Goal: Task Accomplishment & Management: Complete application form

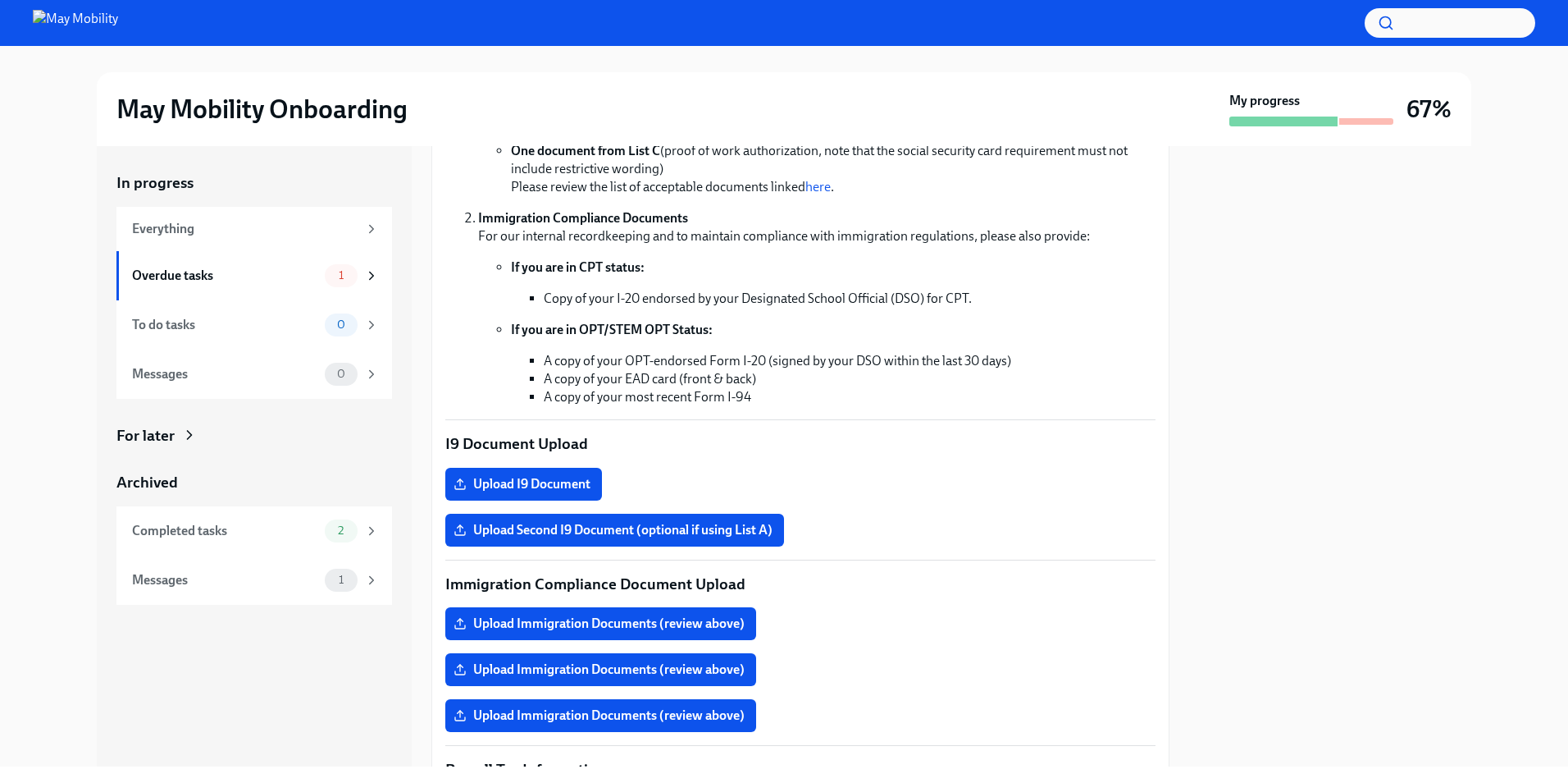
scroll to position [410, 0]
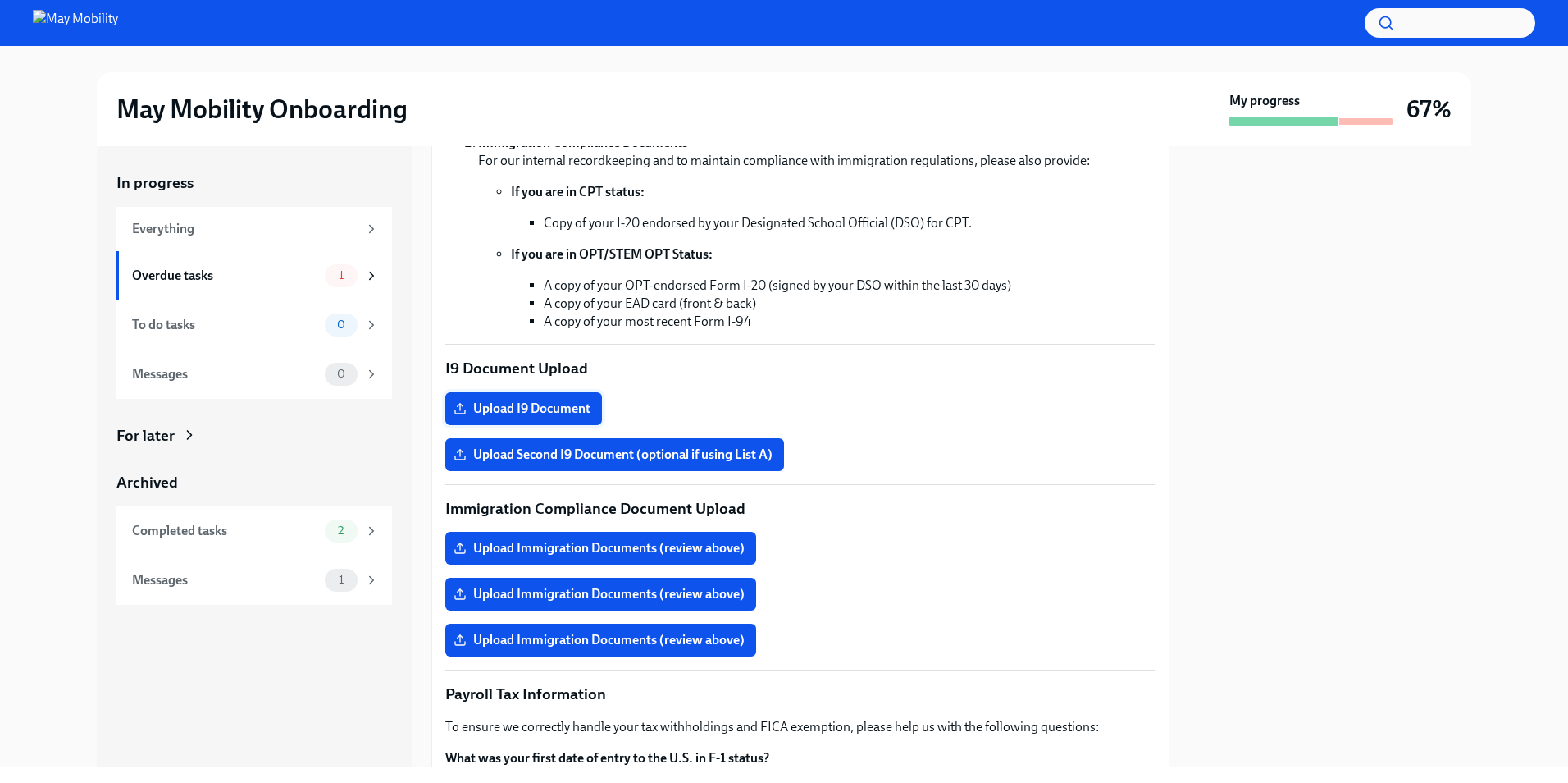
click at [563, 404] on span "Upload I9 Document" at bounding box center [524, 408] width 134 height 16
click at [0, 0] on input "Upload I9 Document" at bounding box center [0, 0] width 0 height 0
click at [562, 412] on span "Upload I9 Document" at bounding box center [524, 408] width 134 height 16
click at [0, 0] on input "Upload I9 Document" at bounding box center [0, 0] width 0 height 0
click at [708, 448] on span "Upload Second I9 Document (optional if using List A)" at bounding box center [615, 455] width 316 height 16
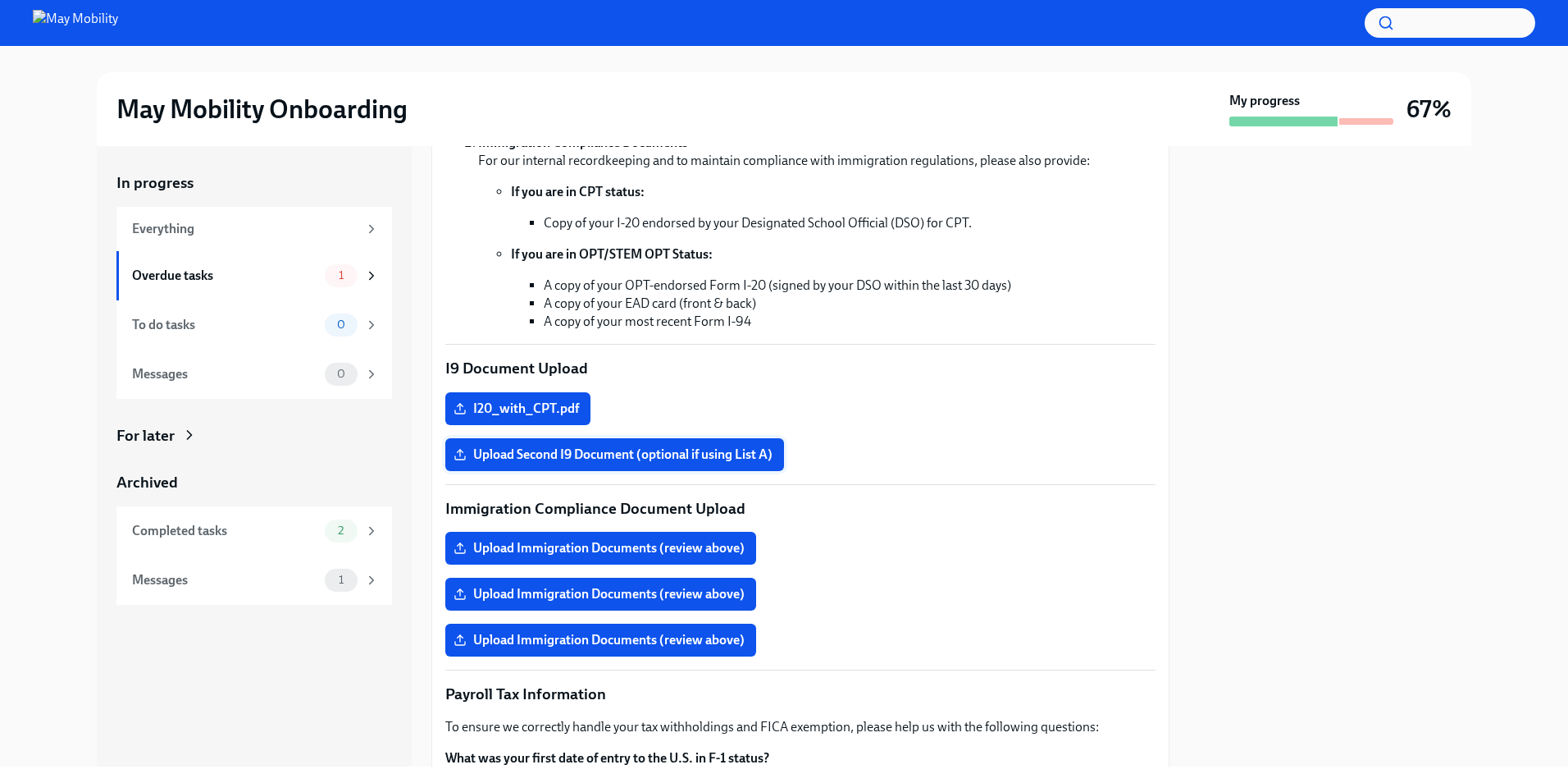
click at [0, 0] on input "Upload Second I9 Document (optional if using List A)" at bounding box center [0, 0] width 0 height 0
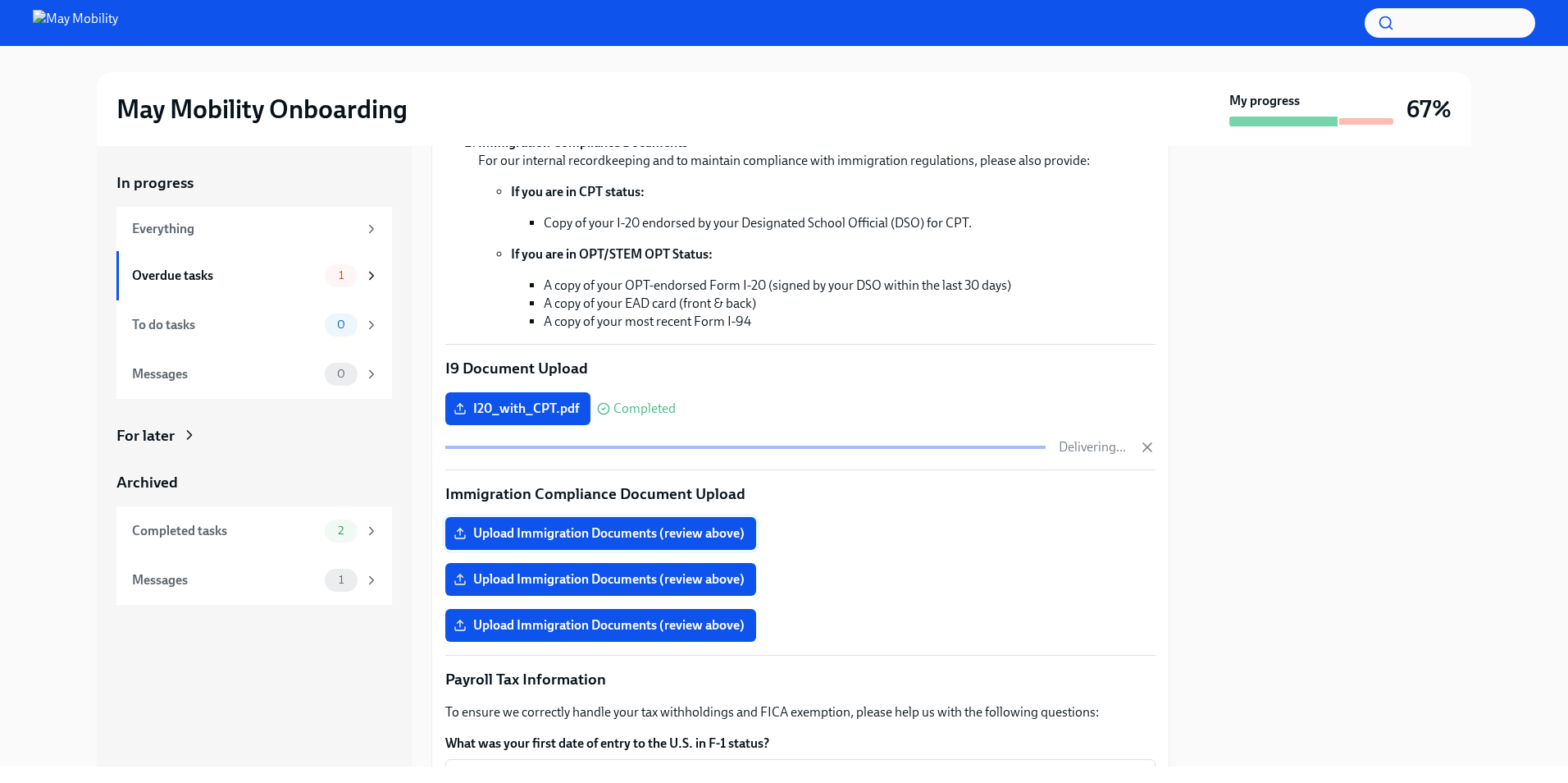
click at [707, 539] on span "Upload Immigration Documents (review above)" at bounding box center [601, 533] width 288 height 16
click at [0, 0] on input "Upload Immigration Documents (review above)" at bounding box center [0, 0] width 0 height 0
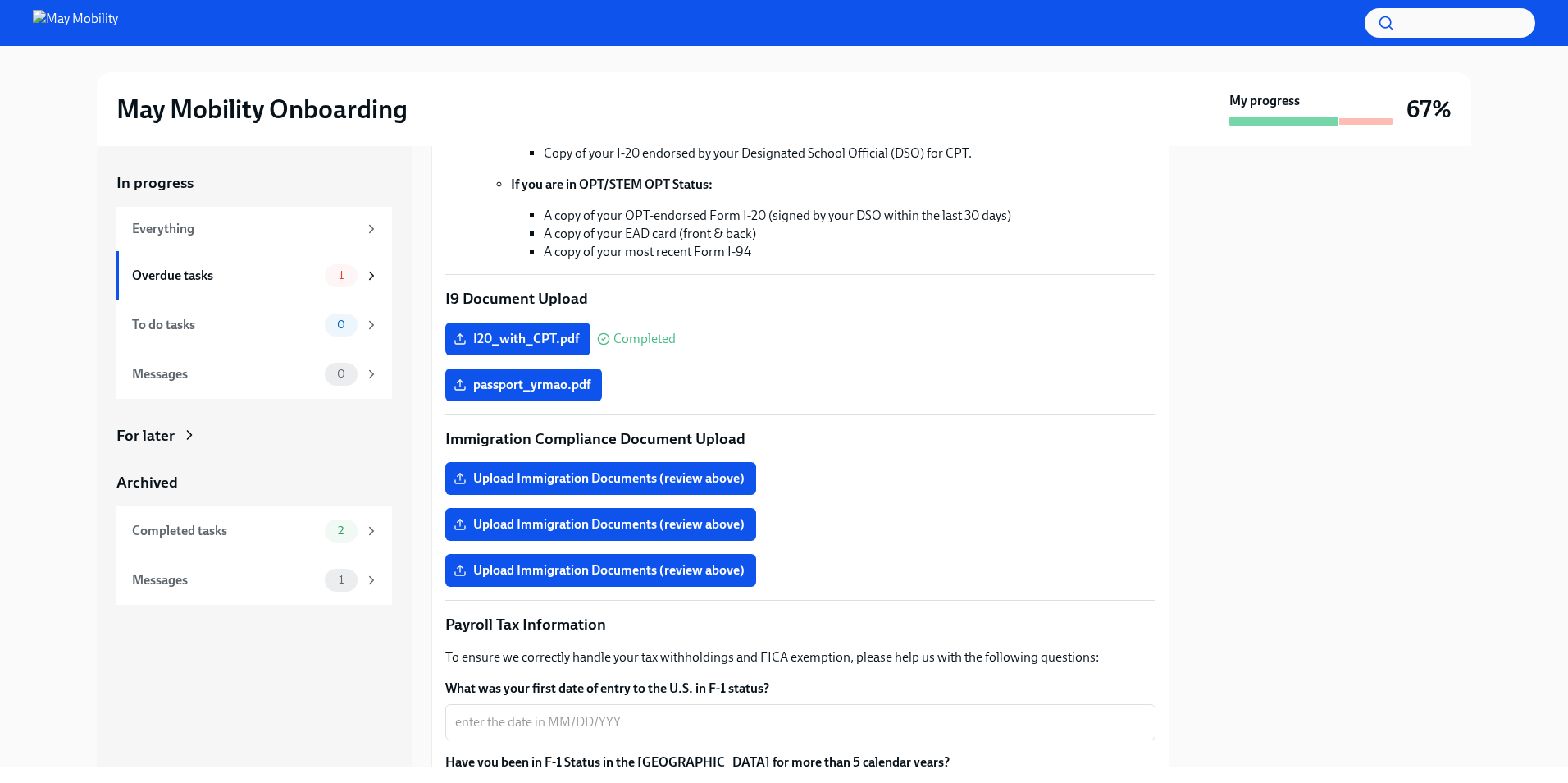
scroll to position [574, 0]
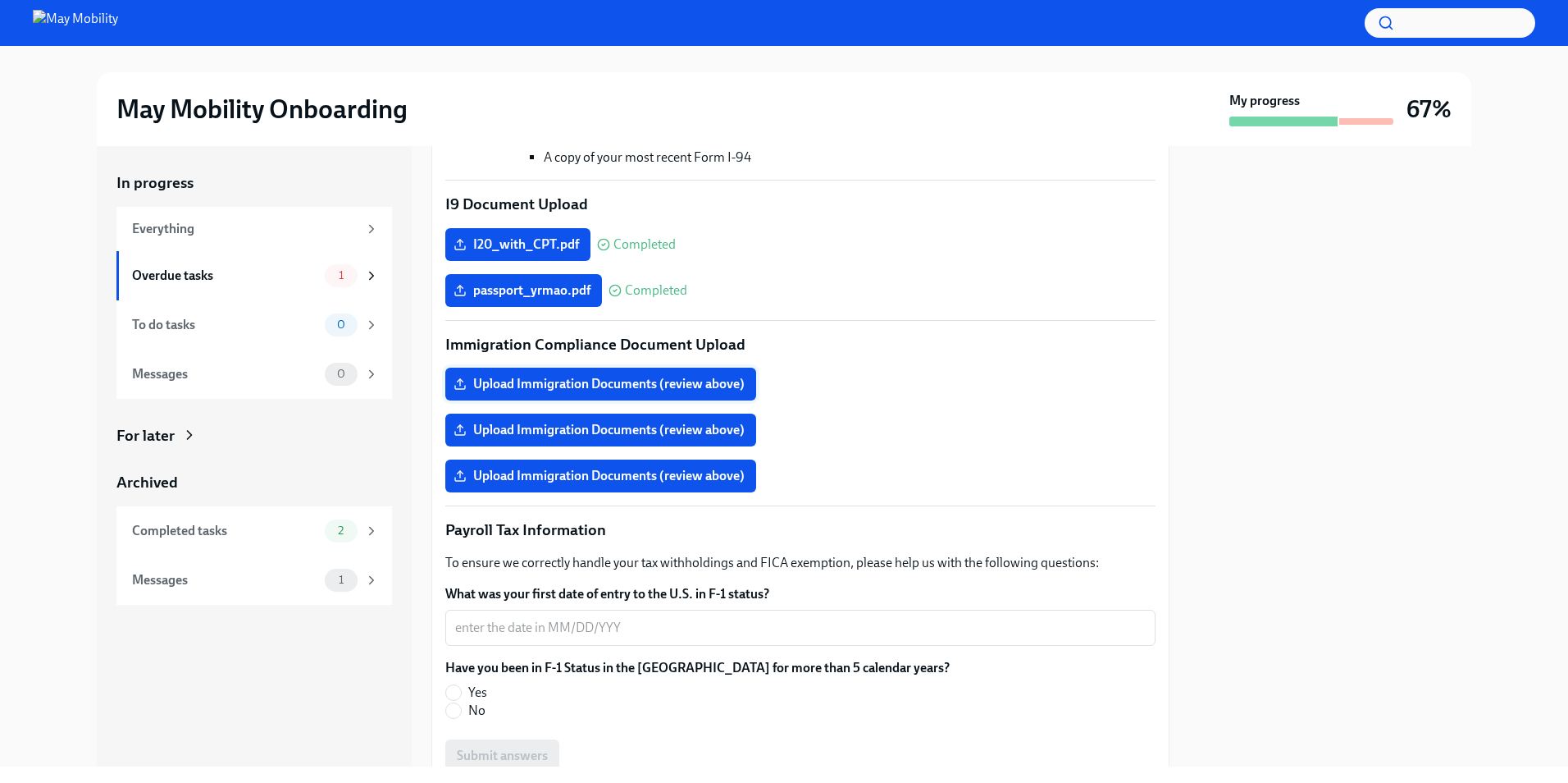
click at [665, 378] on span "Upload Immigration Documents (review above)" at bounding box center [601, 384] width 288 height 16
click at [0, 0] on input "Upload Immigration Documents (review above)" at bounding box center [0, 0] width 0 height 0
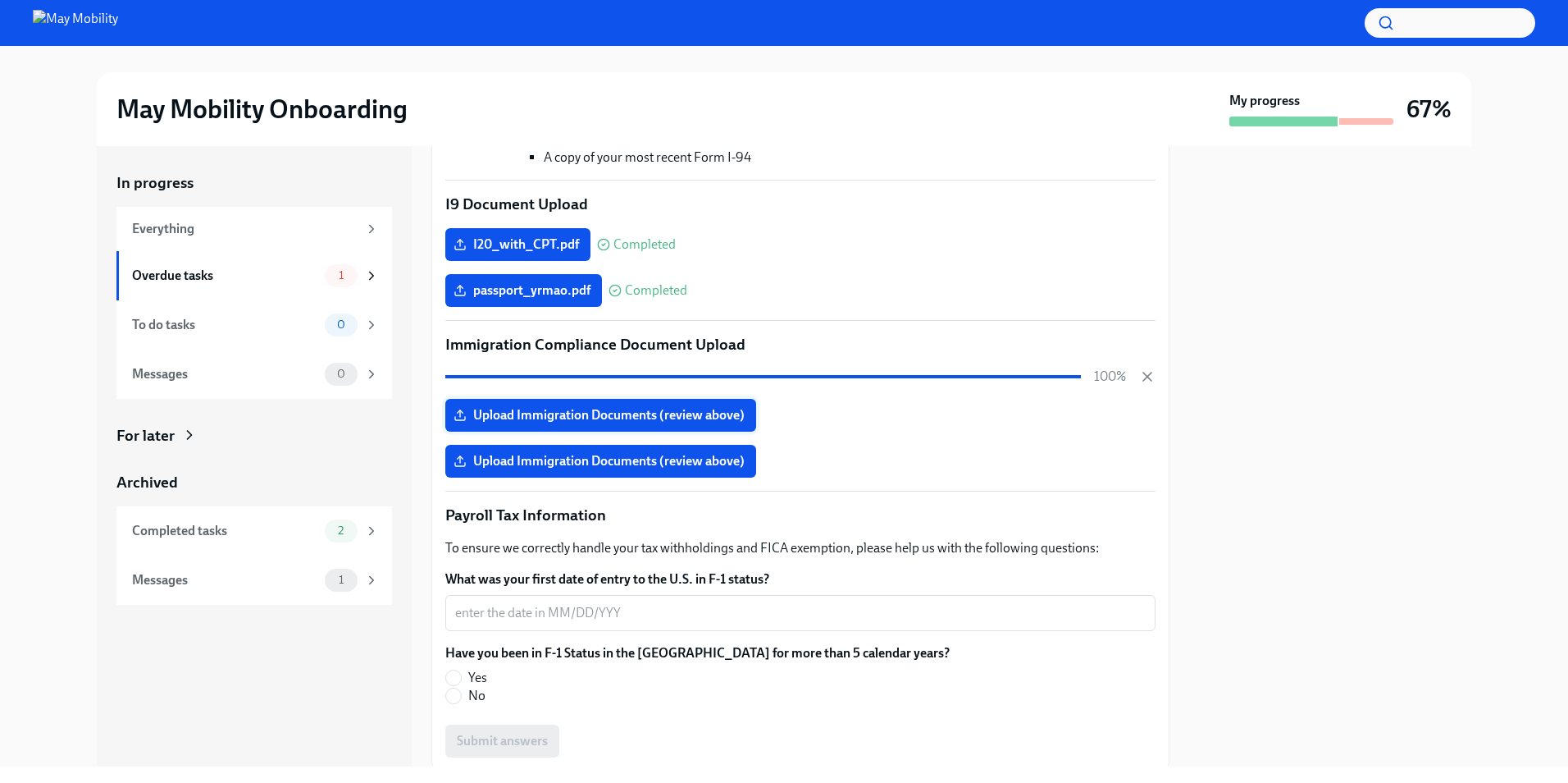
click at [694, 411] on span "Upload Immigration Documents (review above)" at bounding box center [601, 415] width 288 height 16
click at [0, 0] on input "Upload Immigration Documents (review above)" at bounding box center [0, 0] width 0 height 0
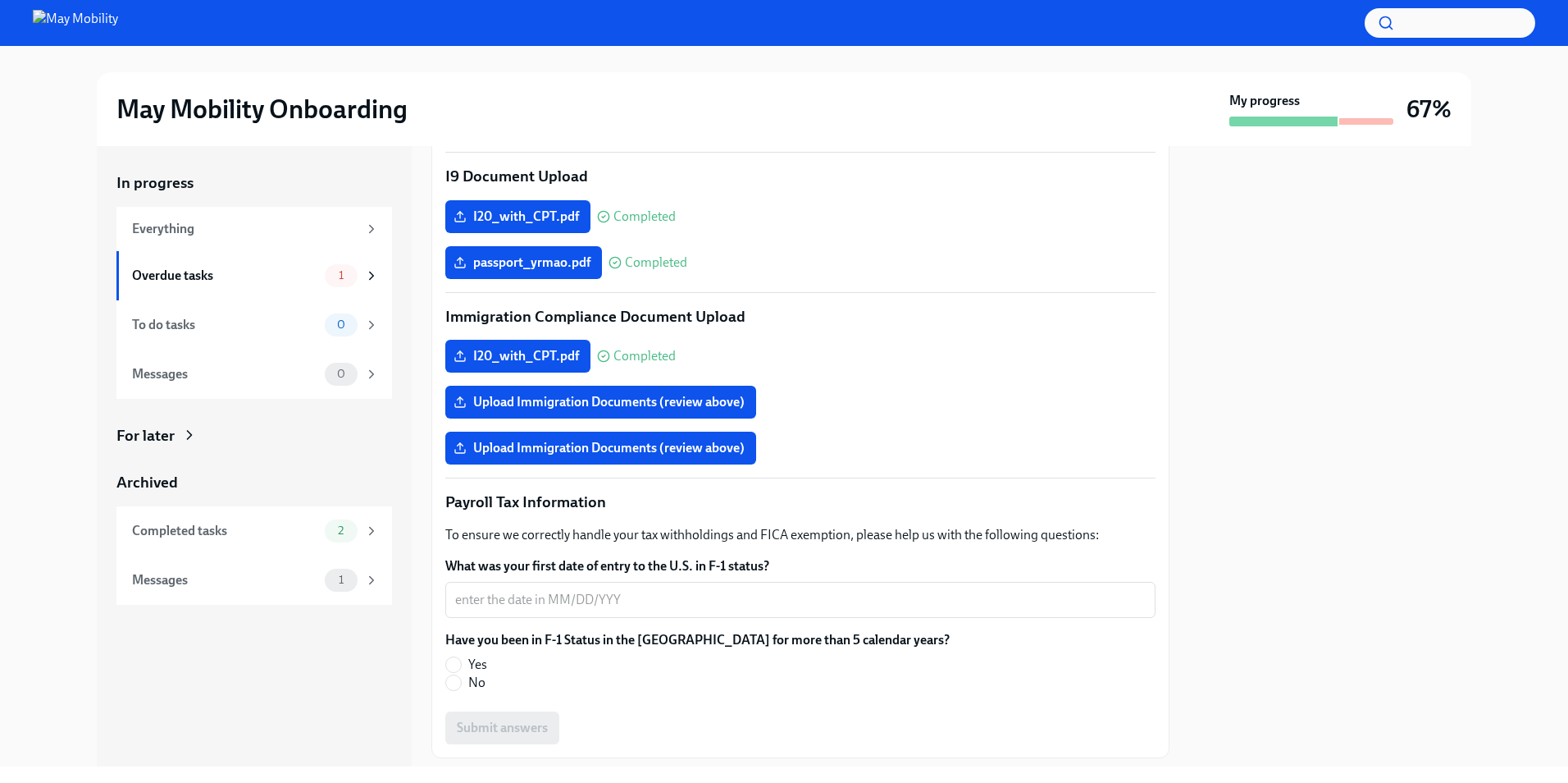
scroll to position [646, 0]
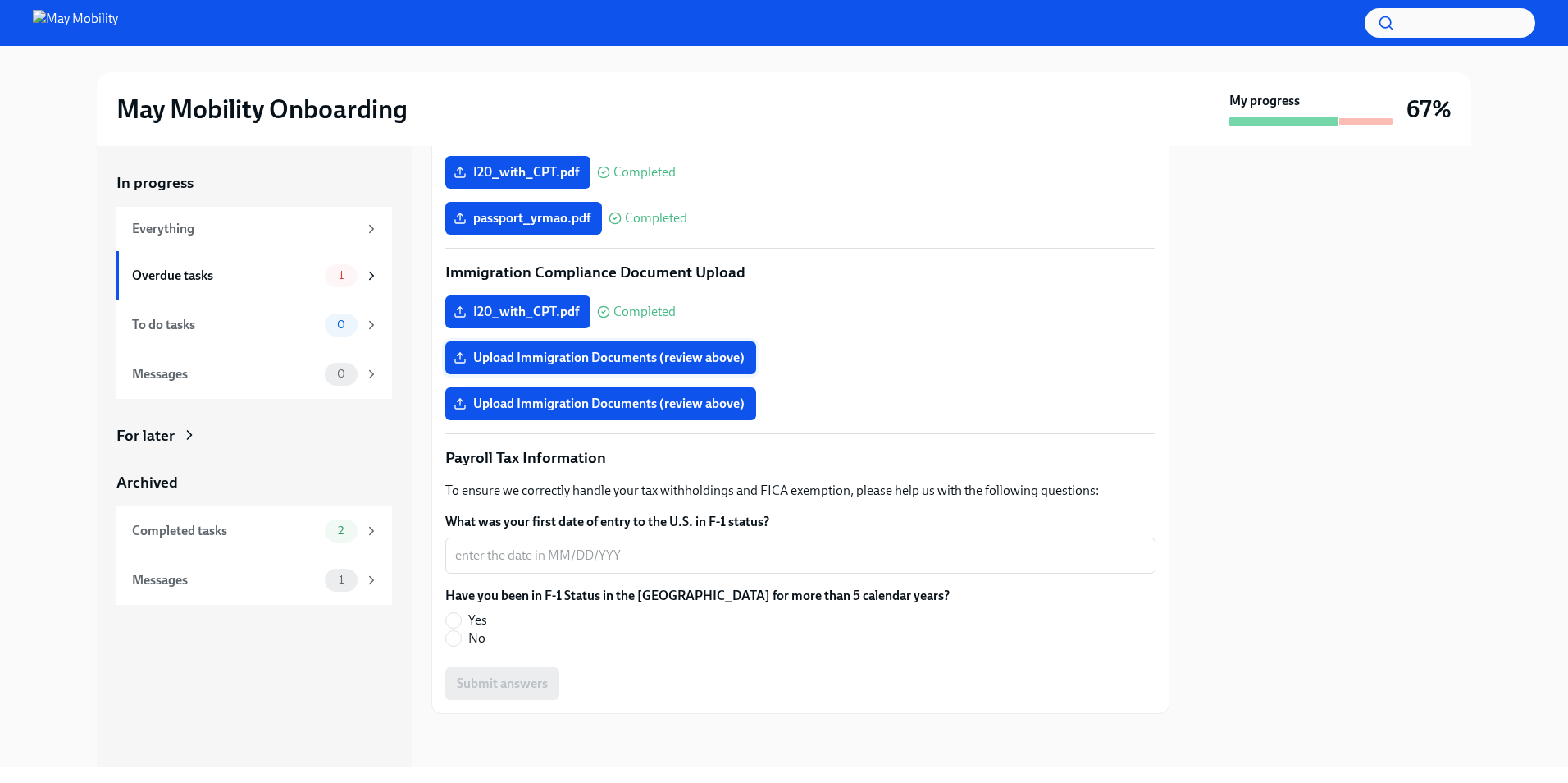
click at [559, 344] on label "Upload Immigration Documents (review above)" at bounding box center [601, 357] width 311 height 33
click at [0, 0] on input "Upload Immigration Documents (review above)" at bounding box center [0, 0] width 0 height 0
click at [684, 561] on textarea "What was your first date of entry to the U.S. in F-1 status?" at bounding box center [800, 555] width 690 height 20
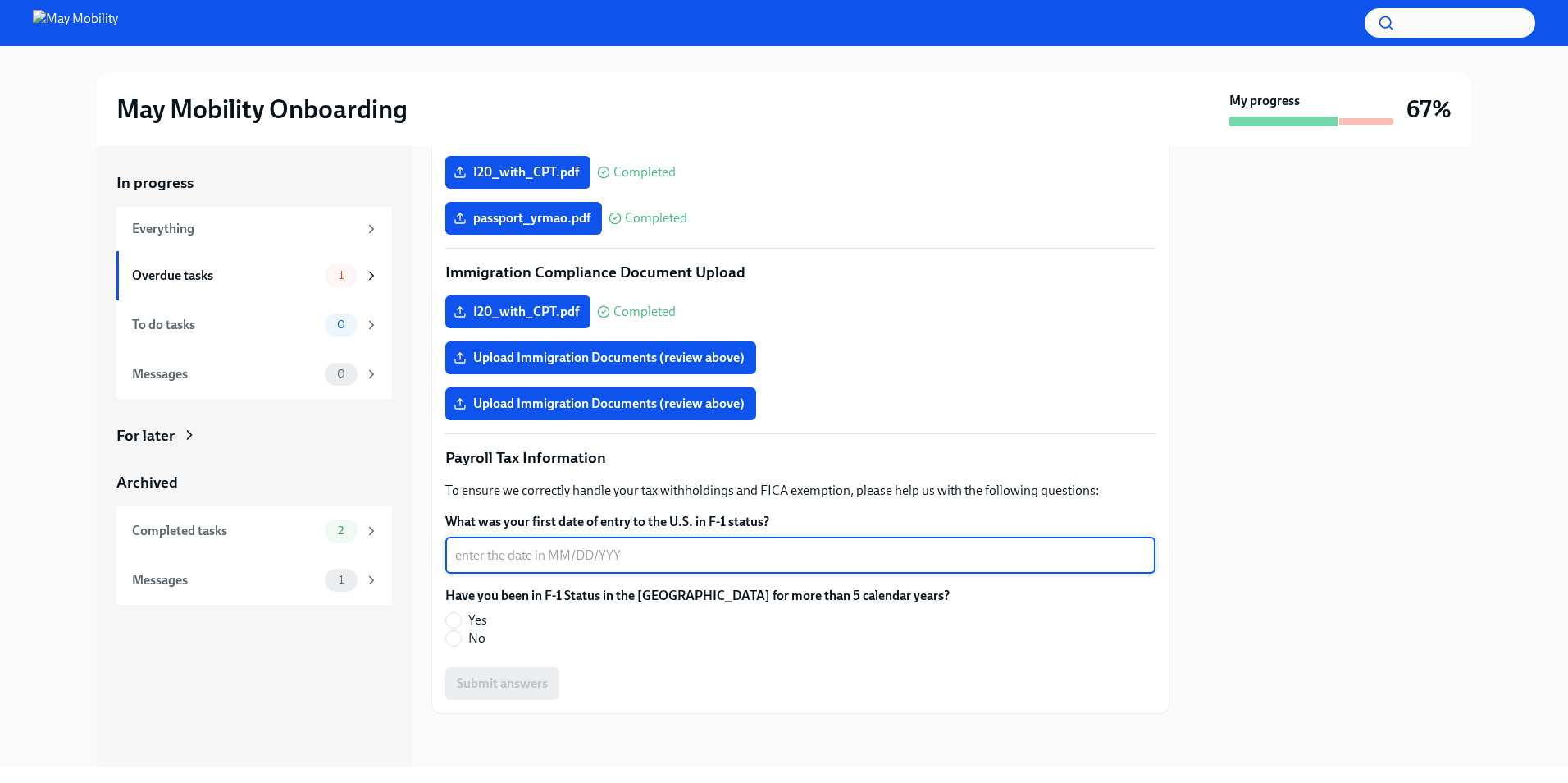
click at [598, 558] on textarea "What was your first date of entry to the U.S. in F-1 status?" at bounding box center [800, 555] width 690 height 20
type textarea "[DATE]"
click at [445, 528] on label "What was your first date of entry to the U.S. in F-1 status?" at bounding box center [800, 522] width 710 height 18
click at [455, 545] on textarea "[DATE]" at bounding box center [800, 555] width 690 height 20
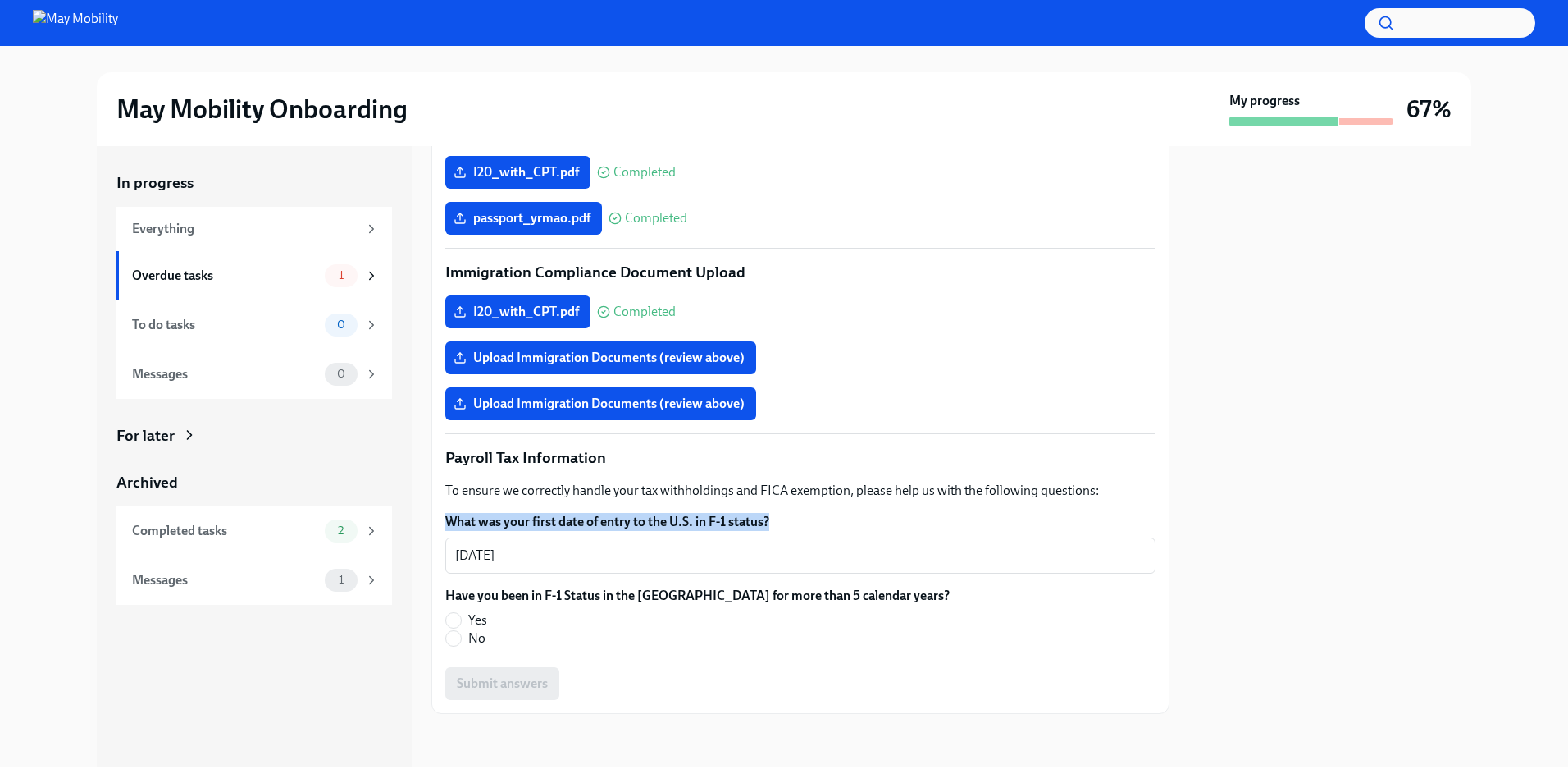
drag, startPoint x: 445, startPoint y: 528, endPoint x: 805, endPoint y: 515, distance: 360.2
click at [805, 515] on label "What was your first date of entry to the U.S. in F-1 status?" at bounding box center [800, 522] width 710 height 18
click at [805, 545] on textarea "[DATE]" at bounding box center [800, 555] width 690 height 20
copy label "What was your first date of entry to the U.S. in F-1 status?"
click at [572, 559] on textarea "[DATE]" at bounding box center [800, 555] width 690 height 20
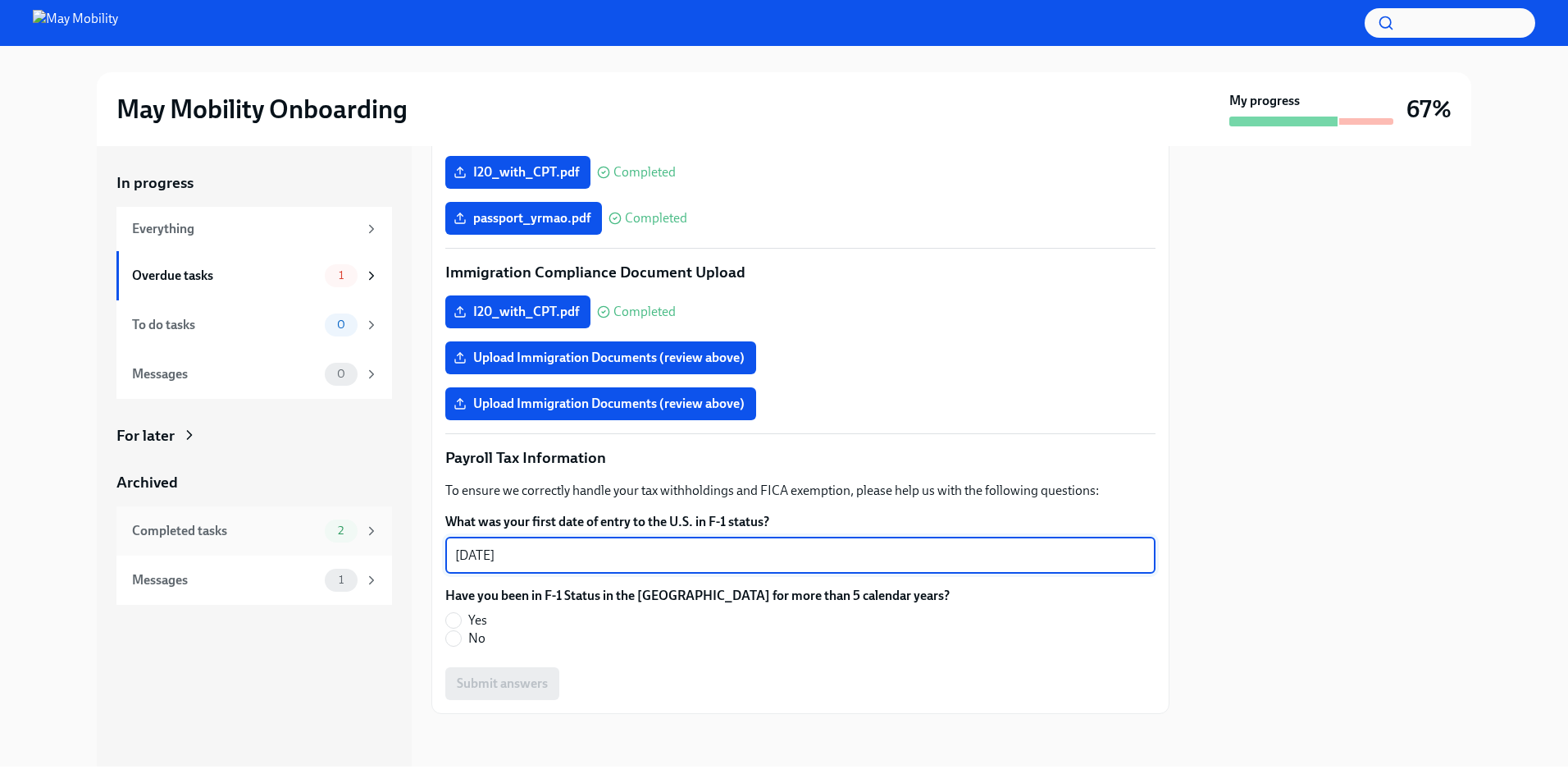
drag, startPoint x: 564, startPoint y: 554, endPoint x: 376, endPoint y: 550, distance: 188.0
click at [376, 550] on div "In progress Everything Overdue tasks 1 To do tasks 0 Messages 0 For later Archi…" at bounding box center [784, 455] width 1375 height 621
click at [670, 368] on label "Upload Immigration Documents (review above)" at bounding box center [601, 357] width 311 height 33
click at [0, 0] on input "Upload Immigration Documents (review above)" at bounding box center [0, 0] width 0 height 0
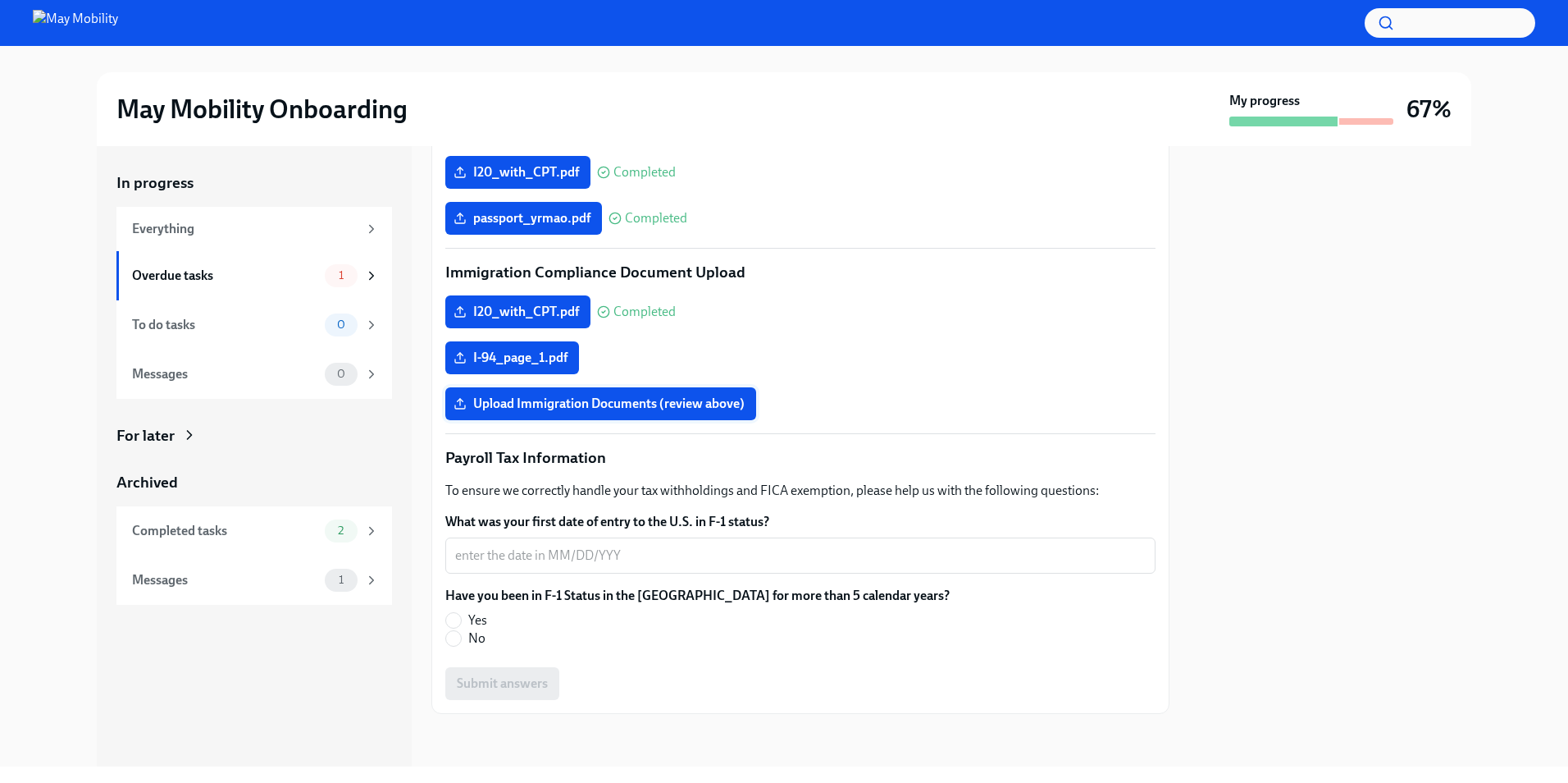
scroll to position [632, 0]
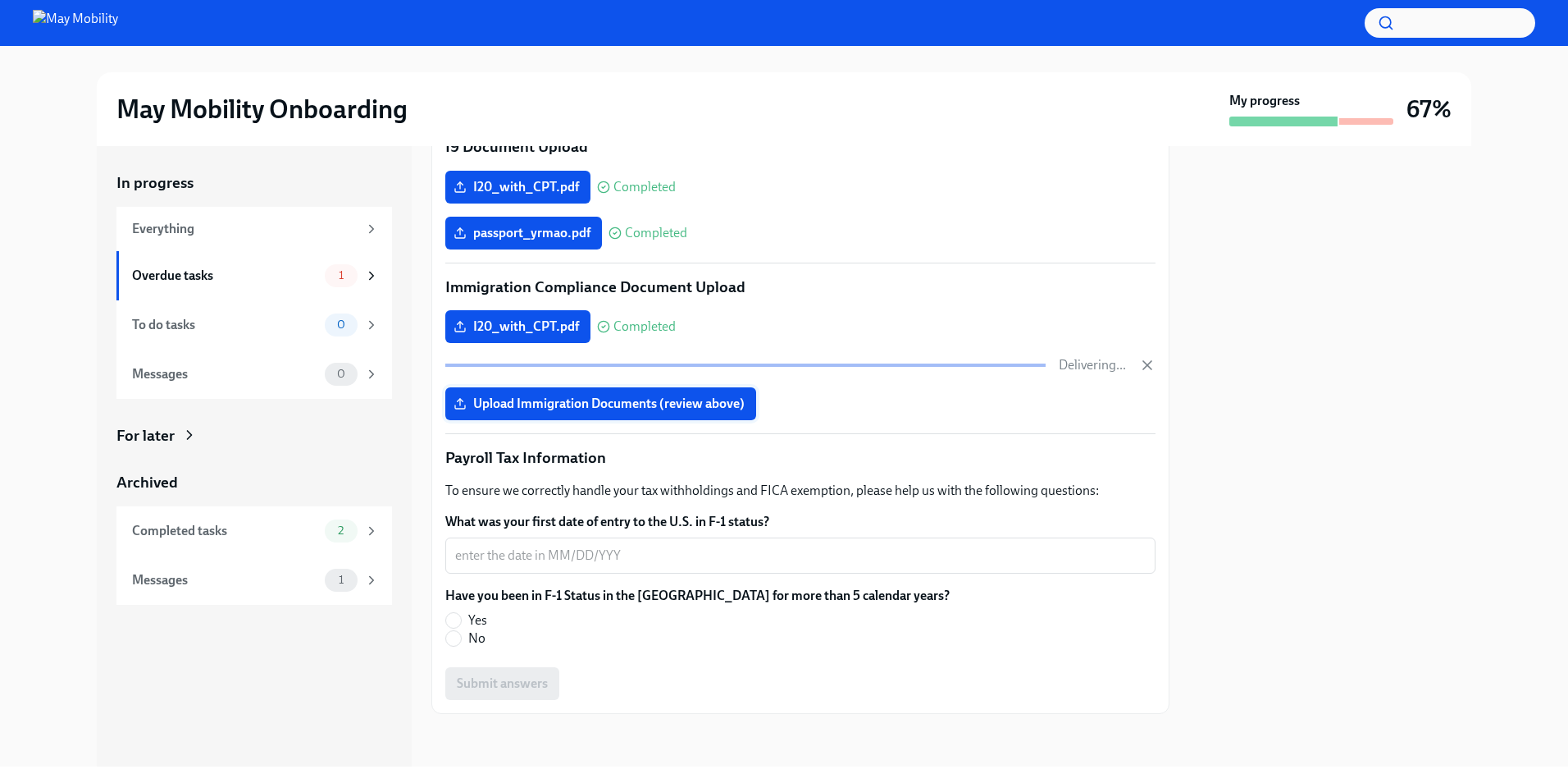
click at [633, 407] on span "Upload Immigration Documents (review above)" at bounding box center [601, 403] width 288 height 16
click at [0, 0] on input "Upload Immigration Documents (review above)" at bounding box center [0, 0] width 0 height 0
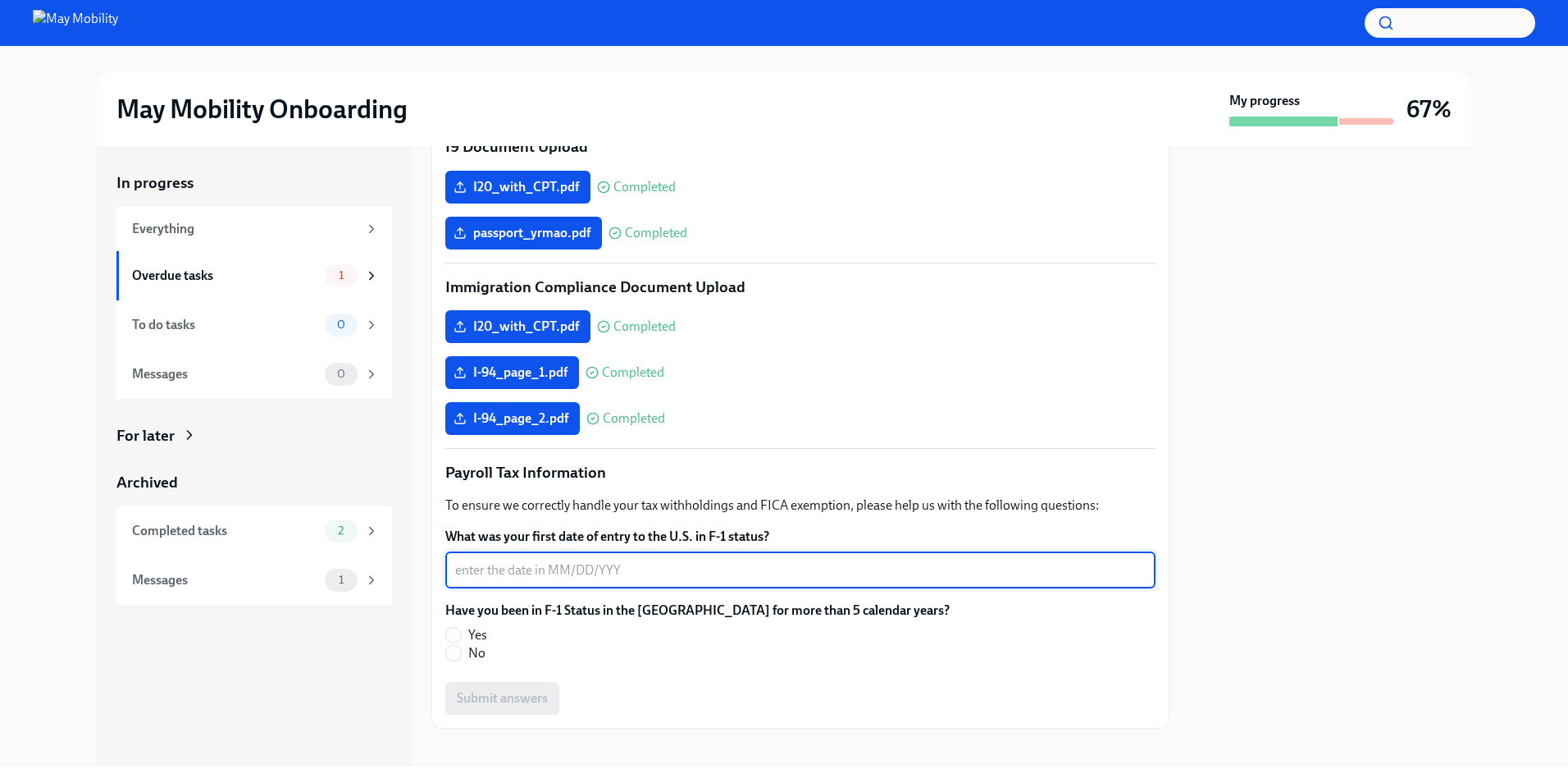
click at [549, 571] on textarea "What was your first date of entry to the U.S. in F-1 status?" at bounding box center [800, 570] width 690 height 20
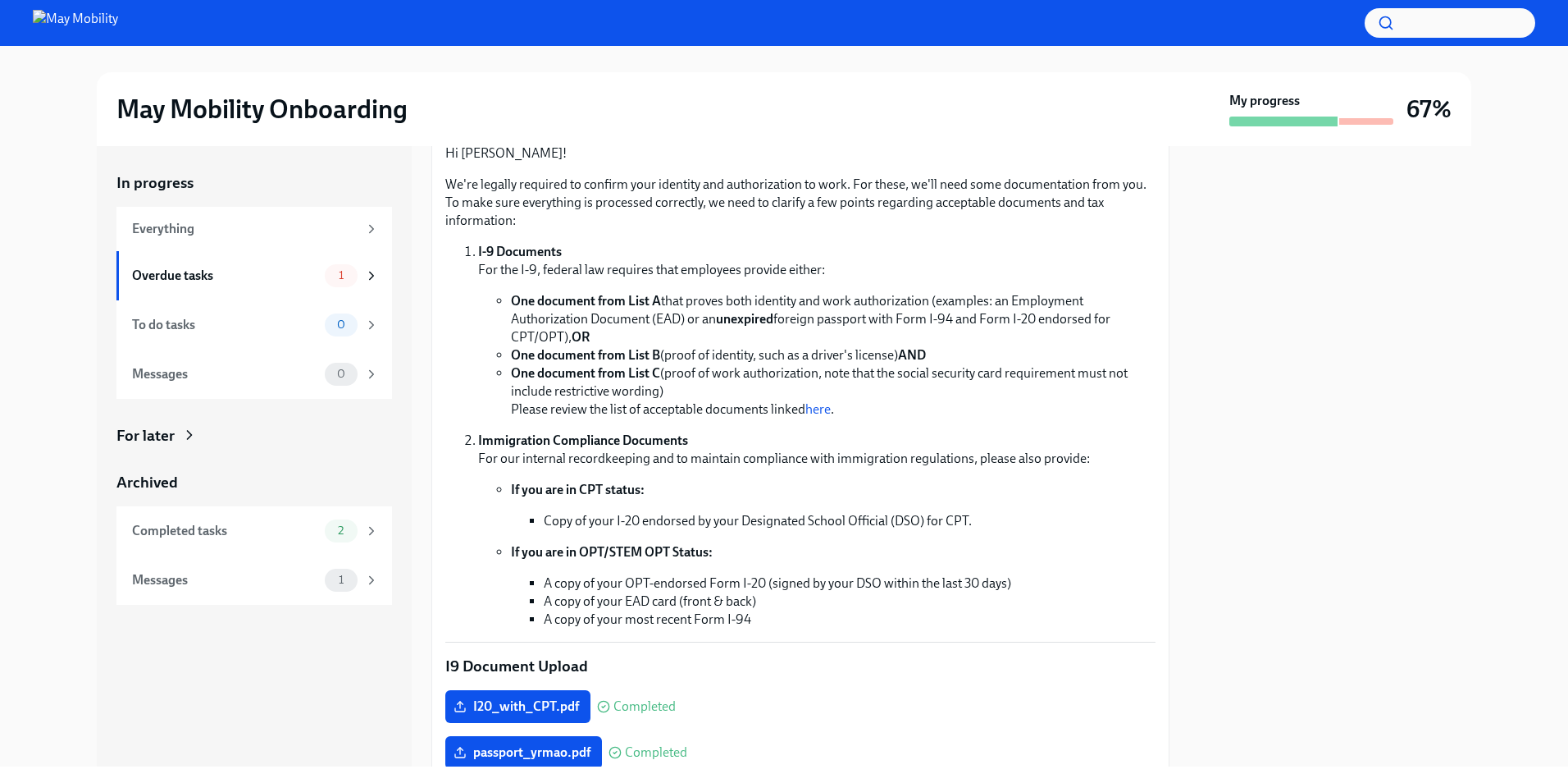
scroll to position [72, 0]
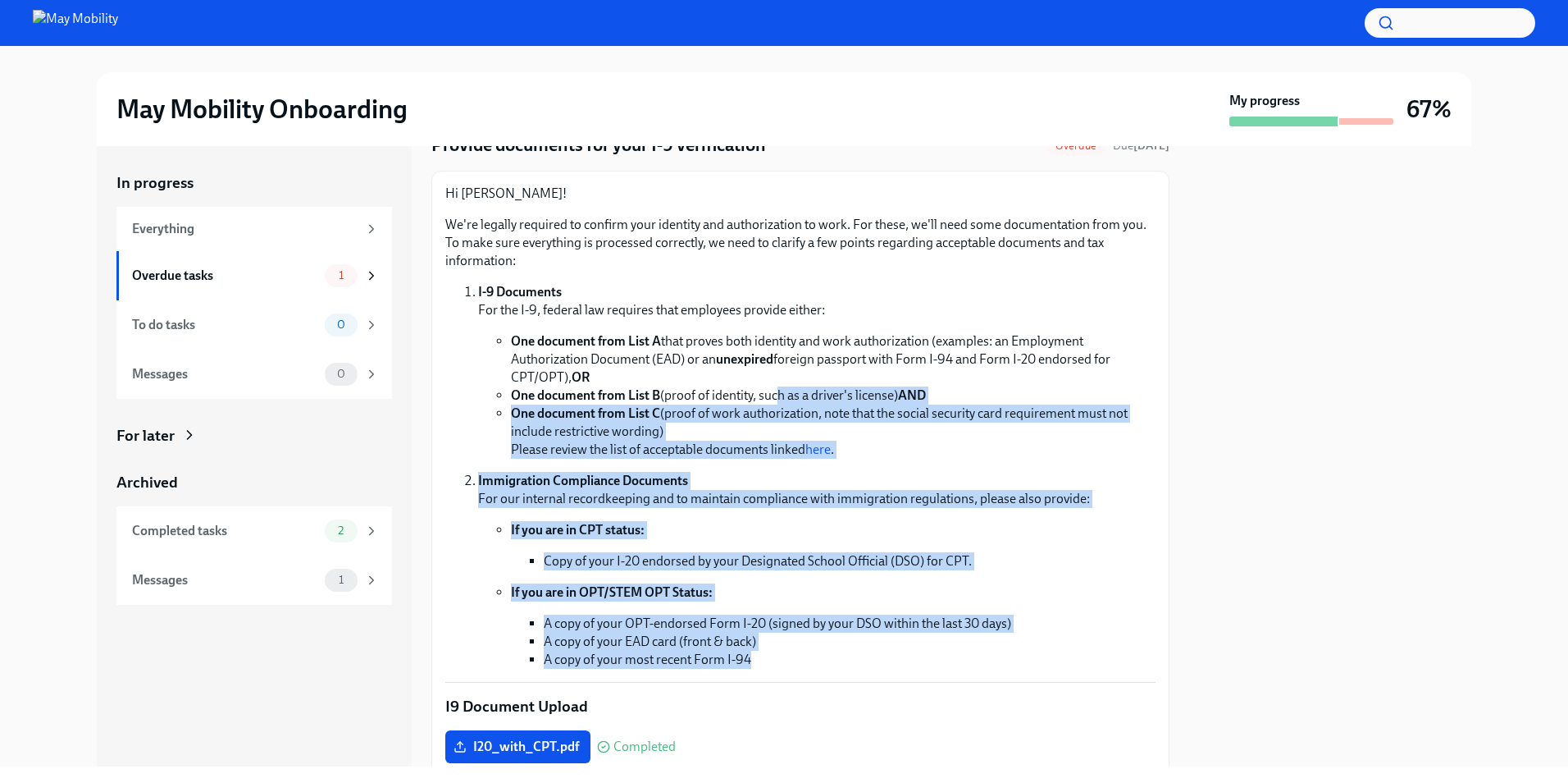
drag, startPoint x: 772, startPoint y: 395, endPoint x: 886, endPoint y: 672, distance: 299.5
click at [886, 672] on div "Hi [PERSON_NAME]! We're legally required to confirm your identity and authoriza…" at bounding box center [800, 729] width 710 height 1089
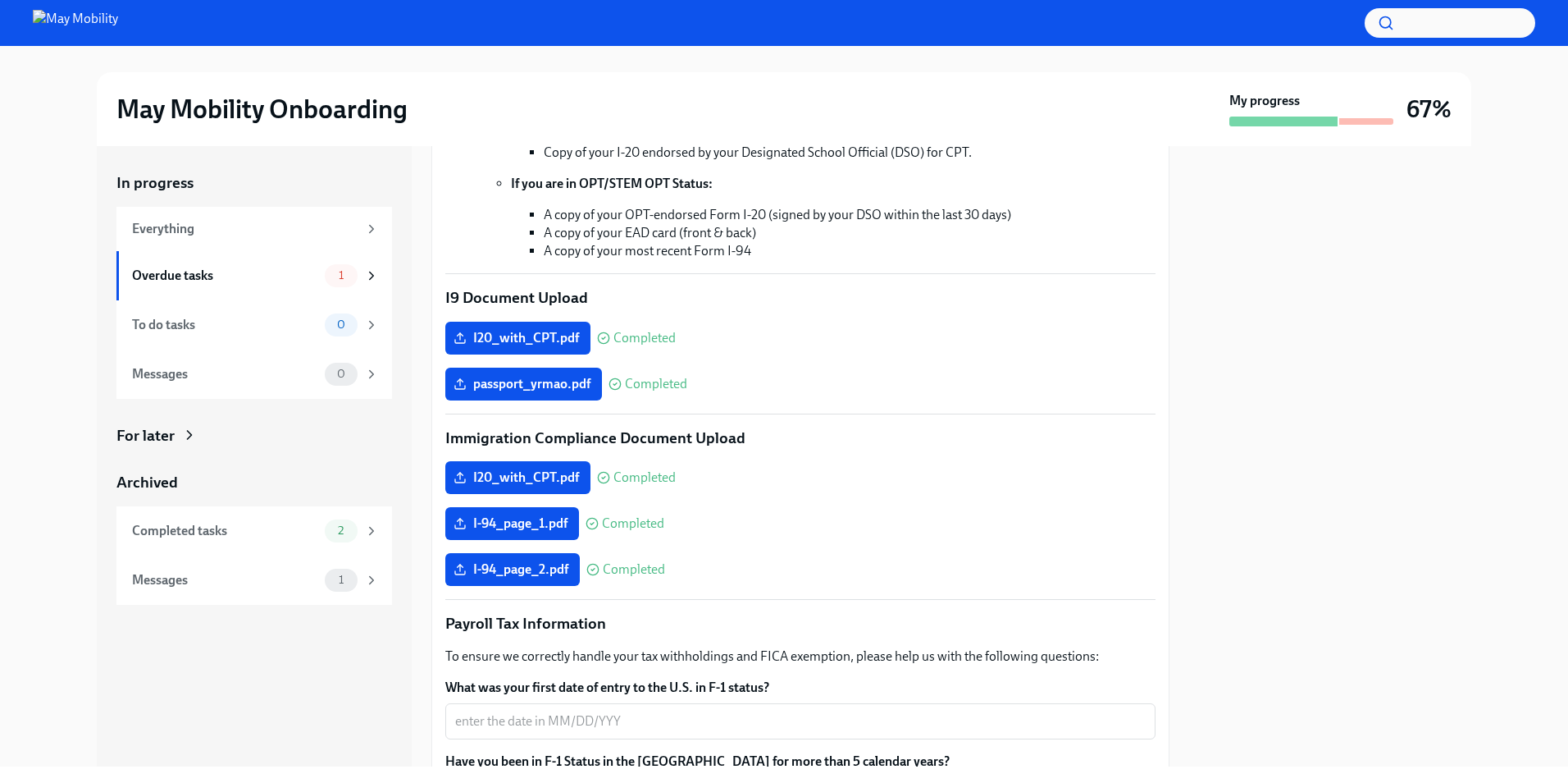
scroll to position [646, 0]
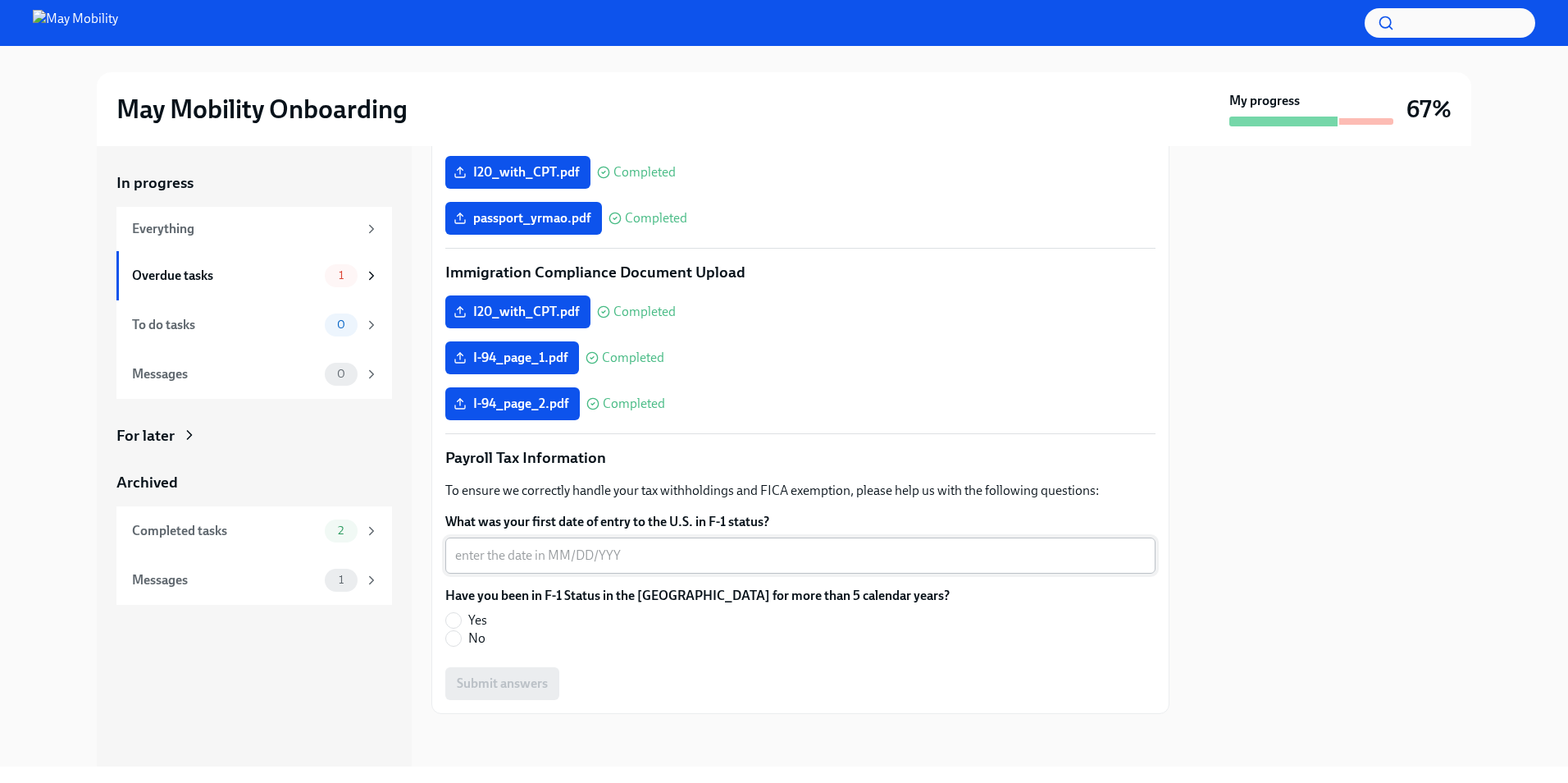
click at [716, 563] on textarea "What was your first date of entry to the U.S. in F-1 status?" at bounding box center [800, 555] width 690 height 20
click at [469, 637] on span "No" at bounding box center [477, 638] width 17 height 18
click at [461, 637] on input "No" at bounding box center [453, 638] width 15 height 15
radio input "true"
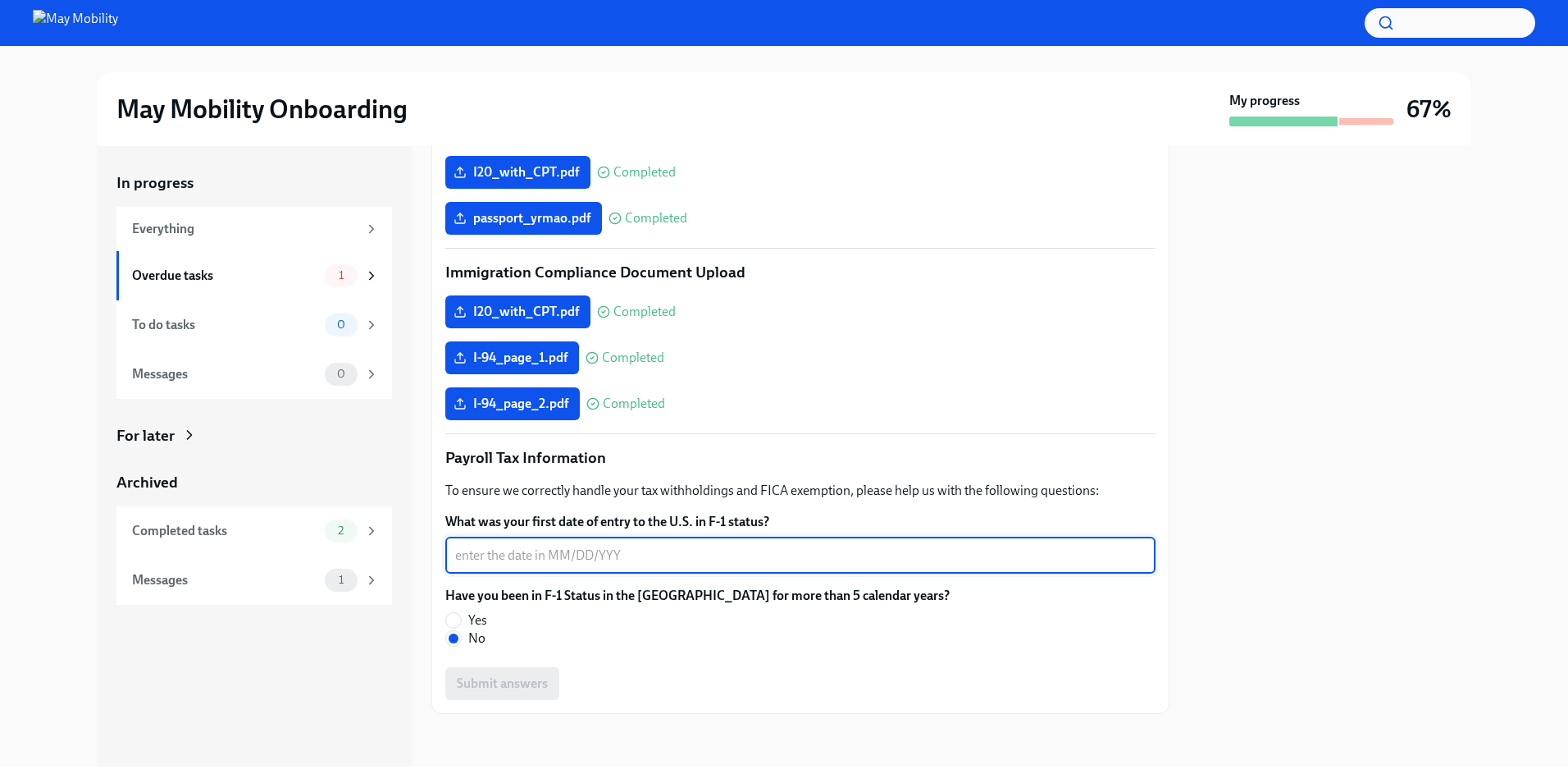
click at [575, 550] on textarea "What was your first date of entry to the U.S. in F-1 status?" at bounding box center [800, 555] width 690 height 20
click at [459, 594] on label "Have you been in F-1 Status in the [GEOGRAPHIC_DATA] for more than 5 calendar y…" at bounding box center [697, 596] width 504 height 18
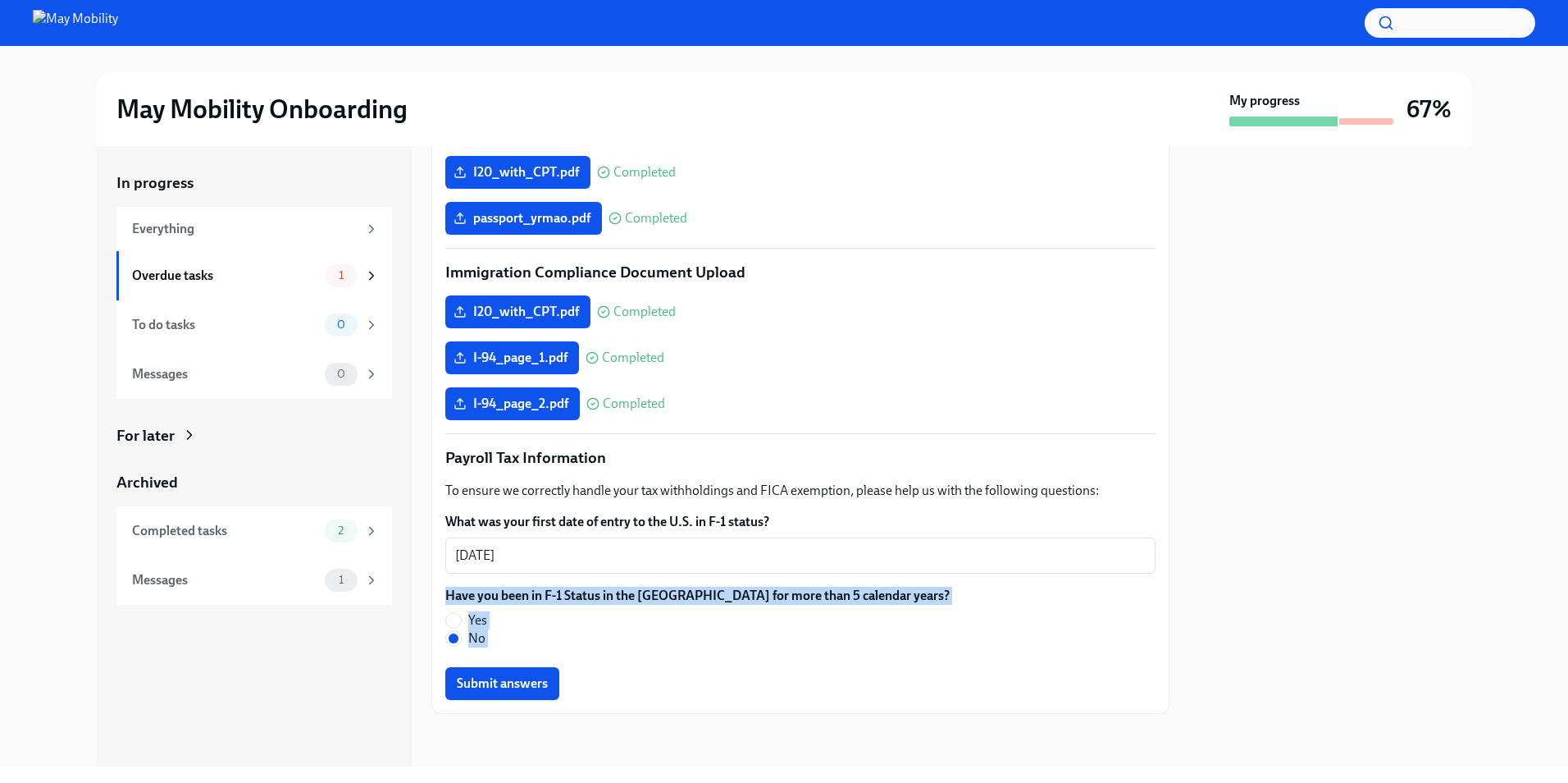
drag, startPoint x: 459, startPoint y: 594, endPoint x: 878, endPoint y: 589, distance: 419.0
click at [878, 589] on div "Have you been in F-1 Status in the [GEOGRAPHIC_DATA] for more than 5 calendar y…" at bounding box center [800, 617] width 710 height 60
copy div "Have you been in F-1 Status in the [GEOGRAPHIC_DATA] for more than 5 calendar y…"
click at [626, 740] on div at bounding box center [800, 740] width 738 height 52
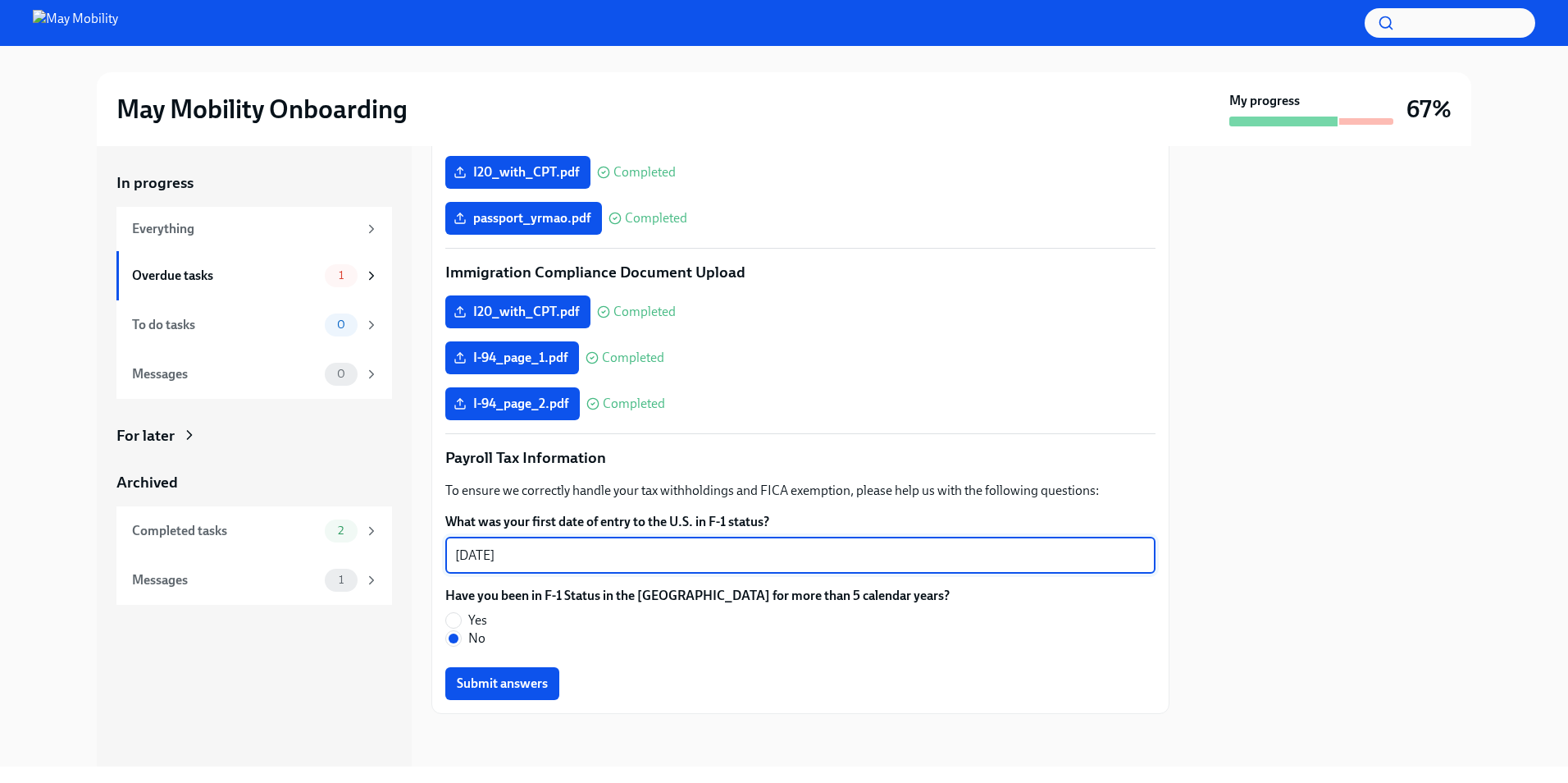
click at [611, 557] on textarea "[DATE]" at bounding box center [800, 555] width 690 height 20
paste textarea "I changed status from F-2 to F-1 within the U.S., so my F-1 status began on [da…"
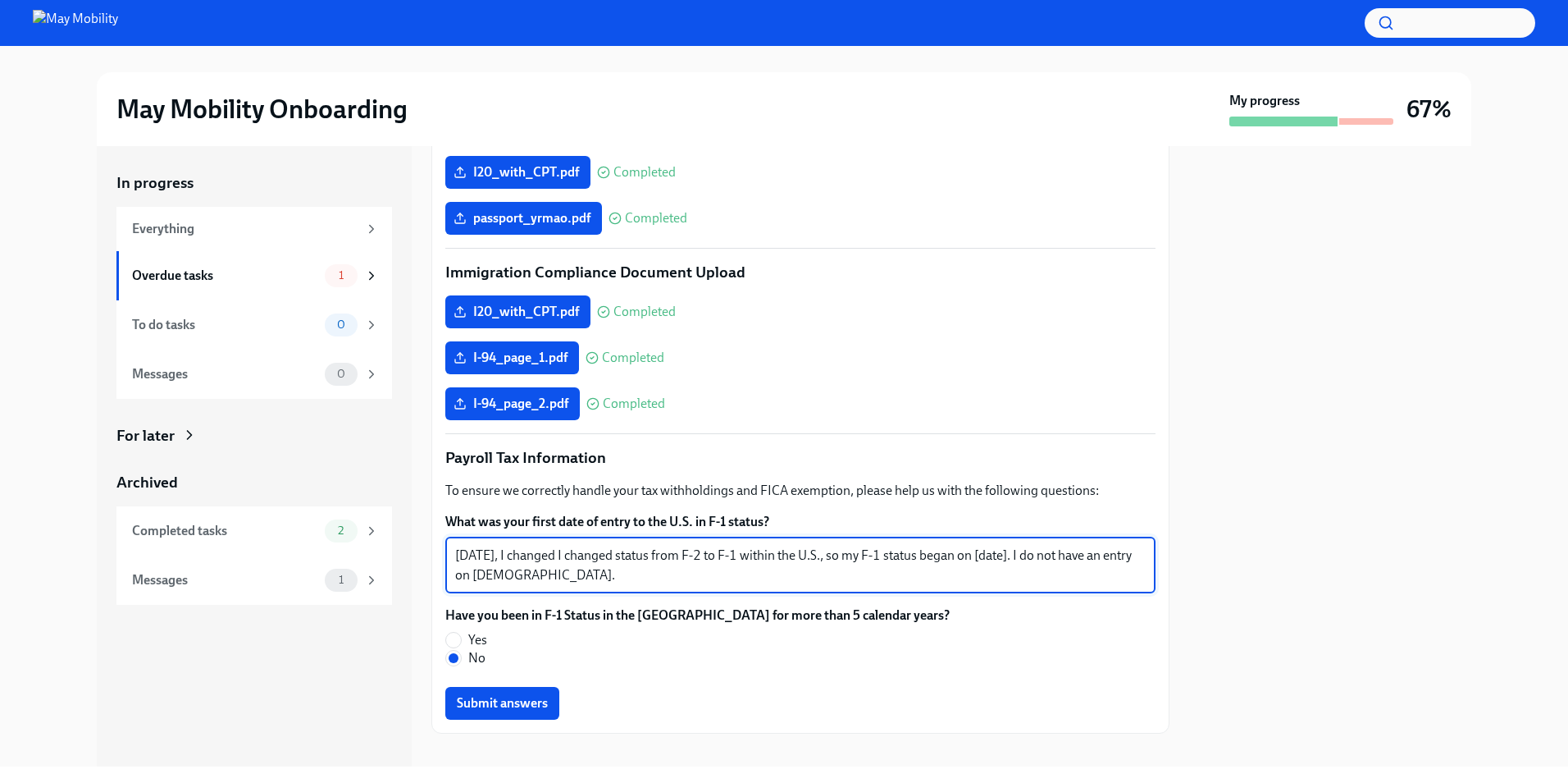
drag, startPoint x: 592, startPoint y: 552, endPoint x: 534, endPoint y: 556, distance: 58.1
click at [534, 556] on textarea "[DATE], I changed I changed status from F-2 to F-1 within the U.S., so my F-1 s…" at bounding box center [800, 565] width 690 height 39
click at [796, 556] on textarea "[DATE], I changed status from F-2 to F-1 within the U.S., so my F-1 status bega…" at bounding box center [800, 565] width 690 height 39
drag, startPoint x: 455, startPoint y: 556, endPoint x: 525, endPoint y: 548, distance: 70.5
click at [525, 548] on textarea "[DATE], I changed status from F-2 to F-1 within the U.S., so my F-1 status bega…" at bounding box center [800, 565] width 690 height 39
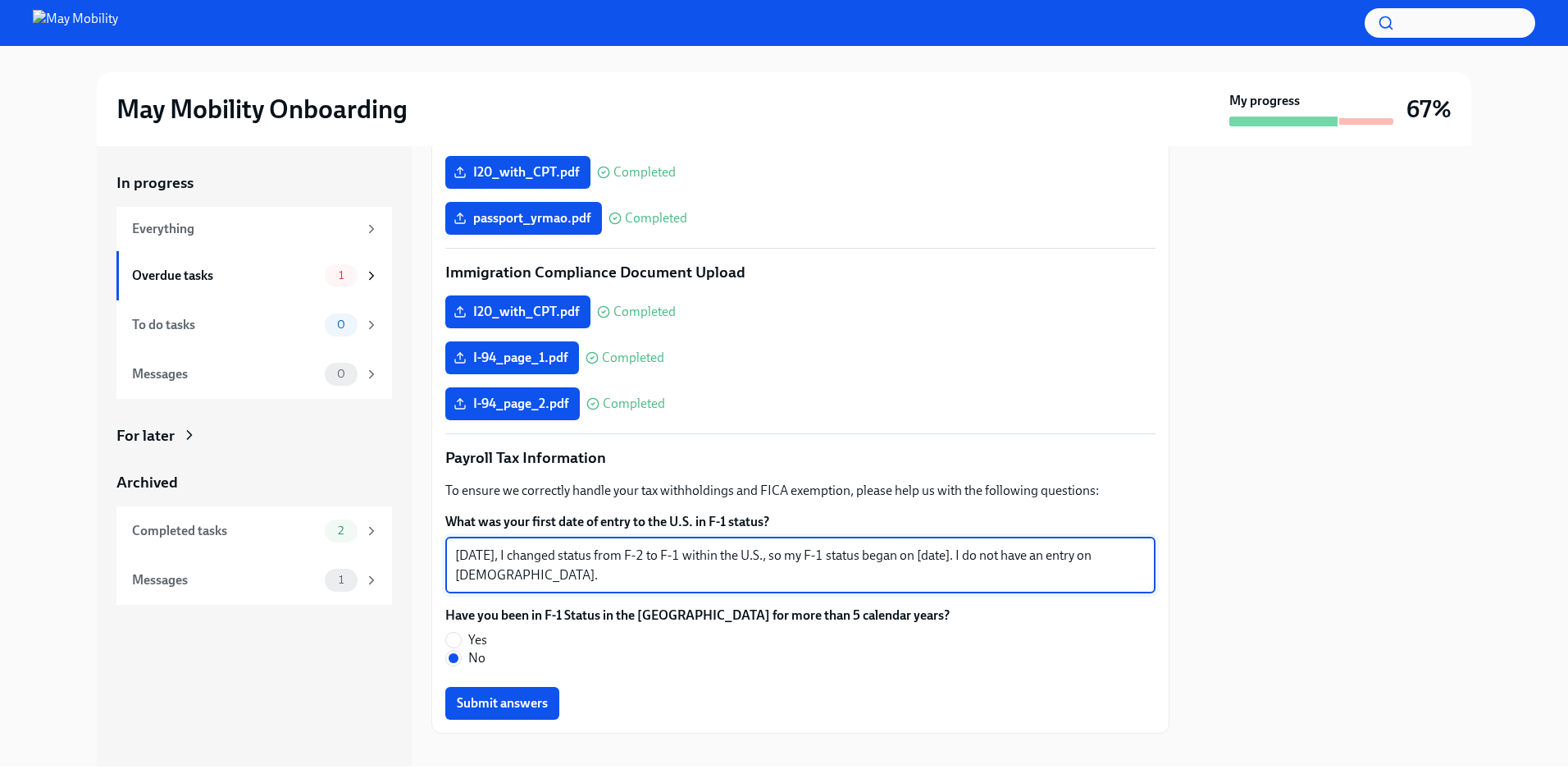
drag, startPoint x: 983, startPoint y: 550, endPoint x: 951, endPoint y: 554, distance: 32.2
click at [951, 554] on textarea "[DATE], I changed status from F-2 to F-1 within the U.S., so my F-1 status bega…" at bounding box center [800, 565] width 690 height 39
paste textarea "[DATE]"
type textarea "[DATE], I changed status from F-2 to F-1 within the U.S., so my F-1 status bega…"
click at [1052, 588] on div "[DATE], I changed status from F-2 to F-1 within the U.S., so my F-1 status bega…" at bounding box center [800, 565] width 710 height 56
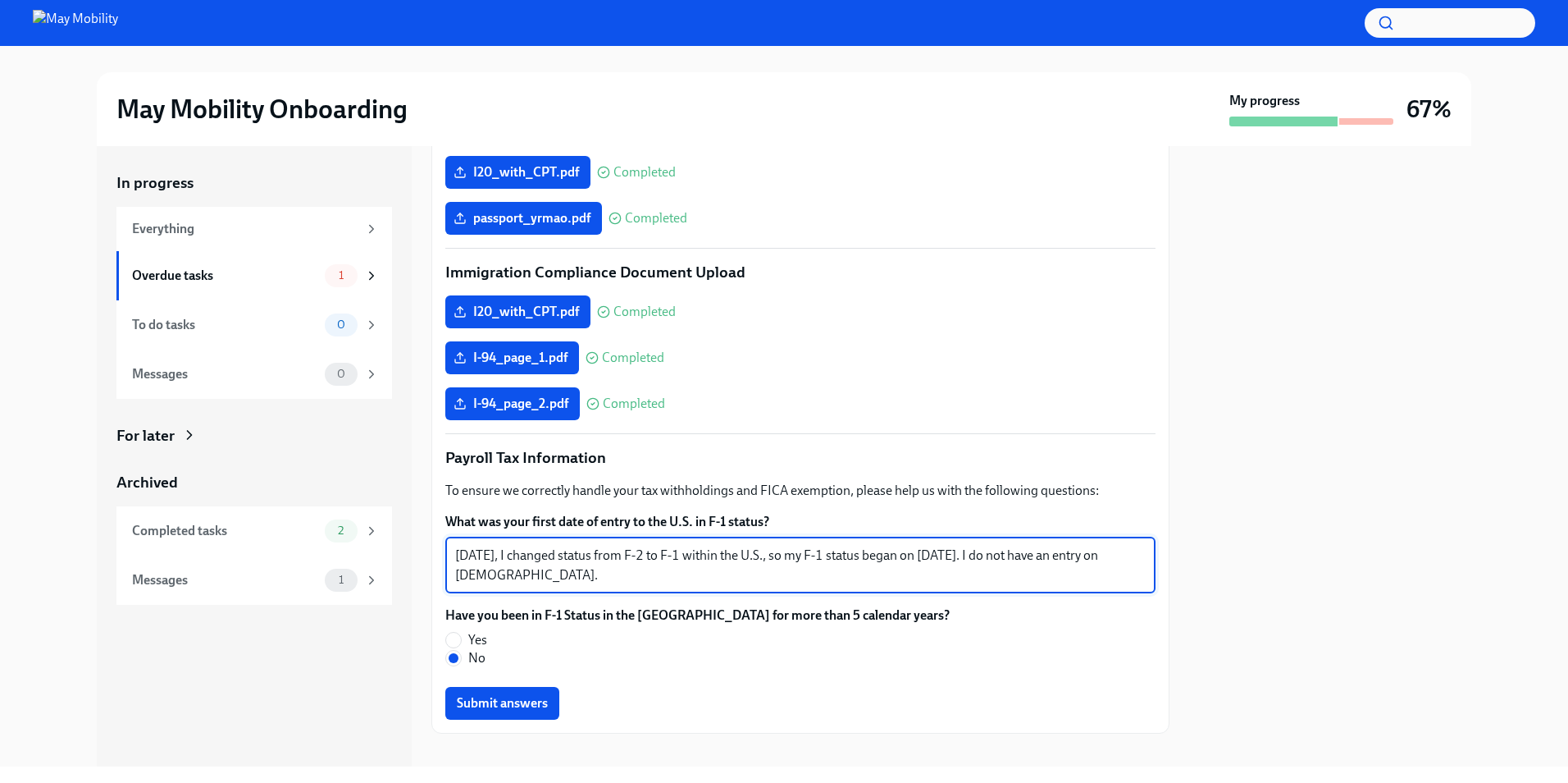
click at [815, 582] on textarea "[DATE], I changed status from F-2 to F-1 within the U.S., so my F-1 status bega…" at bounding box center [800, 565] width 690 height 39
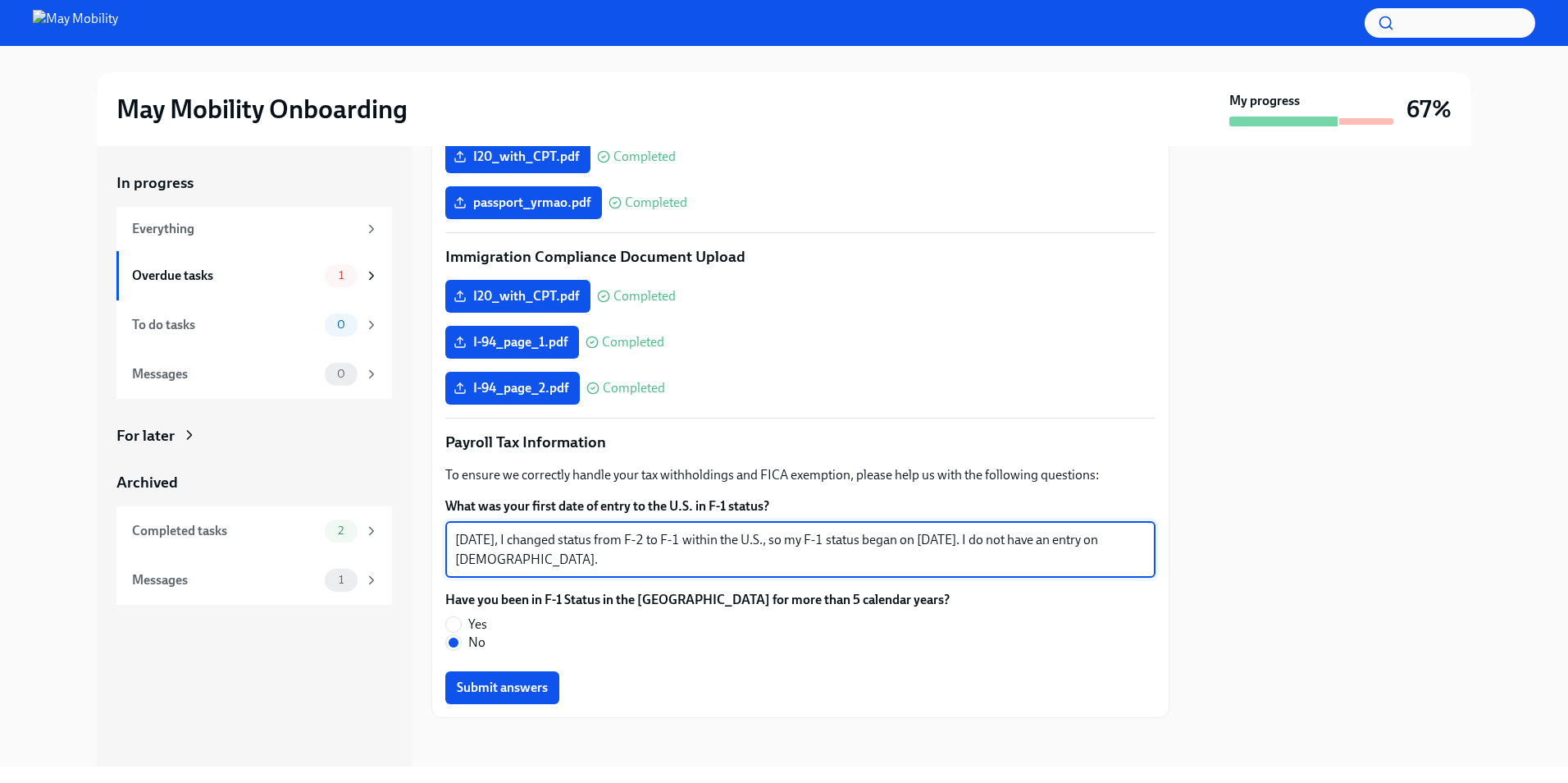
scroll to position [666, 0]
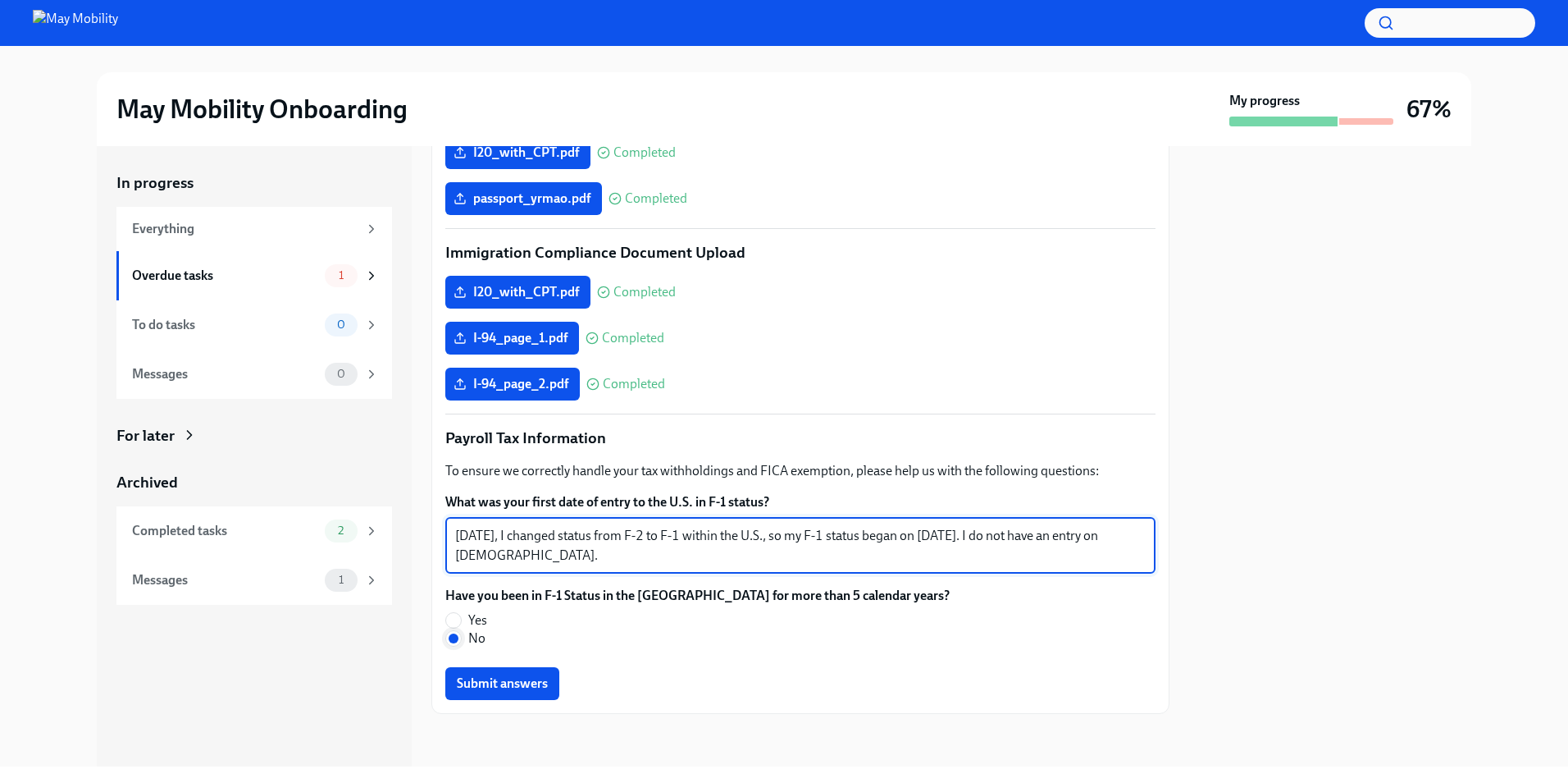
click at [454, 639] on input "No" at bounding box center [453, 638] width 15 height 15
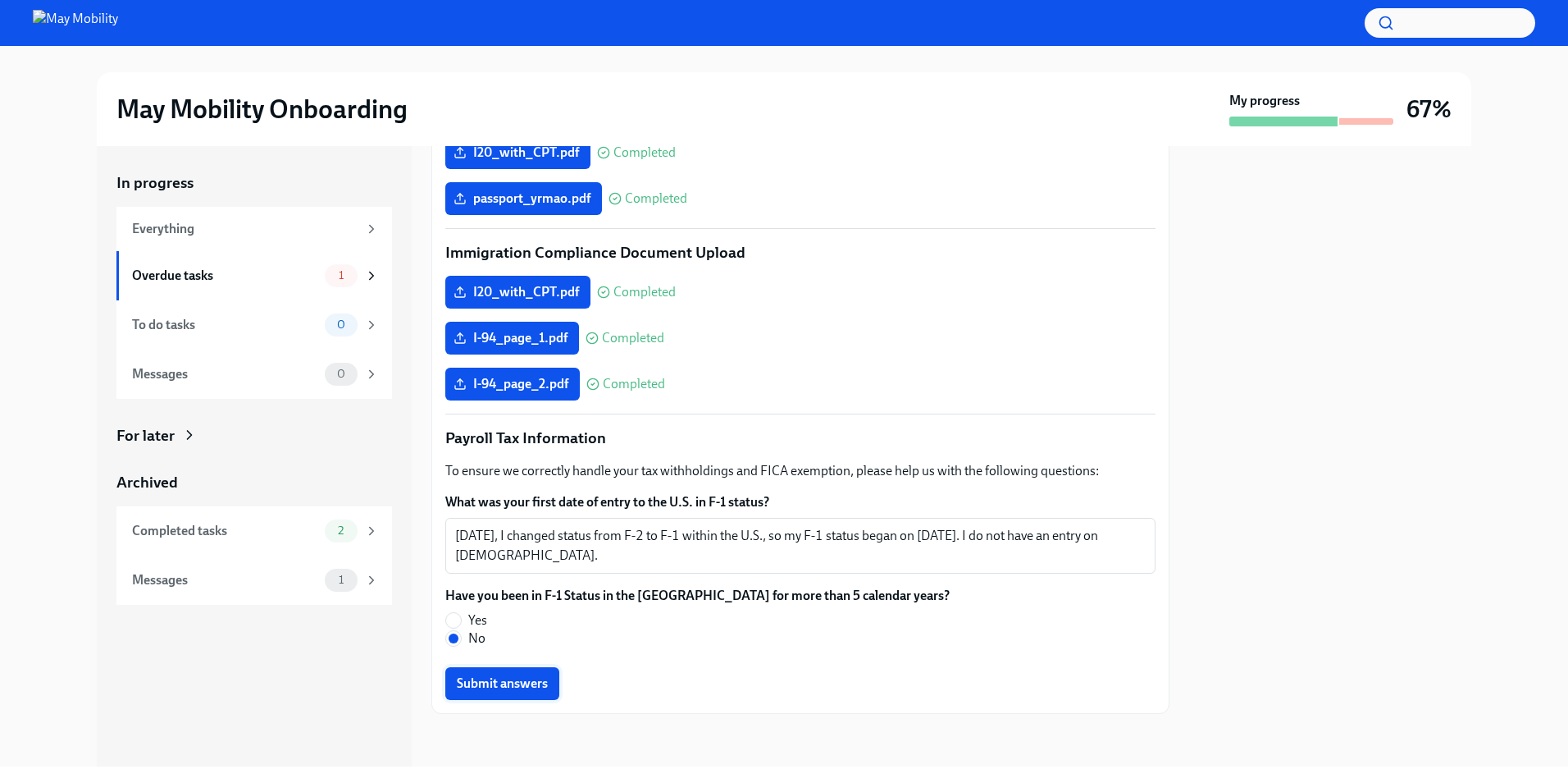
click at [511, 682] on span "Submit answers" at bounding box center [502, 683] width 91 height 16
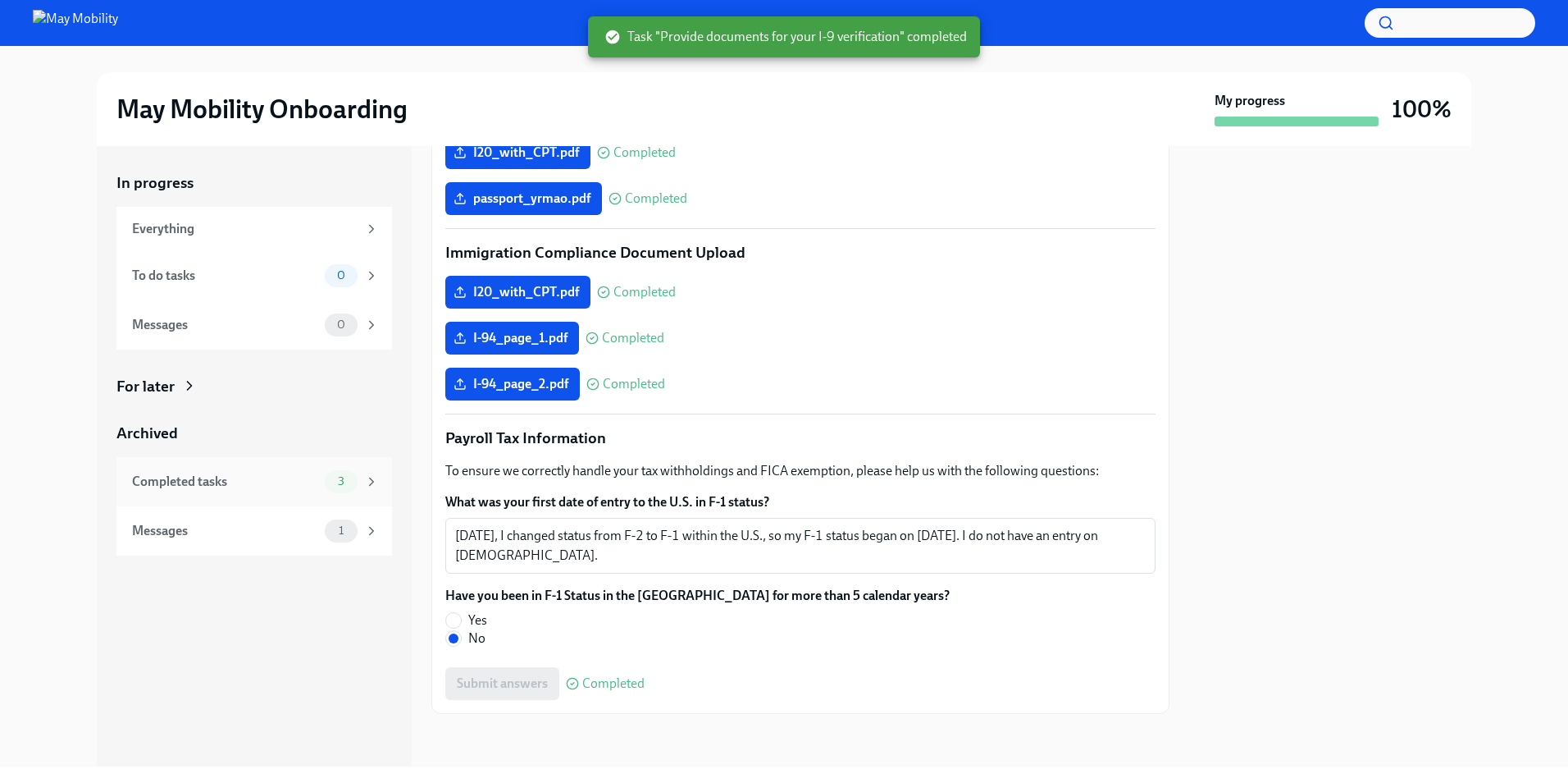
click at [273, 476] on div "Completed tasks" at bounding box center [225, 481] width 186 height 18
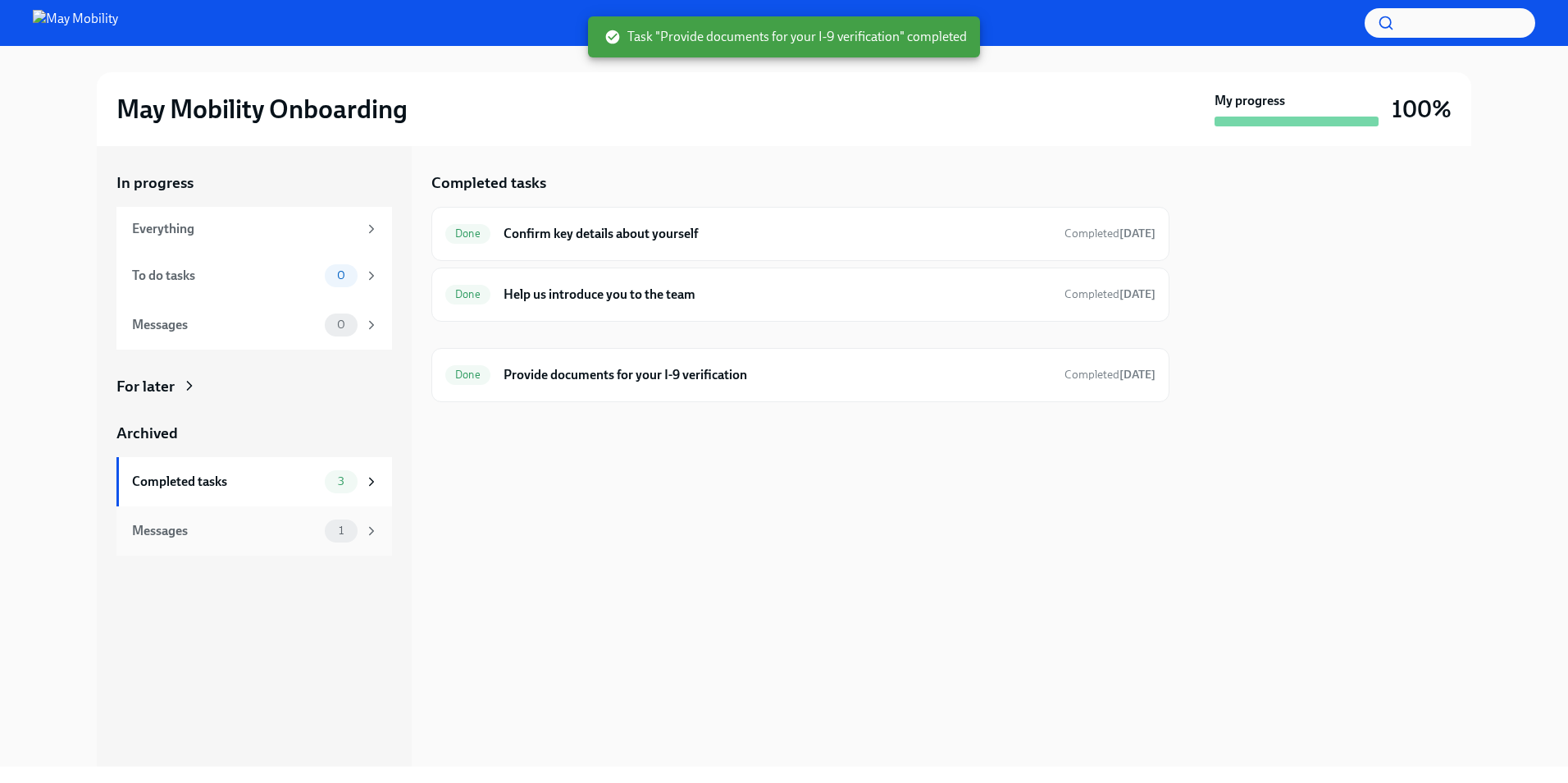
click at [268, 534] on div "Messages" at bounding box center [225, 531] width 186 height 18
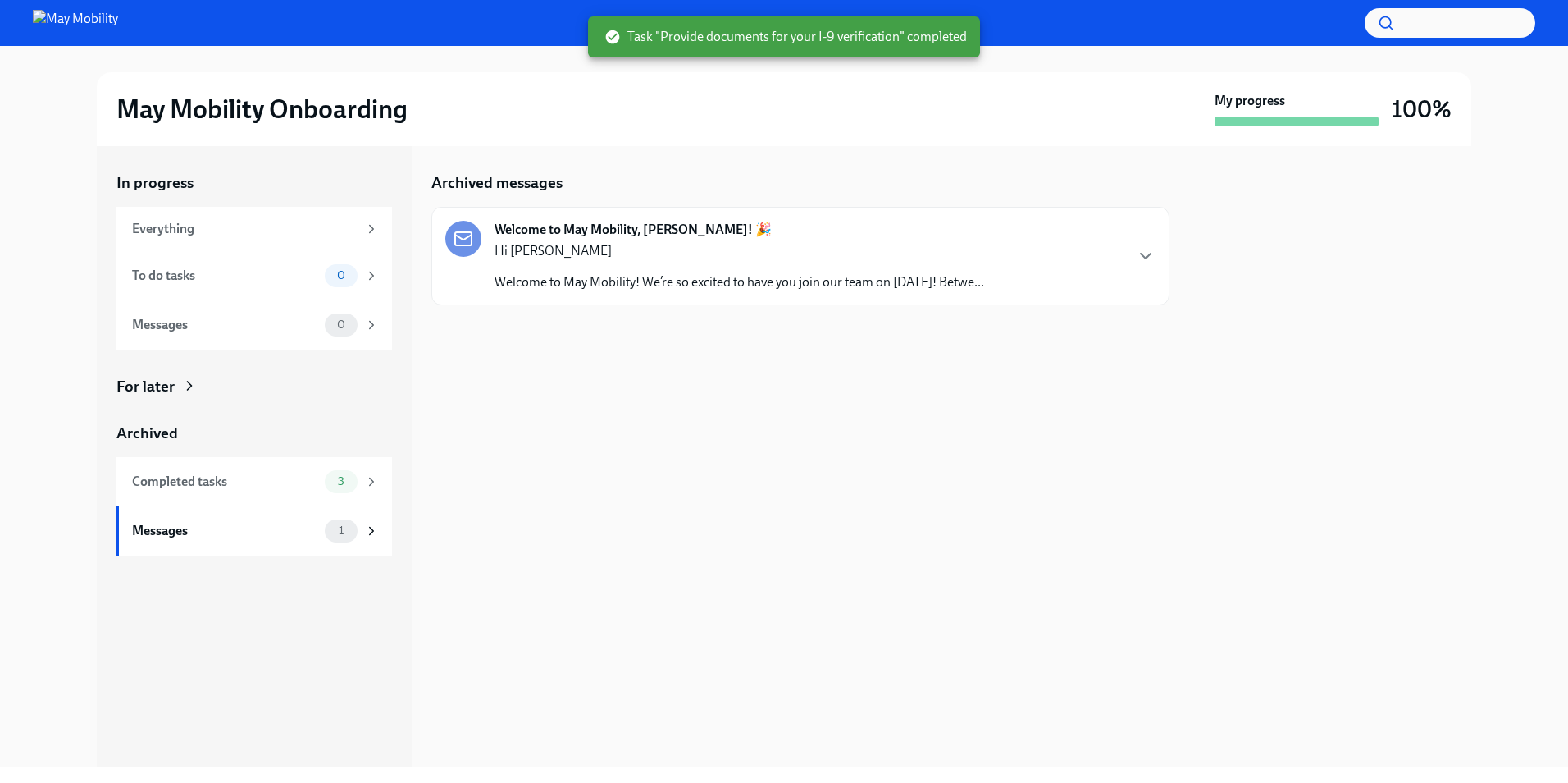
click at [740, 275] on p "Welcome to May Mobility! We’re so excited to have you join our team on [DATE]! …" at bounding box center [739, 282] width 490 height 18
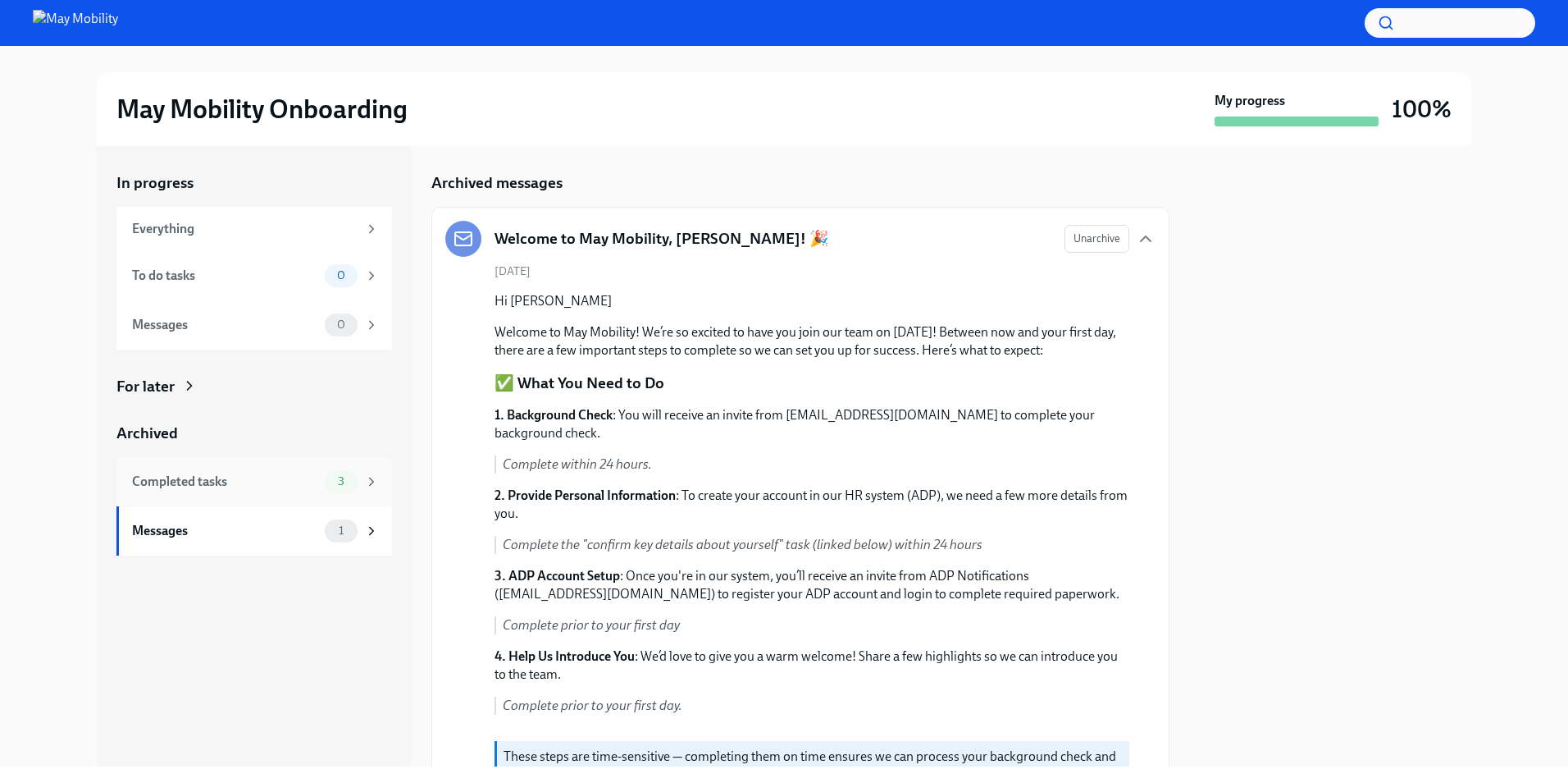
click at [245, 502] on div "Completed tasks 3" at bounding box center [254, 481] width 275 height 49
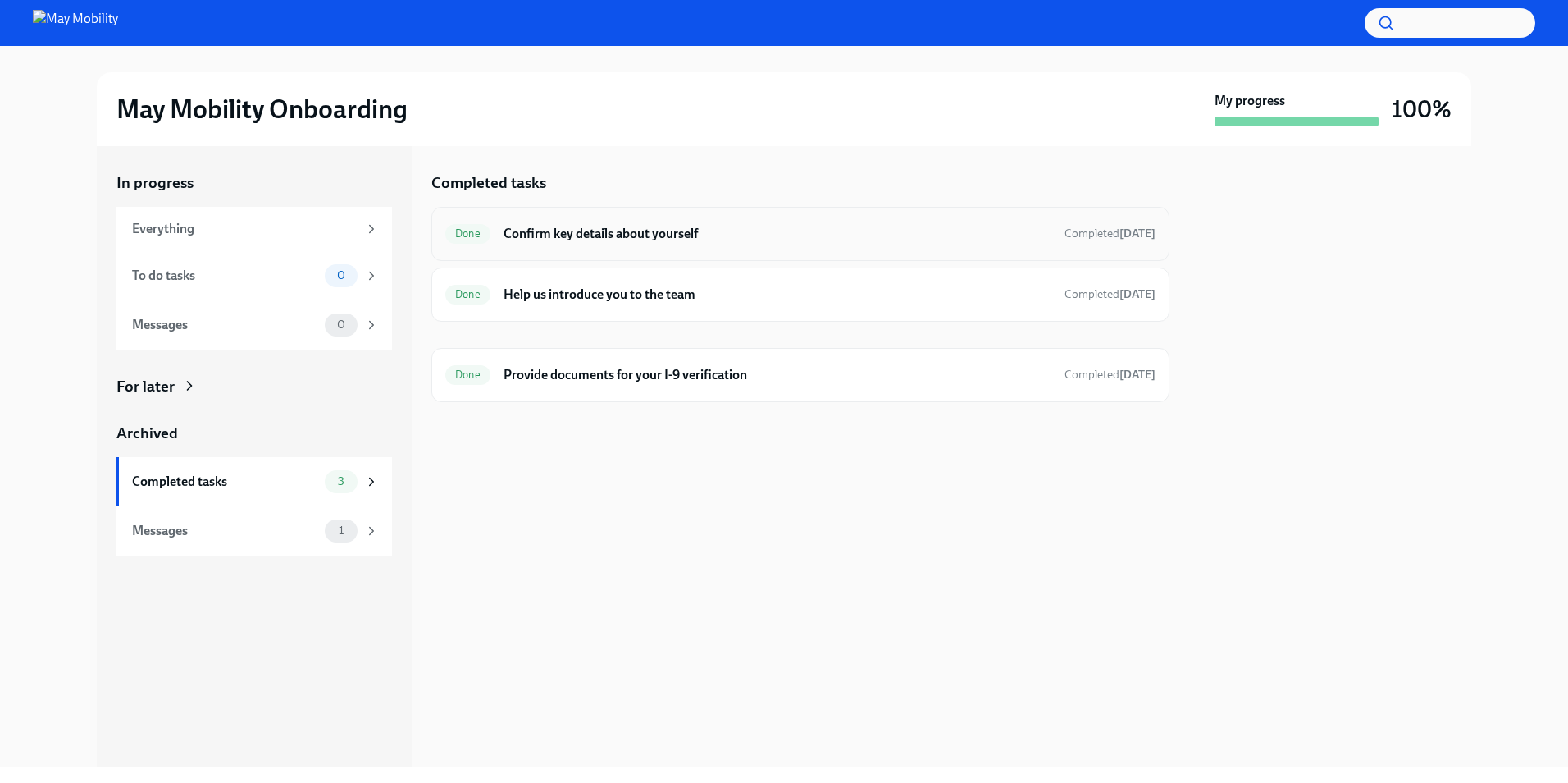
click at [715, 218] on div "Done Confirm key details about yourself Completed [DATE]" at bounding box center [800, 233] width 738 height 54
click at [285, 537] on div "Messages" at bounding box center [225, 531] width 186 height 18
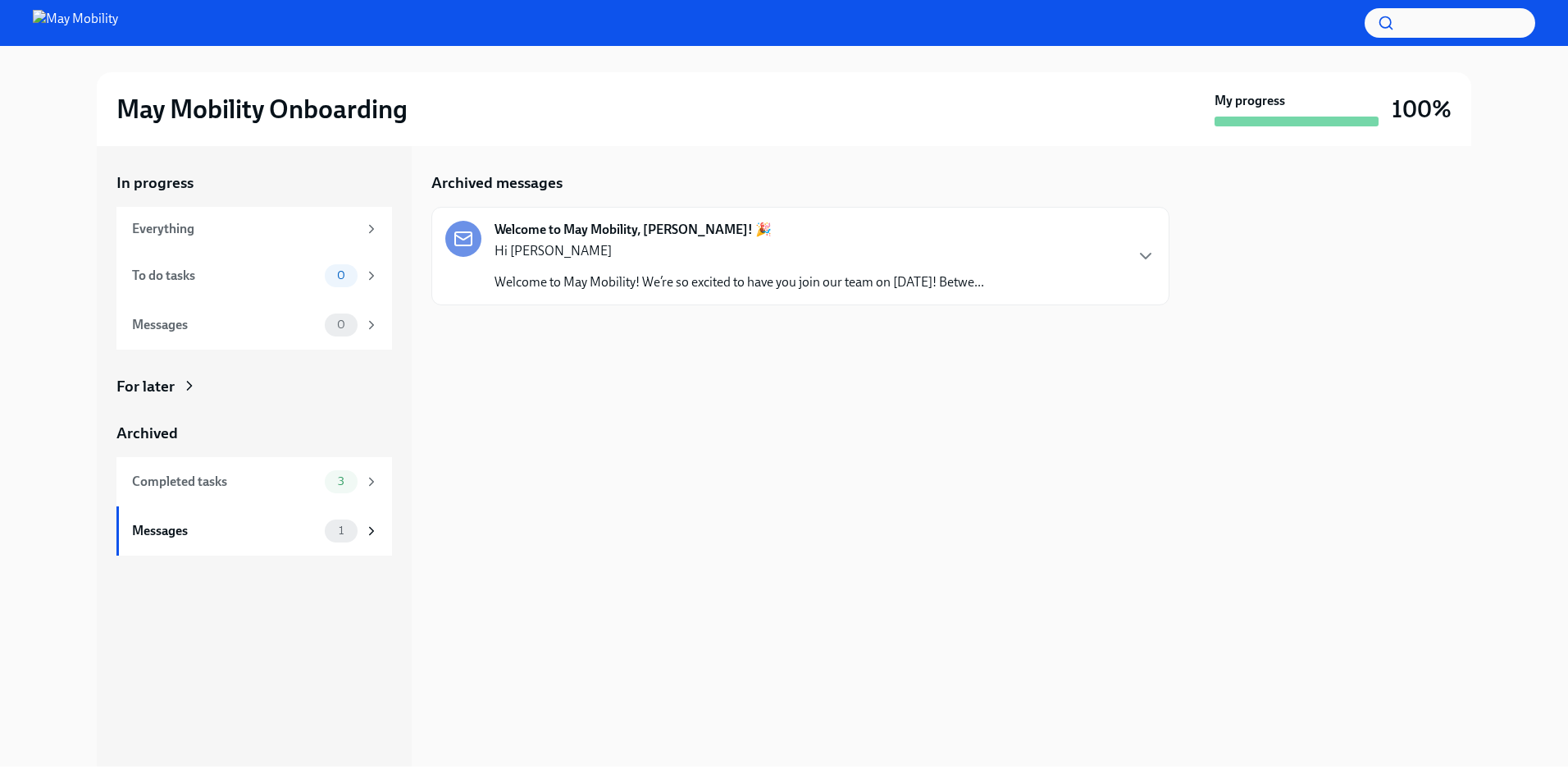
click at [621, 243] on p "Hi [PERSON_NAME]" at bounding box center [739, 251] width 490 height 18
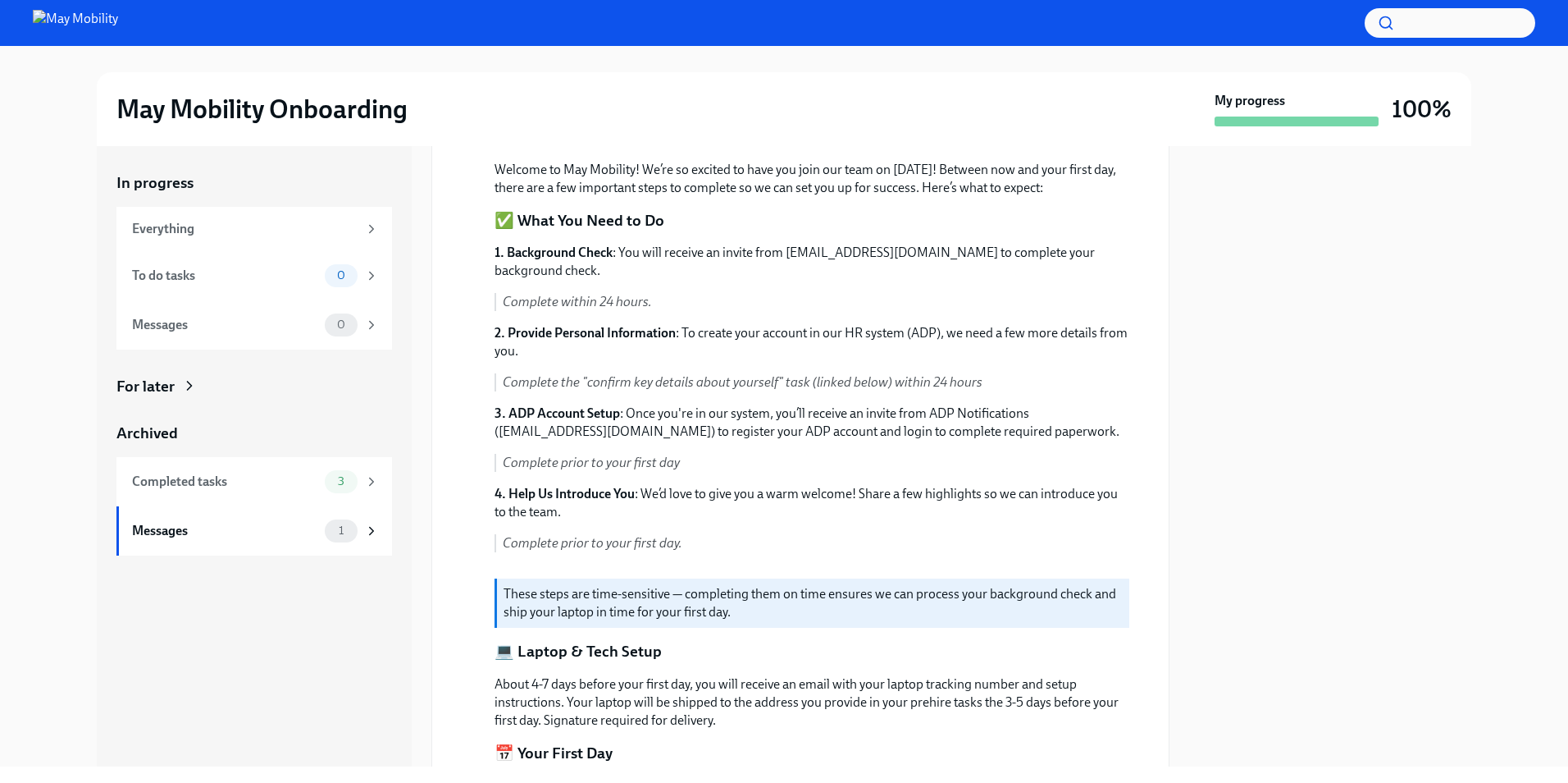
scroll to position [164, 0]
click at [628, 410] on p "3. ADP Account Setup : Once you're in our system, you’ll receive an invite from…" at bounding box center [811, 421] width 634 height 36
drag, startPoint x: 628, startPoint y: 410, endPoint x: 996, endPoint y: 418, distance: 368.1
click at [996, 418] on p "3. ADP Account Setup : Once you're in our system, you’ll receive an invite from…" at bounding box center [811, 421] width 634 height 36
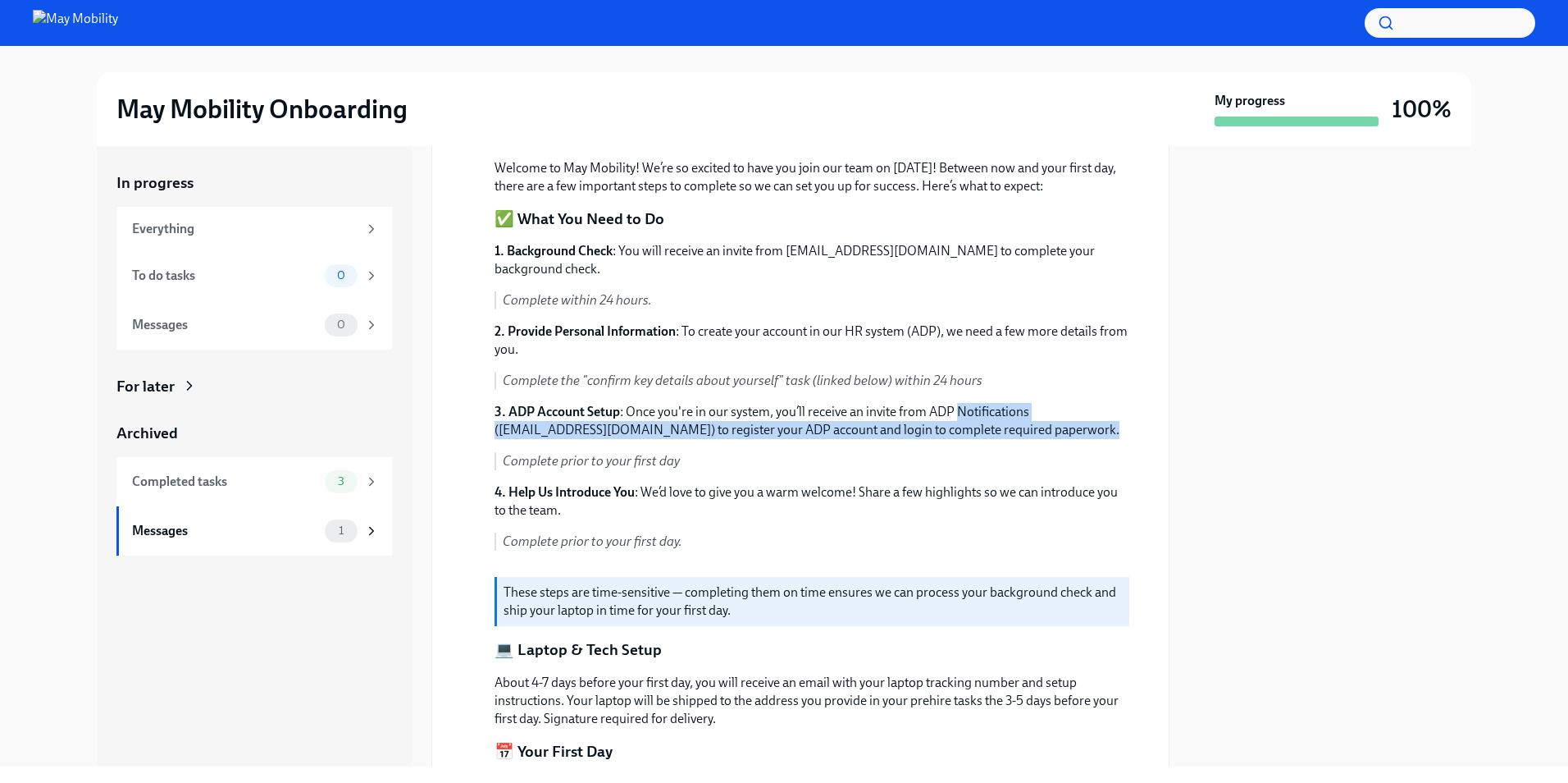
drag, startPoint x: 996, startPoint y: 418, endPoint x: 1016, endPoint y: 431, distance: 23.9
click at [1016, 431] on p "3. ADP Account Setup : Once you're in our system, you’ll receive an invite from…" at bounding box center [811, 421] width 634 height 36
drag, startPoint x: 1016, startPoint y: 431, endPoint x: 490, endPoint y: 401, distance: 526.9
click at [490, 401] on div "[DATE] Hi [PERSON_NAME] Welcome to May Mobility! We’re so excited to have you j…" at bounding box center [800, 687] width 710 height 1175
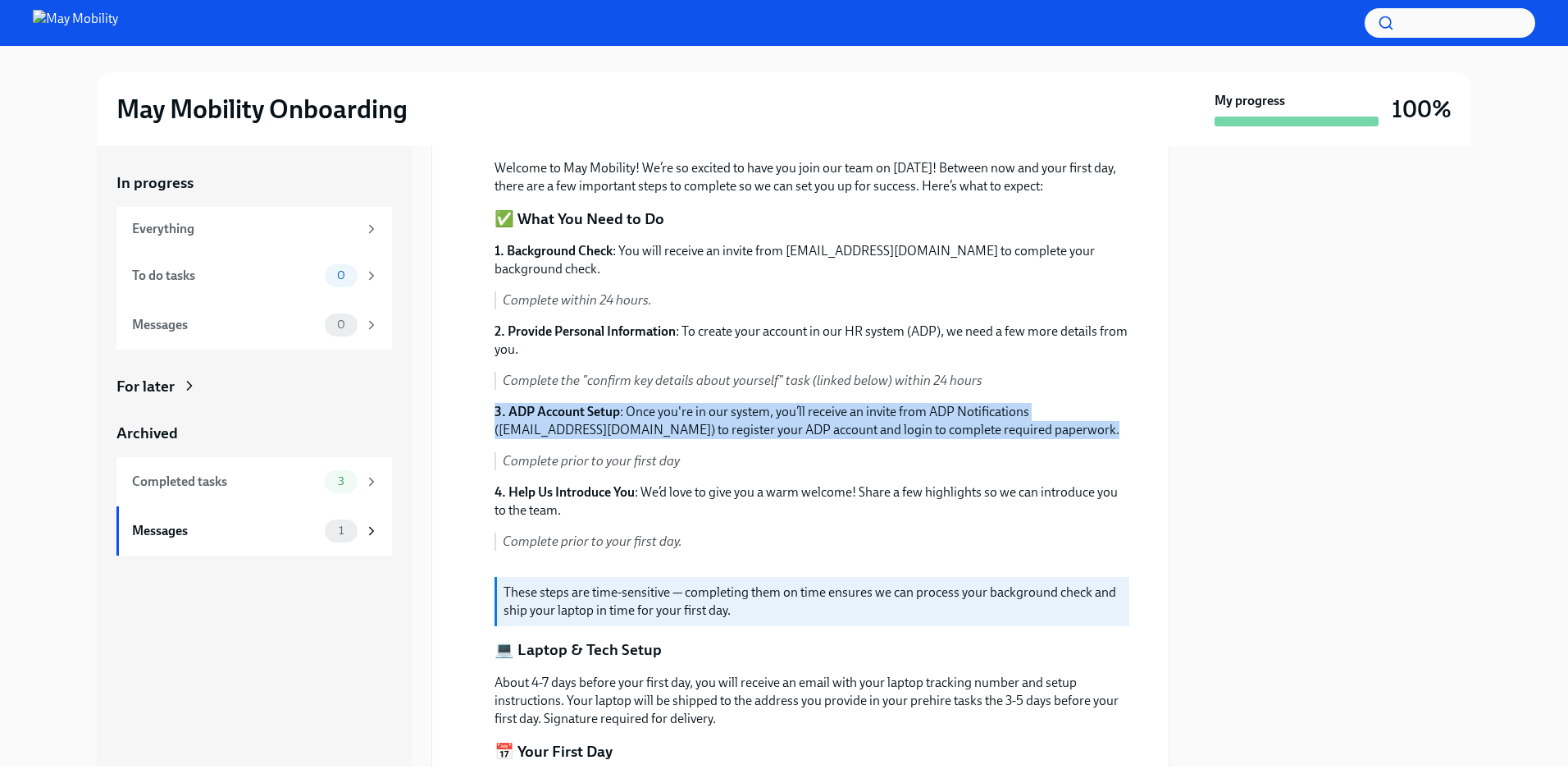
click at [490, 401] on div "[DATE] Hi [PERSON_NAME] Welcome to May Mobility! We’re so excited to have you j…" at bounding box center [800, 687] width 710 height 1175
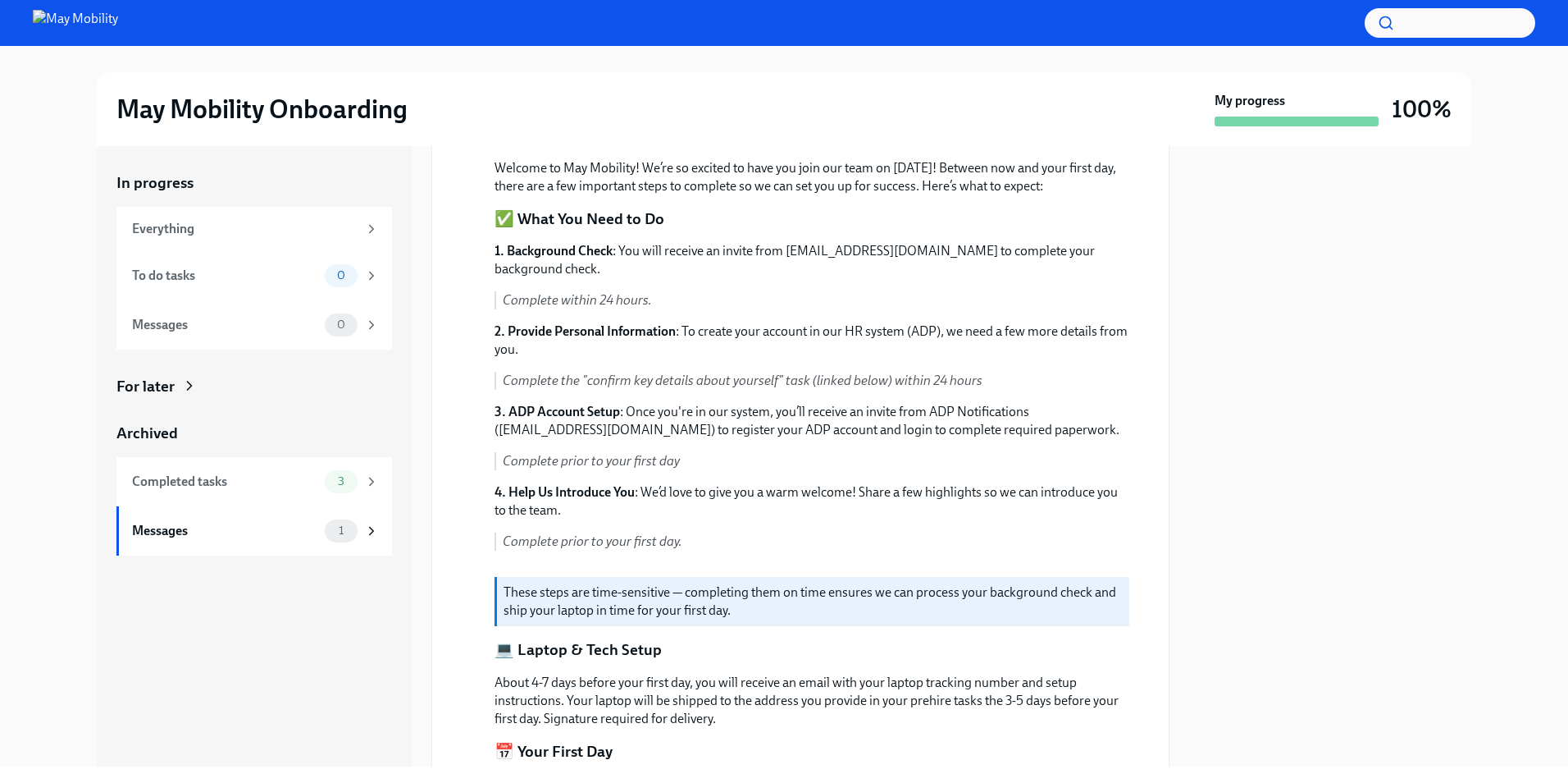
click at [520, 426] on p "3. ADP Account Setup : Once you're in our system, you’ll receive an invite from…" at bounding box center [811, 421] width 634 height 36
drag, startPoint x: 520, startPoint y: 426, endPoint x: 591, endPoint y: 429, distance: 71.1
click at [591, 429] on p "3. ADP Account Setup : Once you're in our system, you’ll receive an invite from…" at bounding box center [811, 421] width 634 height 36
copy p "[EMAIL_ADDRESS][DOMAIN_NAME]"
click at [749, 462] on p "Complete prior to your first day" at bounding box center [816, 461] width 626 height 18
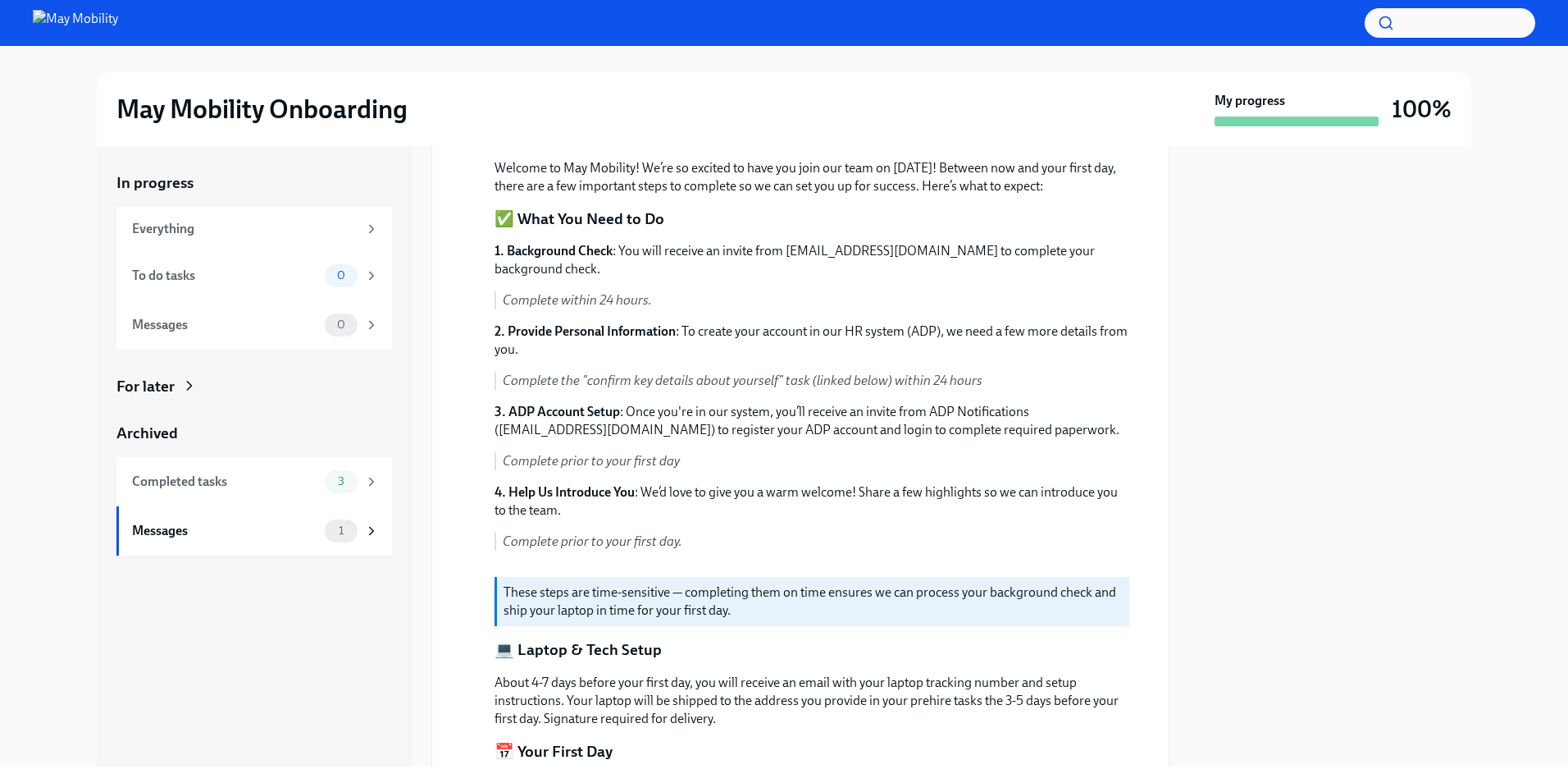
click at [544, 487] on strong "4. Help Us Introduce You" at bounding box center [564, 492] width 140 height 16
drag, startPoint x: 544, startPoint y: 487, endPoint x: 702, endPoint y: 494, distance: 158.2
click at [702, 494] on p "4. Help Us Introduce You : We’d love to give you a warm welcome! Share a few hi…" at bounding box center [811, 501] width 634 height 36
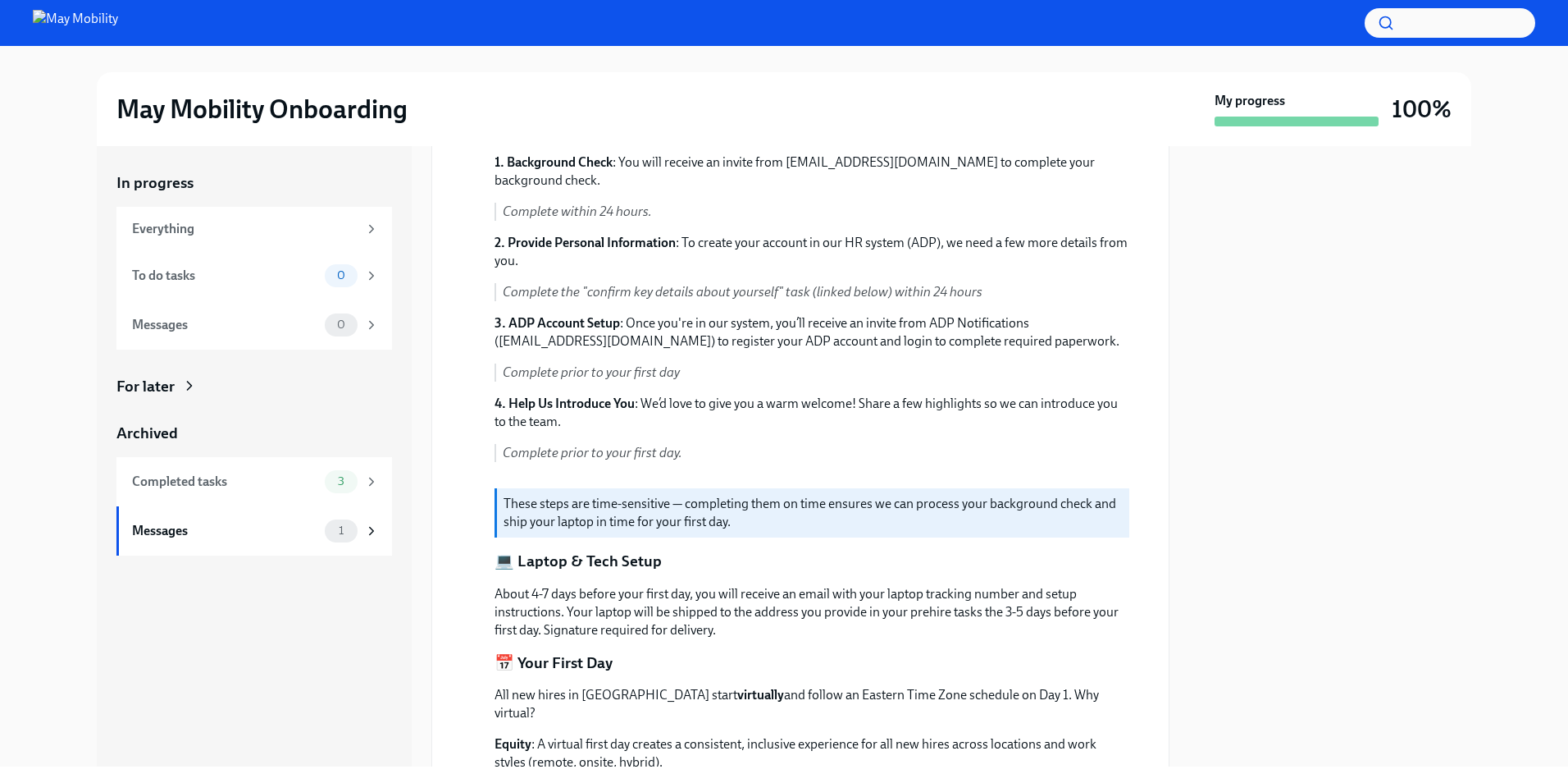
scroll to position [410, 0]
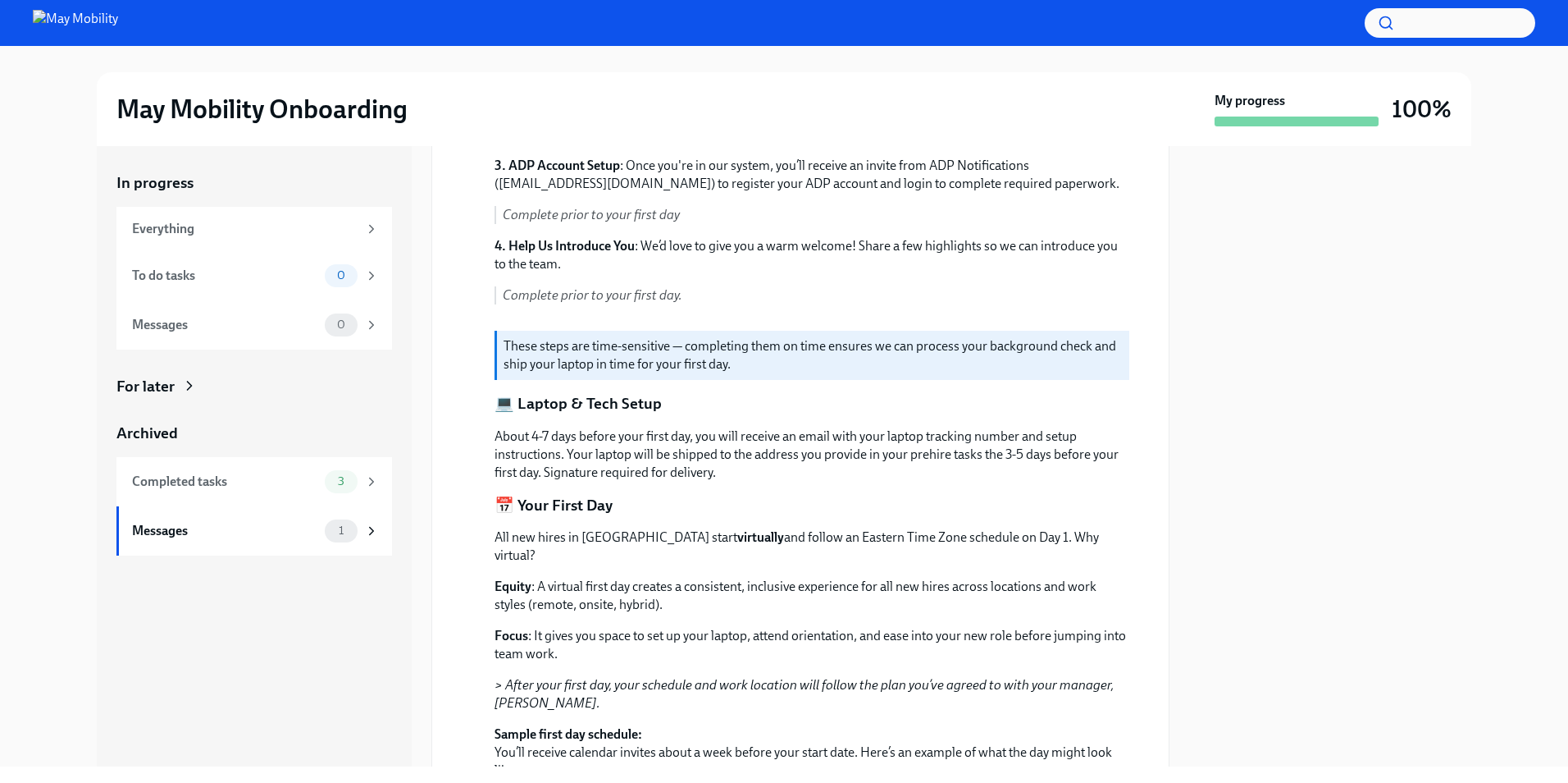
click at [508, 438] on p "About 4-7 days before your first day, you will receive an email with your lapto…" at bounding box center [811, 454] width 634 height 54
drag, startPoint x: 508, startPoint y: 438, endPoint x: 676, endPoint y: 439, distance: 168.0
click at [676, 439] on p "About 4-7 days before your first day, you will receive an email with your lapto…" at bounding box center [811, 454] width 634 height 54
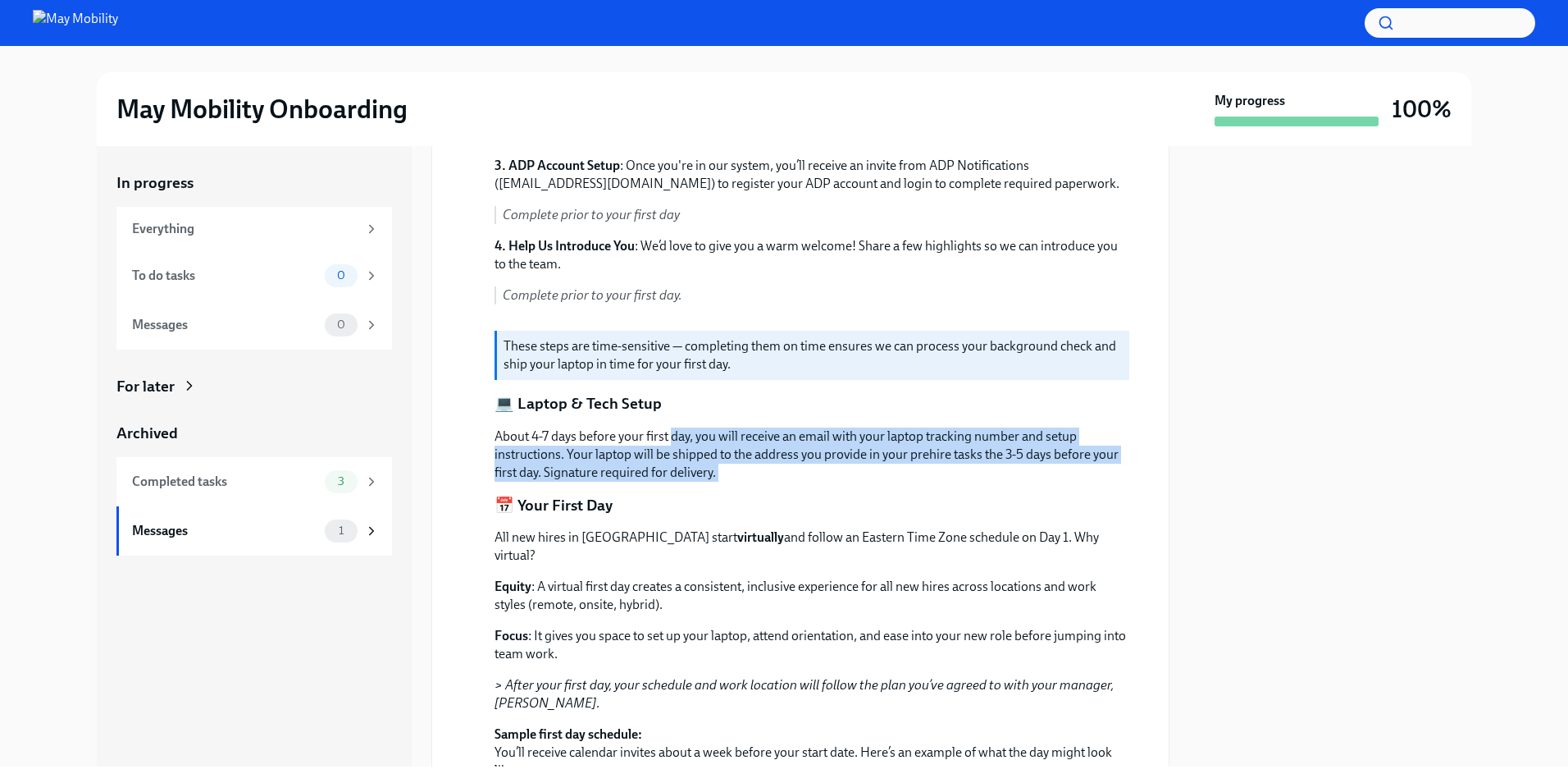
drag, startPoint x: 676, startPoint y: 439, endPoint x: 871, endPoint y: 481, distance: 199.5
click at [871, 481] on div "Hi [PERSON_NAME] Welcome to May Mobility! We’re so excited to have you join our…" at bounding box center [811, 455] width 634 height 1147
drag, startPoint x: 871, startPoint y: 481, endPoint x: 863, endPoint y: 408, distance: 73.4
click at [863, 408] on div "Hi [PERSON_NAME] Welcome to May Mobility! We’re so excited to have you join our…" at bounding box center [811, 455] width 634 height 1147
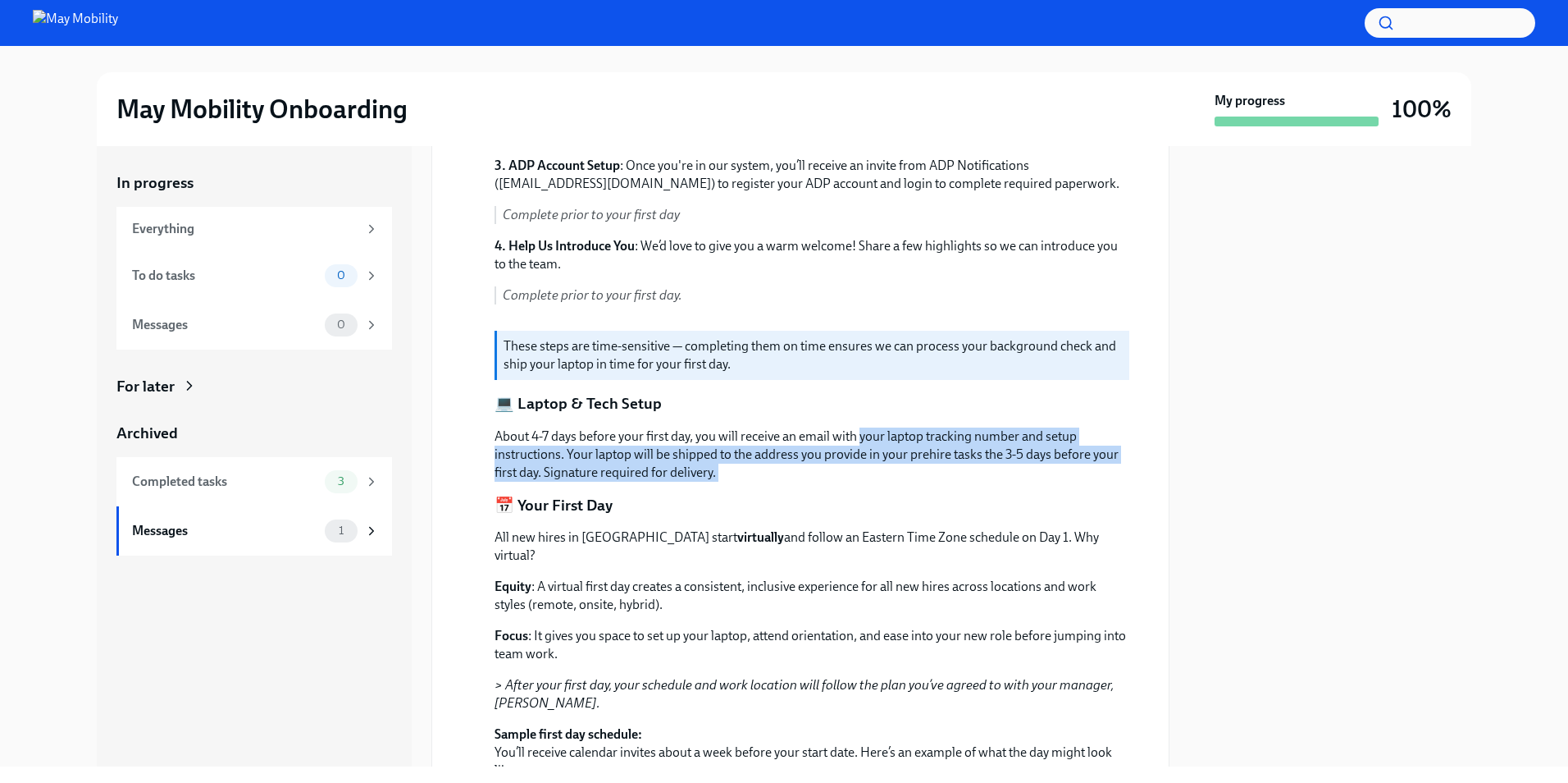
click at [863, 408] on div "Hi [PERSON_NAME] Welcome to May Mobility! We’re so excited to have you join our…" at bounding box center [811, 455] width 634 height 1147
drag, startPoint x: 863, startPoint y: 408, endPoint x: 912, endPoint y: 470, distance: 79.0
click at [912, 470] on div "Hi [PERSON_NAME] Welcome to May Mobility! We’re so excited to have you join our…" at bounding box center [811, 455] width 634 height 1147
click at [912, 470] on p "About 4-7 days before your first day, you will receive an email with your lapto…" at bounding box center [811, 454] width 634 height 54
drag, startPoint x: 912, startPoint y: 470, endPoint x: 496, endPoint y: 439, distance: 417.2
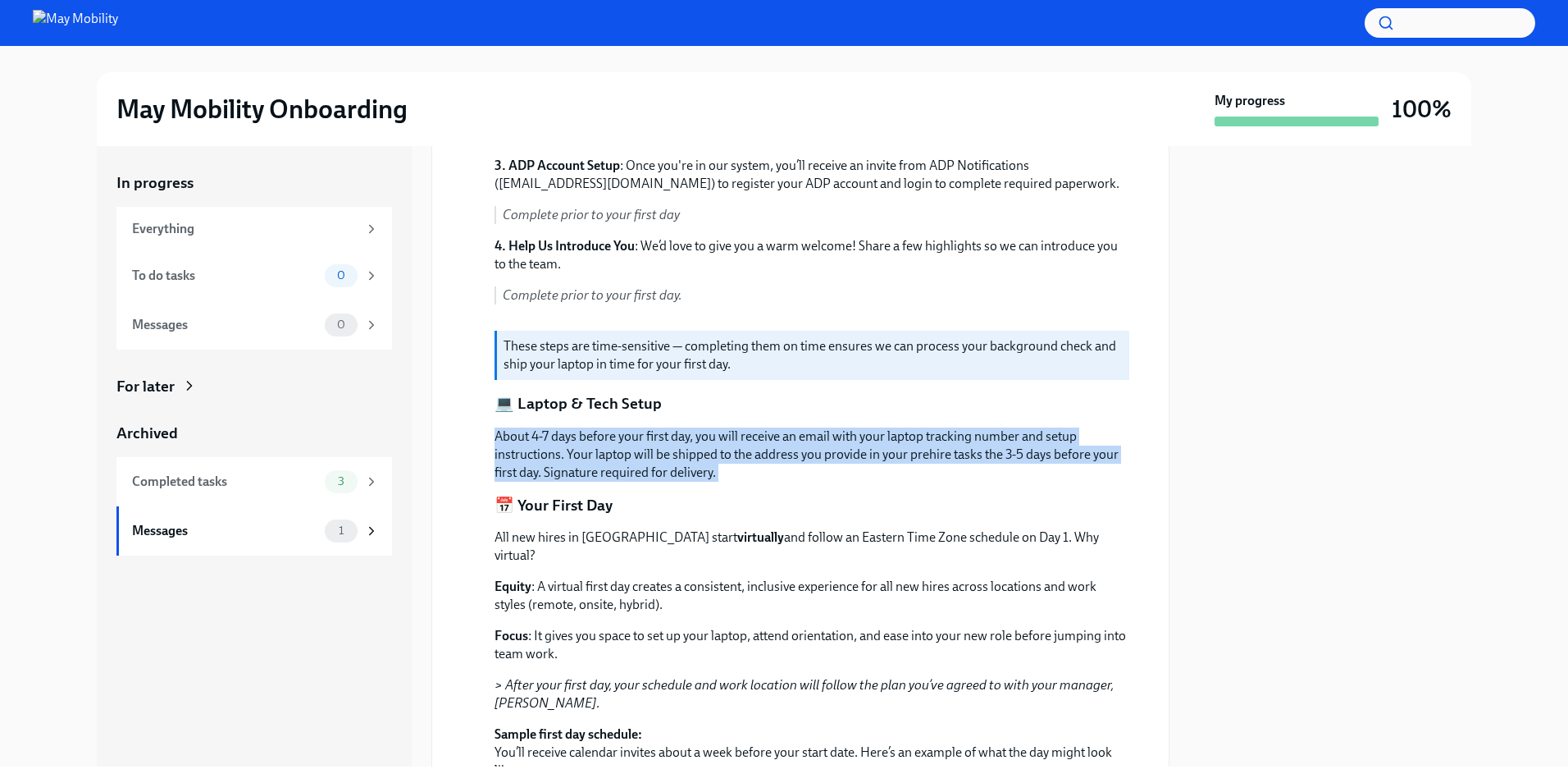
click at [496, 439] on p "About 4-7 days before your first day, you will receive an email with your lapto…" at bounding box center [811, 454] width 634 height 54
drag, startPoint x: 496, startPoint y: 439, endPoint x: 760, endPoint y: 479, distance: 267.0
click at [760, 479] on p "About 4-7 days before your first day, you will receive an email with your lapto…" at bounding box center [811, 454] width 634 height 54
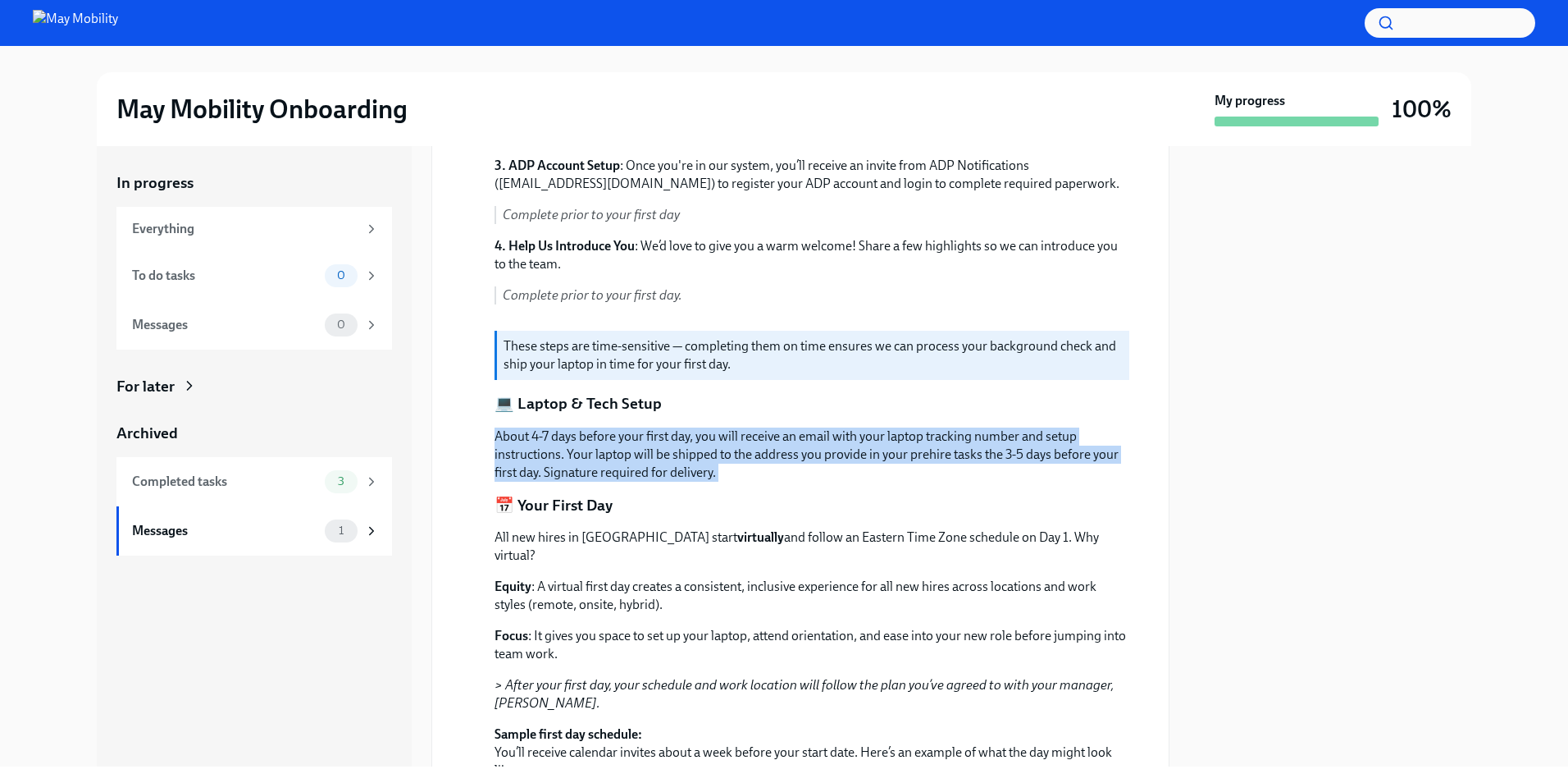
drag, startPoint x: 760, startPoint y: 479, endPoint x: 458, endPoint y: 431, distance: 305.8
click at [458, 431] on div "[DATE] Hi [PERSON_NAME] Welcome to May Mobility! We’re so excited to have you j…" at bounding box center [800, 441] width 710 height 1175
drag, startPoint x: 458, startPoint y: 431, endPoint x: 792, endPoint y: 471, distance: 336.4
click at [792, 471] on div "[DATE] Hi [PERSON_NAME] Welcome to May Mobility! We’re so excited to have you j…" at bounding box center [800, 441] width 710 height 1175
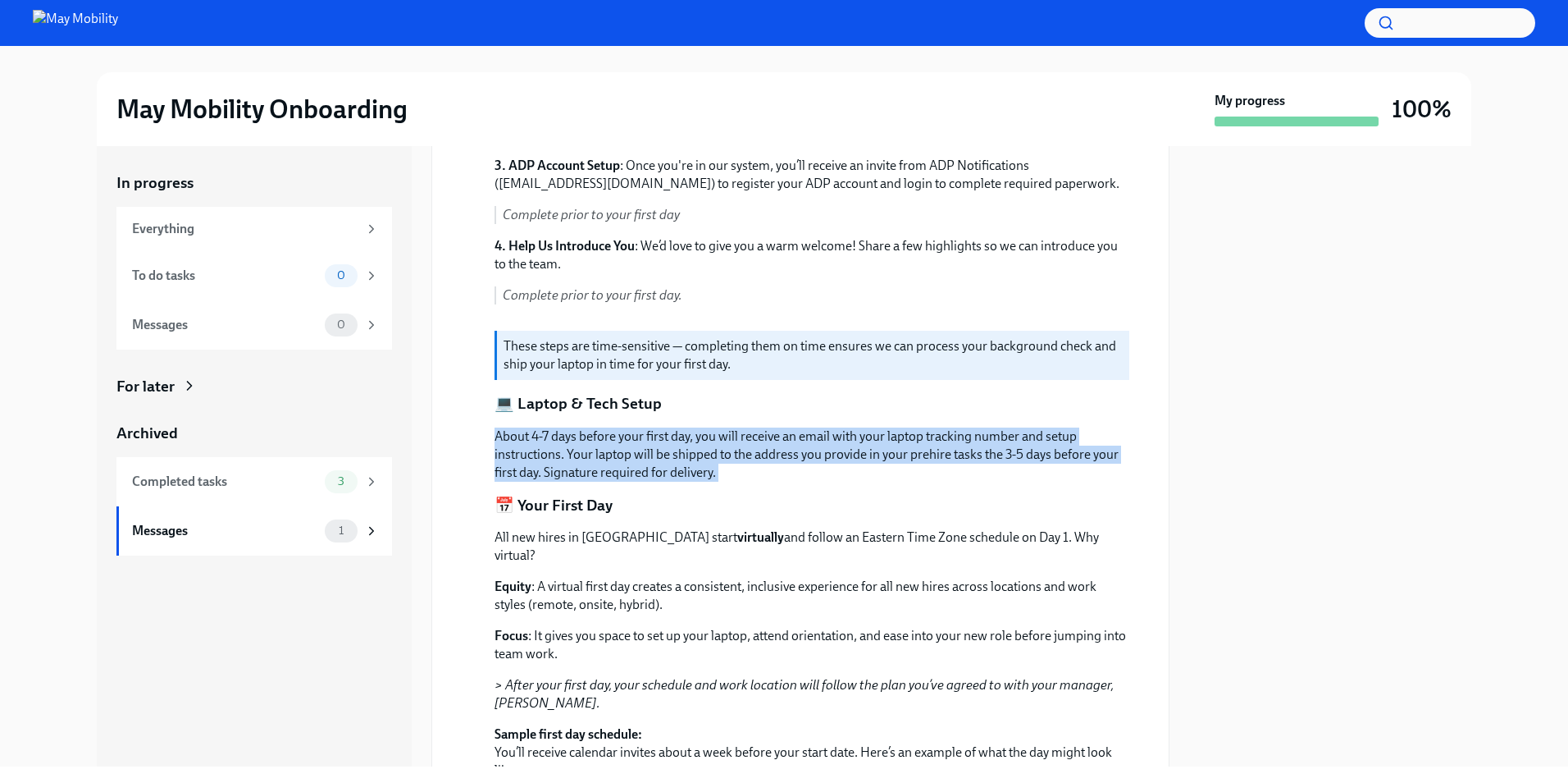
click at [792, 471] on p "About 4-7 days before your first day, you will receive an email with your lapto…" at bounding box center [811, 454] width 634 height 54
drag, startPoint x: 792, startPoint y: 471, endPoint x: 428, endPoint y: 434, distance: 365.9
click at [428, 434] on div "In progress Everything To do tasks 0 Messages 0 For later Archived Completed ta…" at bounding box center [784, 455] width 1375 height 621
drag, startPoint x: 428, startPoint y: 434, endPoint x: 825, endPoint y: 480, distance: 399.7
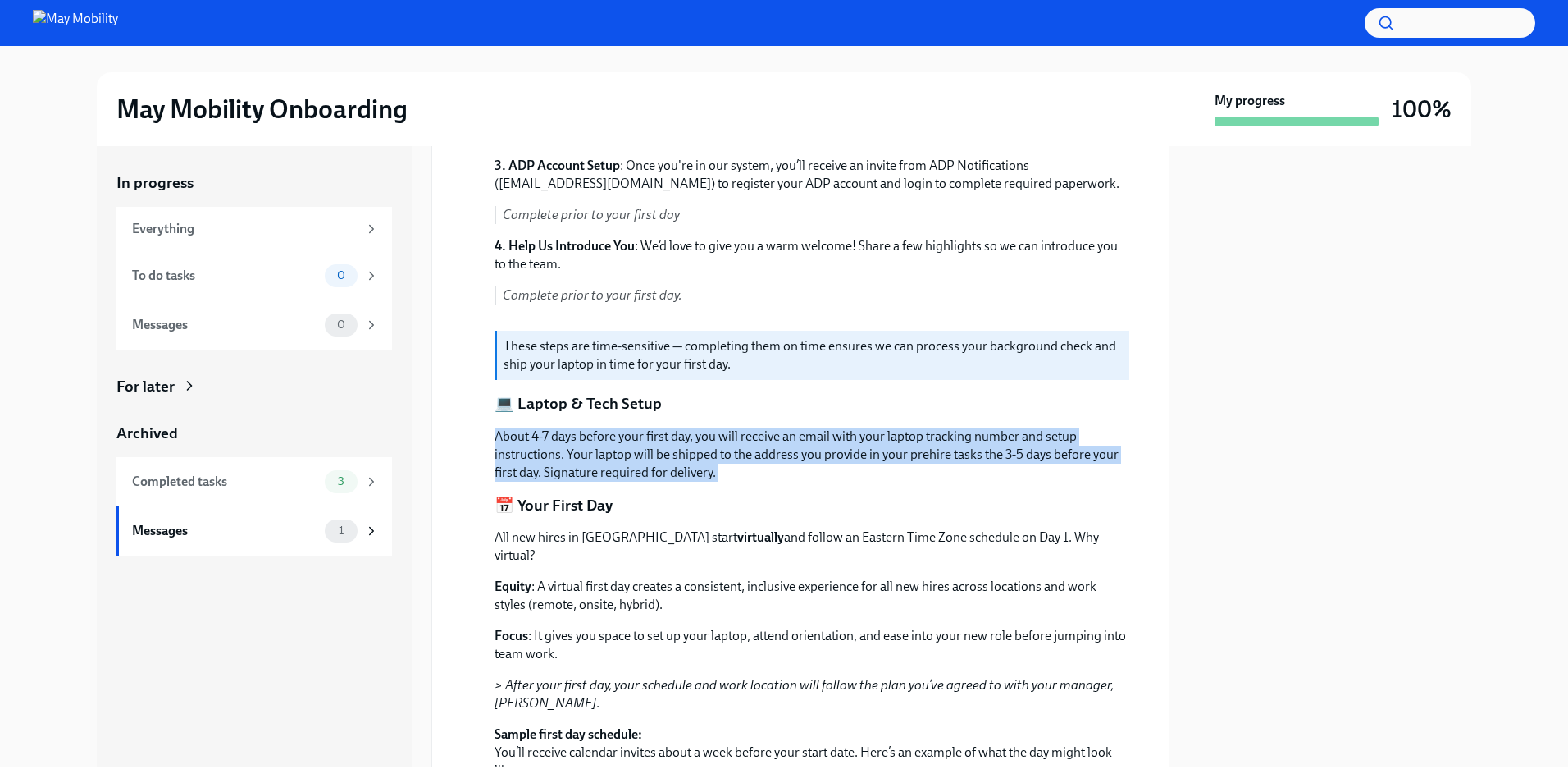
click at [825, 480] on div "In progress Everything To do tasks 0 Messages 0 For later Archived Completed ta…" at bounding box center [784, 455] width 1375 height 621
click at [825, 480] on p "About 4-7 days before your first day, you will receive an email with your lapto…" at bounding box center [811, 454] width 634 height 54
drag, startPoint x: 825, startPoint y: 480, endPoint x: 470, endPoint y: 421, distance: 359.9
click at [470, 421] on div "[DATE] Hi [PERSON_NAME] Welcome to May Mobility! We’re so excited to have you j…" at bounding box center [800, 441] width 710 height 1175
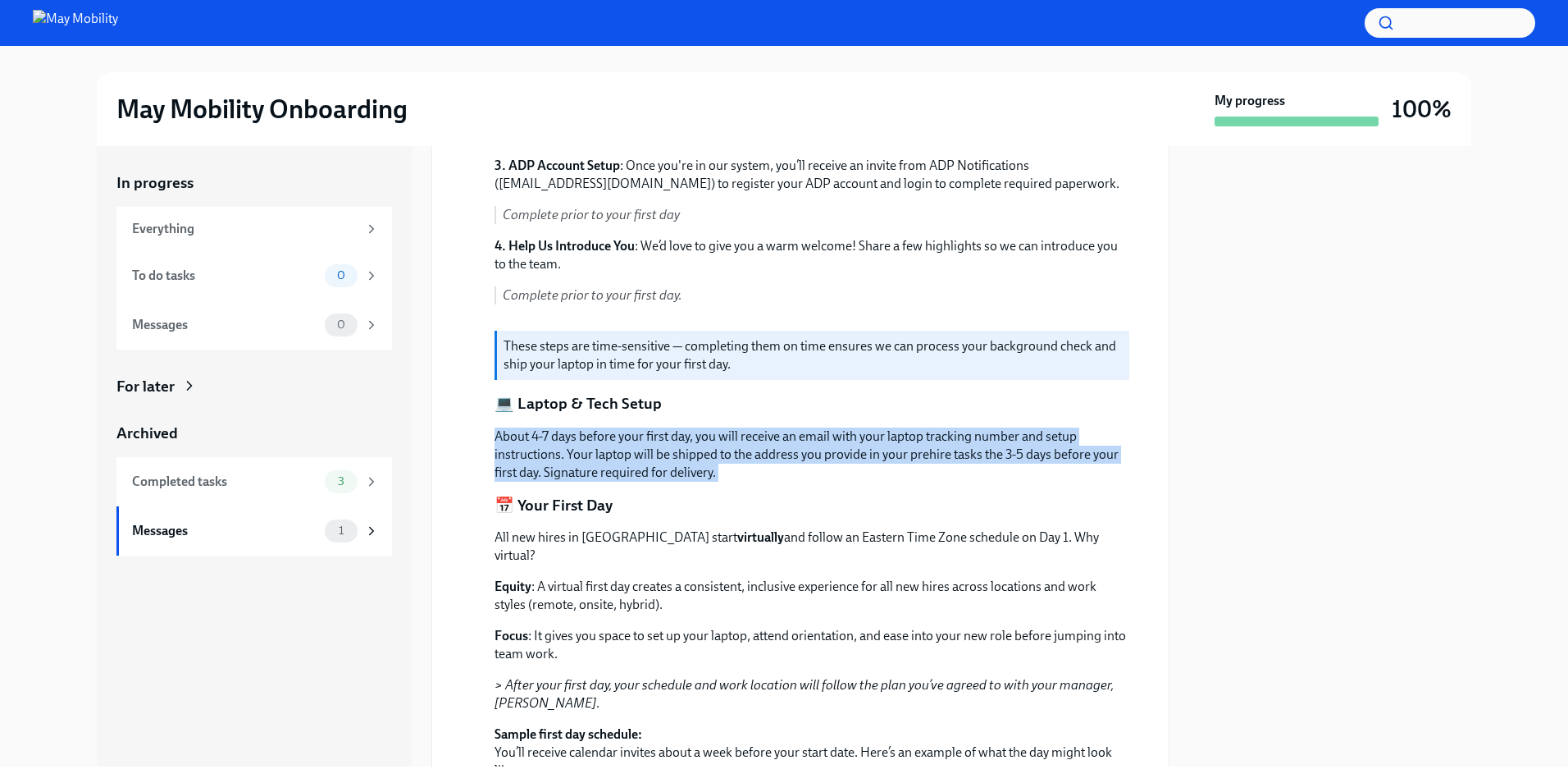
drag, startPoint x: 470, startPoint y: 421, endPoint x: 853, endPoint y: 480, distance: 387.5
click at [853, 480] on div "[DATE] Hi [PERSON_NAME] Welcome to May Mobility! We’re so excited to have you j…" at bounding box center [800, 441] width 710 height 1175
click at [853, 480] on p "About 4-7 days before your first day, you will receive an email with your lapto…" at bounding box center [811, 454] width 634 height 54
drag, startPoint x: 853, startPoint y: 480, endPoint x: 497, endPoint y: 439, distance: 358.4
click at [497, 439] on p "About 4-7 days before your first day, you will receive an email with your lapto…" at bounding box center [811, 454] width 634 height 54
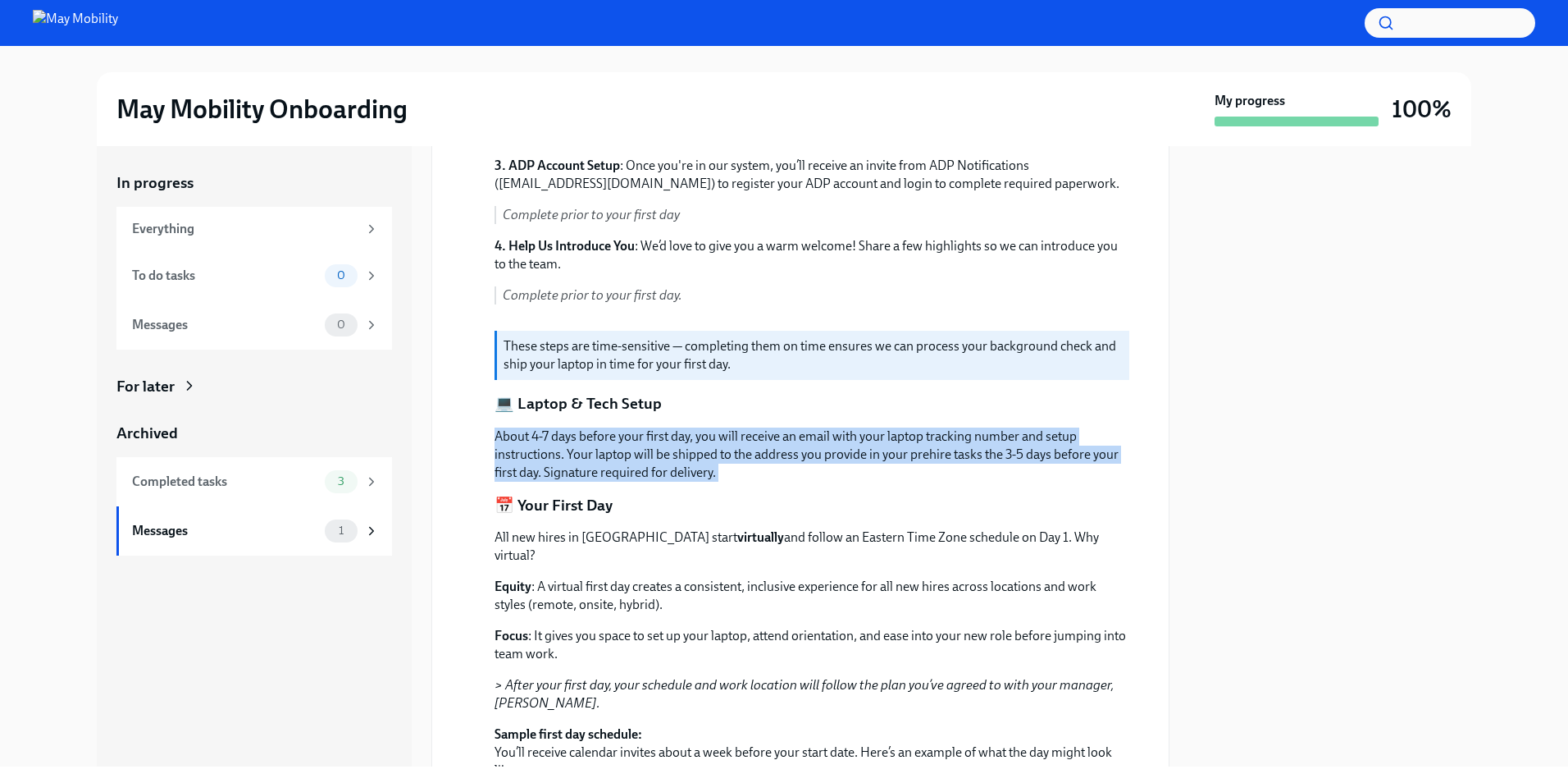
click at [497, 439] on p "About 4-7 days before your first day, you will receive an email with your lapto…" at bounding box center [811, 454] width 634 height 54
drag, startPoint x: 497, startPoint y: 439, endPoint x: 785, endPoint y: 467, distance: 289.4
click at [785, 467] on p "About 4-7 days before your first day, you will receive an email with your lapto…" at bounding box center [811, 454] width 634 height 54
drag, startPoint x: 785, startPoint y: 467, endPoint x: 497, endPoint y: 435, distance: 289.8
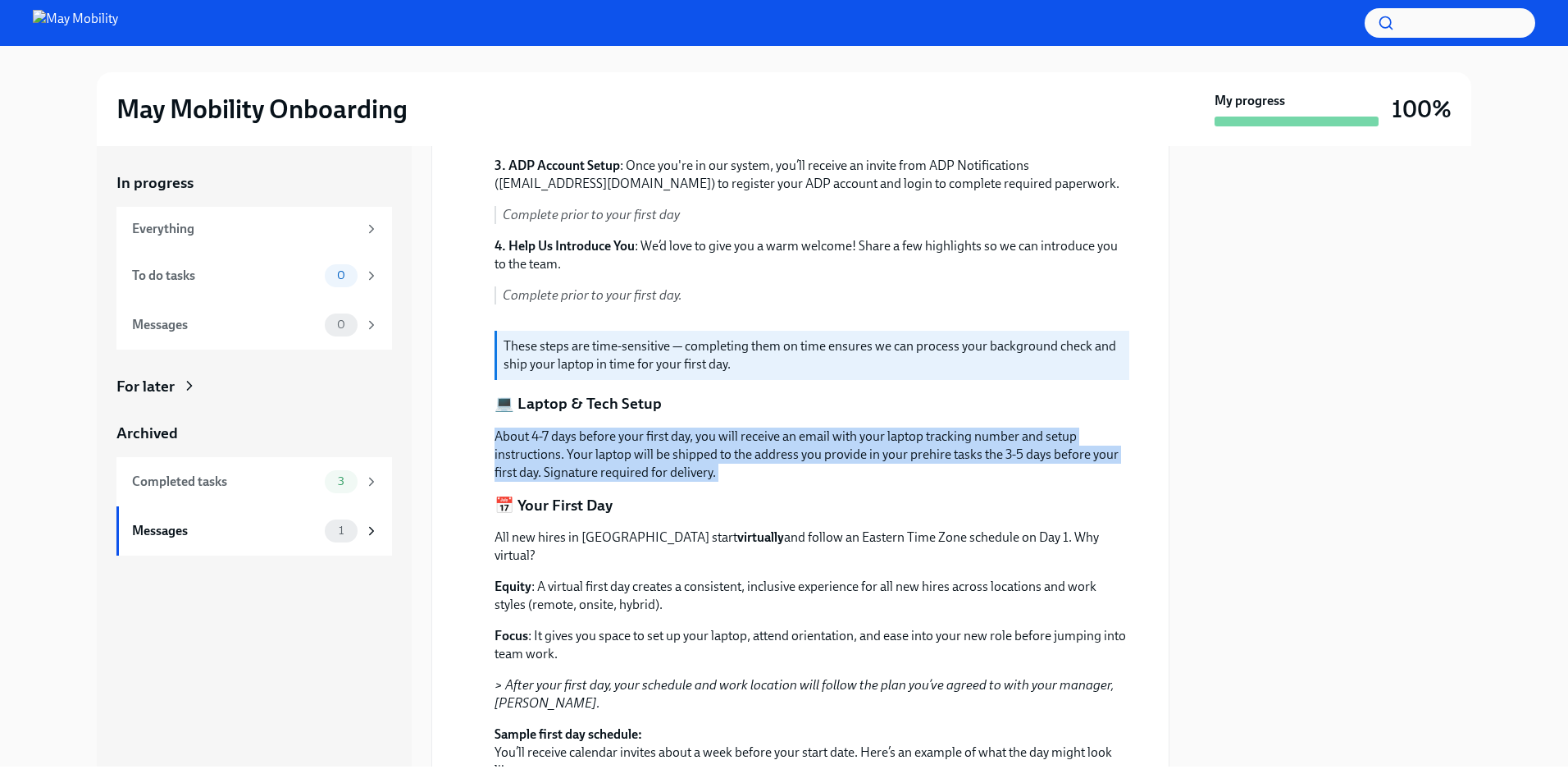
click at [497, 435] on p "About 4-7 days before your first day, you will receive an email with your lapto…" at bounding box center [811, 454] width 634 height 54
drag, startPoint x: 497, startPoint y: 435, endPoint x: 750, endPoint y: 466, distance: 254.9
click at [750, 466] on p "About 4-7 days before your first day, you will receive an email with your lapto…" at bounding box center [811, 454] width 634 height 54
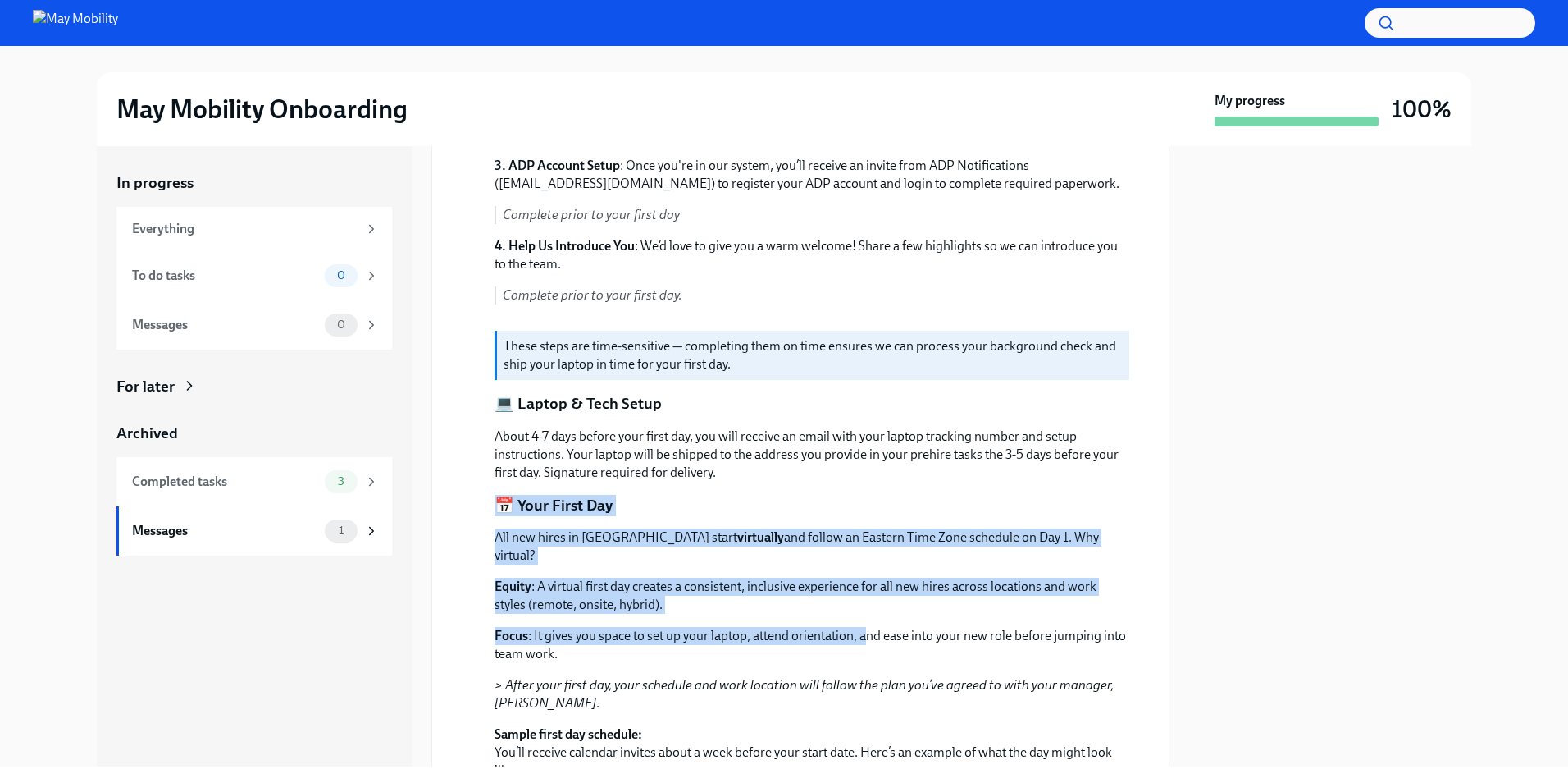
drag, startPoint x: 750, startPoint y: 466, endPoint x: 872, endPoint y: 610, distance: 188.7
click at [872, 610] on div "Hi [PERSON_NAME] Welcome to May Mobility! We’re so excited to have you join our…" at bounding box center [811, 455] width 634 height 1147
click at [873, 627] on p "Focus : It gives you space to set up your laptop, attend orientation, and ease …" at bounding box center [811, 645] width 634 height 36
drag, startPoint x: 873, startPoint y: 610, endPoint x: 827, endPoint y: 479, distance: 138.8
click at [827, 479] on div "Hi [PERSON_NAME] Welcome to May Mobility! We’re so excited to have you join our…" at bounding box center [811, 455] width 634 height 1147
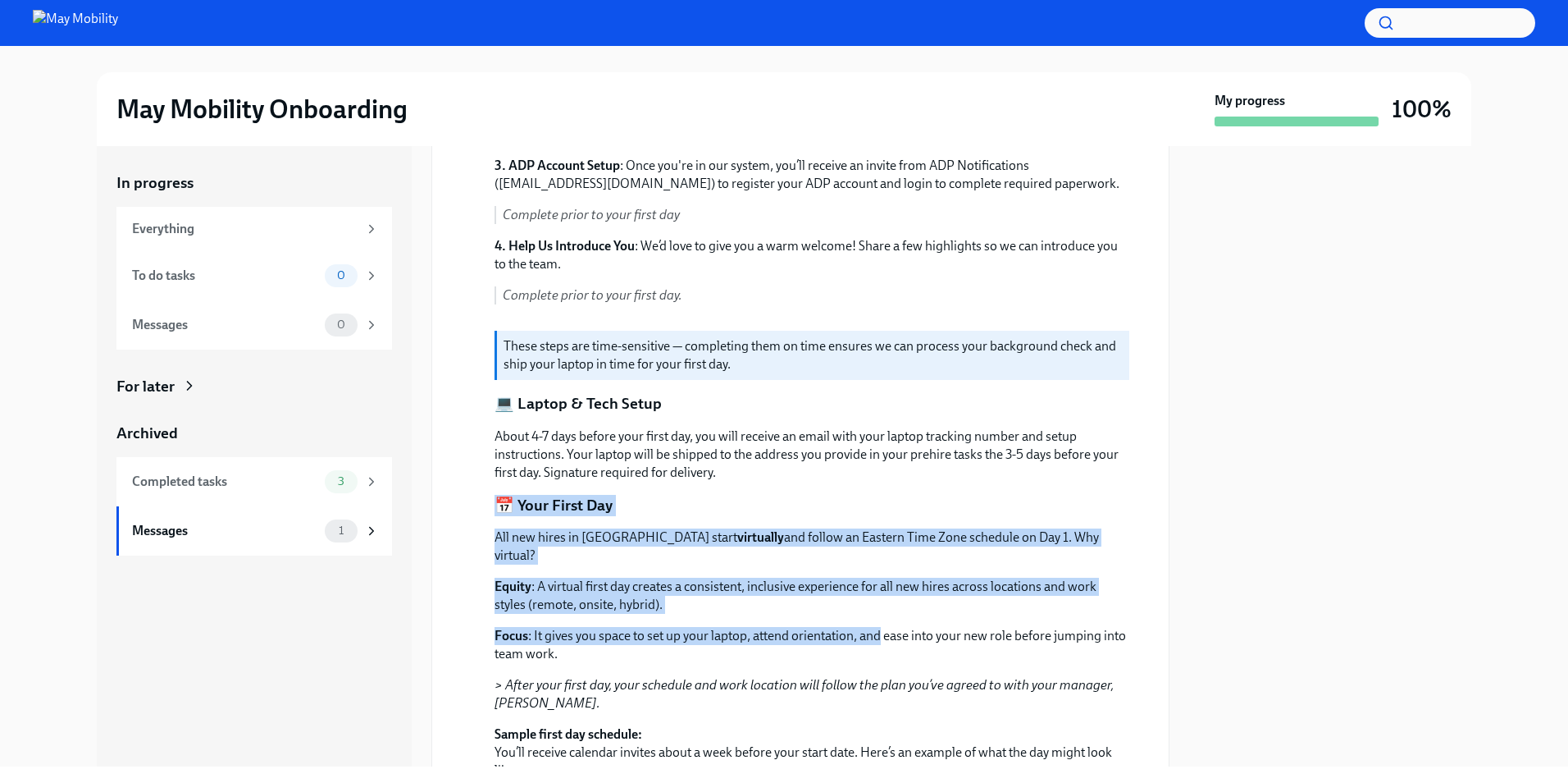
click at [827, 479] on p "About 4-7 days before your first day, you will receive an email with your lapto…" at bounding box center [811, 454] width 634 height 54
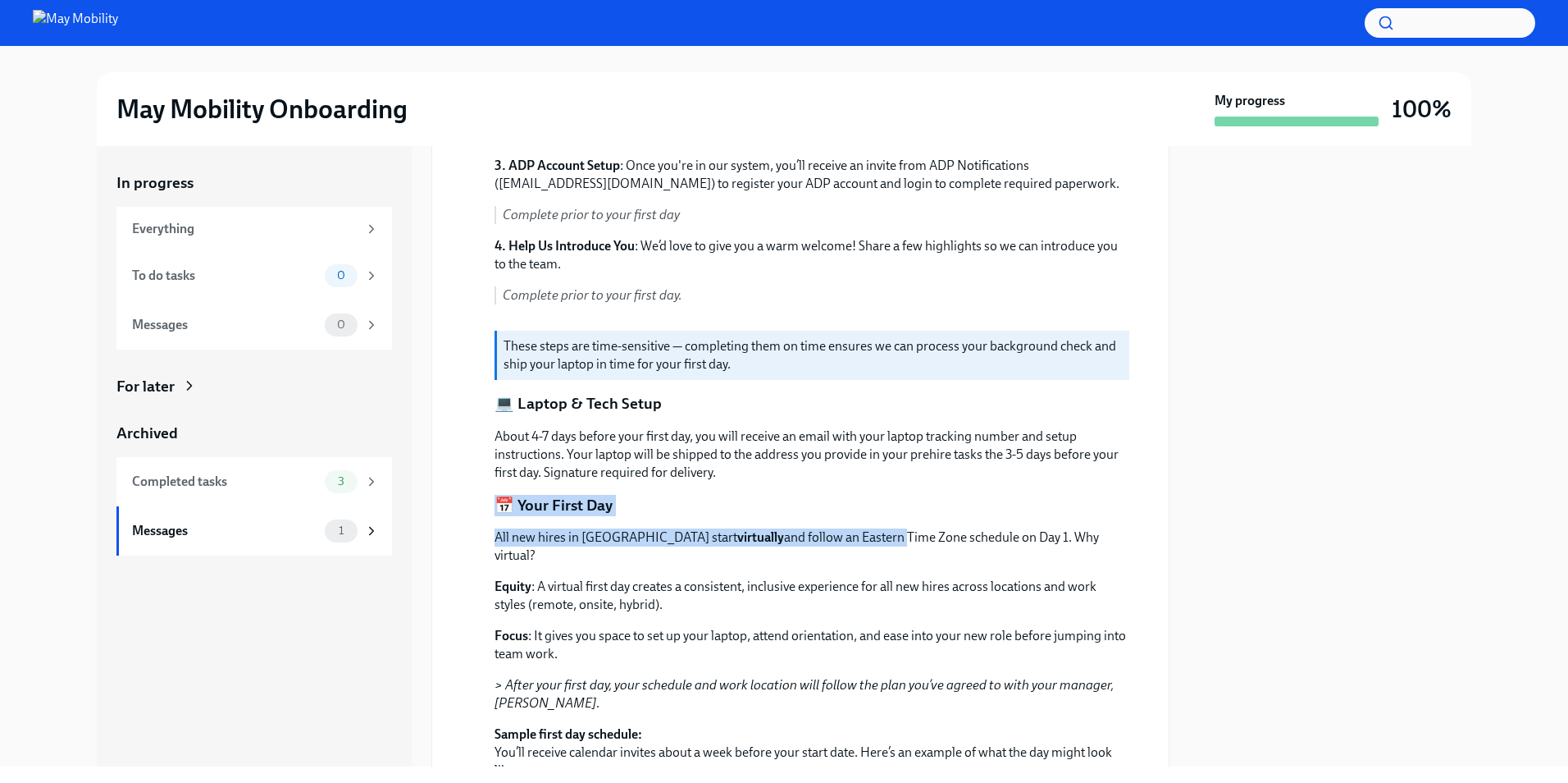
drag, startPoint x: 827, startPoint y: 479, endPoint x: 833, endPoint y: 533, distance: 54.3
click at [833, 533] on div "Hi [PERSON_NAME] Welcome to May Mobility! We’re so excited to have you join our…" at bounding box center [811, 455] width 634 height 1147
click at [833, 533] on p "All new hires in [GEOGRAPHIC_DATA] start virtually and follow an Eastern Time Z…" at bounding box center [811, 546] width 634 height 36
drag, startPoint x: 833, startPoint y: 533, endPoint x: 816, endPoint y: 498, distance: 38.9
click at [816, 498] on div "Hi [PERSON_NAME] Welcome to May Mobility! We’re so excited to have you join our…" at bounding box center [811, 455] width 634 height 1147
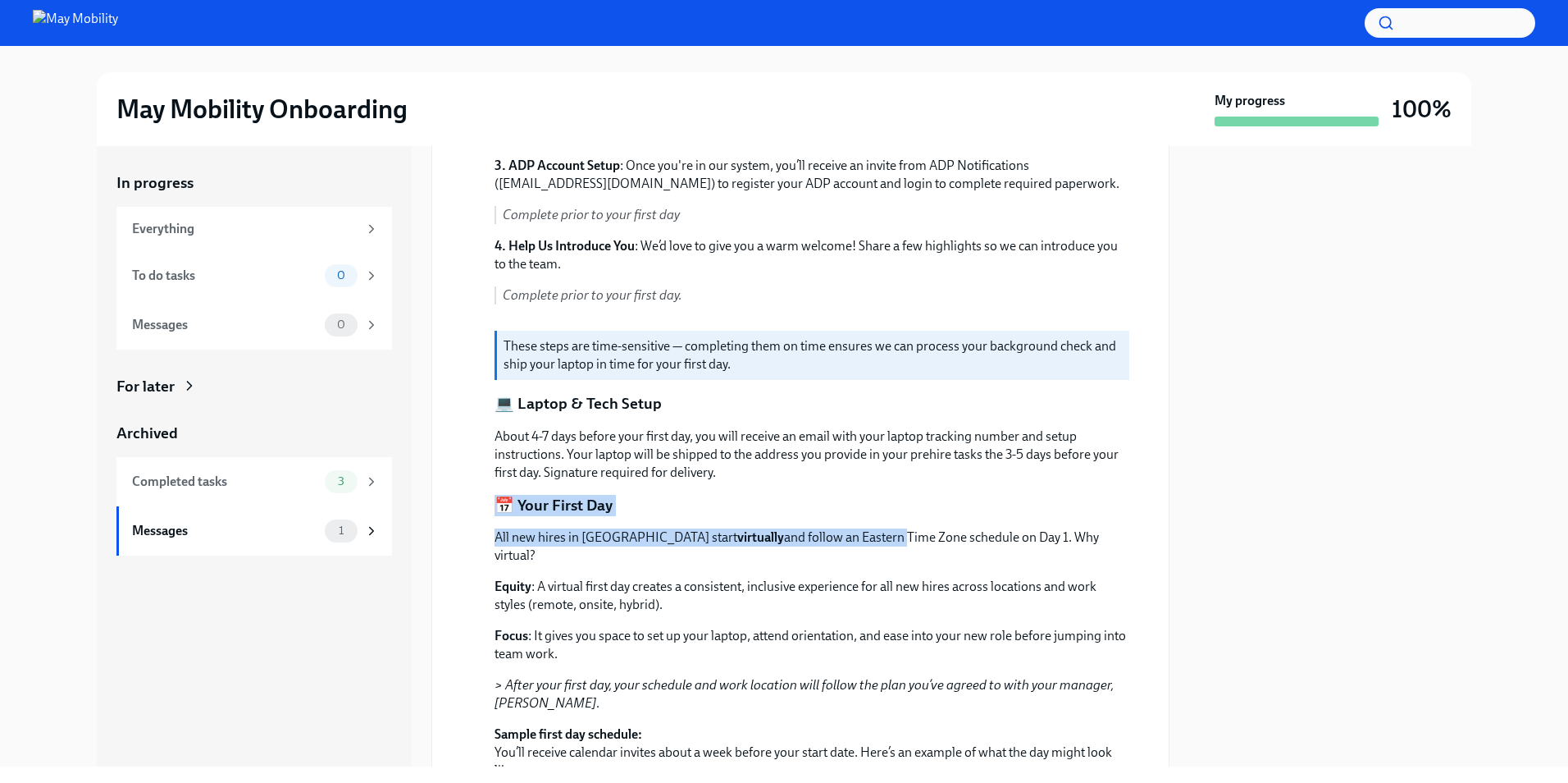
click at [816, 498] on div "Hi [PERSON_NAME] Welcome to May Mobility! We’re so excited to have you join our…" at bounding box center [811, 455] width 634 height 1147
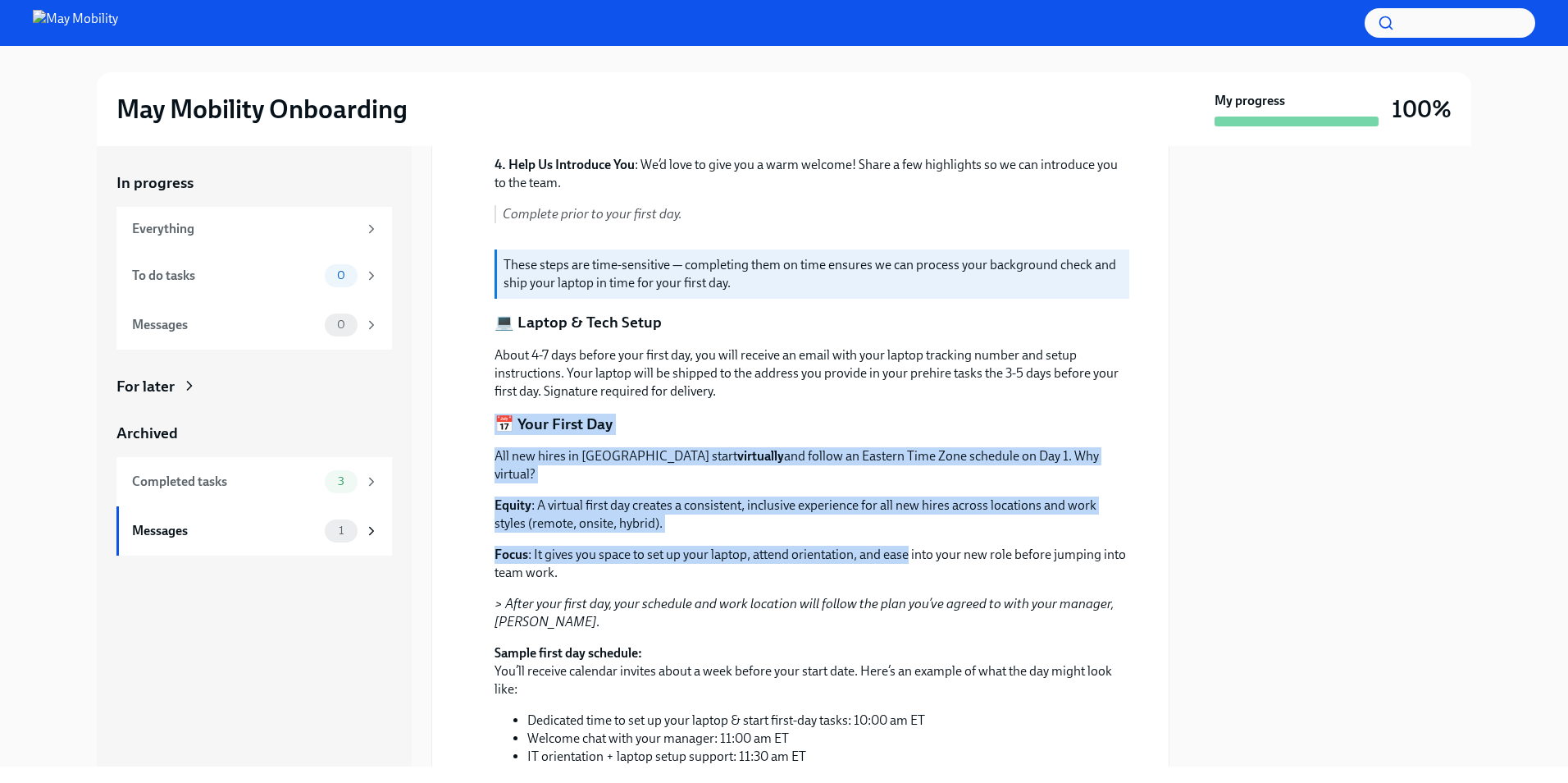
scroll to position [492, 0]
drag, startPoint x: 816, startPoint y: 498, endPoint x: 888, endPoint y: 508, distance: 72.7
click at [888, 508] on div "Hi [PERSON_NAME] Welcome to May Mobility! We’re so excited to have you join our…" at bounding box center [811, 374] width 634 height 1147
click at [888, 508] on p "Equity : A virtual first day creates a consistent, inclusive experience for all…" at bounding box center [811, 513] width 634 height 36
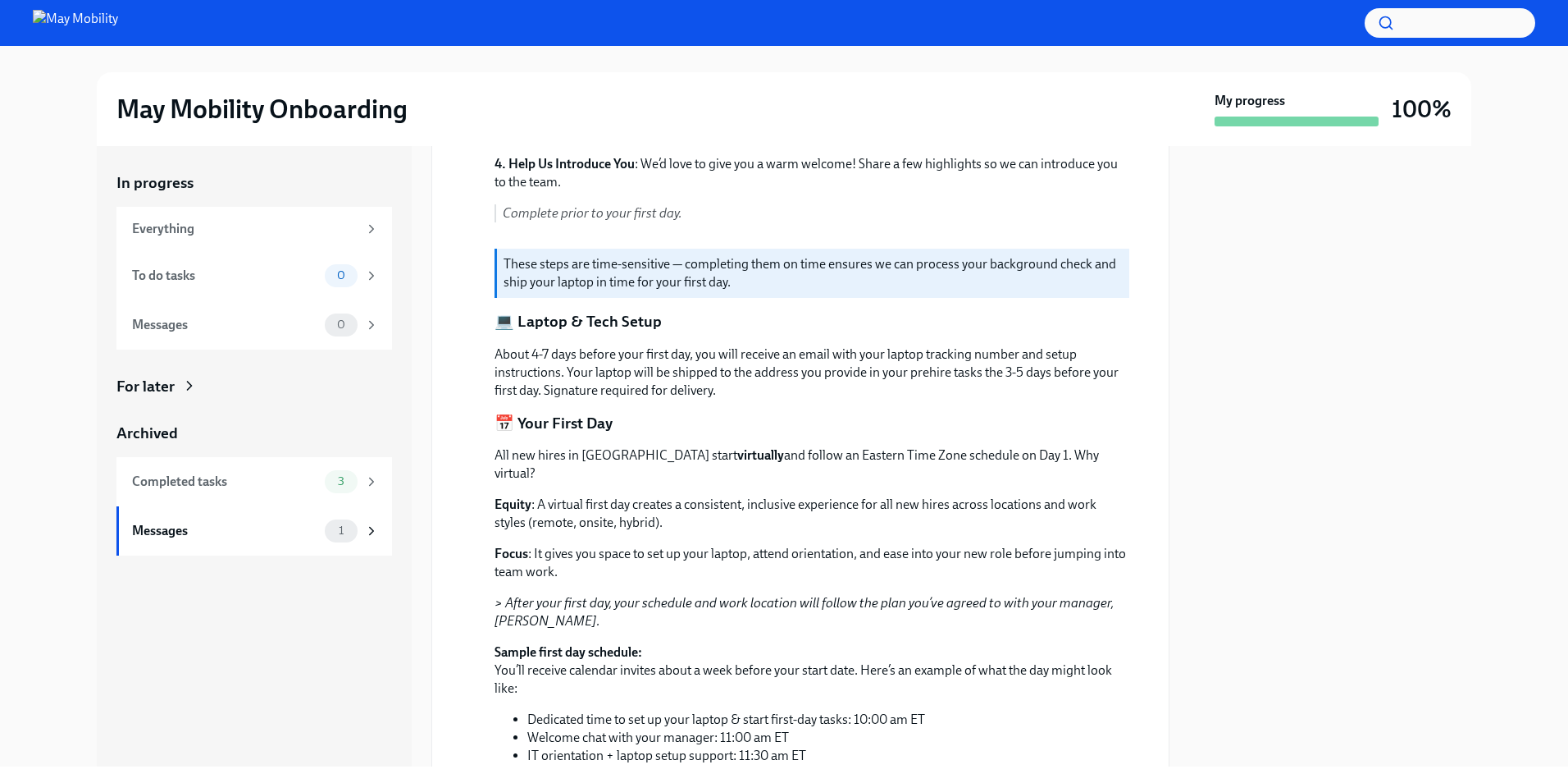
click at [845, 458] on p "All new hires in [GEOGRAPHIC_DATA] start virtually and follow an Eastern Time Z…" at bounding box center [811, 464] width 634 height 36
drag, startPoint x: 845, startPoint y: 458, endPoint x: 910, endPoint y: 453, distance: 65.2
click at [910, 453] on p "All new hires in [GEOGRAPHIC_DATA] start virtually and follow an Eastern Time Z…" at bounding box center [811, 464] width 634 height 36
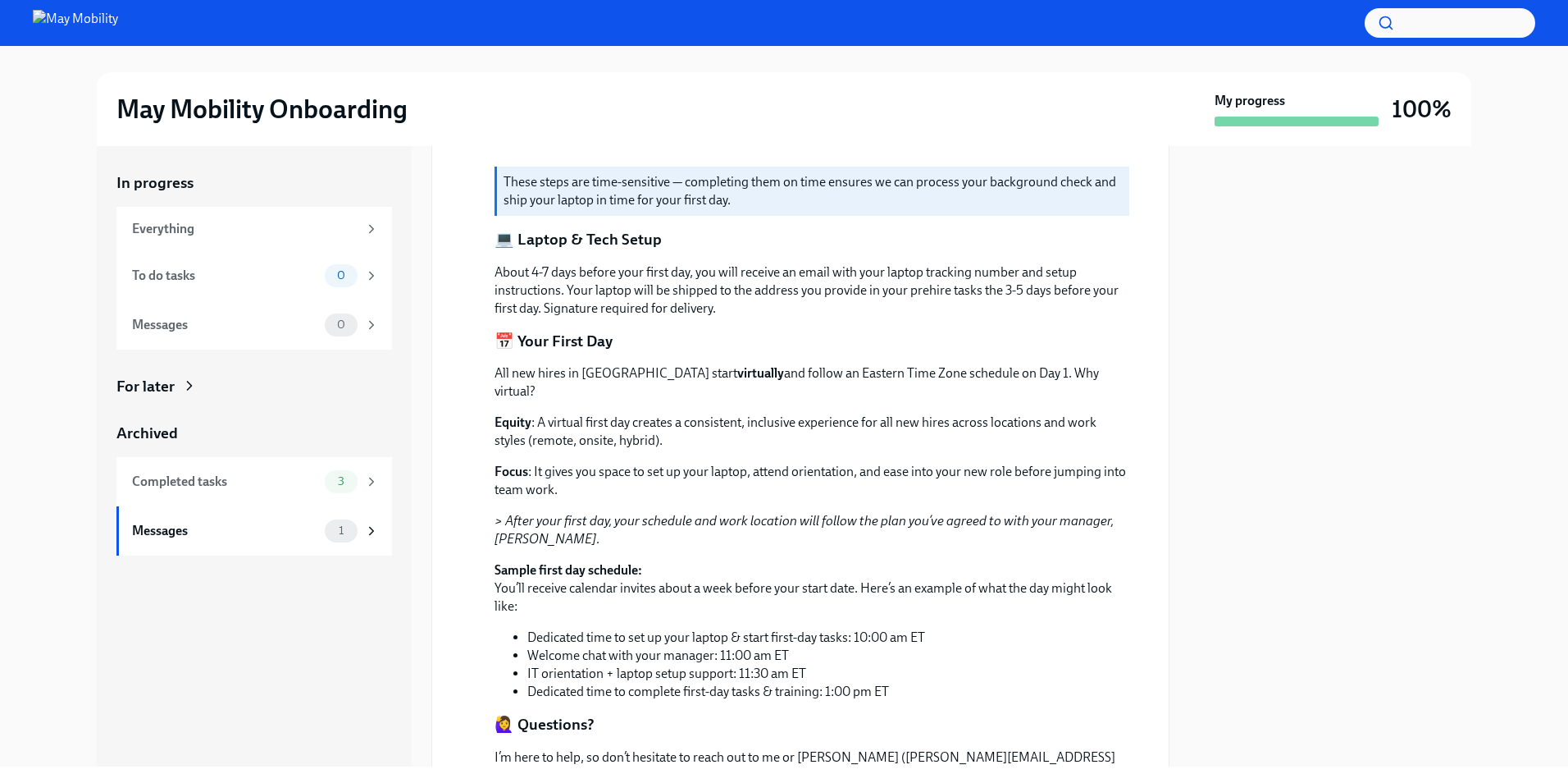
click at [500, 562] on strong "Sample first day schedule:" at bounding box center [568, 570] width 147 height 16
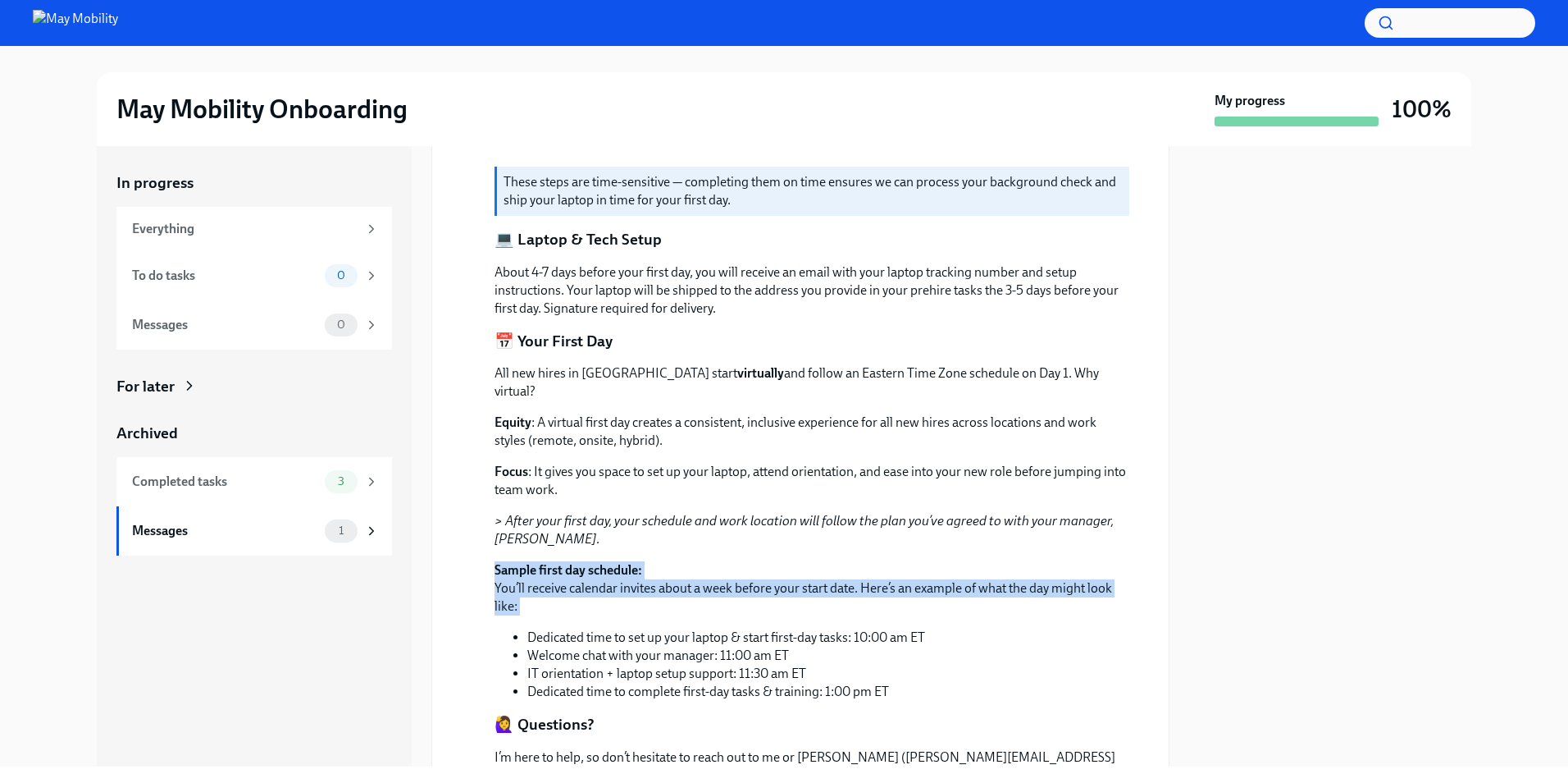
drag, startPoint x: 500, startPoint y: 545, endPoint x: 706, endPoint y: 589, distance: 210.6
click at [706, 589] on p "Sample first day schedule: You’ll receive calendar invites about a week before …" at bounding box center [811, 588] width 634 height 54
drag, startPoint x: 706, startPoint y: 589, endPoint x: 699, endPoint y: 528, distance: 61.4
click at [699, 528] on div "All new hires in [GEOGRAPHIC_DATA] start virtually and follow an Eastern Time Z…" at bounding box center [811, 532] width 634 height 336
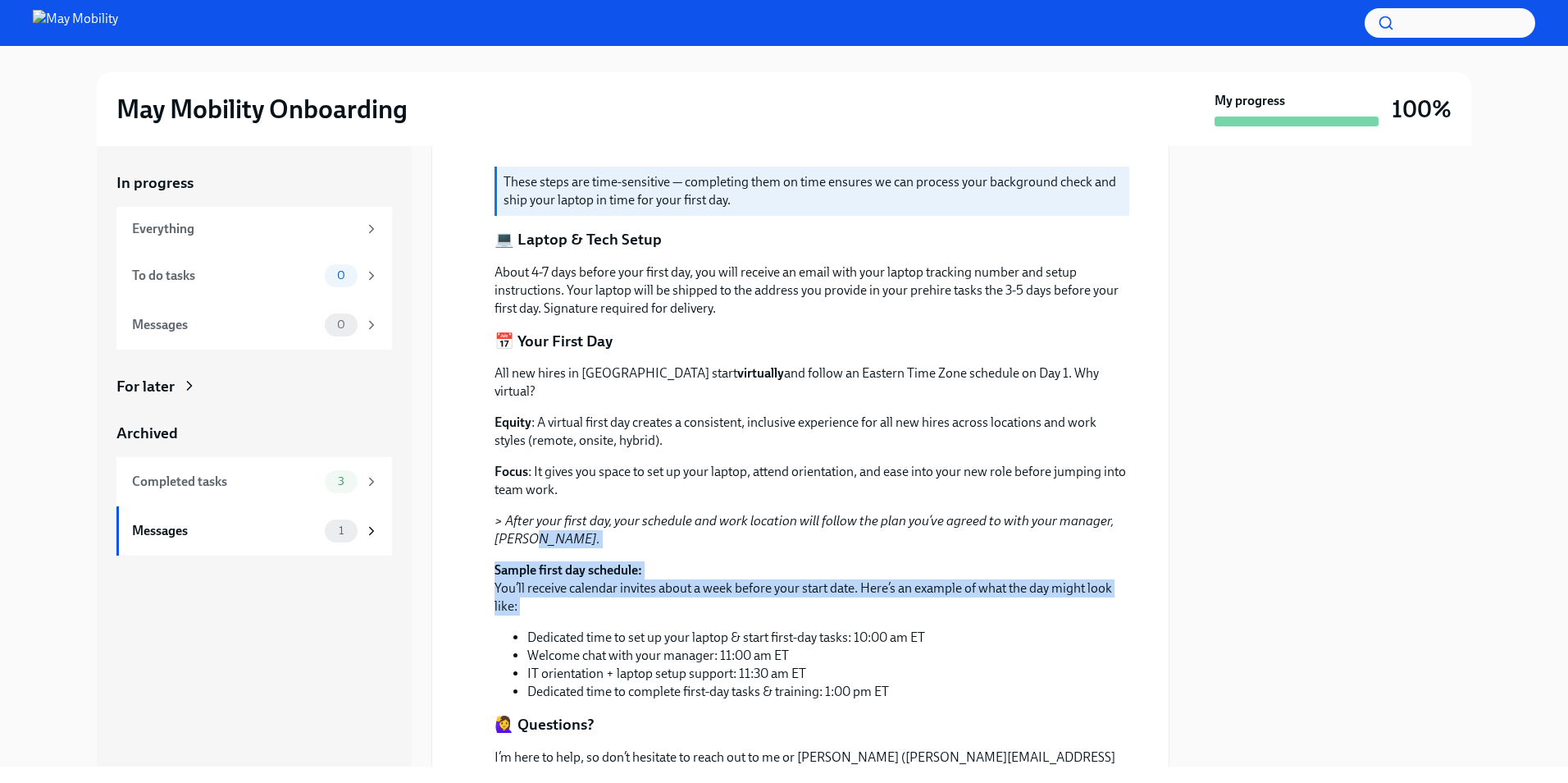
click at [699, 528] on p "> After your first day, your schedule and work location will follow the plan yo…" at bounding box center [811, 530] width 634 height 36
drag, startPoint x: 699, startPoint y: 528, endPoint x: 816, endPoint y: 590, distance: 132.4
click at [816, 590] on div "All new hires in [GEOGRAPHIC_DATA] start virtually and follow an Eastern Time Z…" at bounding box center [811, 532] width 634 height 336
click at [816, 590] on p "Sample first day schedule: You’ll receive calendar invites about a week before …" at bounding box center [811, 588] width 634 height 54
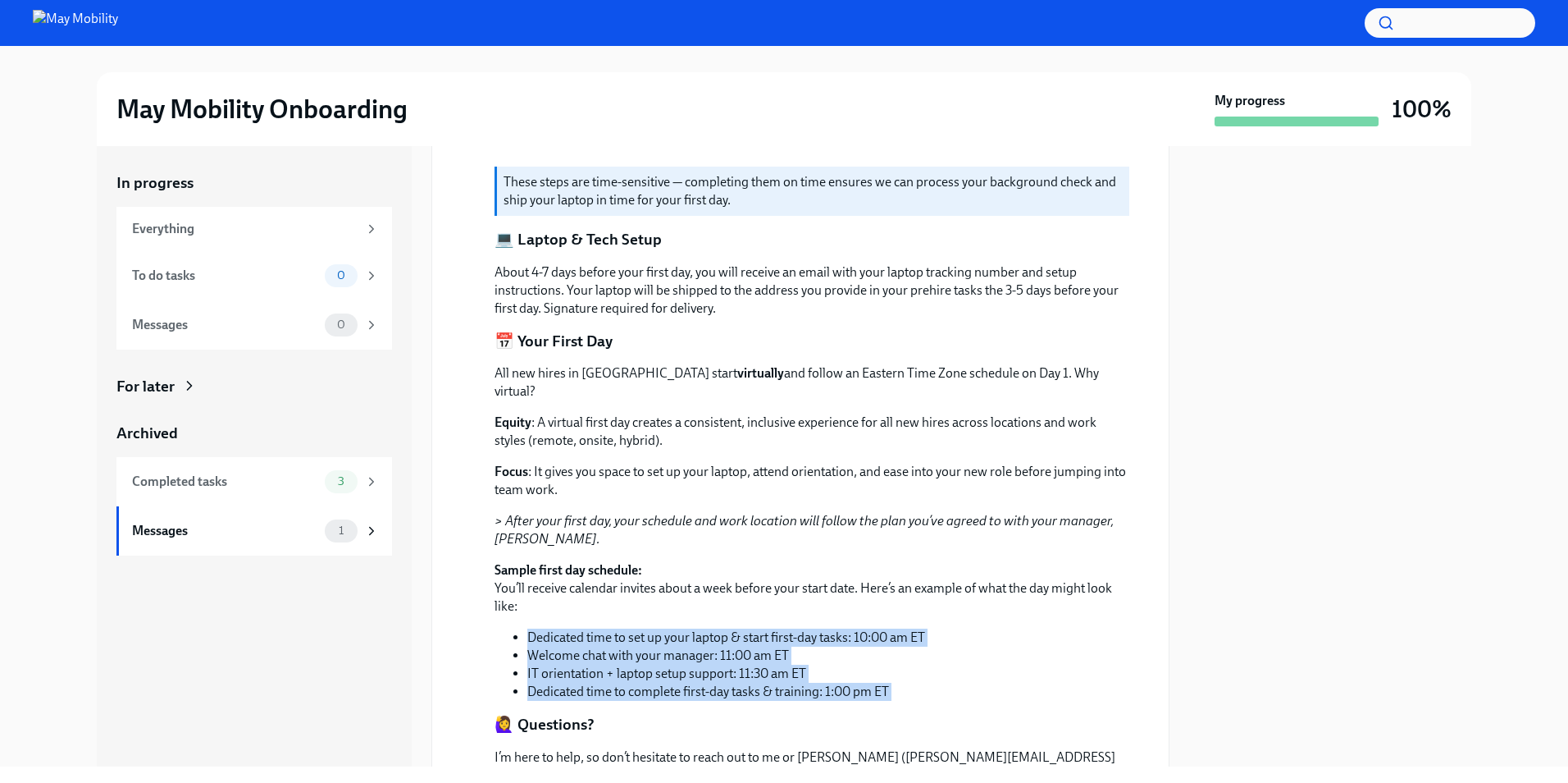
drag
click at [956, 670] on div "All new hires in [GEOGRAPHIC_DATA] start virtually and follow an Eastern Time Z…" at bounding box center [811, 532] width 634 height 336
click at [956, 683] on li "Dedicated time to complete first-day tasks & training: 1:00 pm ET" at bounding box center [828, 692] width 602 height 18
click at [922, 585] on div "All new hires in [GEOGRAPHIC_DATA] start virtually and follow an Eastern Time Z…" at bounding box center [811, 532] width 634 height 336
click at [922, 585] on p "Sample first day schedule: You’ll receive calendar invites about a week before …" at bounding box center [811, 588] width 634 height 54
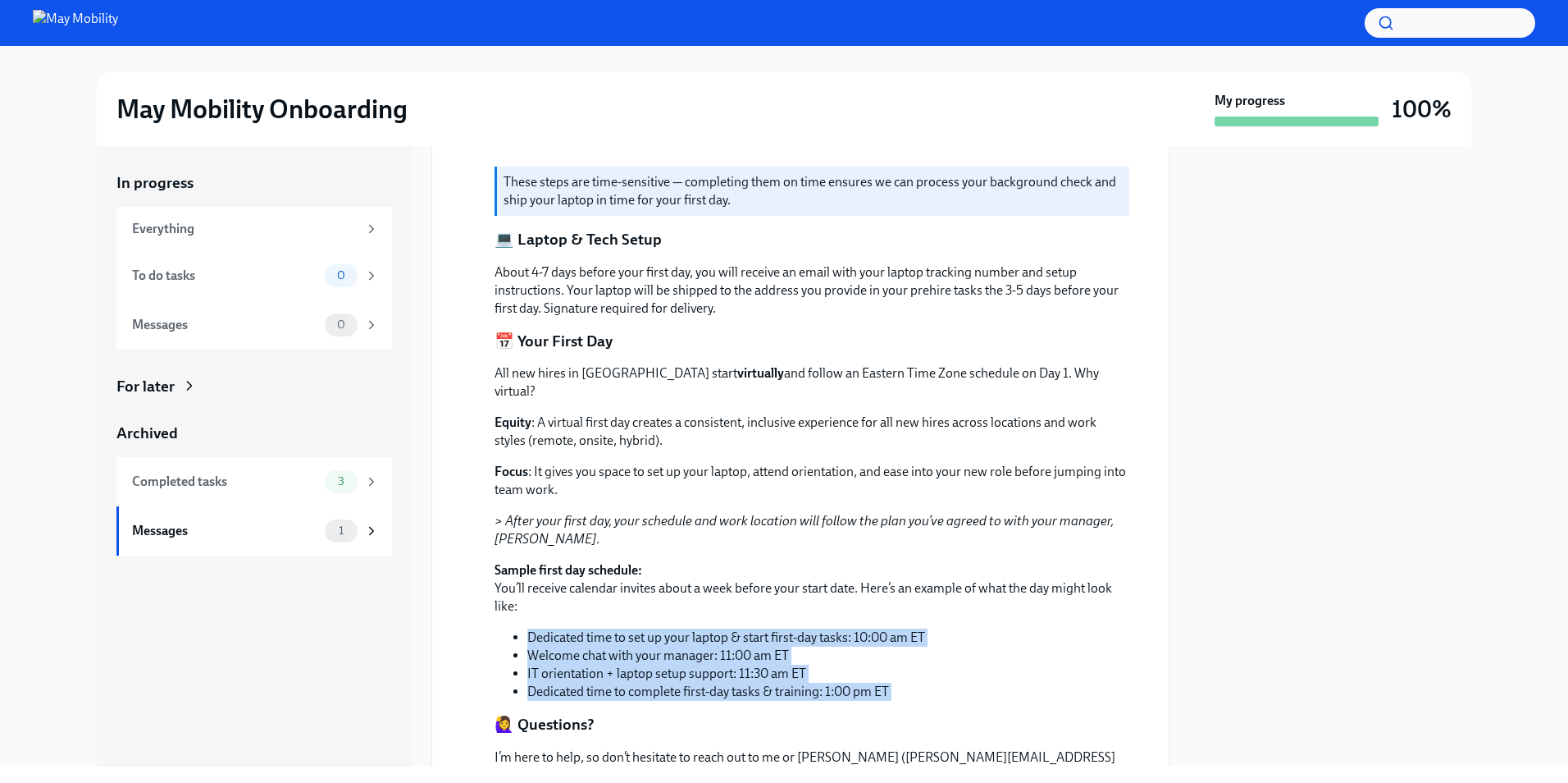
click at [970, 681] on div "All new hires in [GEOGRAPHIC_DATA] start virtually and follow an Eastern Time Z…" at bounding box center [811, 532] width 634 height 336
click at [970, 683] on li "Dedicated time to complete first-day tasks & training: 1:00 pm ET" at bounding box center [828, 692] width 602 height 18
click at [897, 580] on div "All new hires in [GEOGRAPHIC_DATA] start virtually and follow an Eastern Time Z…" at bounding box center [811, 532] width 634 height 336
click at [897, 580] on p "Sample first day schedule: You’ll receive calendar invites about a week before …" at bounding box center [811, 588] width 634 height 54
click at [981, 675] on div "All new hires in [GEOGRAPHIC_DATA] start virtually and follow an Eastern Time Z…" at bounding box center [811, 532] width 634 height 336
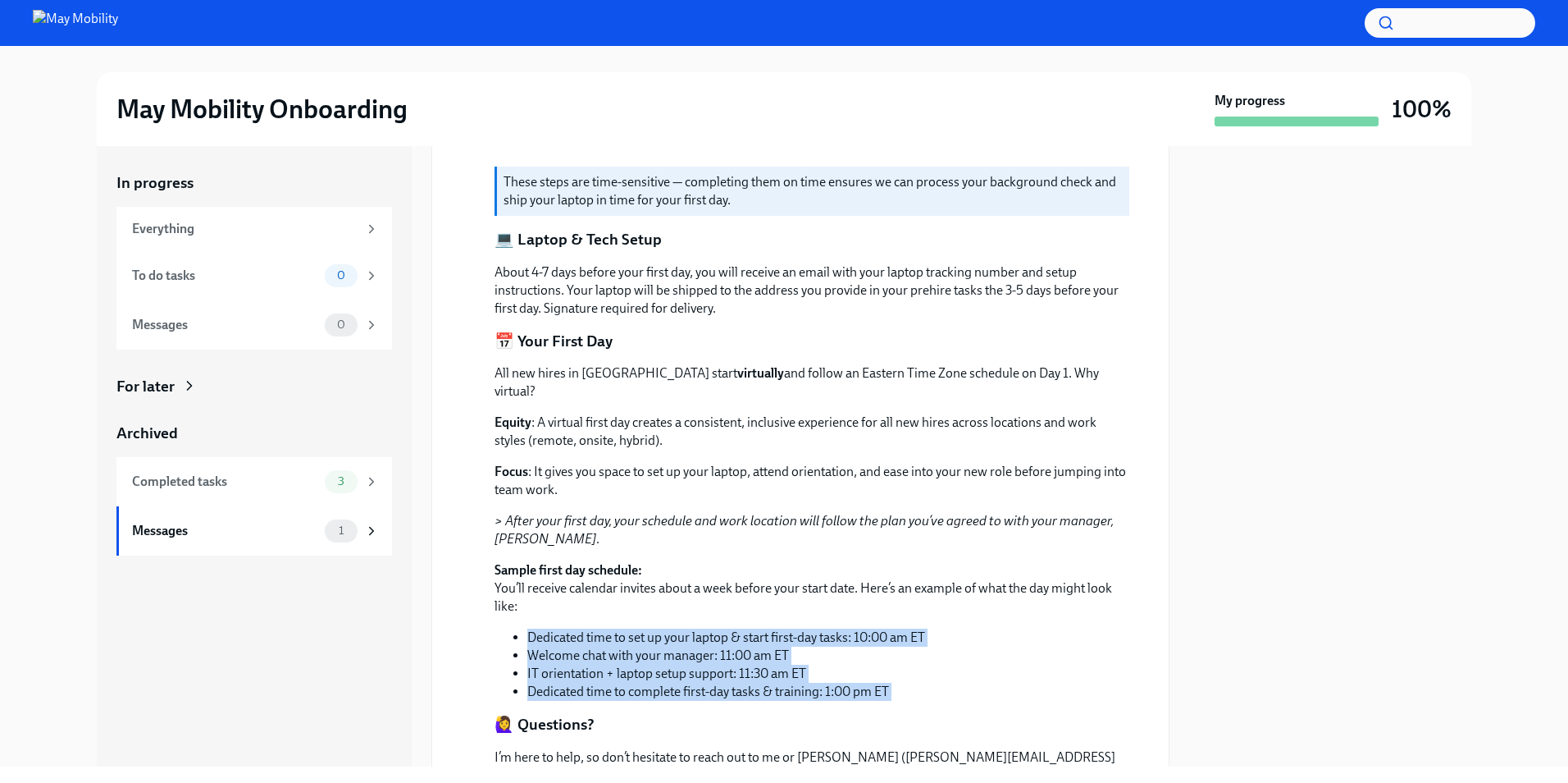
click at [981, 683] on li "Dedicated time to complete first-day tasks & training: 1:00 pm ET" at bounding box center [828, 692] width 602 height 18
click at [905, 585] on div "All new hires in [GEOGRAPHIC_DATA] start virtually and follow an Eastern Time Z…" at bounding box center [811, 532] width 634 height 336
click at [905, 585] on p "Sample first day schedule: You’ll receive calendar invites about a week before …" at bounding box center [811, 588] width 634 height 54
click at [973, 672] on div "All new hires in [GEOGRAPHIC_DATA] start virtually and follow an Eastern Time Z…" at bounding box center [811, 532] width 634 height 336
click at [973, 683] on li "Dedicated time to complete first-day tasks & training: 1:00 pm ET" at bounding box center [828, 692] width 602 height 18
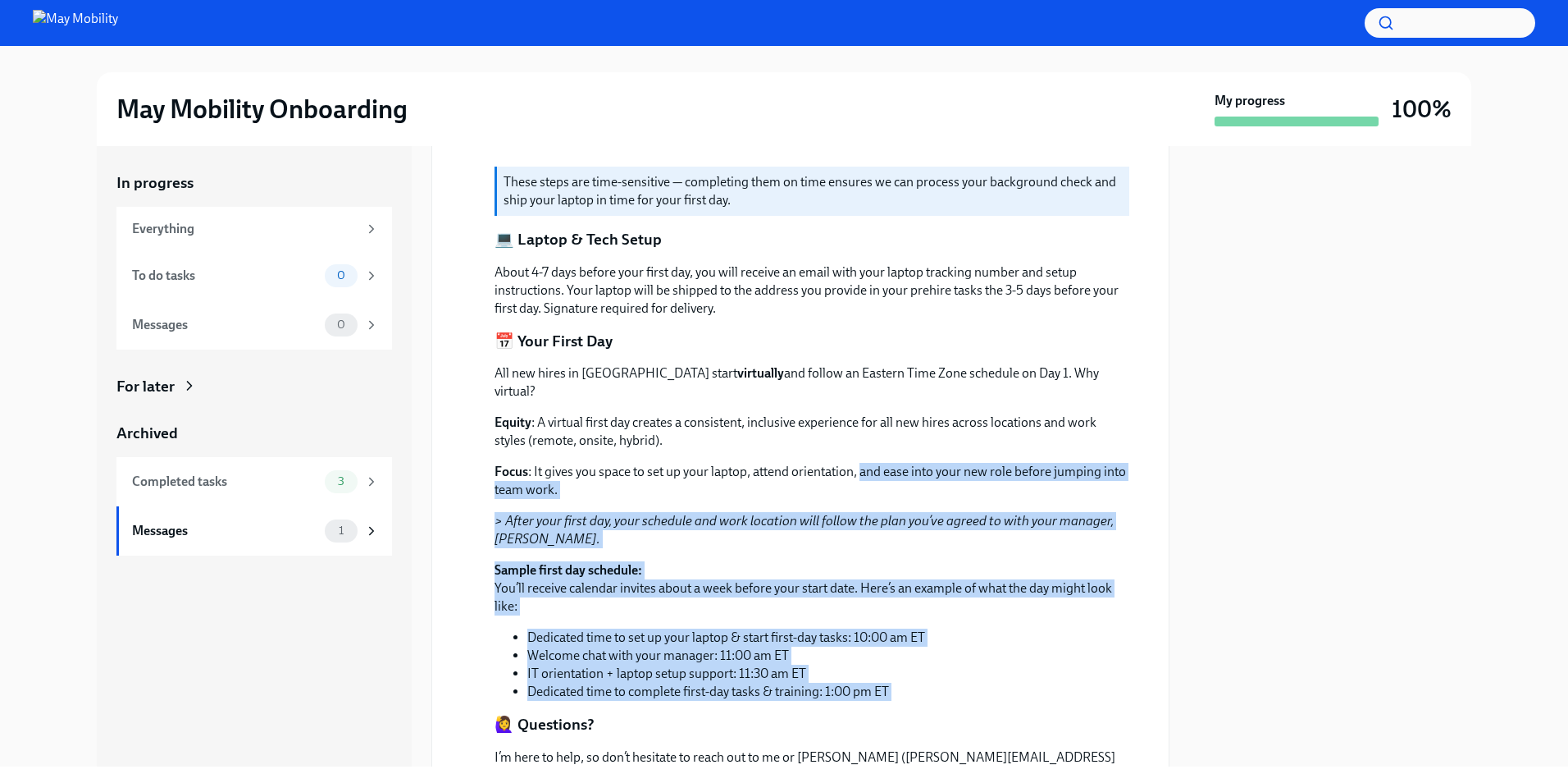
click at [875, 444] on div "All new hires in [GEOGRAPHIC_DATA] start virtually and follow an Eastern Time Z…" at bounding box center [811, 532] width 634 height 336
click at [958, 671] on div "All new hires in [GEOGRAPHIC_DATA] start virtually and follow an Eastern Time Z…" at bounding box center [811, 532] width 634 height 336
click at [958, 683] on li "Dedicated time to complete first-day tasks & training: 1:00 pm ET" at bounding box center [828, 692] width 602 height 18
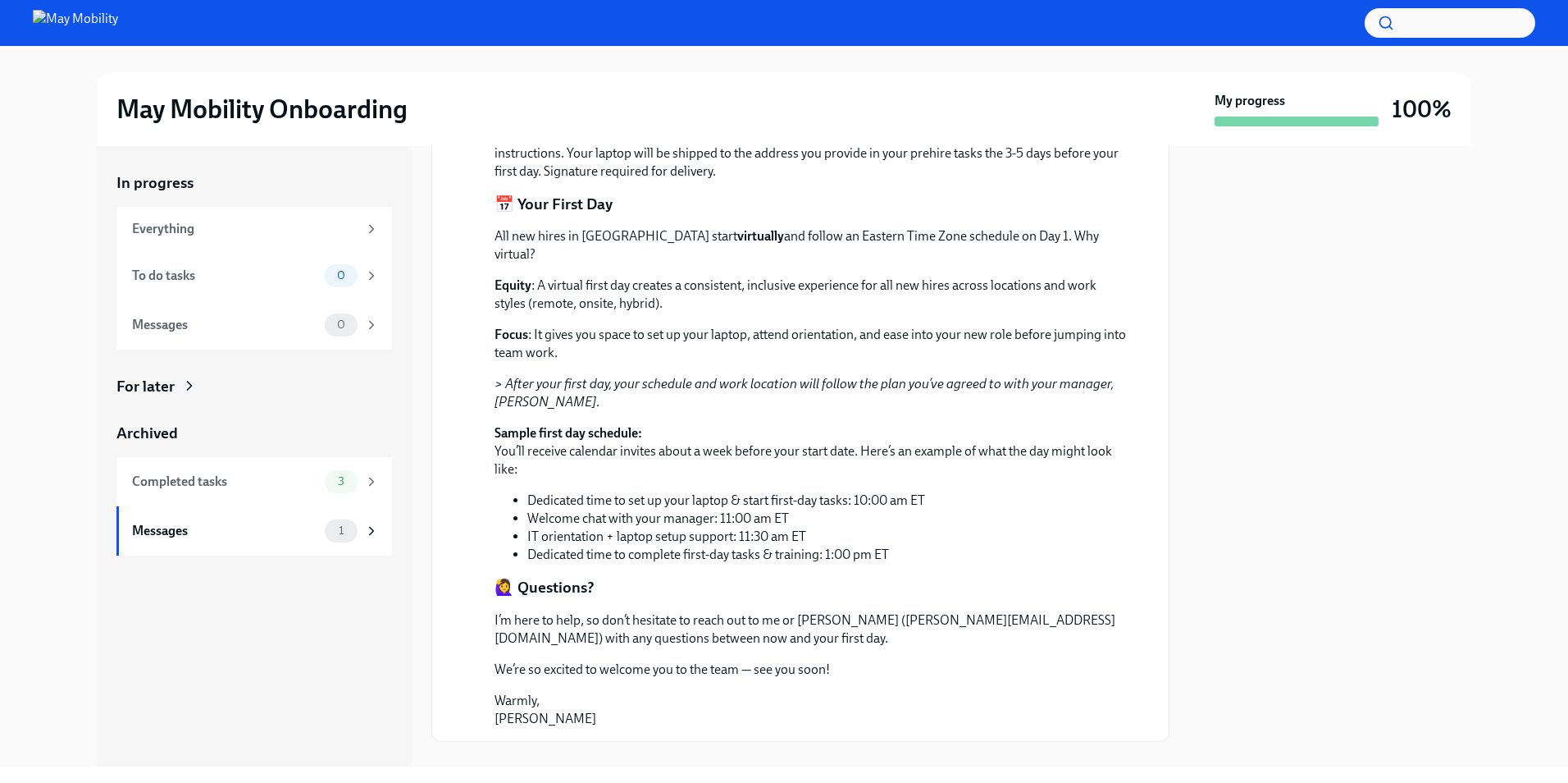
scroll to position [721, 0]
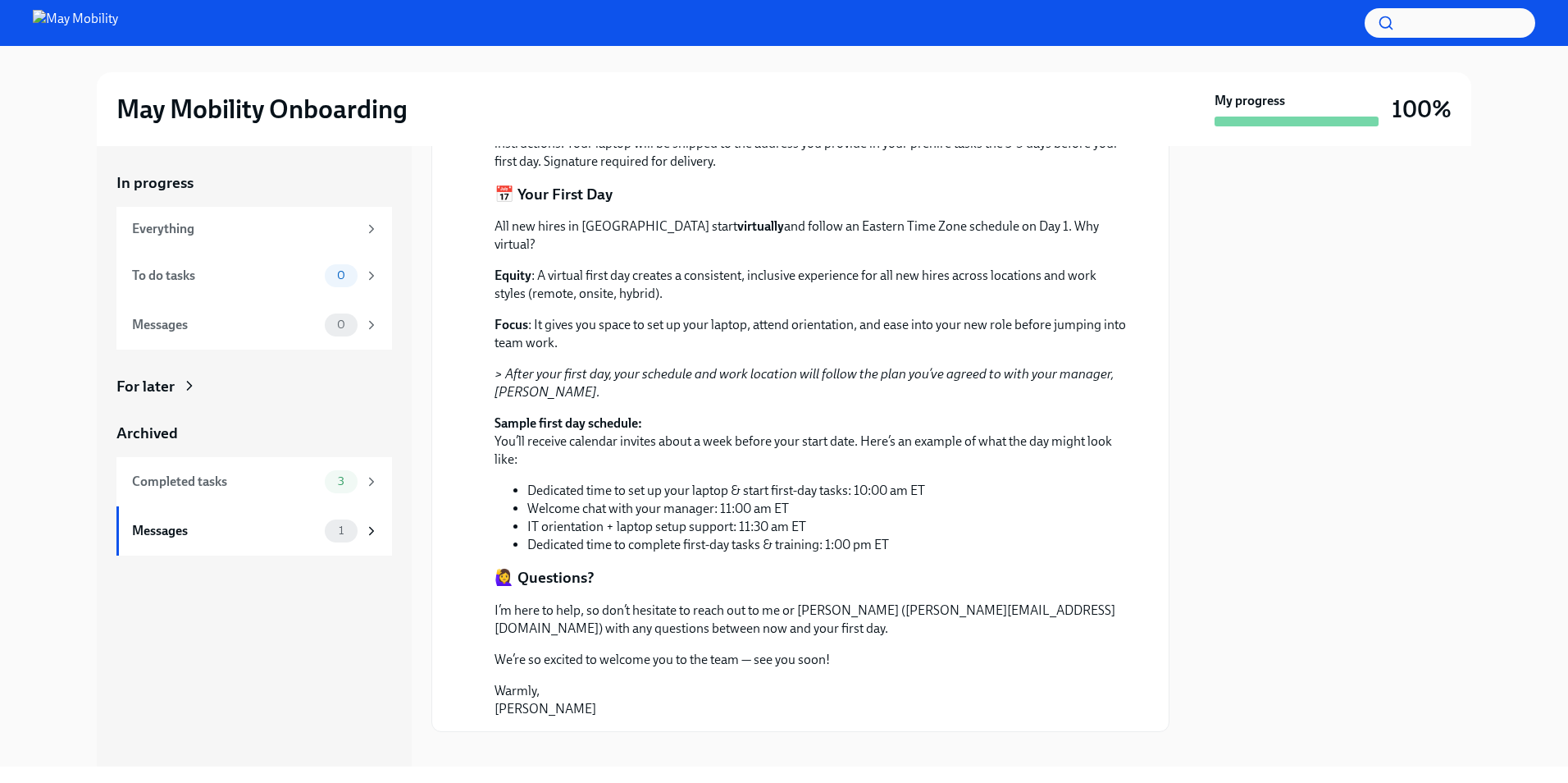
click at [841, 601] on p "I’m here to help, so don’t hesitate to reach out to me or [PERSON_NAME] ([PERSO…" at bounding box center [811, 619] width 634 height 36
click at [988, 601] on p "I’m here to help, so don’t hesitate to reach out to me or [PERSON_NAME] ([PERSO…" at bounding box center [811, 619] width 634 height 36
click at [853, 601] on p "I’m here to help, so don’t hesitate to reach out to me or [PERSON_NAME] ([PERSO…" at bounding box center [811, 619] width 634 height 36
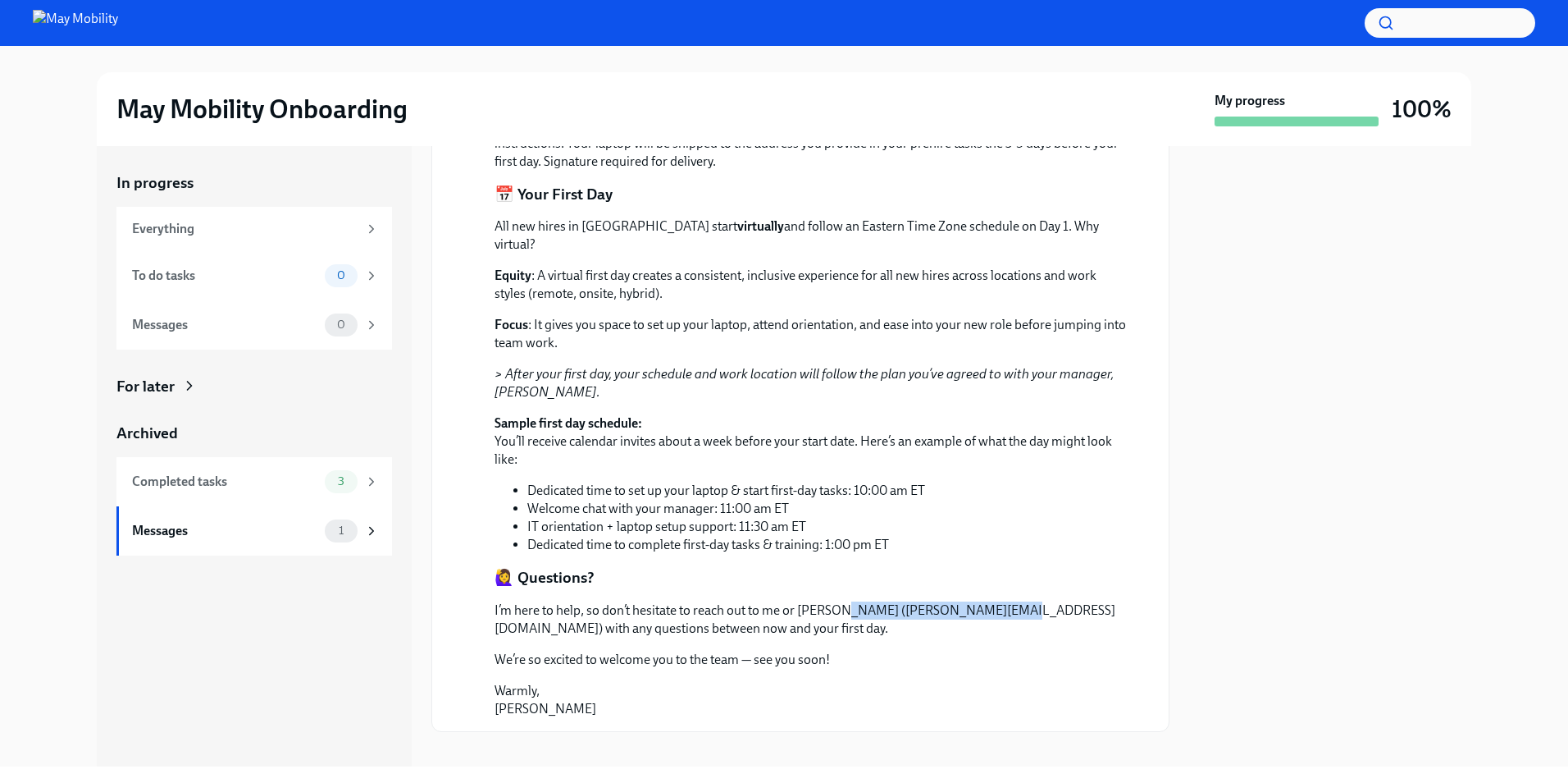
click at [994, 601] on p "I’m here to help, so don’t hesitate to reach out to me or [PERSON_NAME] ([PERSO…" at bounding box center [811, 619] width 634 height 36
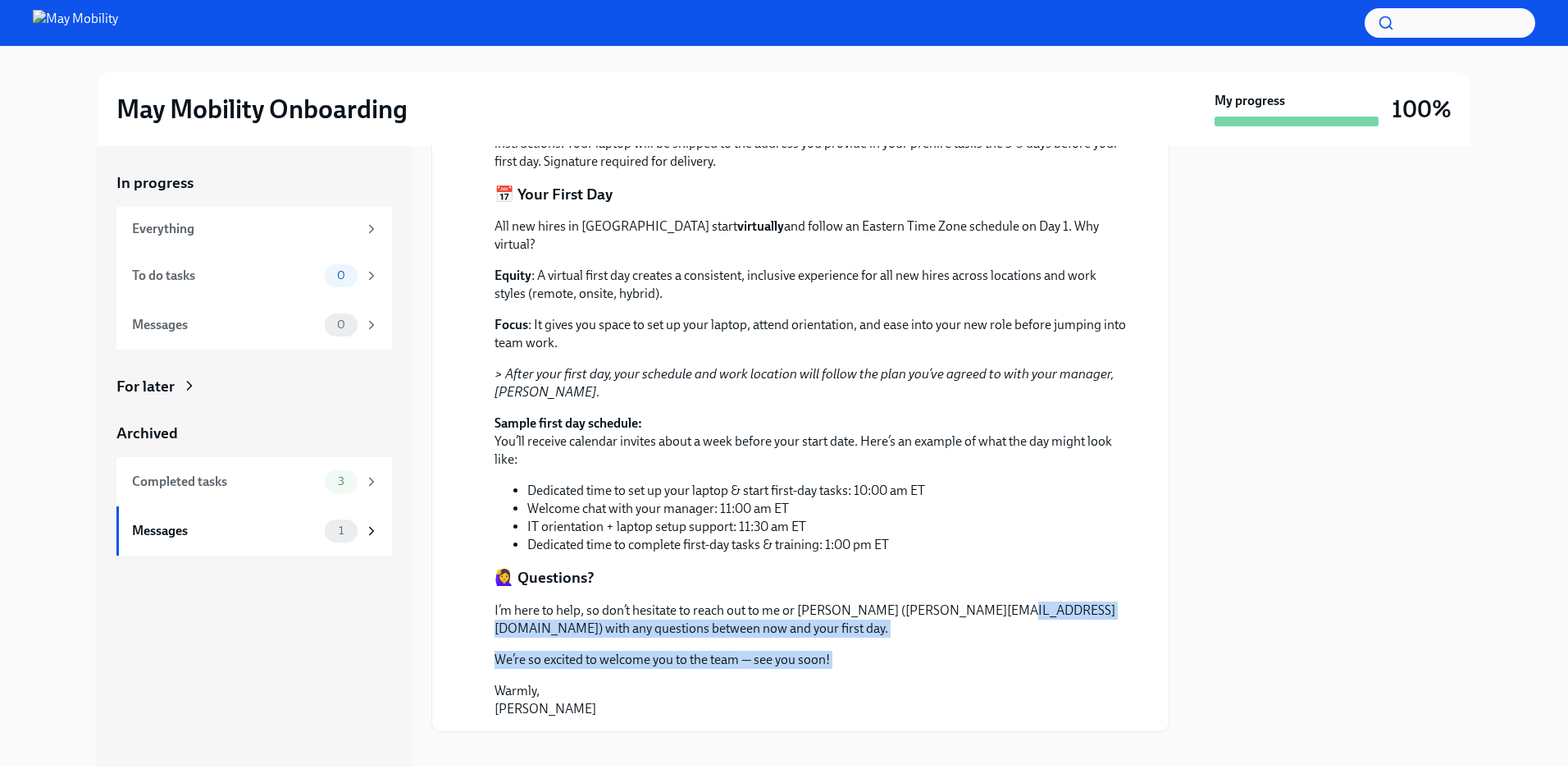
click at [1080, 641] on div "I’m here to help, so don’t hesitate to reach out to me or [PERSON_NAME] ([PERSO…" at bounding box center [811, 659] width 634 height 116
click at [1080, 651] on p "We’re so excited to welcome you to the team — see you soon!" at bounding box center [811, 660] width 634 height 18
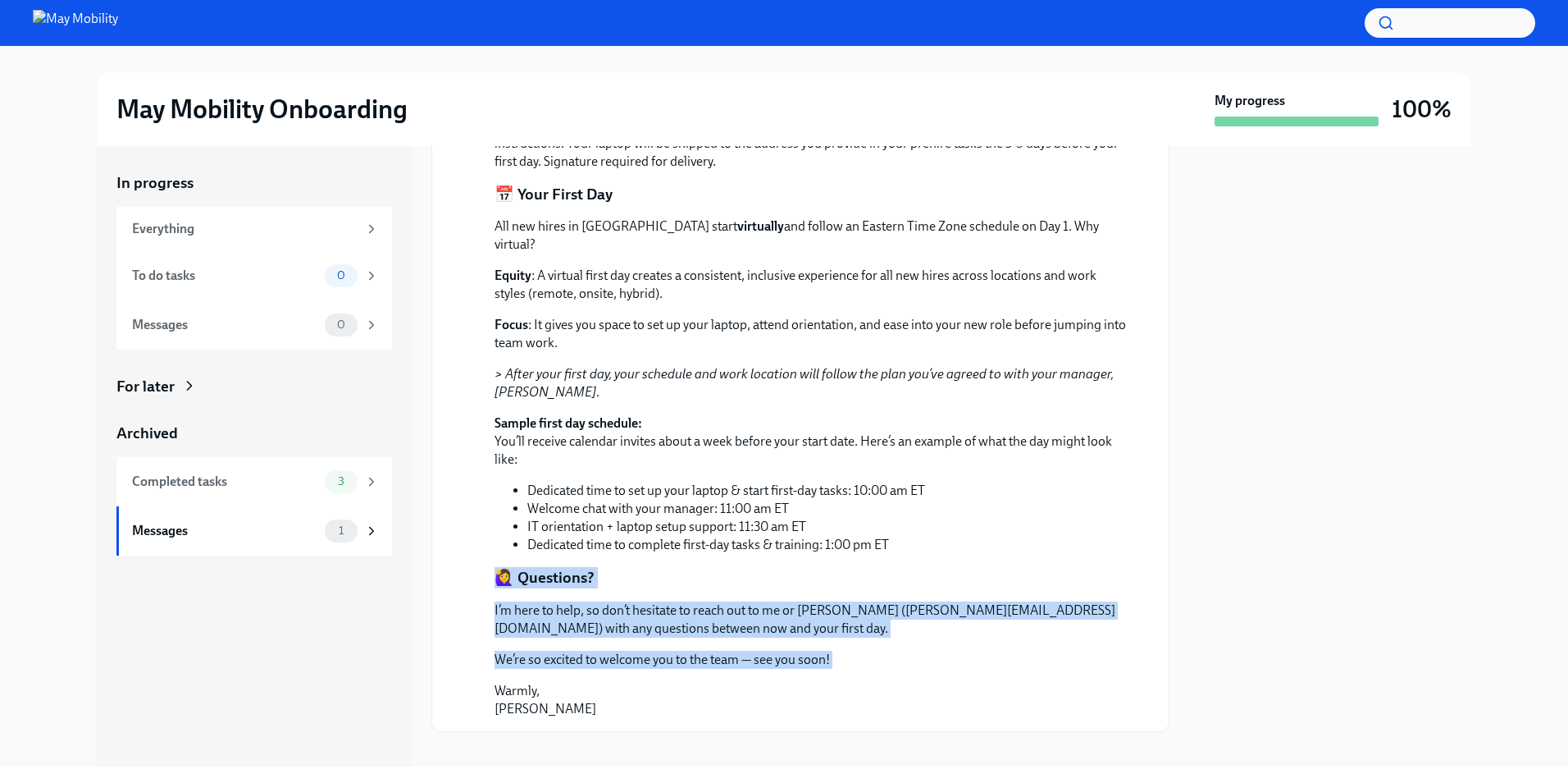
click at [969, 546] on div "Hi [PERSON_NAME] Welcome to May Mobility! We’re so excited to have you join our…" at bounding box center [811, 145] width 634 height 1147
click at [997, 633] on div "Hi [PERSON_NAME] Welcome to May Mobility! We’re so excited to have you join our…" at bounding box center [811, 145] width 634 height 1147
click at [997, 651] on p "We’re so excited to welcome you to the team — see you soon!" at bounding box center [811, 660] width 634 height 18
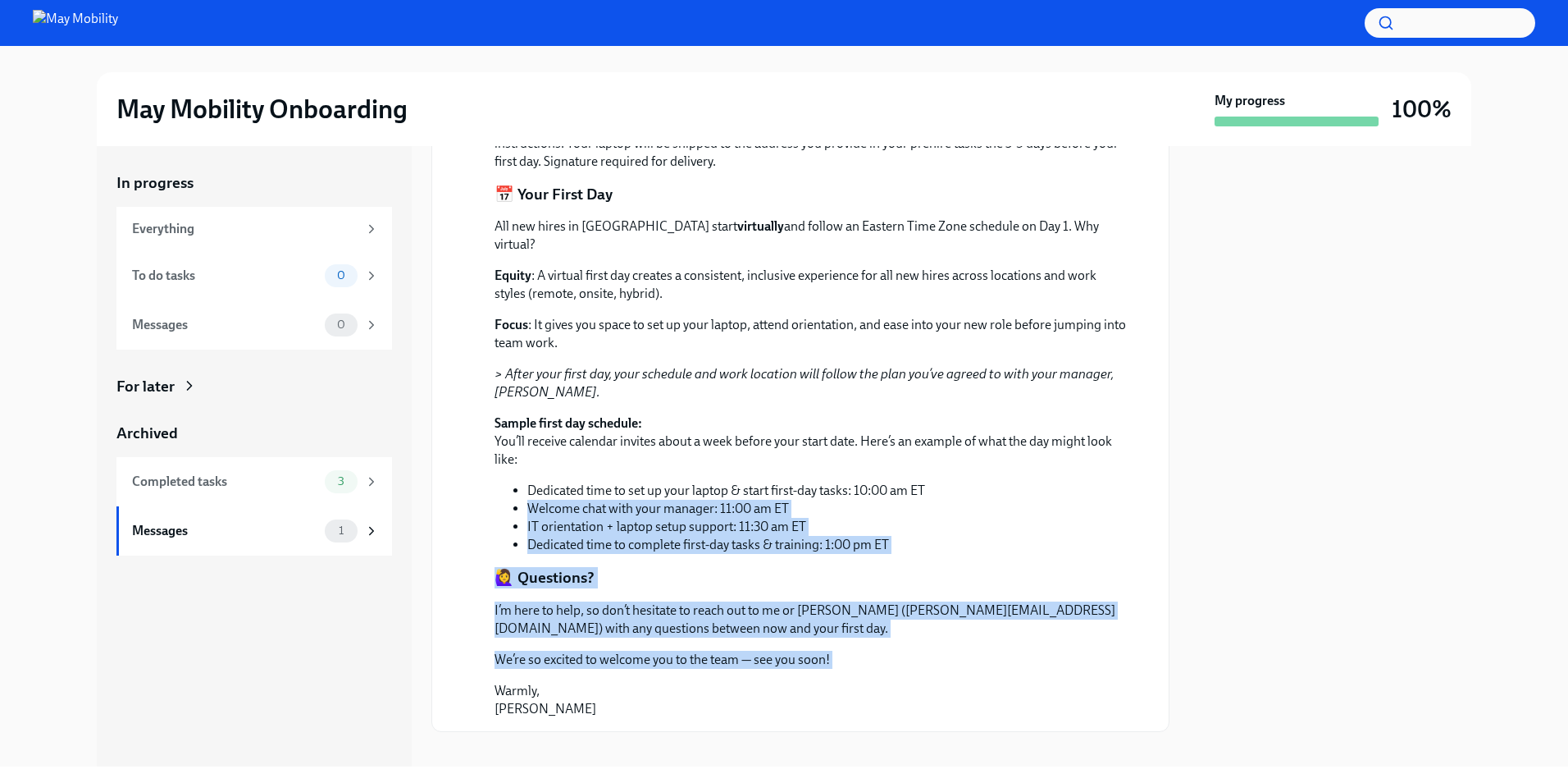
click at [934, 472] on div "Hi [PERSON_NAME] Welcome to May Mobility! We’re so excited to have you join our…" at bounding box center [811, 145] width 634 height 1147
click at [934, 481] on li "Dedicated time to set up your laptop & start first-day tasks: 10:00 am ET" at bounding box center [828, 490] width 602 height 18
click at [993, 695] on div "Hi [PERSON_NAME] Welcome to May Mobility! We’re so excited to have you join our…" at bounding box center [811, 145] width 634 height 1147
click at [993, 695] on p "[PERSON_NAME]" at bounding box center [811, 700] width 634 height 36
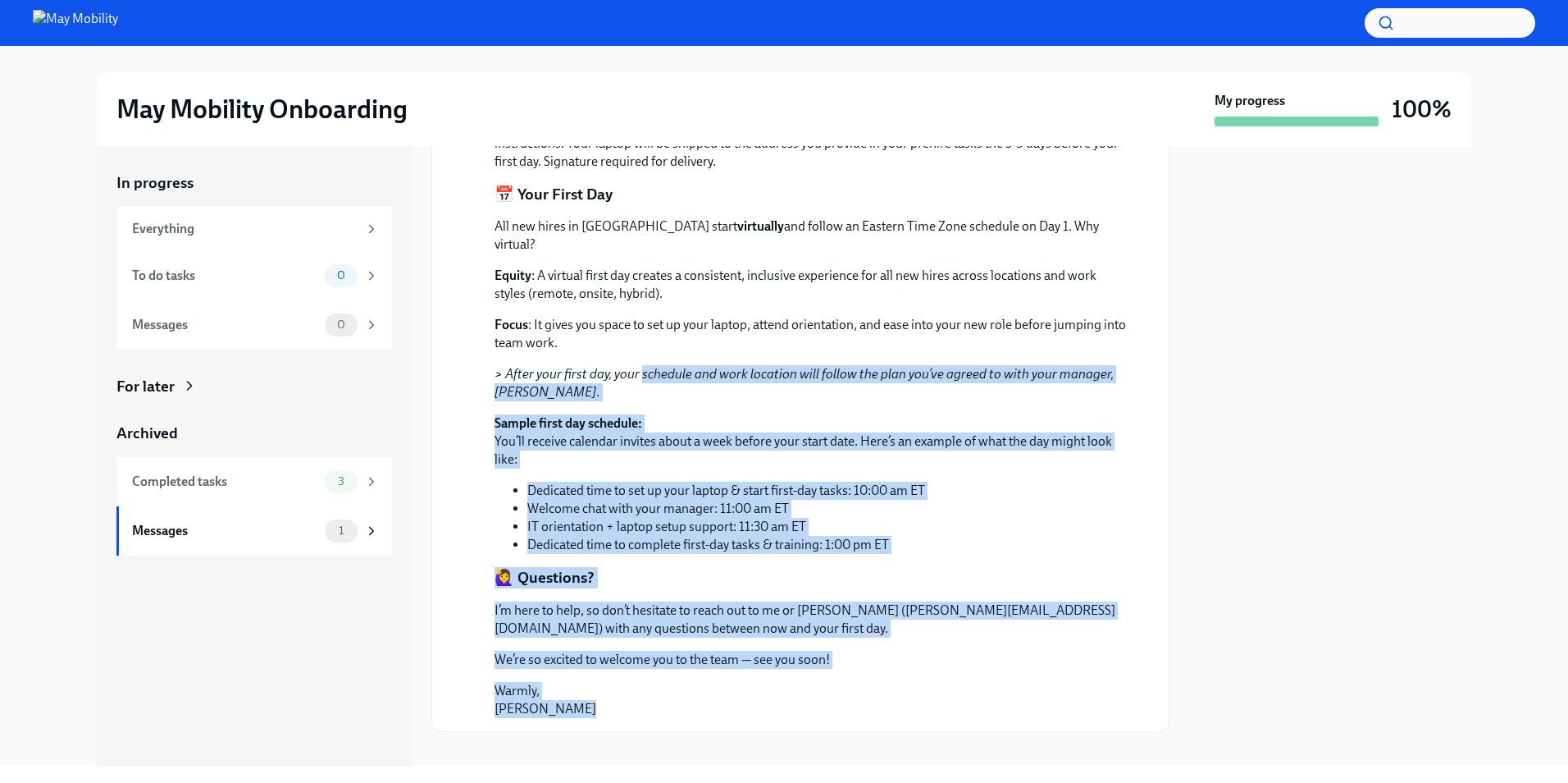
click at [674, 343] on div "Hi [PERSON_NAME] Welcome to May Mobility! We’re so excited to have you join our…" at bounding box center [811, 145] width 634 height 1147
click at [674, 343] on div "All new hires in [GEOGRAPHIC_DATA] start virtually and follow an Eastern Time Z…" at bounding box center [811, 385] width 634 height 336
click at [842, 697] on div "Hi [PERSON_NAME] Welcome to May Mobility! We’re so excited to have you join our…" at bounding box center [811, 145] width 634 height 1147
click at [842, 697] on p "[PERSON_NAME]" at bounding box center [811, 700] width 634 height 36
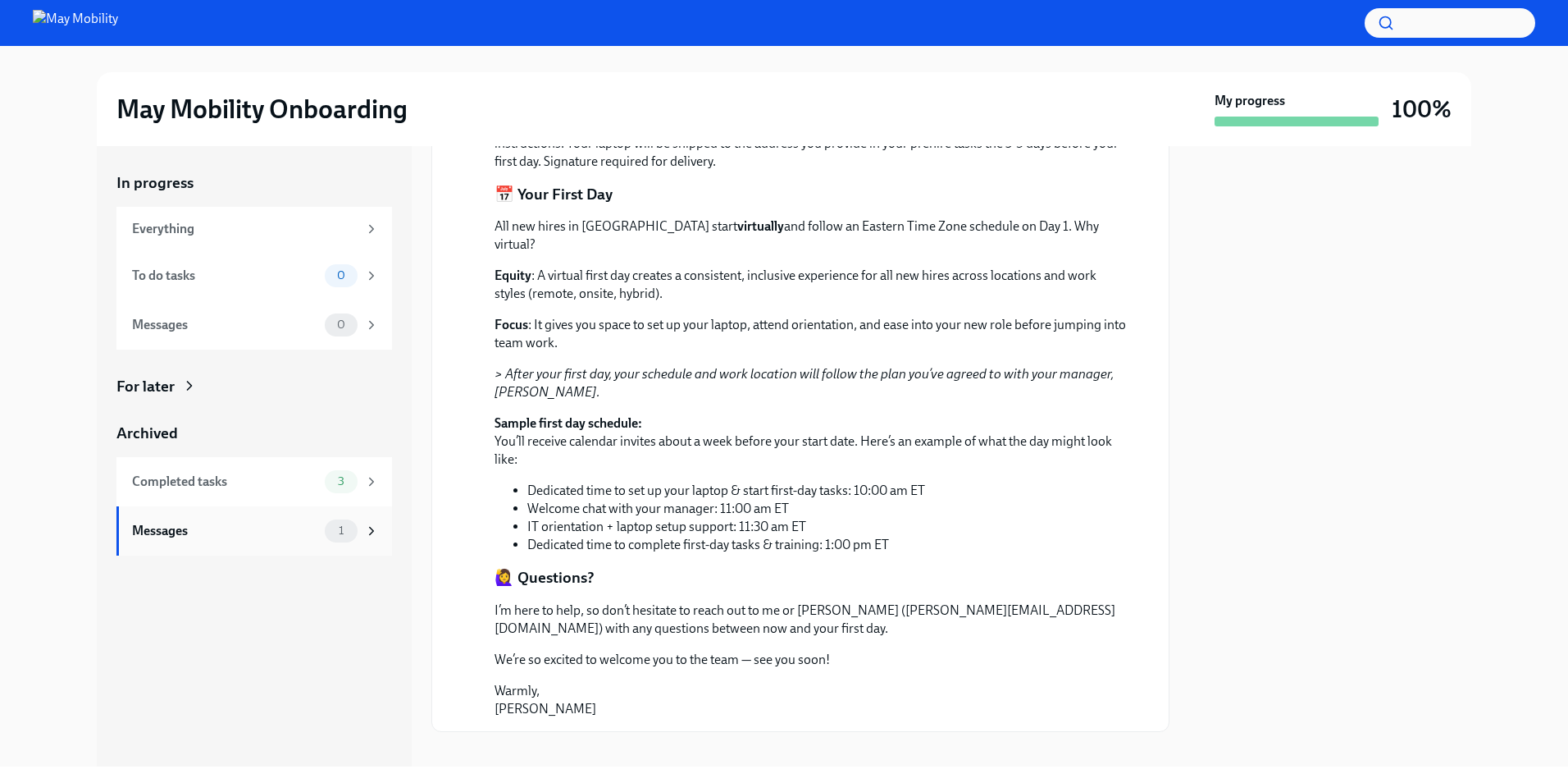
click at [204, 532] on div "Messages" at bounding box center [225, 531] width 186 height 18
click at [218, 484] on div "Completed tasks" at bounding box center [225, 481] width 186 height 18
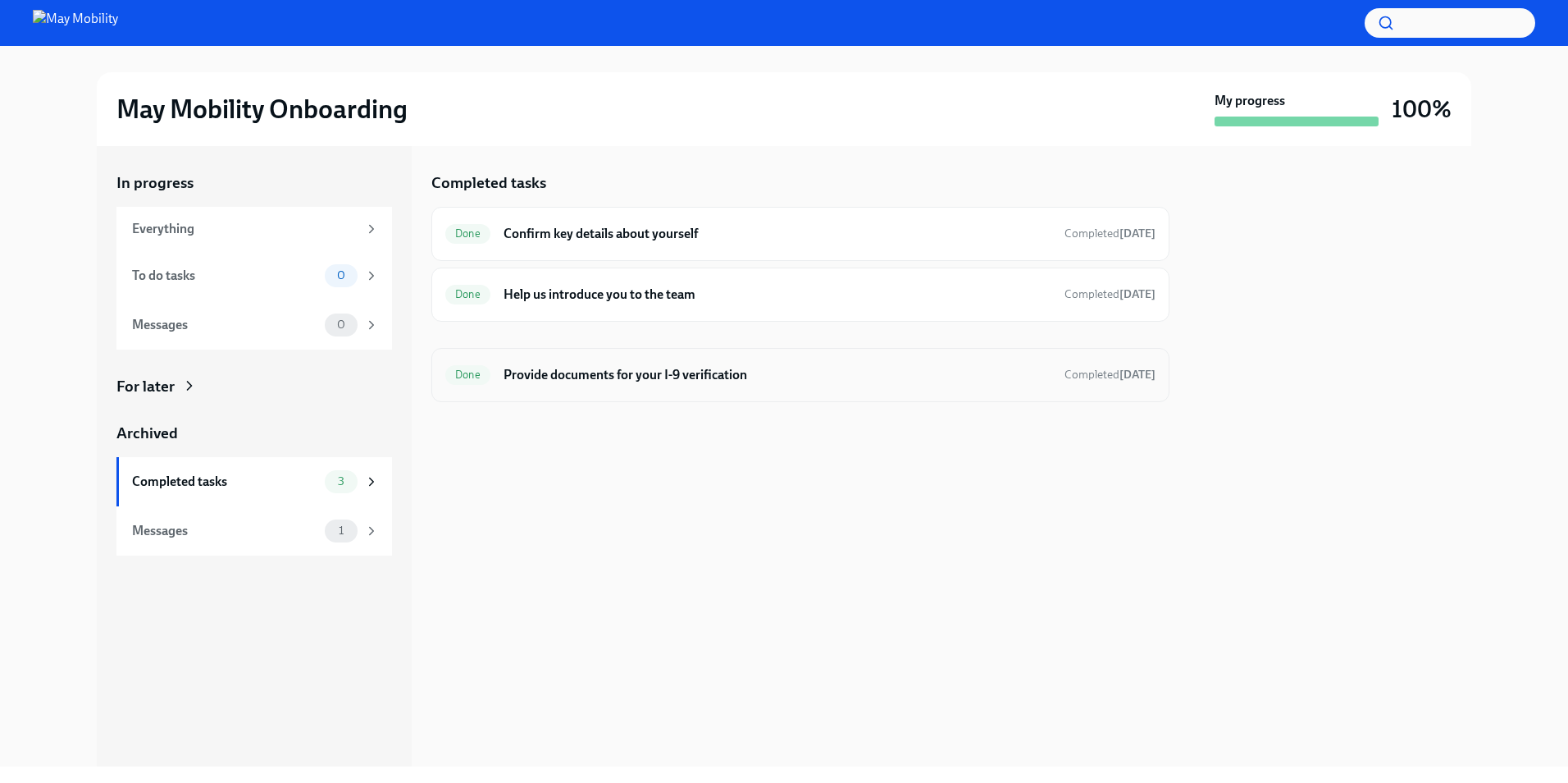
click at [626, 357] on div "Done Provide documents for your I-9 verification Completed [DATE]" at bounding box center [800, 375] width 738 height 54
click at [628, 377] on h6 "Provide documents for your I-9 verification" at bounding box center [776, 375] width 548 height 18
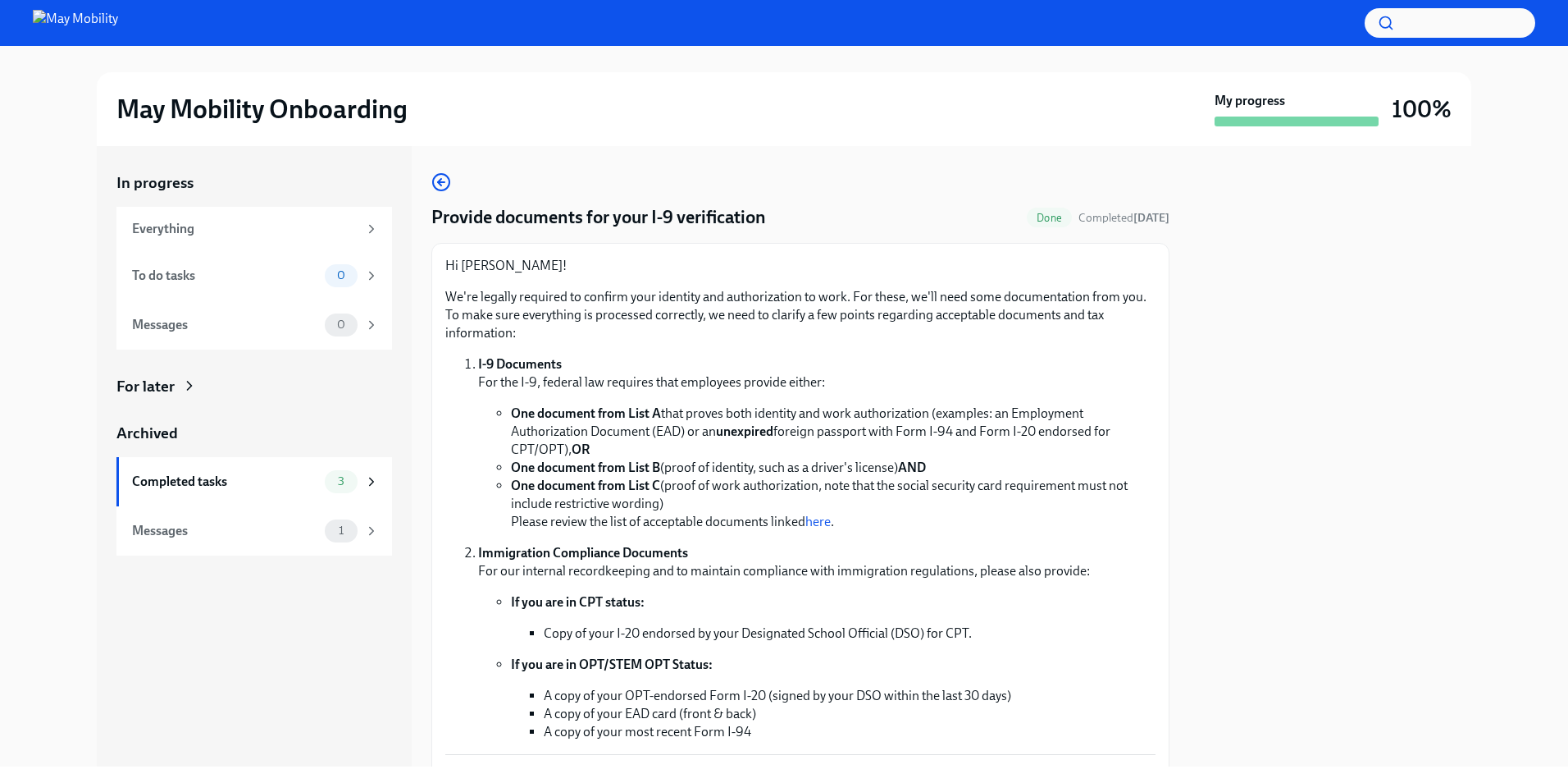
scroll to position [82, 0]
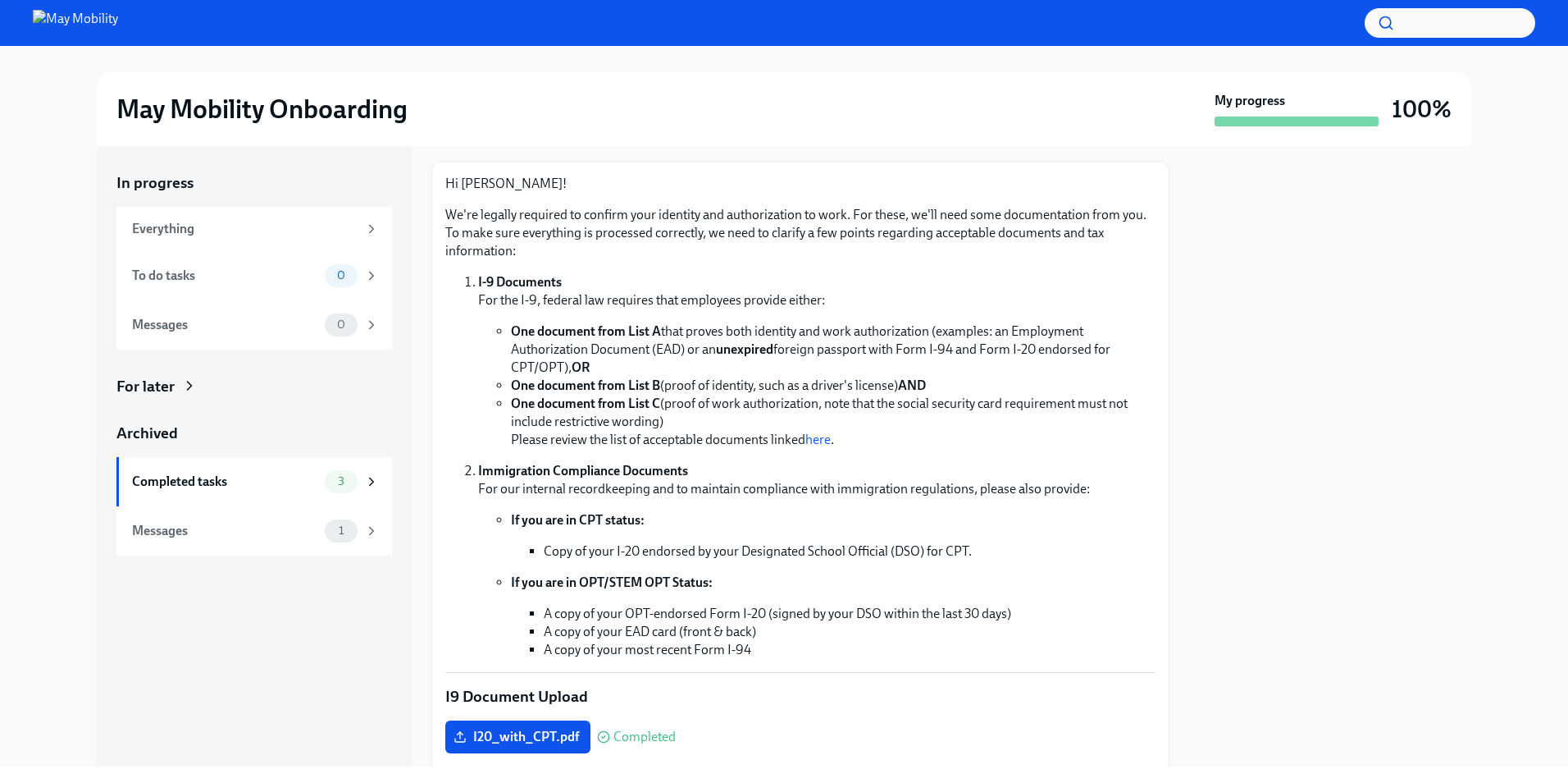
click at [839, 401] on li "One document from List C (proof of work authorization, note that the social sec…" at bounding box center [833, 421] width 644 height 54
drag, startPoint x: 839, startPoint y: 401, endPoint x: 700, endPoint y: 423, distance: 140.7
click at [700, 423] on li "One document from List C (proof of work authorization, note that the social sec…" at bounding box center [833, 421] width 644 height 54
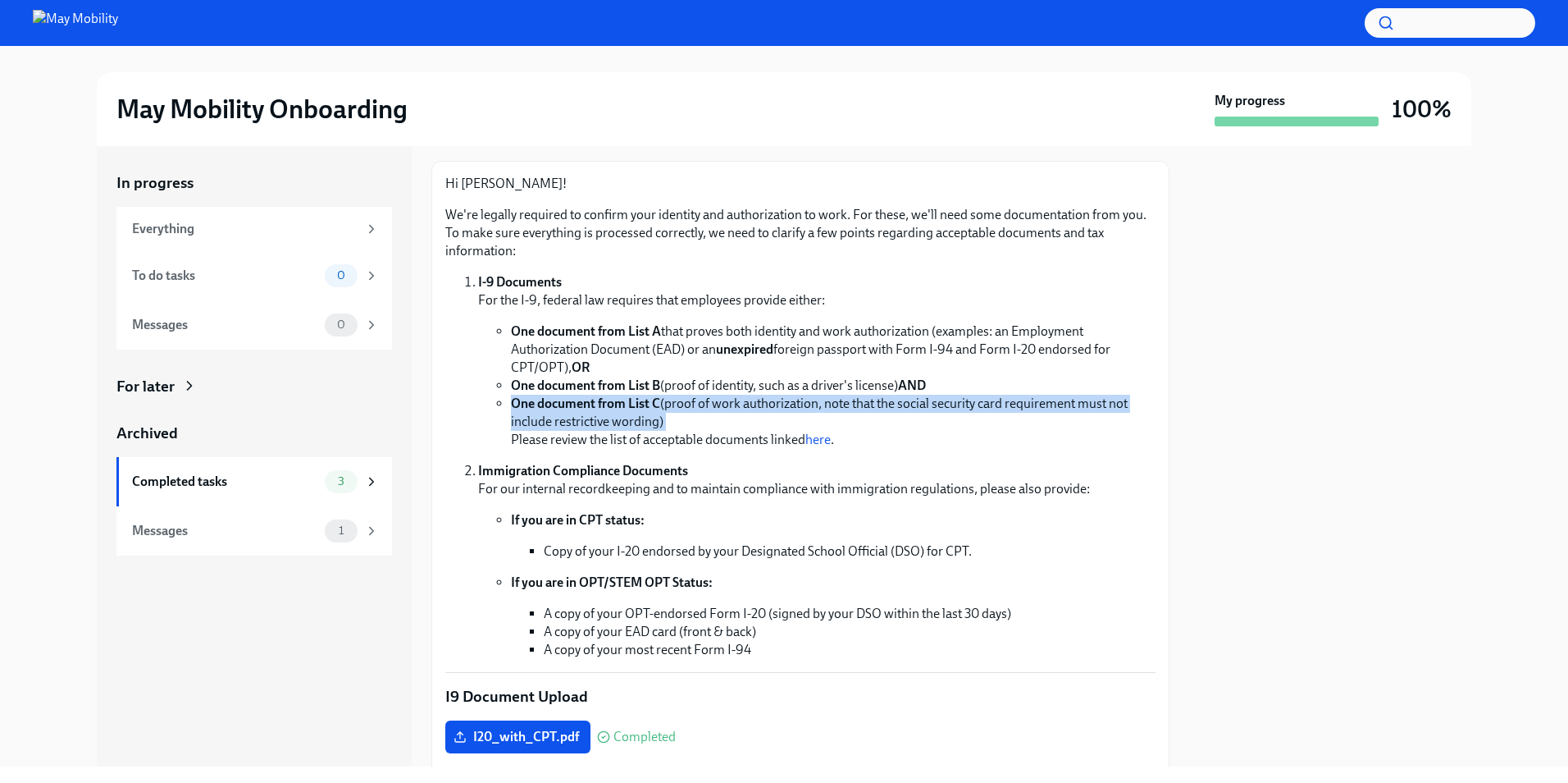
drag, startPoint x: 700, startPoint y: 423, endPoint x: 478, endPoint y: 400, distance: 223.2
click at [478, 400] on ul "One document from List A that proves both identity and work authorization (exam…" at bounding box center [816, 385] width 677 height 126
drag, startPoint x: 478, startPoint y: 400, endPoint x: 782, endPoint y: 426, distance: 305.1
click at [782, 426] on ul "One document from List A that proves both identity and work authorization (exam…" at bounding box center [816, 385] width 677 height 126
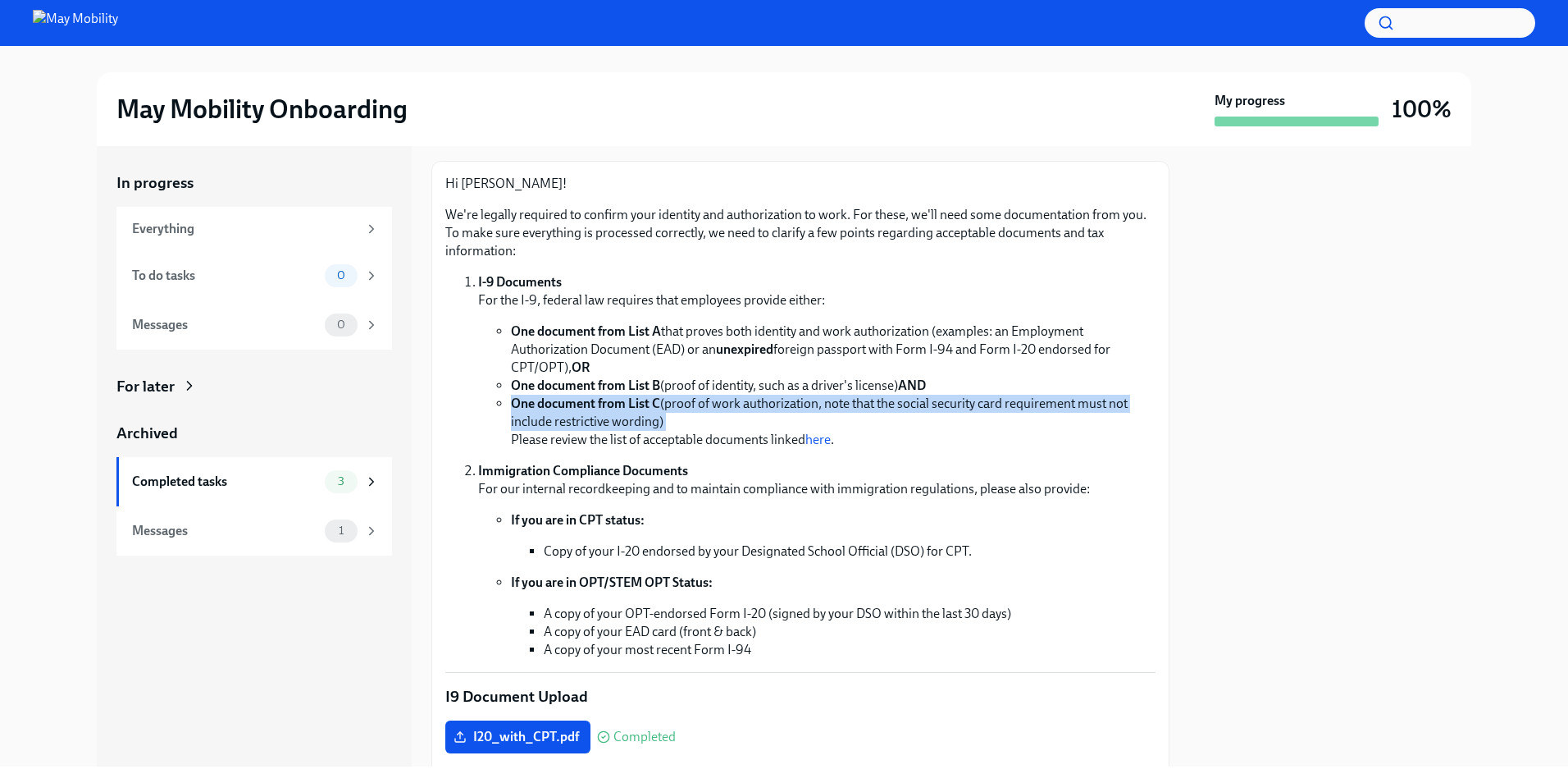
click at [782, 426] on li "One document from List C (proof of work authorization, note that the social sec…" at bounding box center [833, 421] width 644 height 54
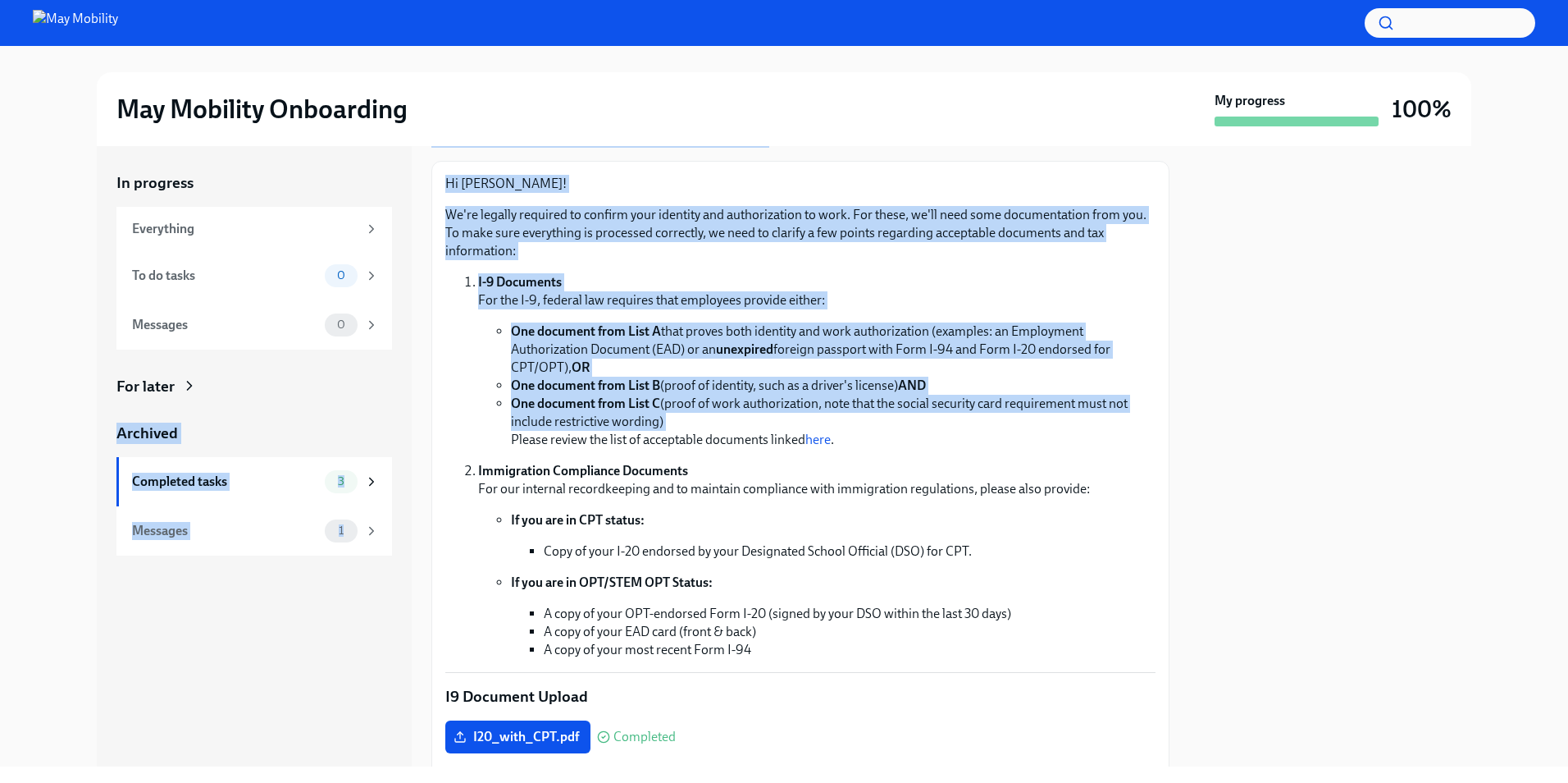
drag, startPoint x: 782, startPoint y: 426, endPoint x: 419, endPoint y: 394, distance: 364.4
click at [419, 394] on div "In progress Everything To do tasks 0 Messages 0 For later Archived Completed ta…" at bounding box center [784, 455] width 1375 height 621
drag, startPoint x: 419, startPoint y: 394, endPoint x: 618, endPoint y: 394, distance: 199.0
click at [618, 394] on li "One document from List C (proof of work authorization, note that the social sec…" at bounding box center [833, 421] width 644 height 54
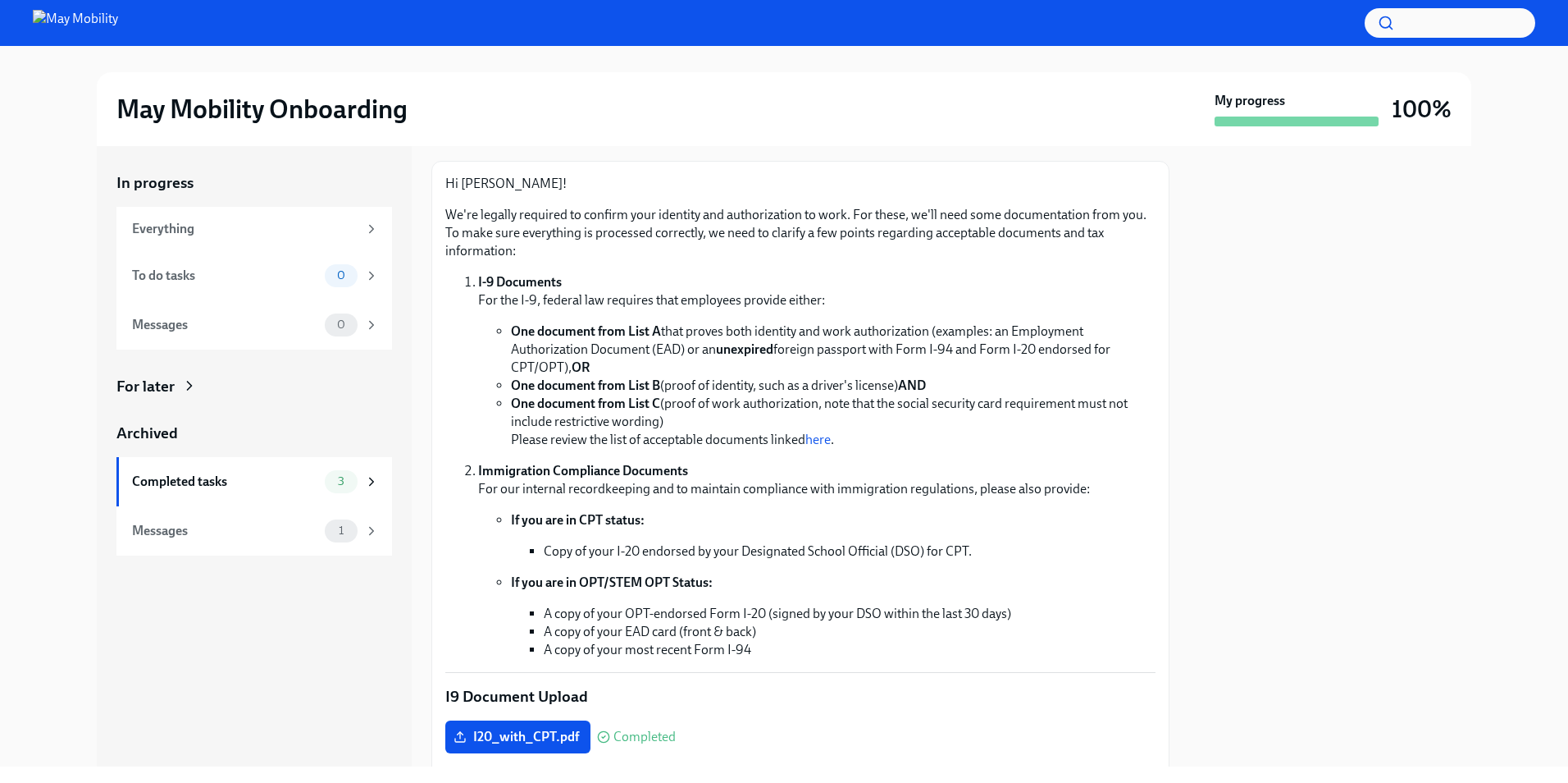
click at [517, 383] on strong "One document from List B" at bounding box center [586, 385] width 149 height 16
drag, startPoint x: 517, startPoint y: 383, endPoint x: 979, endPoint y: 382, distance: 462.0
click at [979, 382] on li "One document from List B (proof of identity, such as a driver's license) AND" at bounding box center [833, 385] width 644 height 18
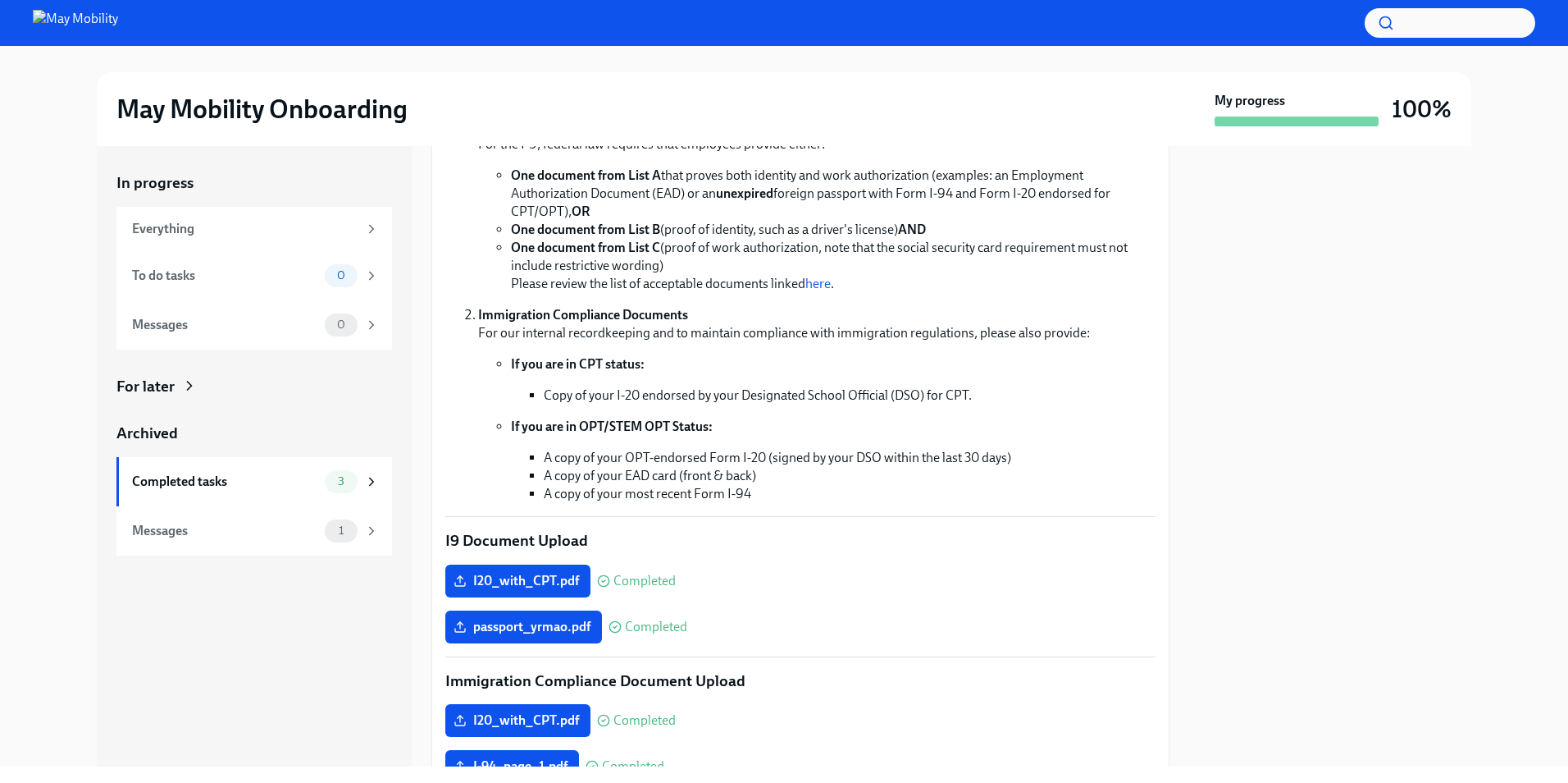
scroll to position [246, 0]
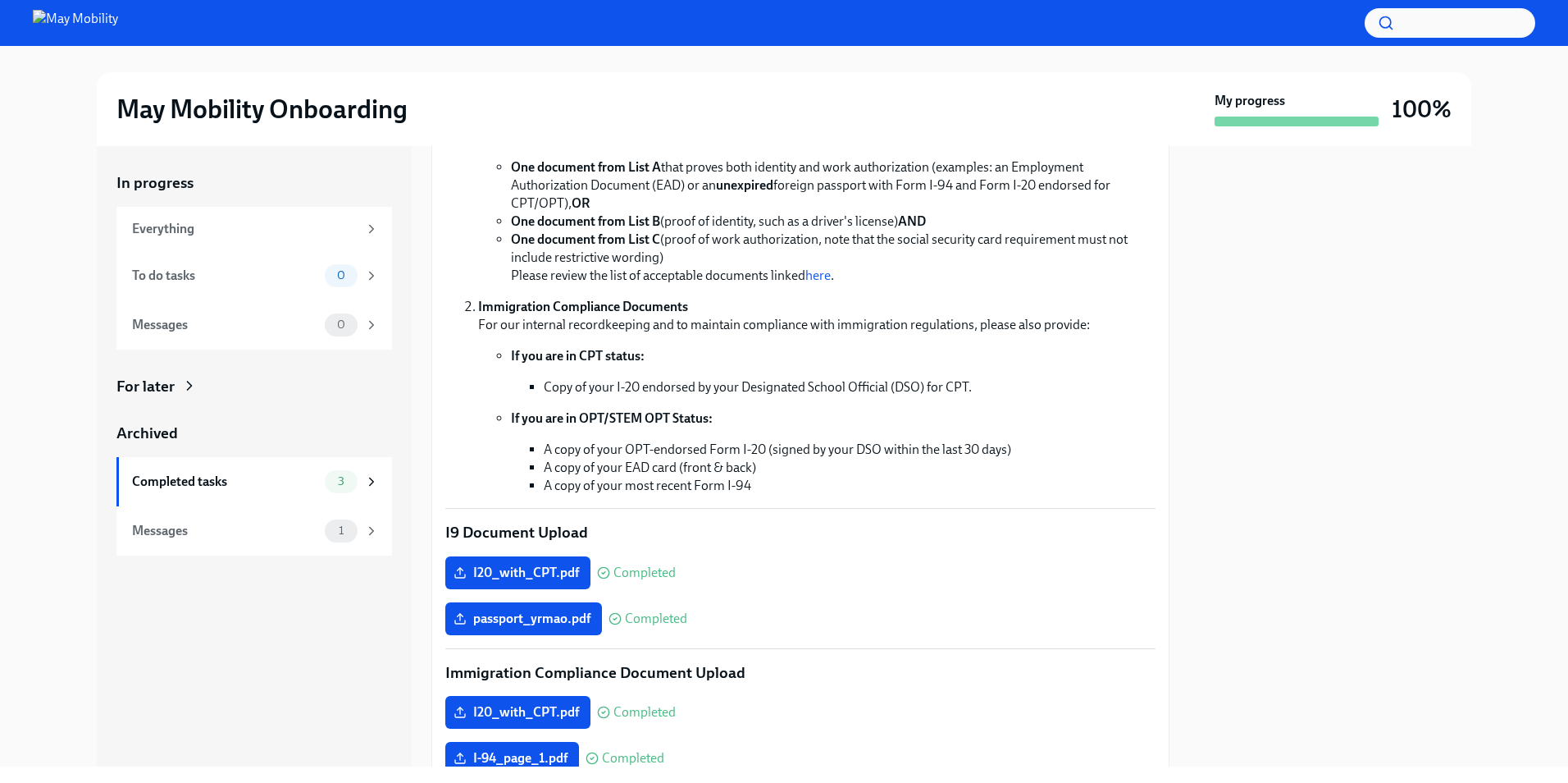
click at [837, 282] on li "One document from List C (proof of work authorization, note that the social sec…" at bounding box center [833, 257] width 644 height 54
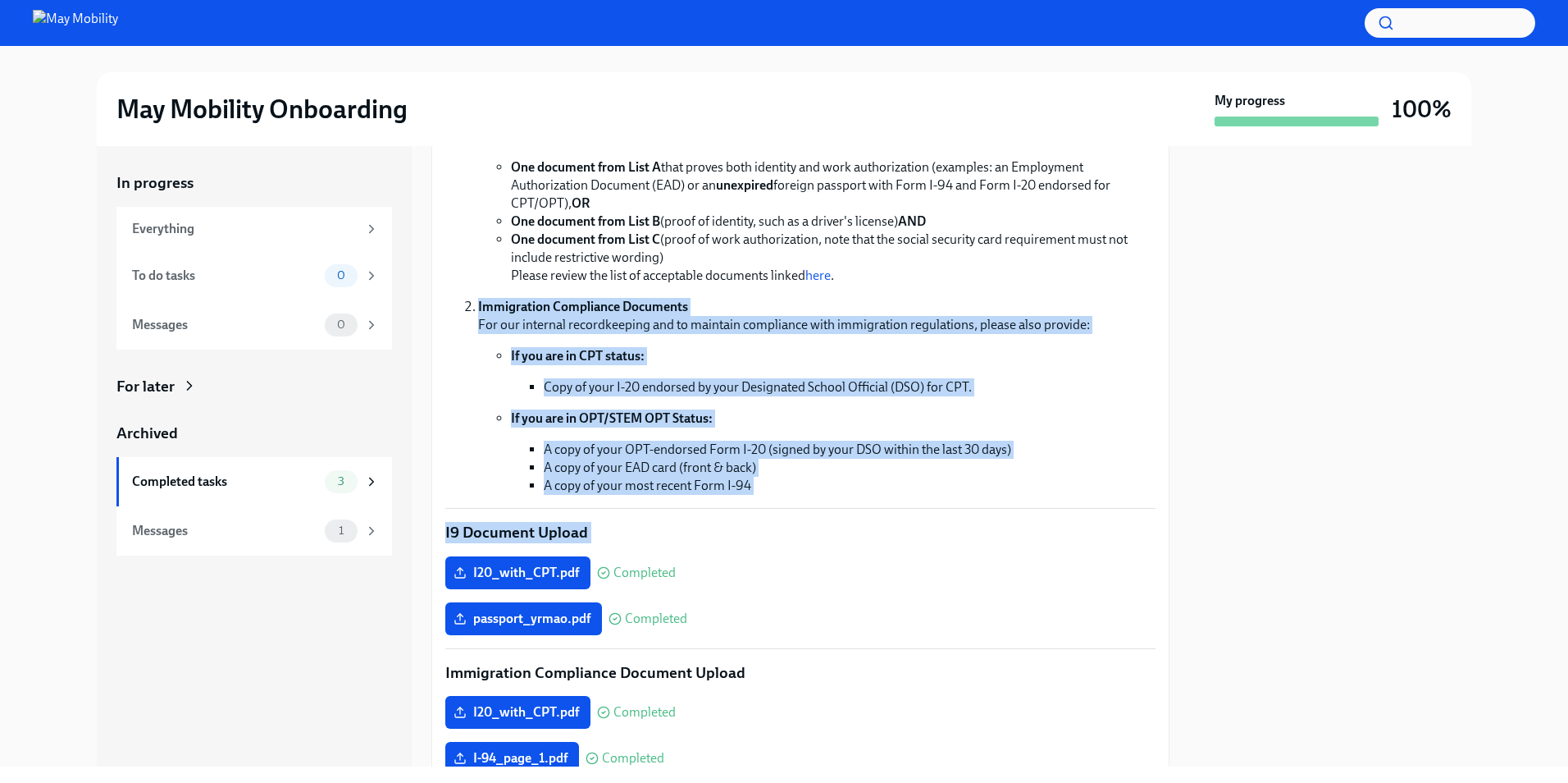
drag, startPoint x: 837, startPoint y: 282, endPoint x: 949, endPoint y: 522, distance: 264.8
click at [949, 522] on div "Hi [PERSON_NAME]! We're legally required to confirm your identity and authoriza…" at bounding box center [800, 565] width 710 height 1109
click at [949, 522] on p "I9 Document Upload" at bounding box center [800, 533] width 710 height 21
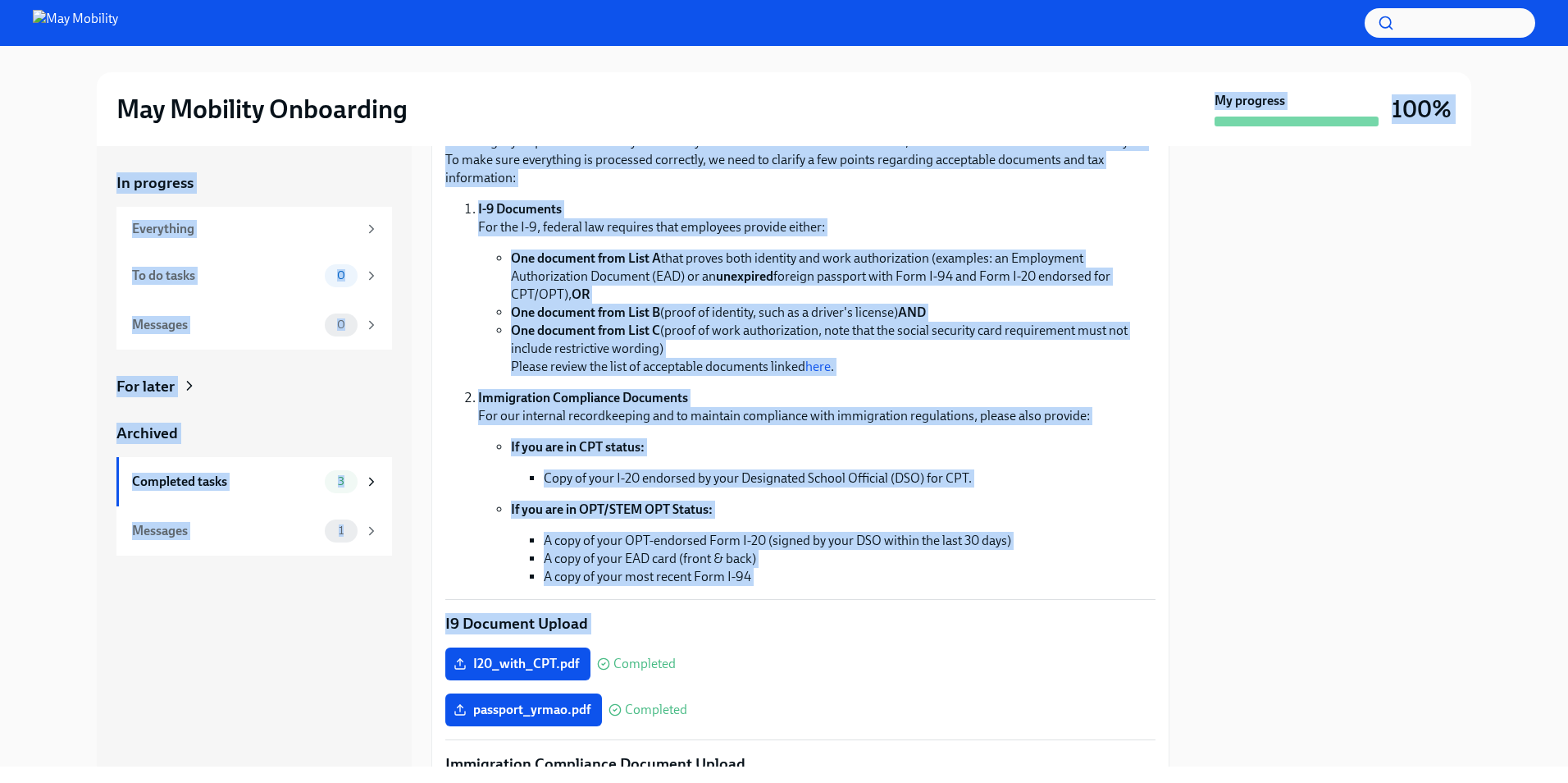
scroll to position [0, 0]
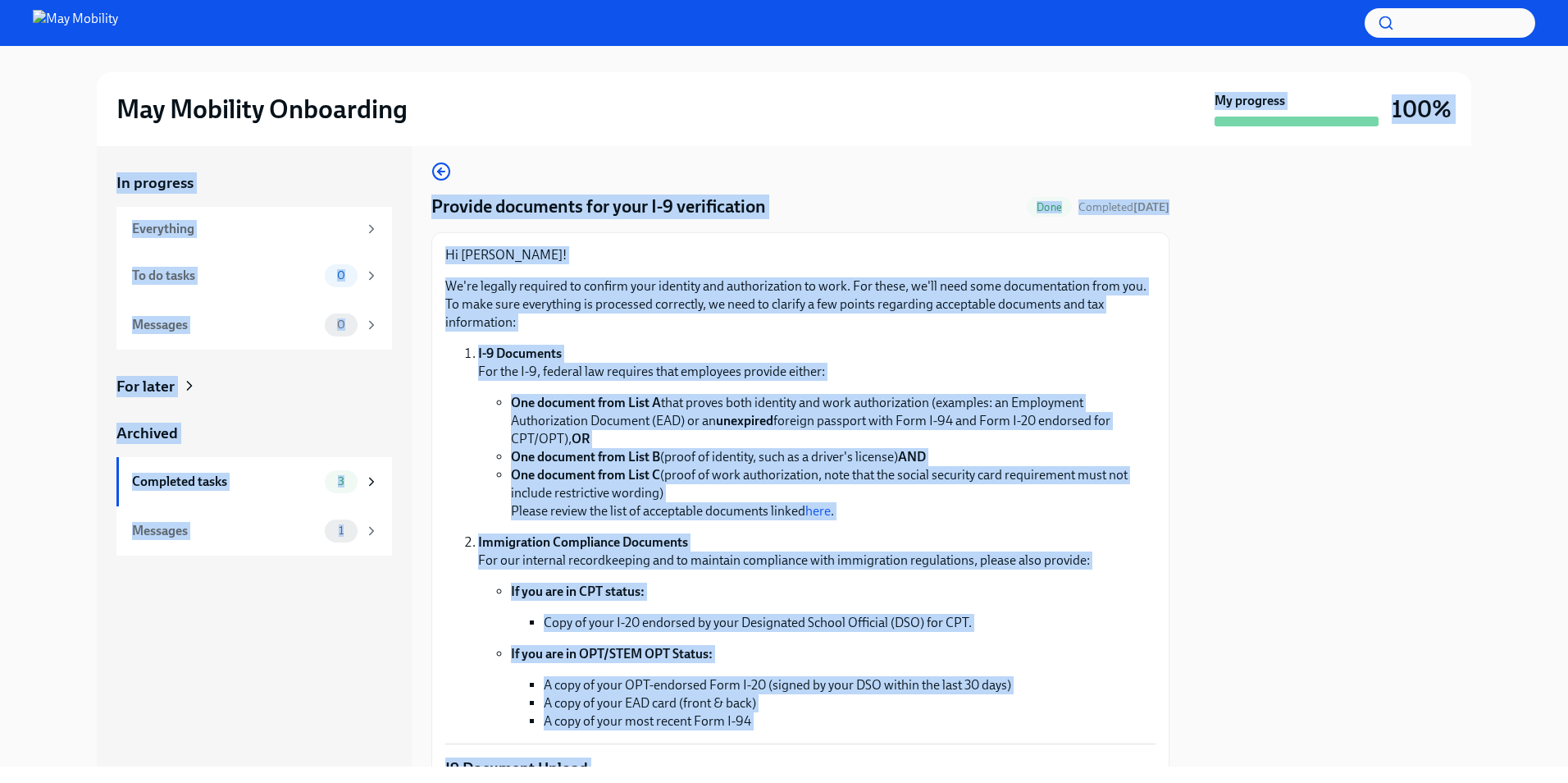
drag, startPoint x: 949, startPoint y: 518, endPoint x: 484, endPoint y: 146, distance: 595.5
click at [484, 146] on div "May Mobility Onboarding My progress 100% In progress Everything To do tasks 0 M…" at bounding box center [784, 406] width 1568 height 720
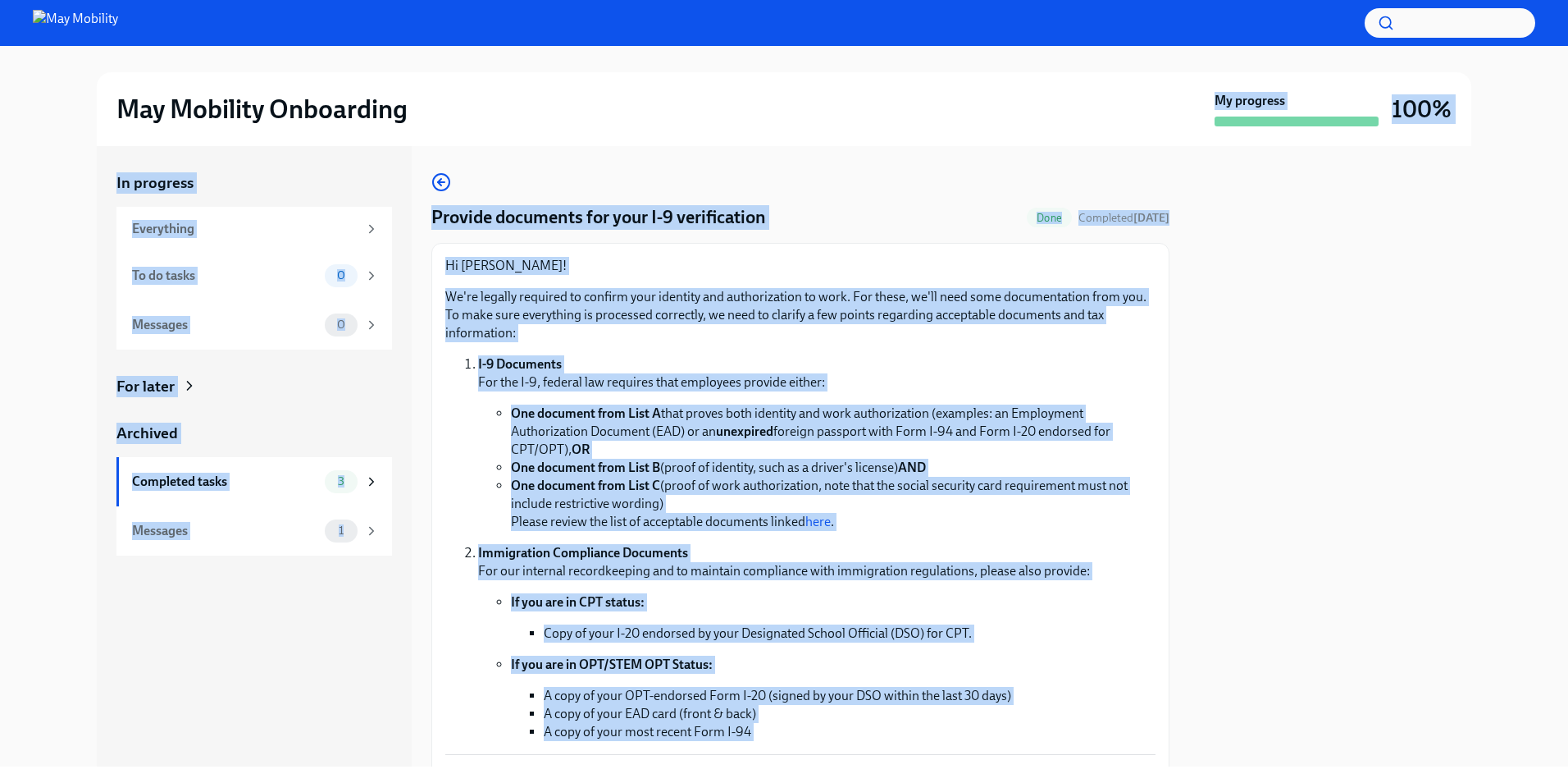
drag, startPoint x: 484, startPoint y: 146, endPoint x: 652, endPoint y: 337, distance: 254.4
click at [652, 337] on p "We're legally required to confirm your identity and authorization to work. For …" at bounding box center [800, 314] width 710 height 54
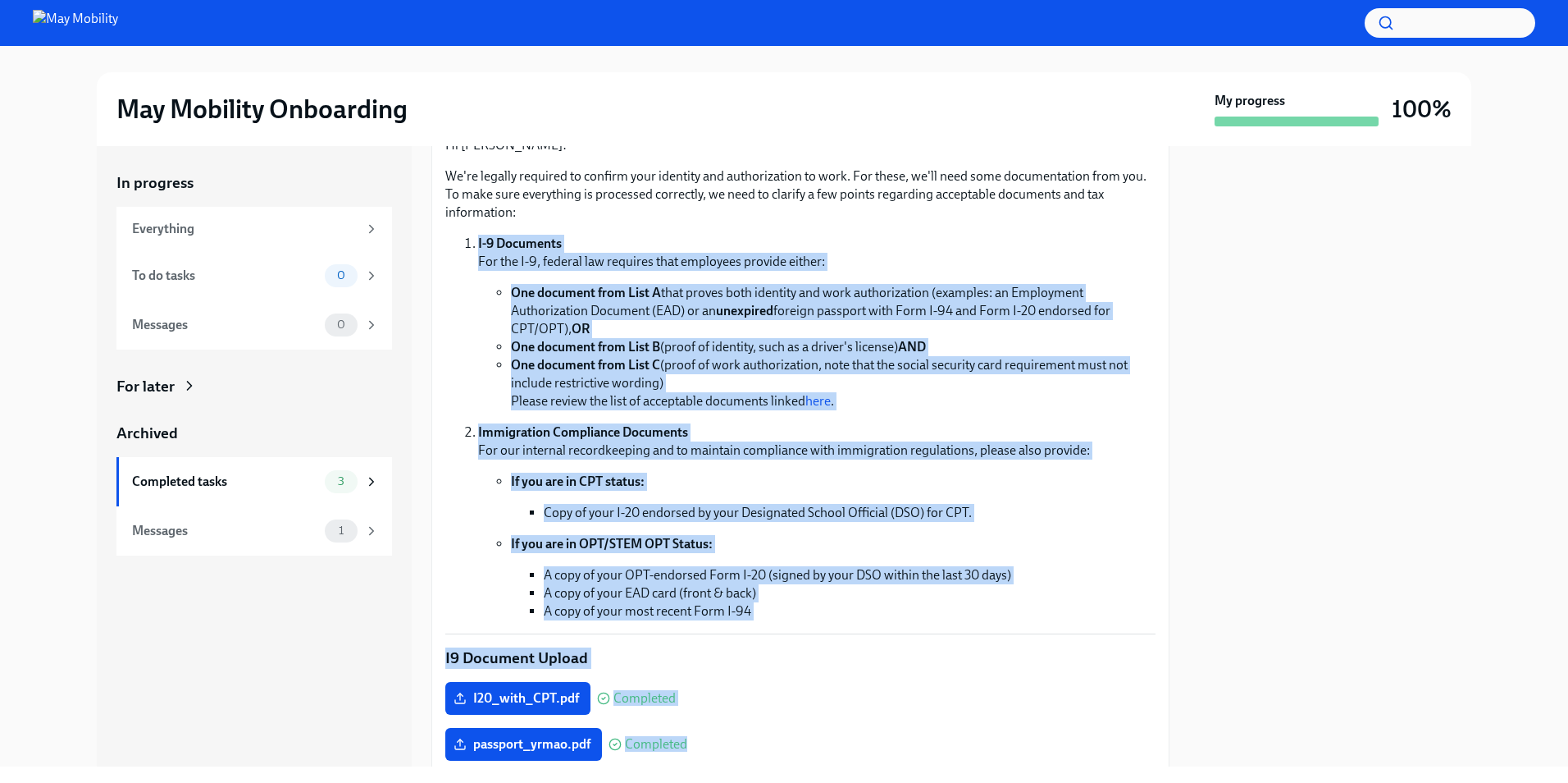
scroll to position [328, 0]
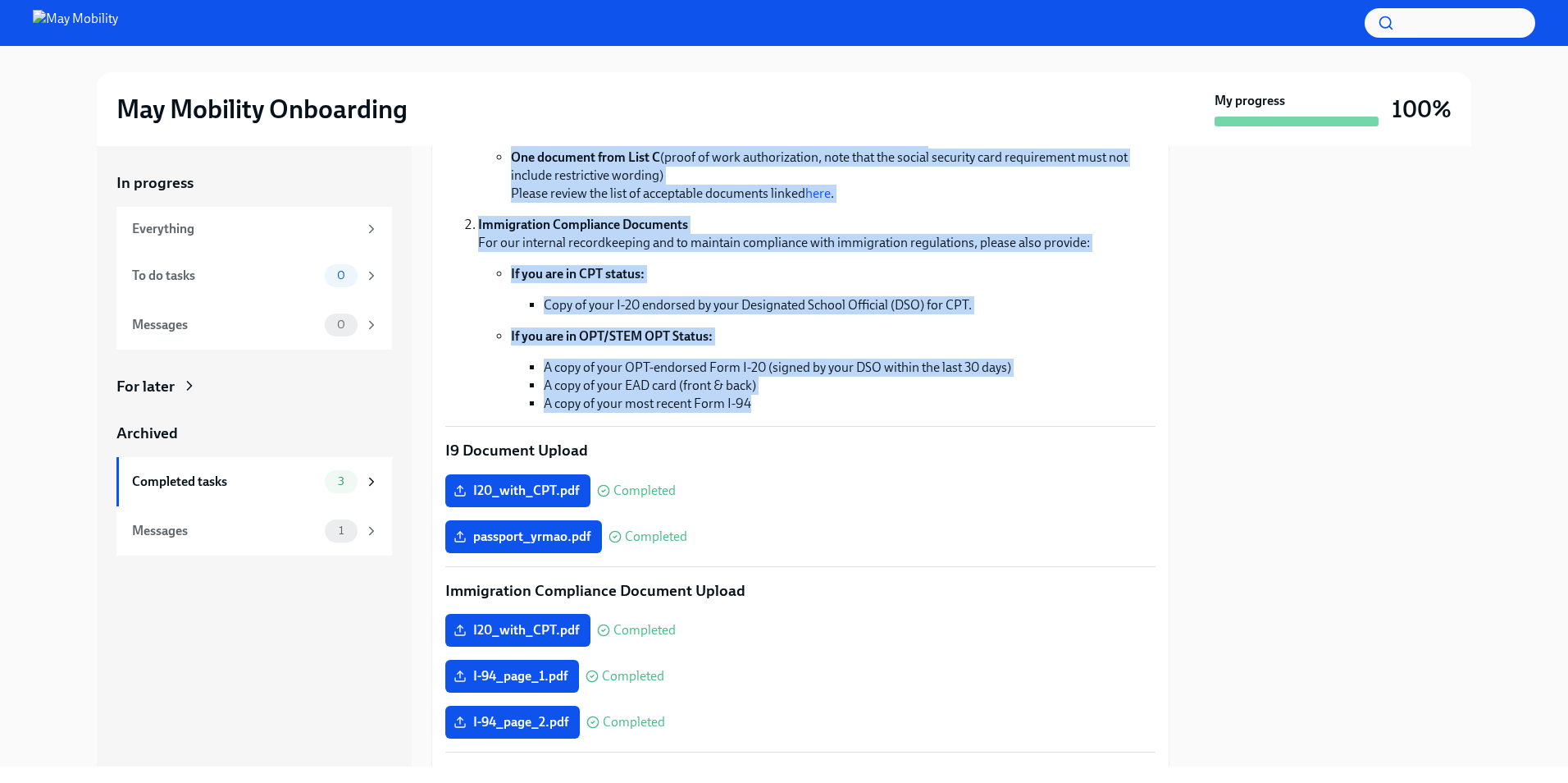
drag, startPoint x: 652, startPoint y: 337, endPoint x: 877, endPoint y: 408, distance: 235.9
click at [877, 408] on div "Hi [PERSON_NAME]! We're legally required to confirm your identity and authoriza…" at bounding box center [800, 170] width 710 height 484
click at [877, 408] on li "A copy of your most recent Form I-94" at bounding box center [849, 403] width 611 height 18
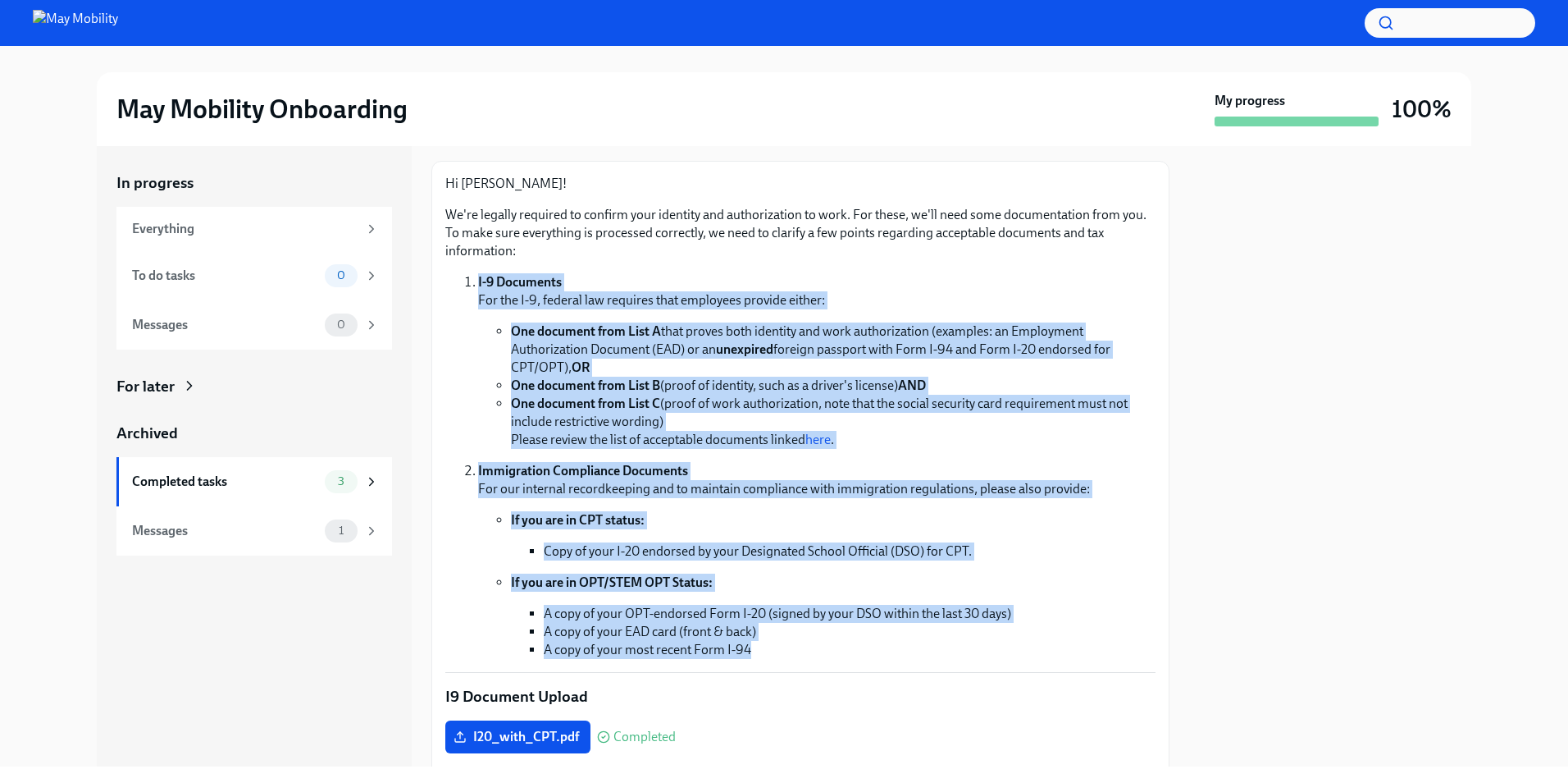
drag, startPoint x: 877, startPoint y: 408, endPoint x: 595, endPoint y: 281, distance: 309.3
click at [595, 281] on ol "I-9 Documents For the I-9, federal law requires that employees provide either: …" at bounding box center [800, 466] width 710 height 385
click at [595, 281] on p "I-9 Documents For the I-9, federal law requires that employees provide either:" at bounding box center [816, 291] width 677 height 36
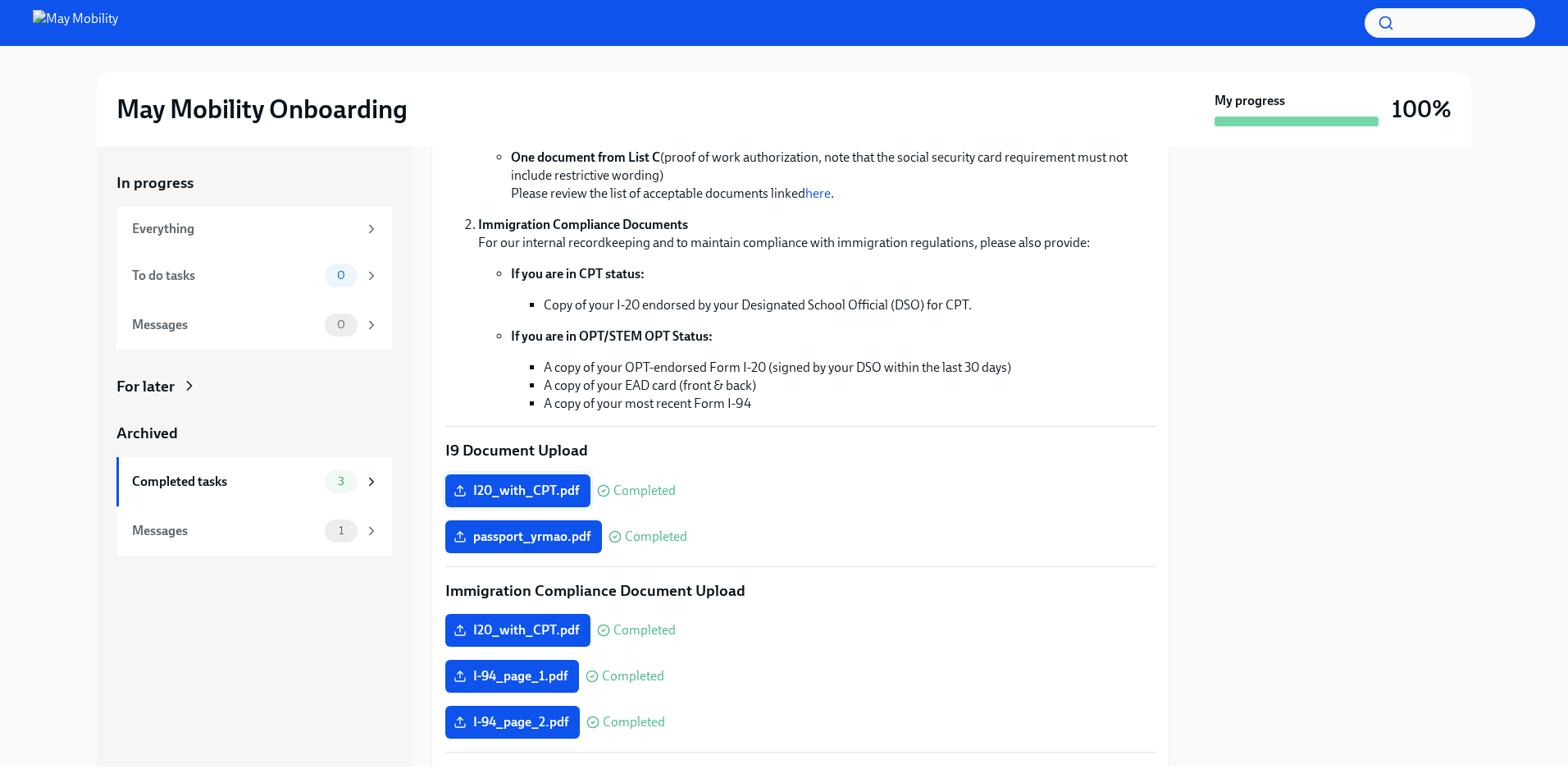
click at [532, 489] on span "I20_with_CPT.pdf" at bounding box center [518, 490] width 122 height 16
click at [0, 0] on input "I20_with_CPT.pdf" at bounding box center [0, 0] width 0 height 0
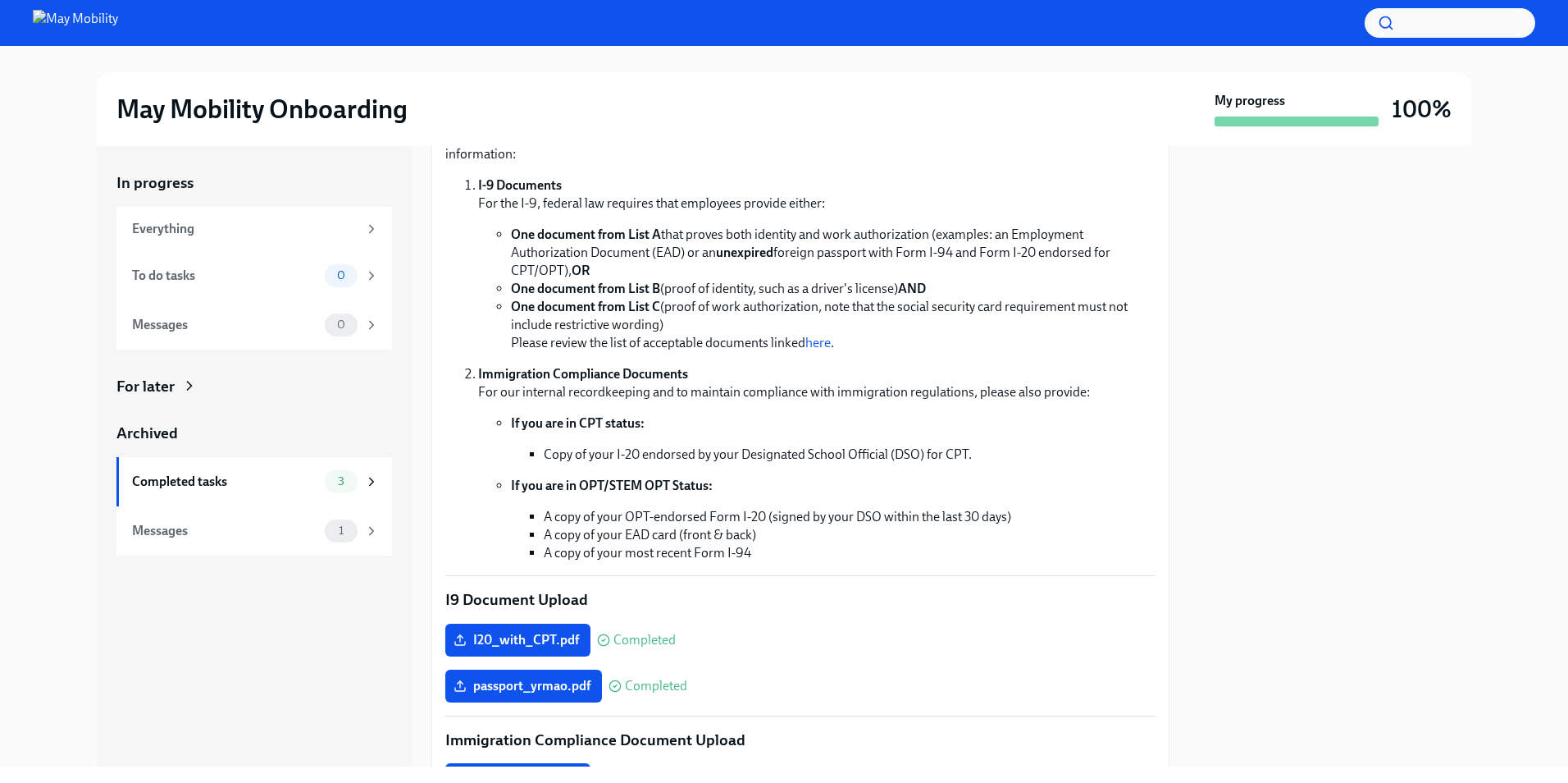
scroll to position [164, 0]
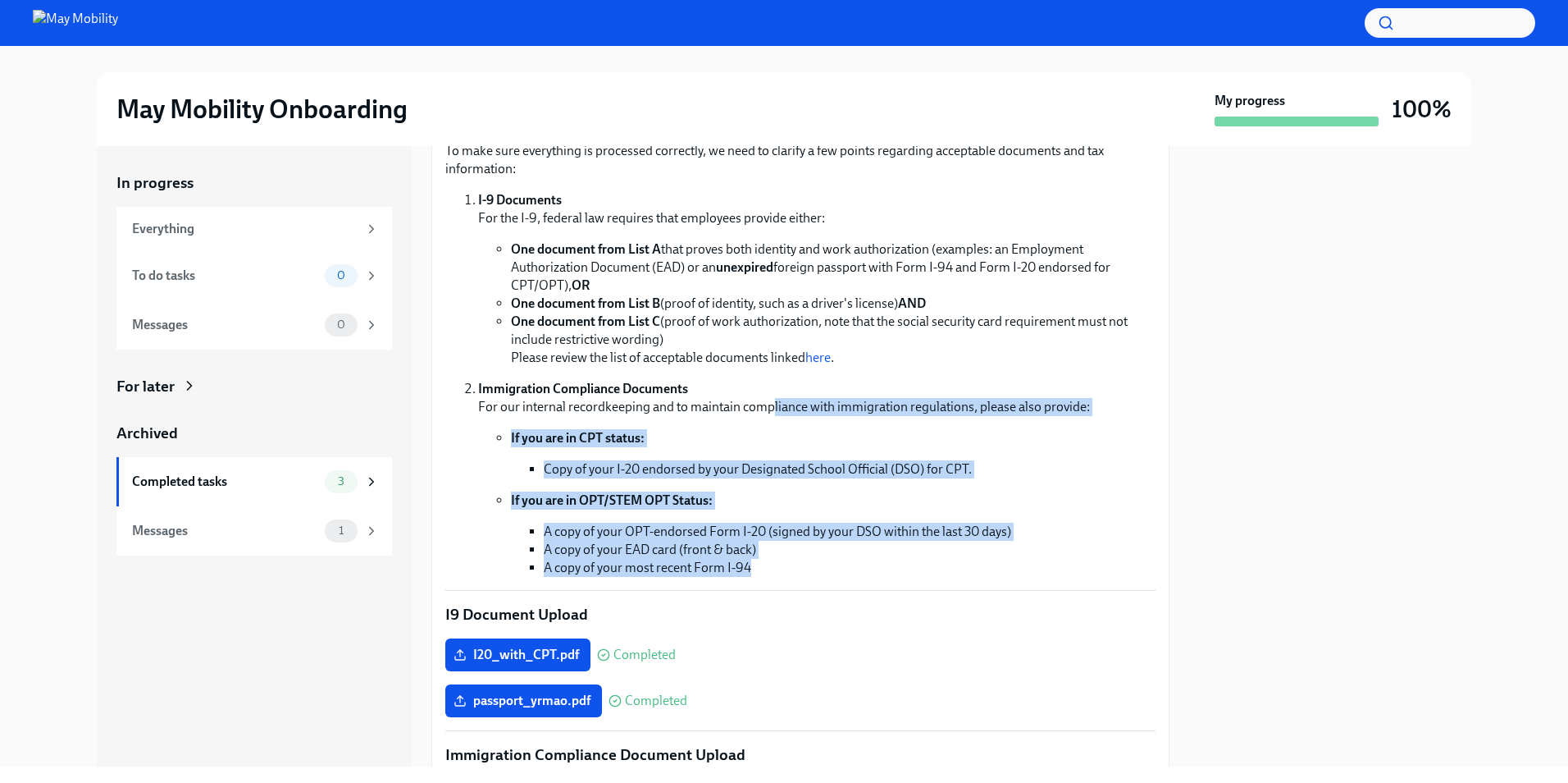
drag, startPoint x: 772, startPoint y: 425, endPoint x: 821, endPoint y: 584, distance: 166.4
click at [821, 584] on div "Hi [PERSON_NAME]! We're legally required to confirm your identity and authoriza…" at bounding box center [800, 646] width 710 height 1109
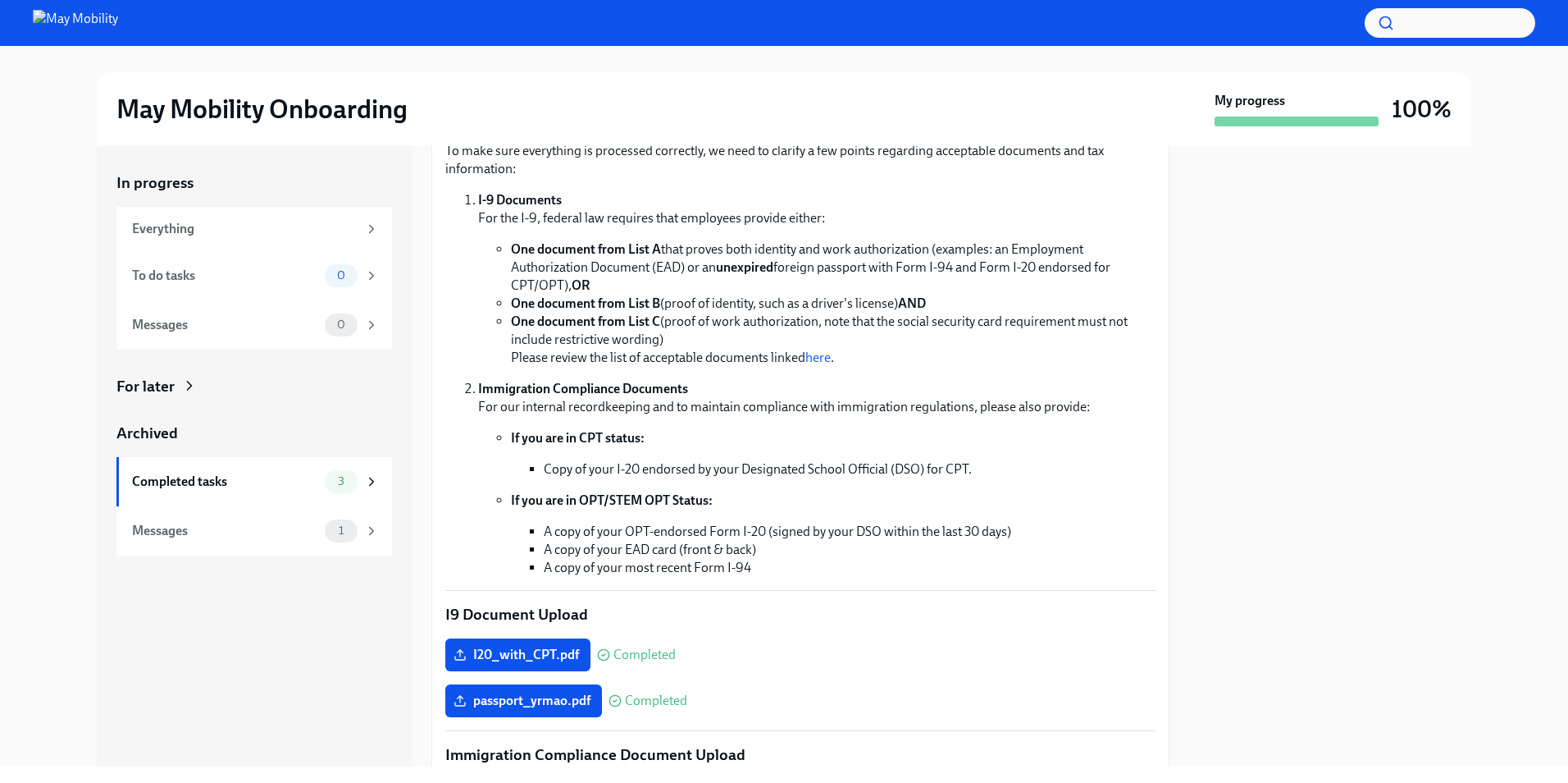
click at [821, 584] on div "Hi [PERSON_NAME]! We're legally required to confirm your identity and authoriza…" at bounding box center [800, 646] width 710 height 1109
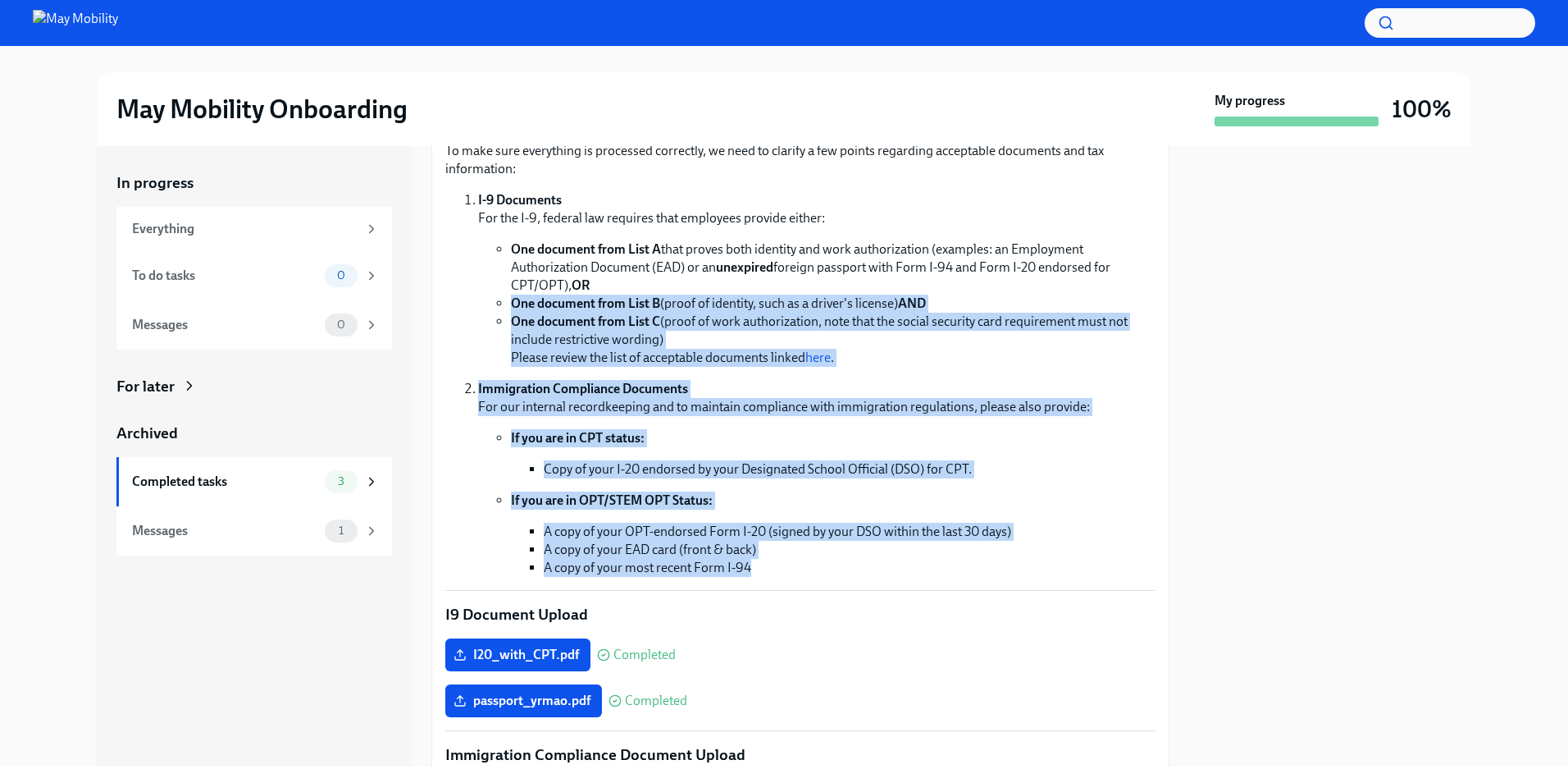
drag, startPoint x: 821, startPoint y: 584, endPoint x: 602, endPoint y: 284, distance: 371.4
click at [602, 284] on div "Hi [PERSON_NAME]! We're legally required to confirm your identity and authoriza…" at bounding box center [800, 646] width 710 height 1109
click at [602, 284] on li "One document from List A that proves both identity and work authorization (exam…" at bounding box center [833, 267] width 644 height 54
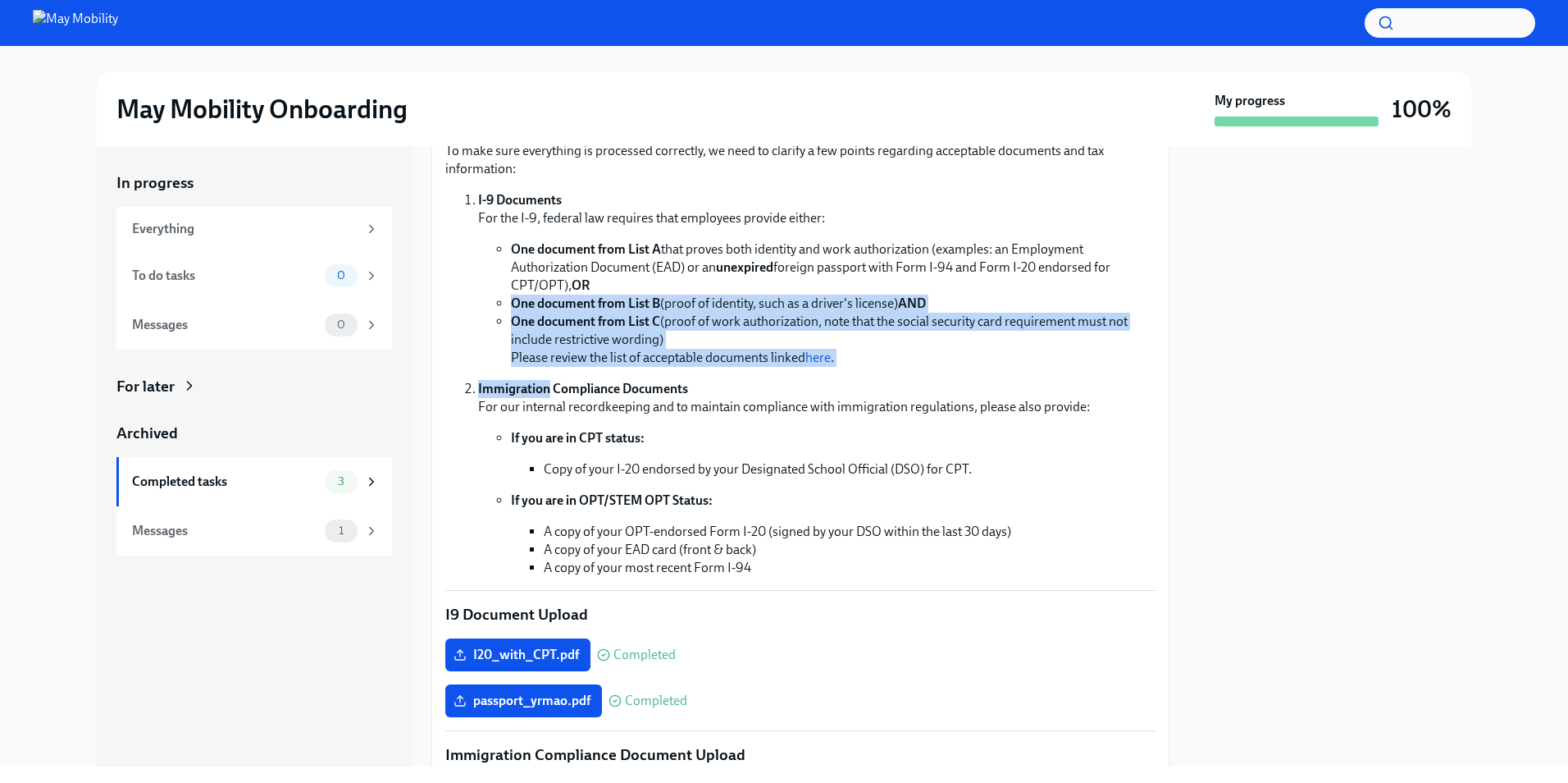
drag, startPoint x: 602, startPoint y: 284, endPoint x: 905, endPoint y: 372, distance: 315.5
click at [905, 372] on ol "I-9 Documents For the I-9, federal law requires that employees provide either: …" at bounding box center [800, 384] width 710 height 385
drag, startPoint x: 905, startPoint y: 372, endPoint x: 854, endPoint y: 277, distance: 107.8
click at [854, 277] on ol "I-9 Documents For the I-9, federal law requires that employees provide either: …" at bounding box center [800, 384] width 710 height 385
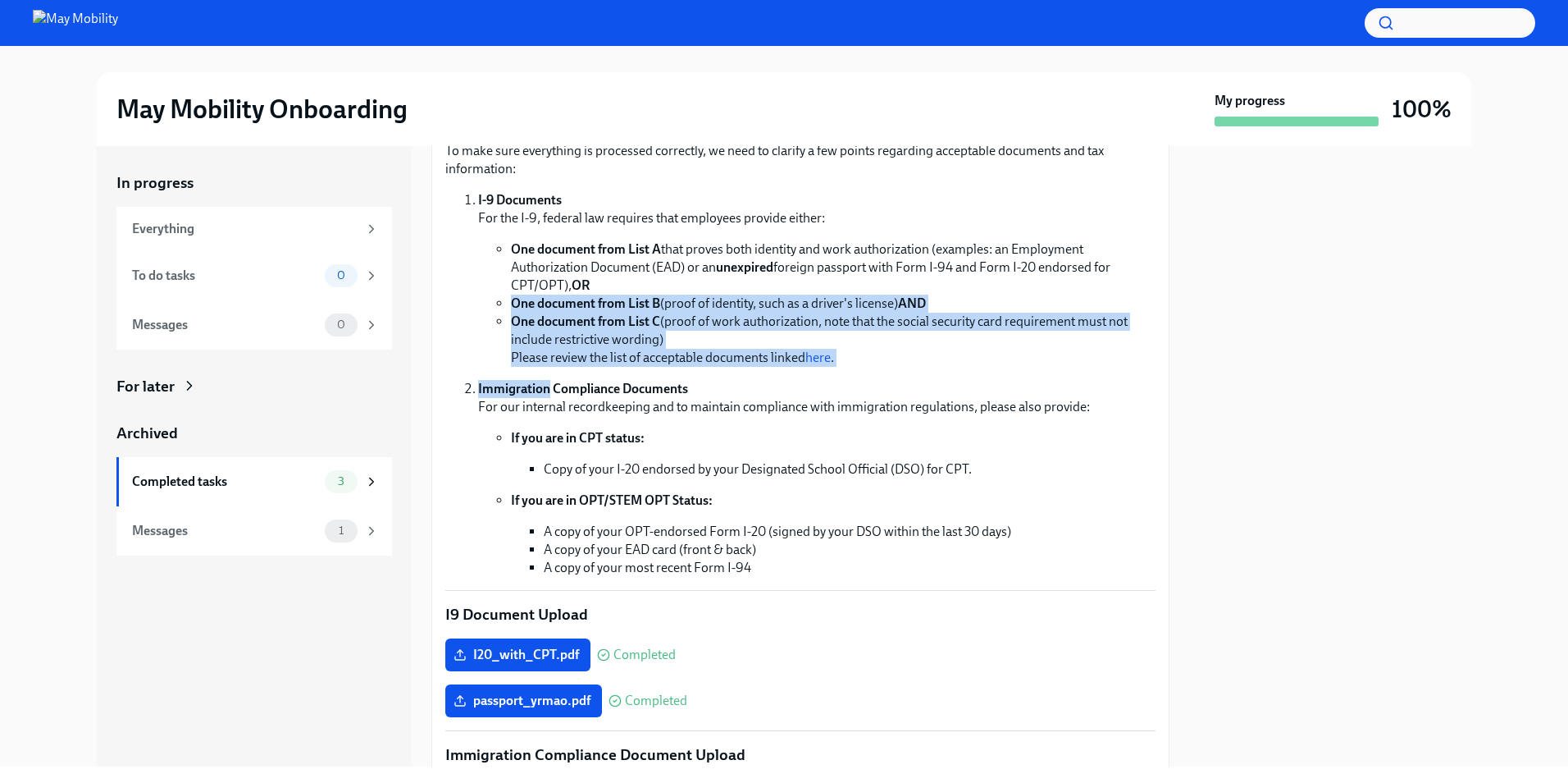
click at [854, 277] on li "One document from List A that proves both identity and work authorization (exam…" at bounding box center [833, 267] width 644 height 54
drag, startPoint x: 854, startPoint y: 277, endPoint x: 981, endPoint y: 371, distance: 158.0
click at [981, 371] on ol "I-9 Documents For the I-9, federal law requires that employees provide either: …" at bounding box center [800, 384] width 710 height 385
drag, startPoint x: 981, startPoint y: 371, endPoint x: 864, endPoint y: 272, distance: 153.3
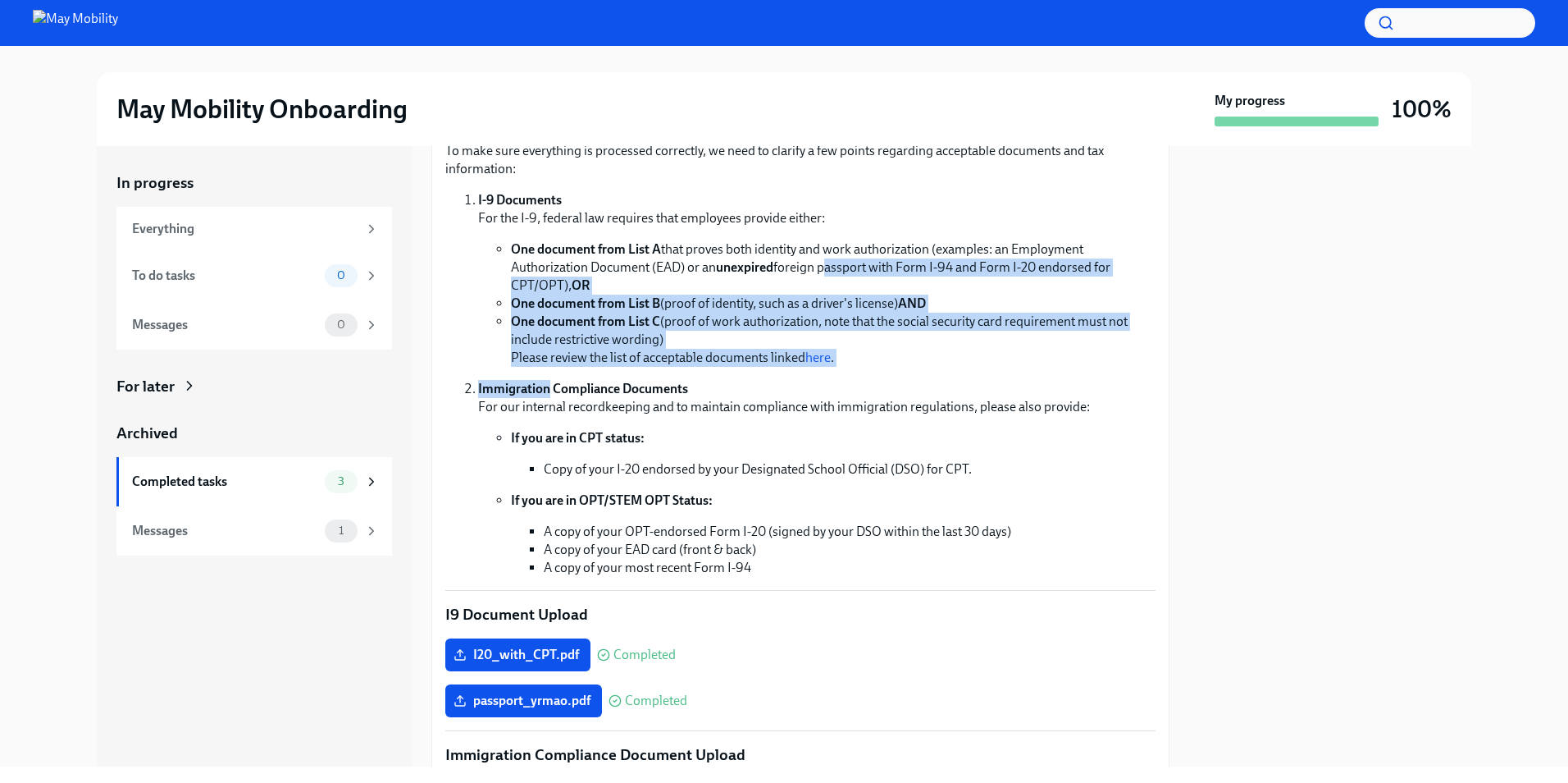
click at [864, 272] on ol "I-9 Documents For the I-9, federal law requires that employees provide either: …" at bounding box center [800, 384] width 710 height 385
click at [864, 272] on li "One document from List A that proves both identity and work authorization (exam…" at bounding box center [833, 267] width 644 height 54
drag, startPoint x: 864, startPoint y: 272, endPoint x: 986, endPoint y: 363, distance: 152.2
click at [986, 363] on ul "One document from List A that proves both identity and work authorization (exam…" at bounding box center [816, 304] width 677 height 126
click at [986, 363] on li "One document from List C (proof of work authorization, note that the social sec…" at bounding box center [833, 339] width 644 height 54
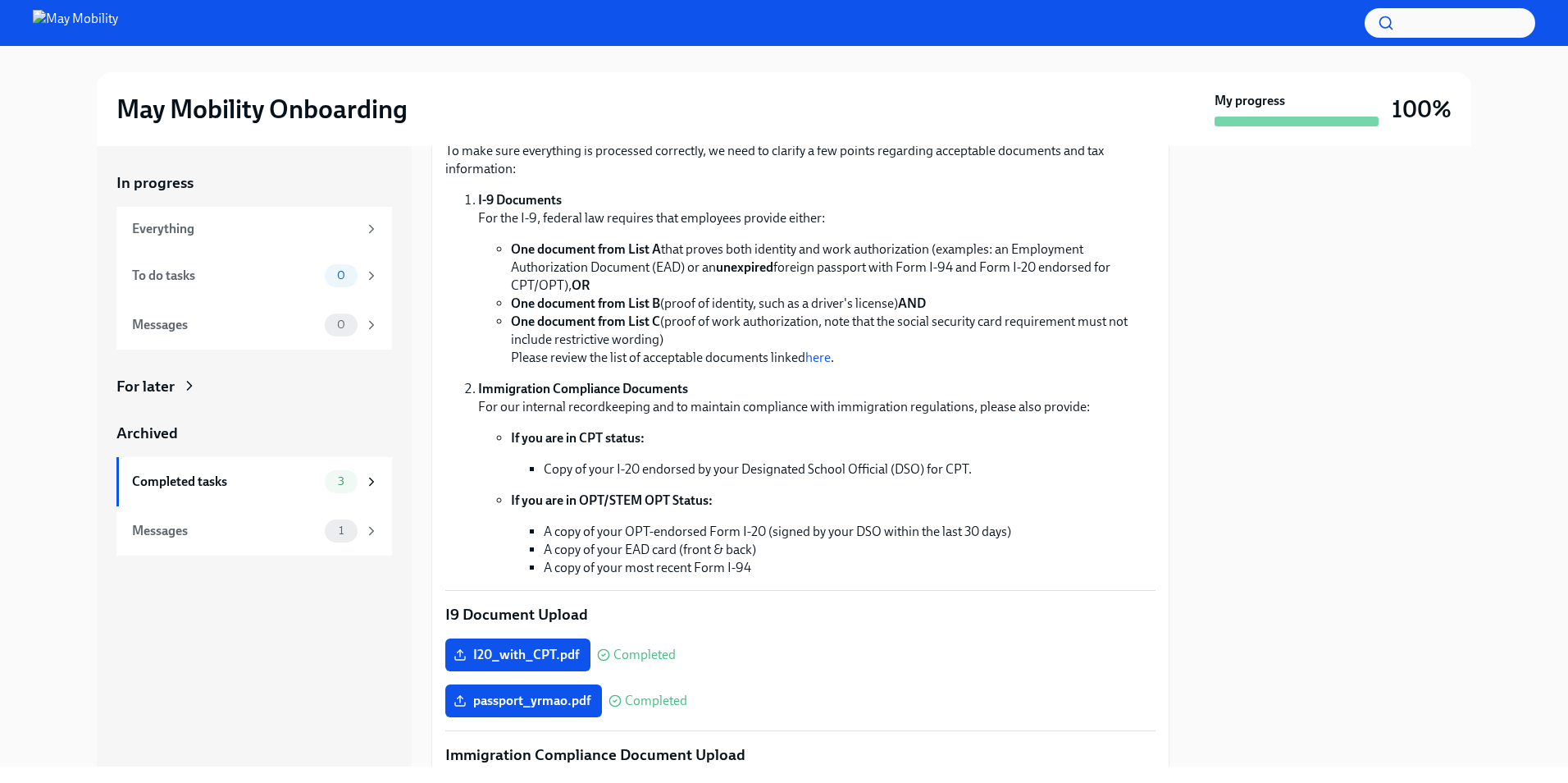
click at [986, 363] on li "One document from List C (proof of work authorization, note that the social sec…" at bounding box center [833, 339] width 644 height 54
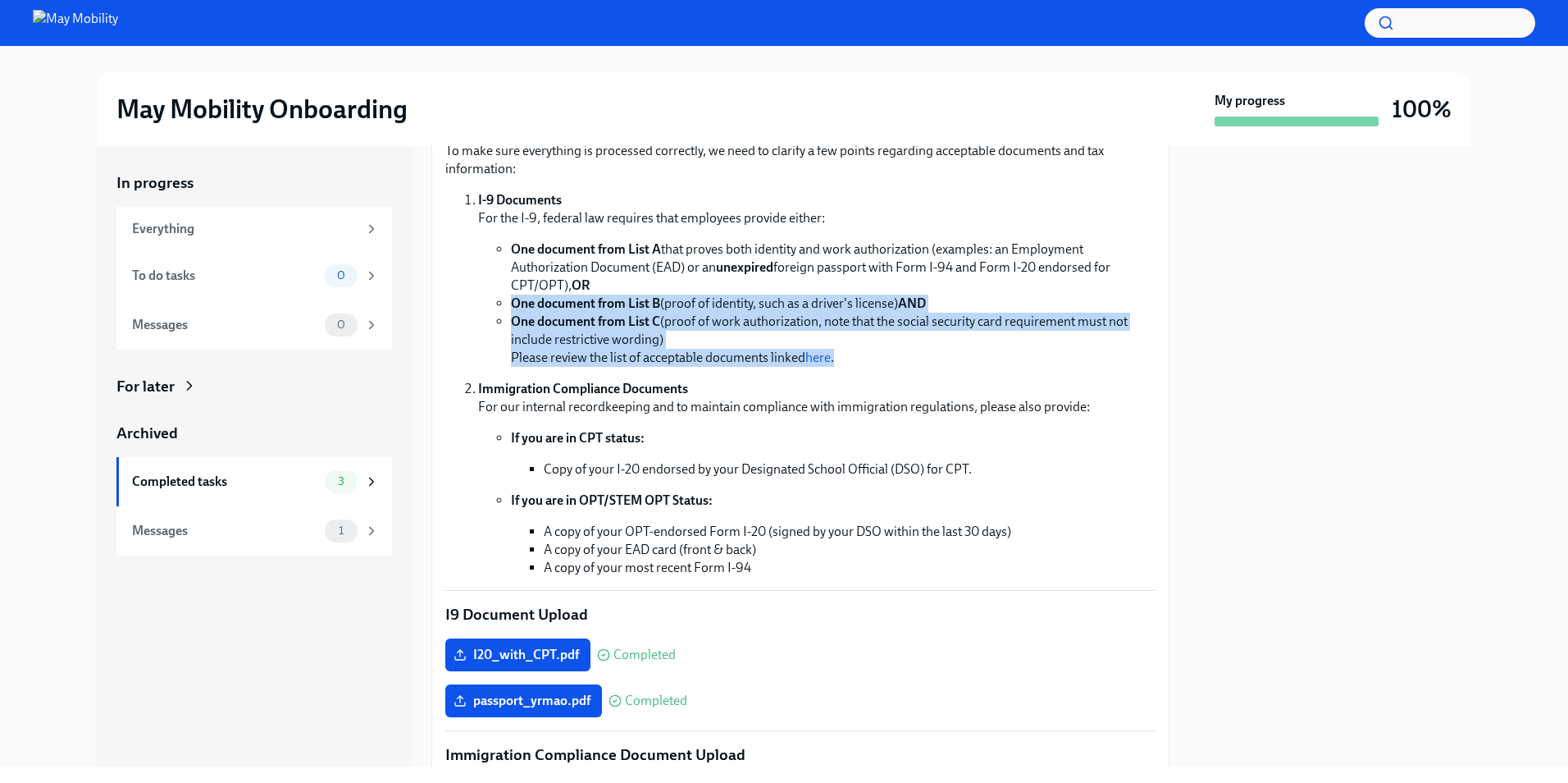
drag, startPoint x: 986, startPoint y: 363, endPoint x: 902, endPoint y: 286, distance: 114.0
click at [902, 286] on ul "One document from List A that proves both identity and work authorization (exam…" at bounding box center [816, 304] width 677 height 126
click at [902, 286] on li "One document from List A that proves both identity and work authorization (exam…" at bounding box center [833, 267] width 644 height 54
drag, startPoint x: 902, startPoint y: 286, endPoint x: 931, endPoint y: 354, distance: 73.9
click at [931, 354] on ul "One document from List A that proves both identity and work authorization (exam…" at bounding box center [816, 304] width 677 height 126
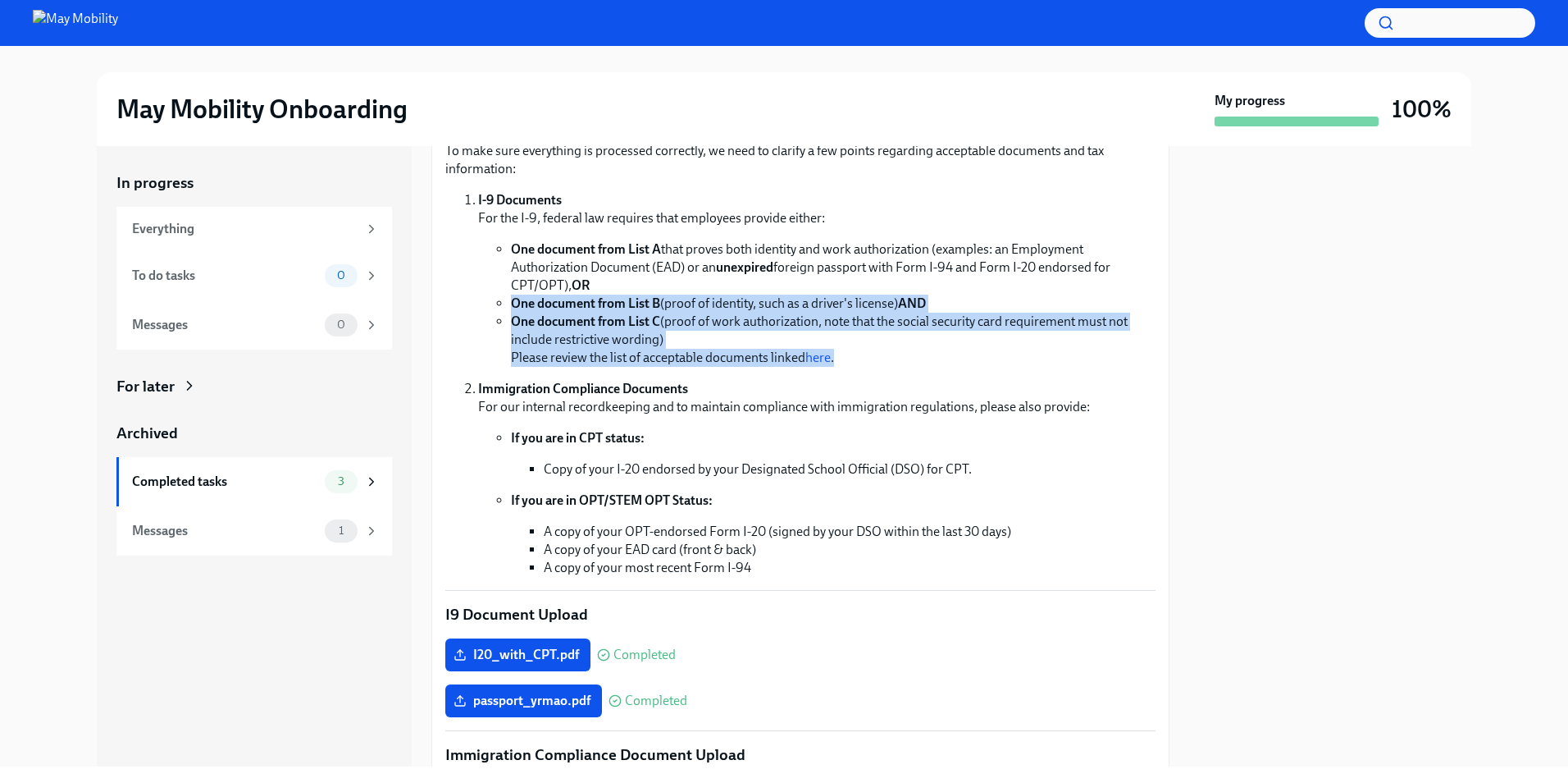
click at [931, 354] on li "One document from List C (proof of work authorization, note that the social sec…" at bounding box center [833, 339] width 644 height 54
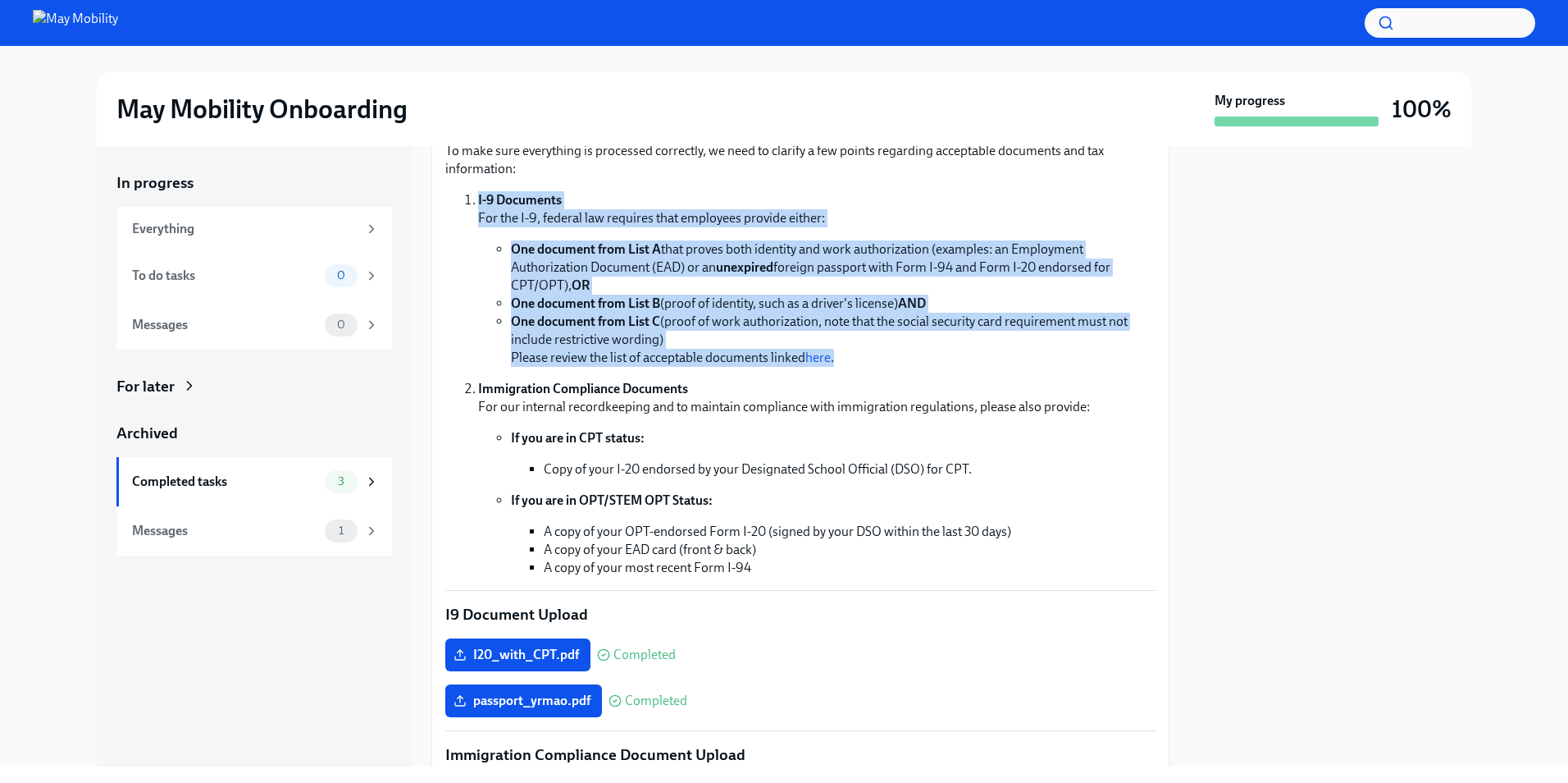
drag, startPoint x: 931, startPoint y: 354, endPoint x: 886, endPoint y: 173, distance: 186.5
click at [886, 173] on div "Hi [PERSON_NAME]! We're legally required to confirm your identity and authoriza…" at bounding box center [800, 334] width 710 height 484
click at [886, 173] on p "We're legally required to confirm your identity and authorization to work. For …" at bounding box center [800, 151] width 710 height 54
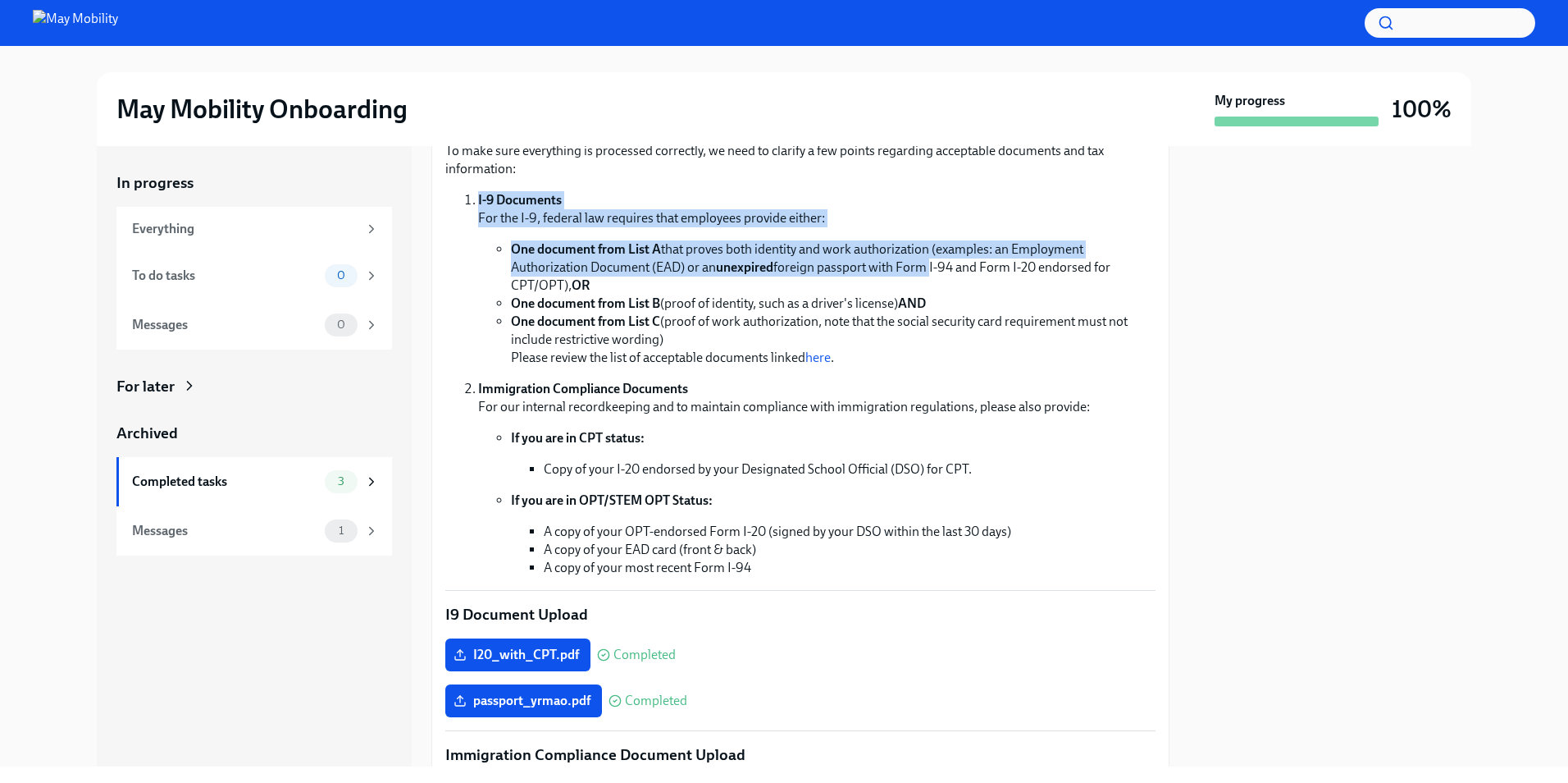
drag, startPoint x: 886, startPoint y: 173, endPoint x: 902, endPoint y: 262, distance: 90.4
click at [902, 262] on div "Hi [PERSON_NAME]! We're legally required to confirm your identity and authoriza…" at bounding box center [800, 334] width 710 height 484
click at [902, 262] on li "One document from List A that proves both identity and work authorization (exam…" at bounding box center [833, 267] width 644 height 54
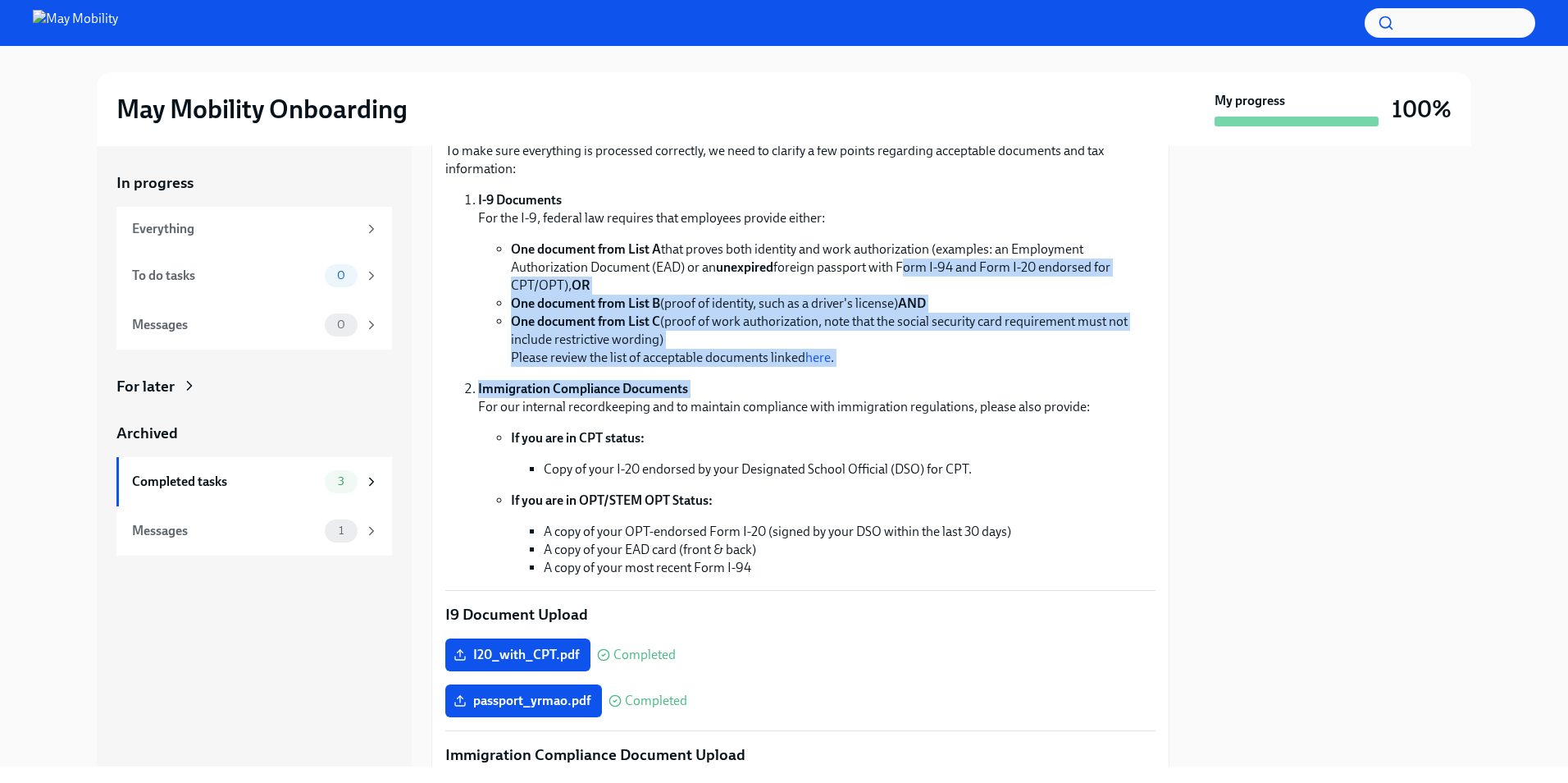
drag, startPoint x: 902, startPoint y: 262, endPoint x: 923, endPoint y: 381, distance: 120.8
click at [923, 381] on ol "I-9 Documents For the I-9, federal law requires that employees provide either: …" at bounding box center [800, 384] width 710 height 385
click at [923, 381] on p "Immigration Compliance Documents For our internal recordkeeping and to maintain…" at bounding box center [816, 398] width 677 height 36
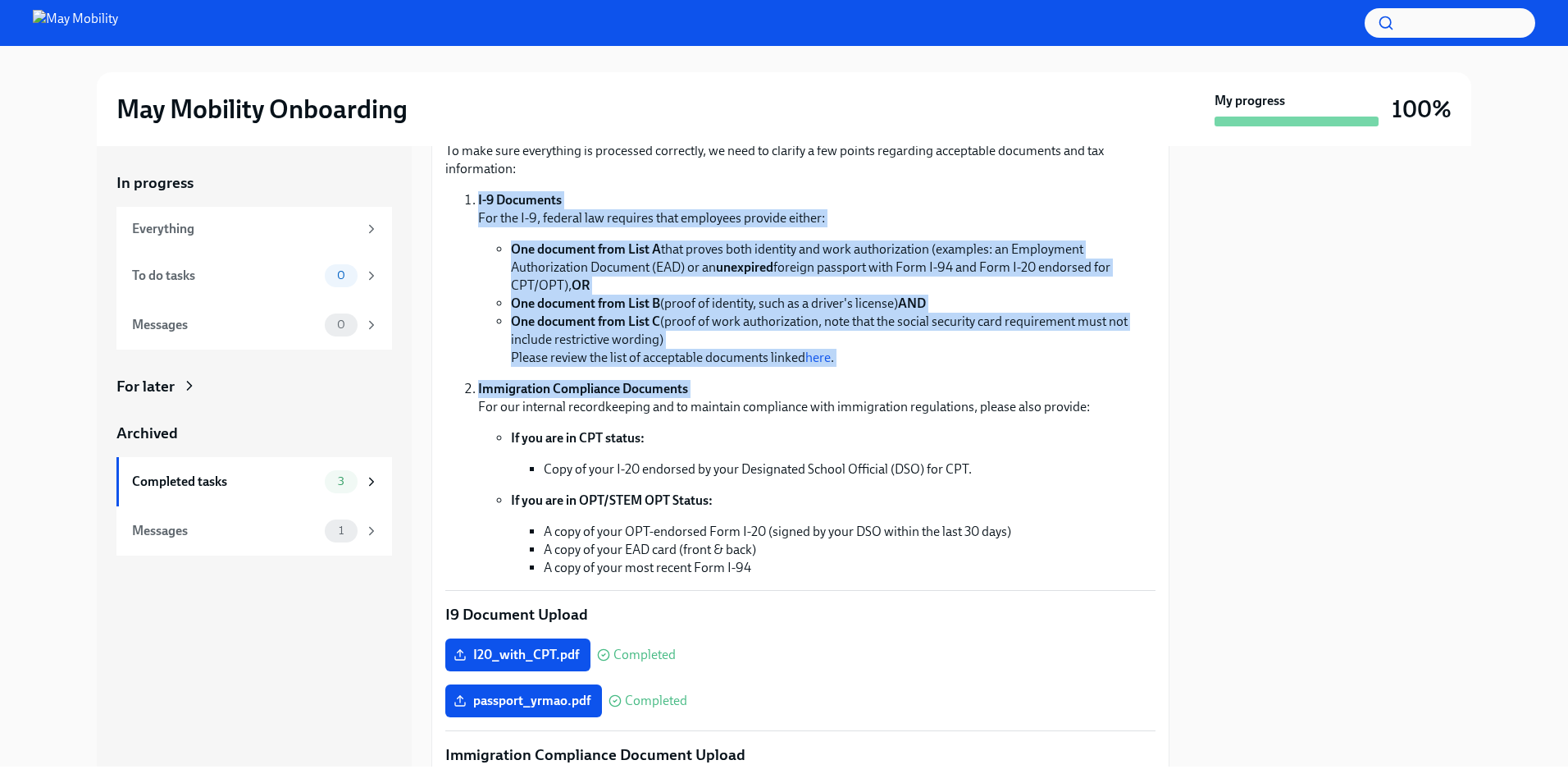
drag, startPoint x: 923, startPoint y: 381, endPoint x: 887, endPoint y: 207, distance: 177.7
click at [887, 207] on ol "I-9 Documents For the I-9, federal law requires that employees provide either: …" at bounding box center [800, 384] width 710 height 385
click at [887, 207] on p "I-9 Documents For the I-9, federal law requires that employees provide either:" at bounding box center [816, 209] width 677 height 36
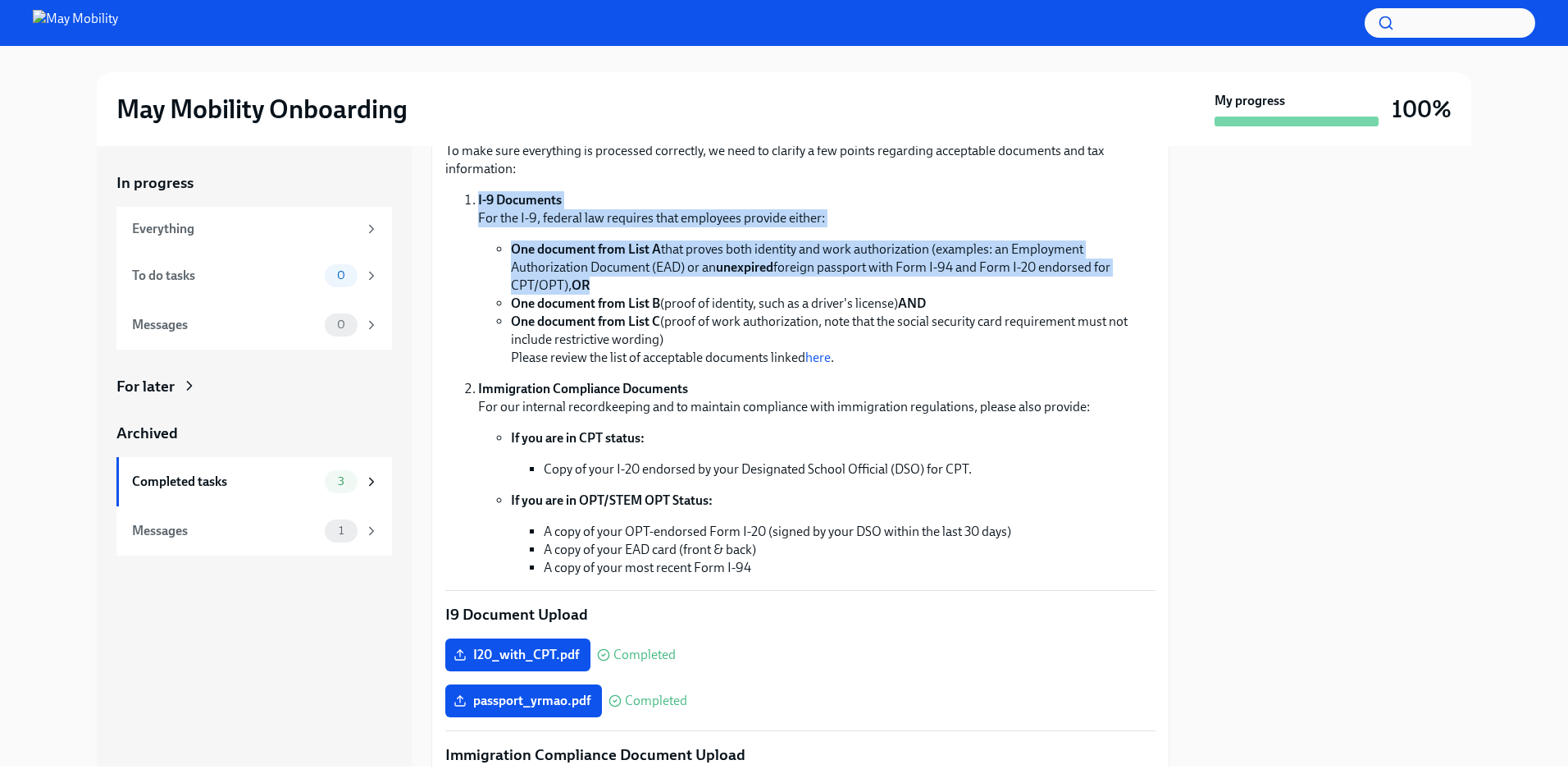
drag, startPoint x: 887, startPoint y: 207, endPoint x: 894, endPoint y: 284, distance: 77.3
click at [894, 284] on li "I-9 Documents For the I-9, federal law requires that employees provide either: …" at bounding box center [816, 279] width 677 height 176
click at [894, 284] on li "One document from List A that proves both identity and work authorization (exam…" at bounding box center [833, 267] width 644 height 54
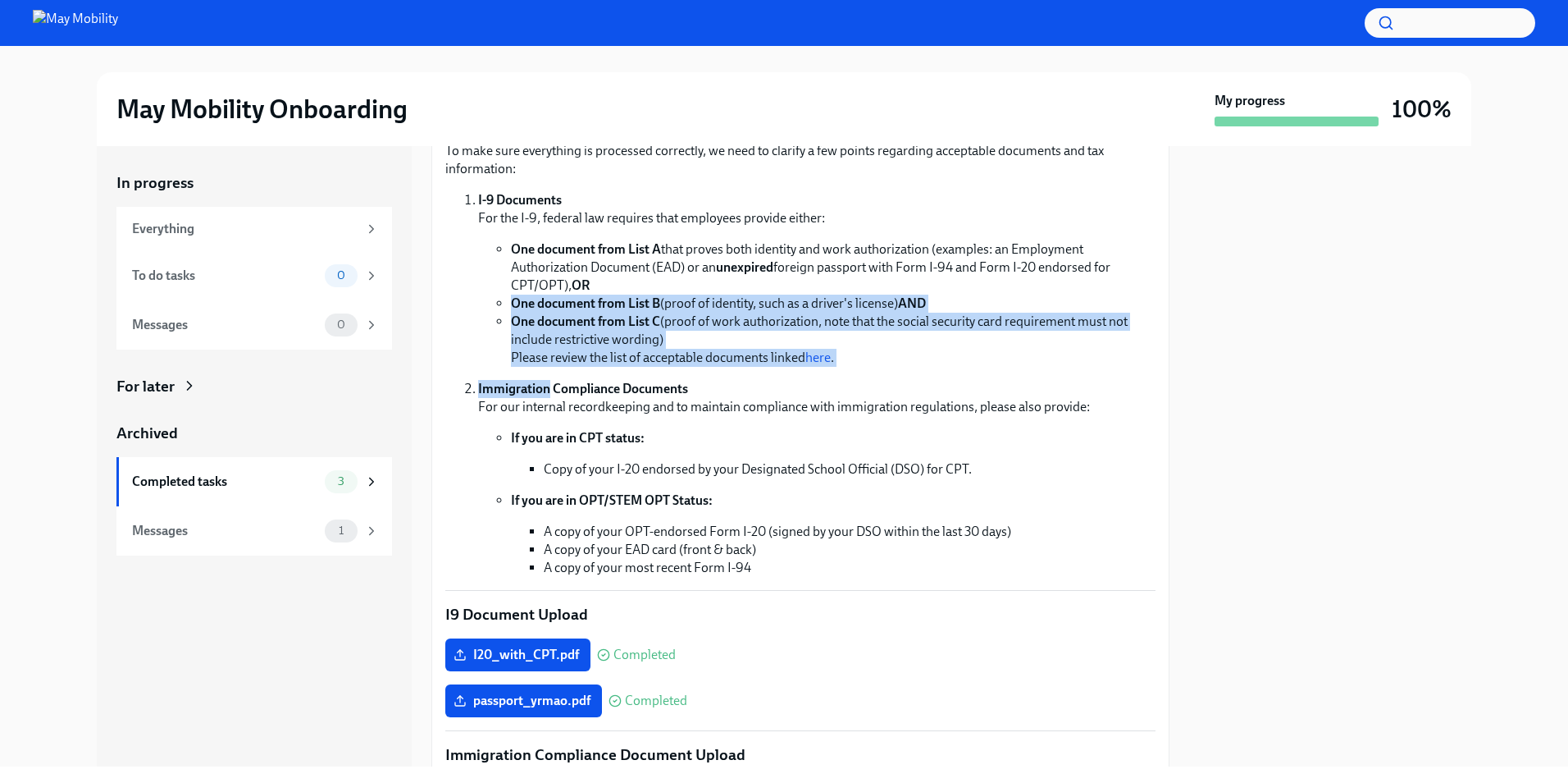
drag, startPoint x: 894, startPoint y: 284, endPoint x: 910, endPoint y: 379, distance: 96.3
click at [910, 379] on ol "I-9 Documents For the I-9, federal law requires that employees provide either: …" at bounding box center [800, 384] width 710 height 385
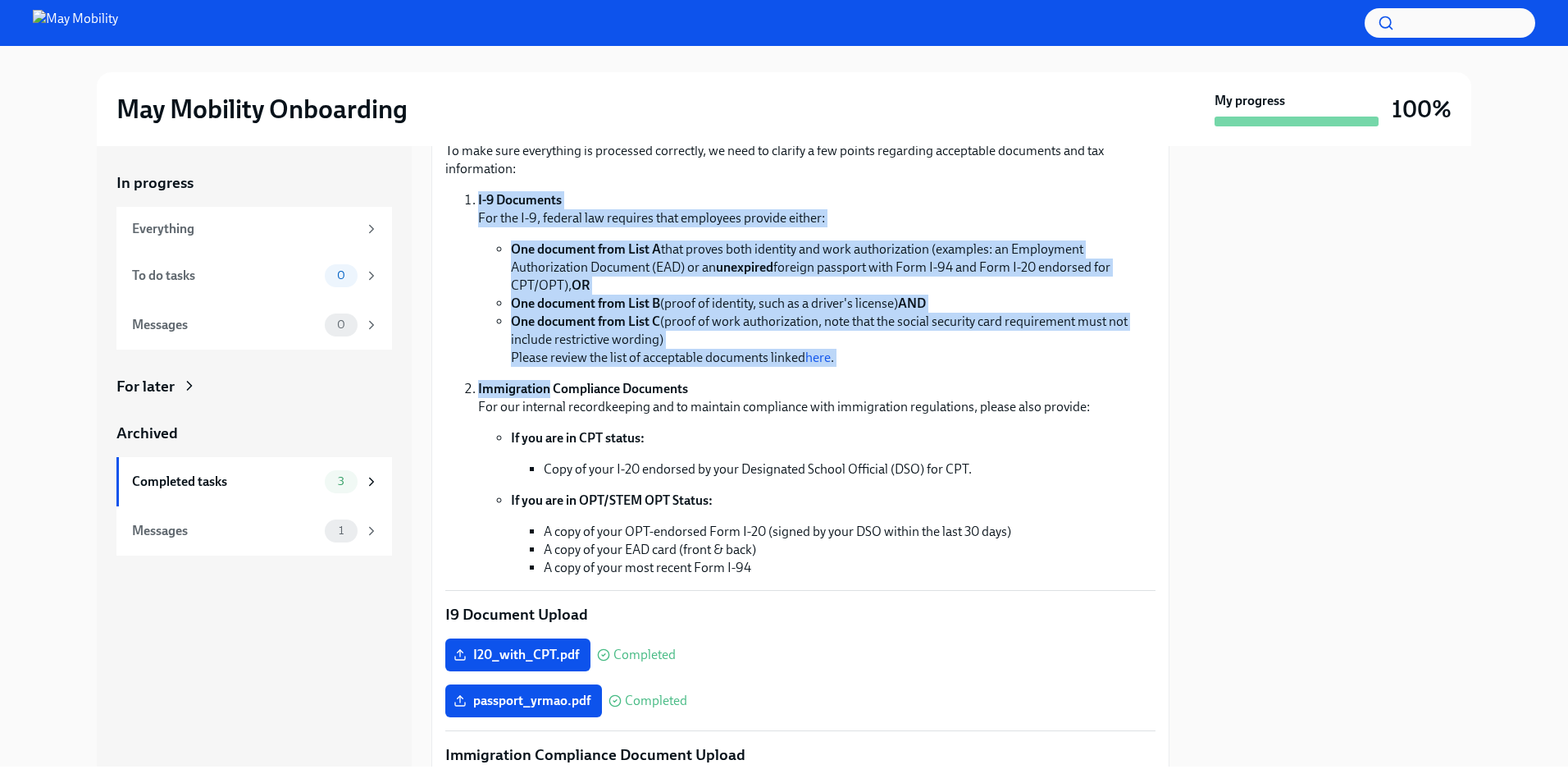
drag, startPoint x: 910, startPoint y: 379, endPoint x: 881, endPoint y: 185, distance: 196.2
click at [881, 185] on div "Hi [PERSON_NAME]! We're legally required to confirm your identity and authoriza…" at bounding box center [800, 334] width 710 height 484
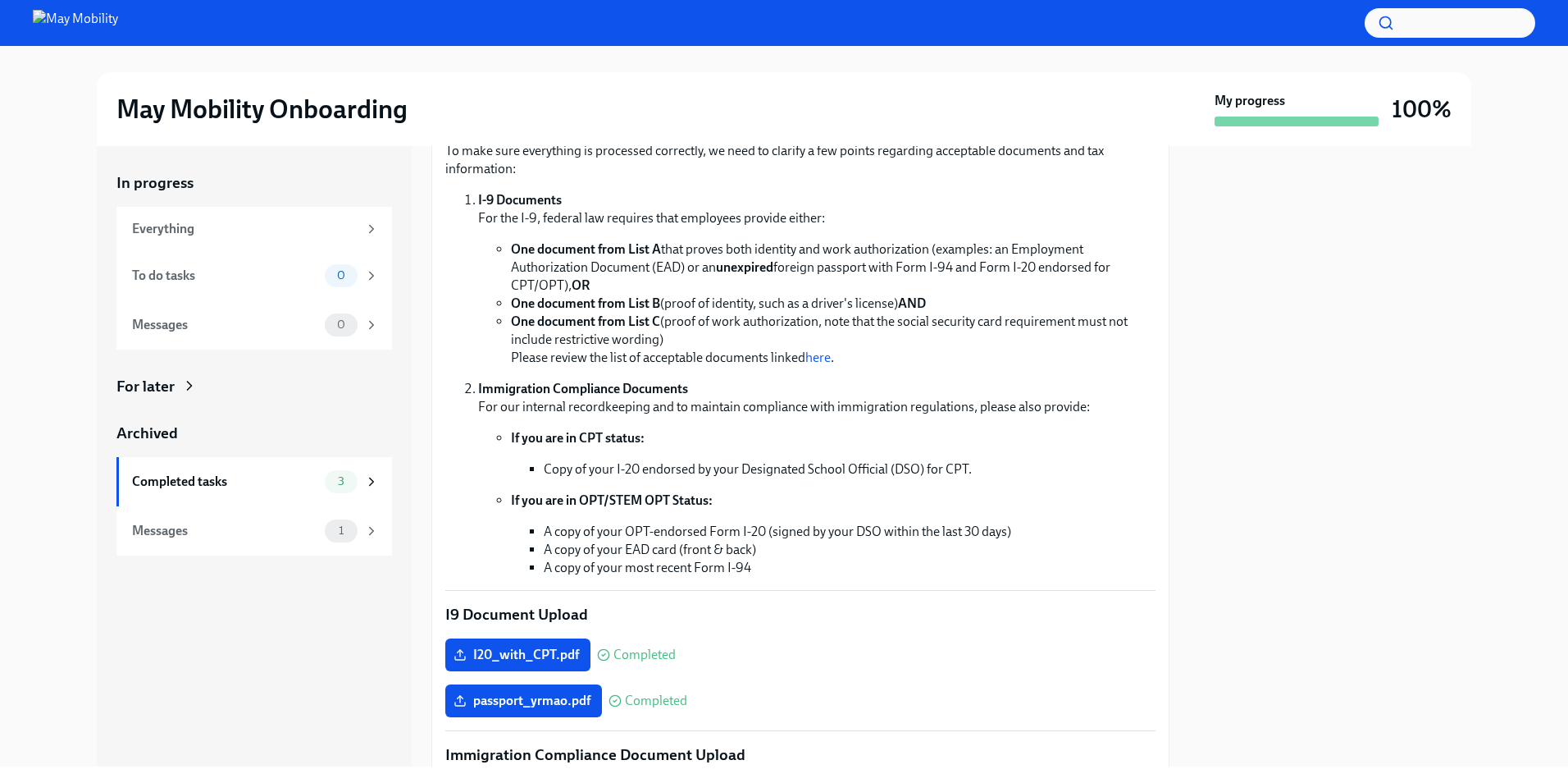
click at [881, 185] on div "Hi [PERSON_NAME]! We're legally required to confirm your identity and authoriza…" at bounding box center [800, 334] width 710 height 484
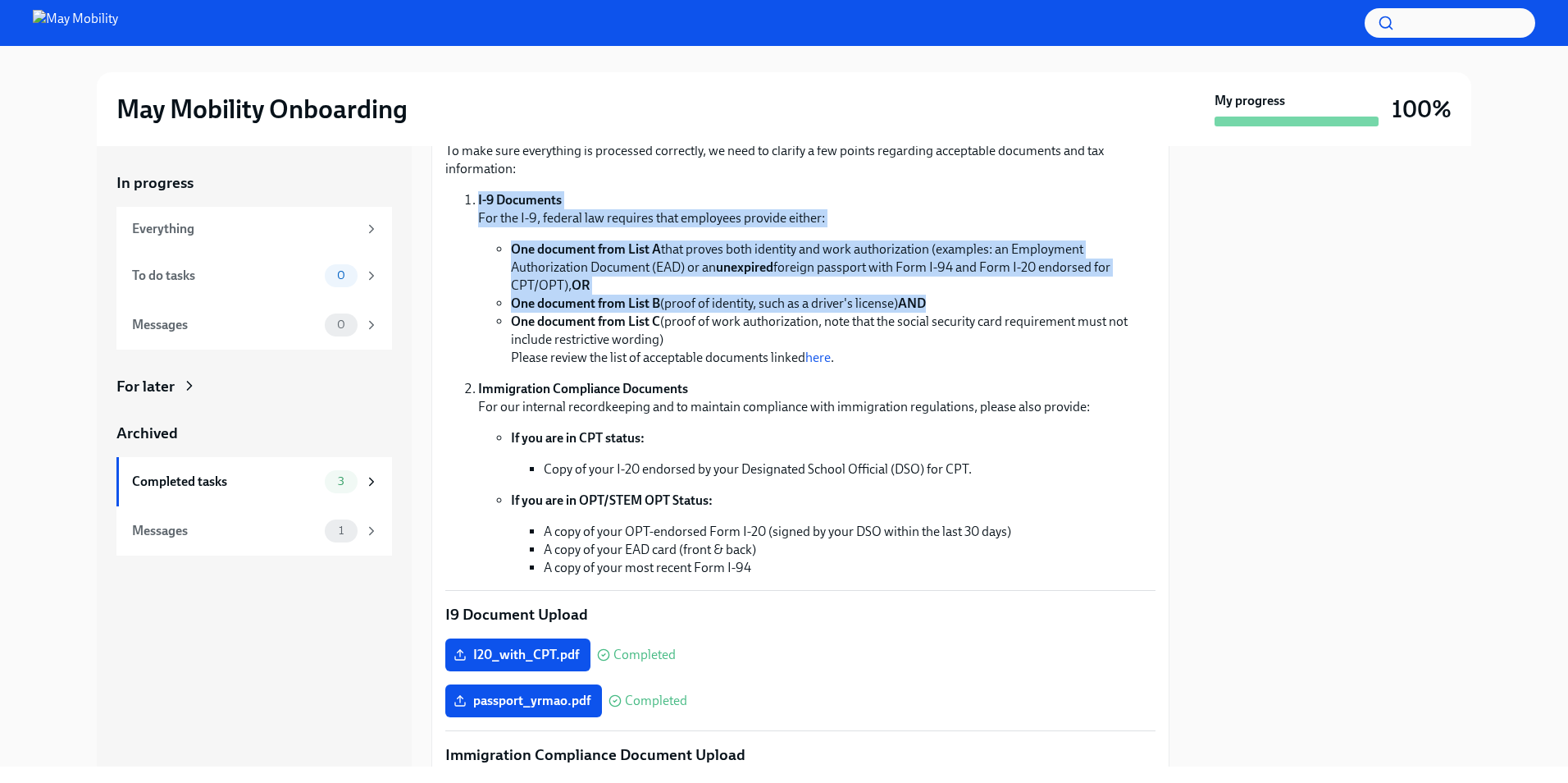
drag, startPoint x: 881, startPoint y: 185, endPoint x: 904, endPoint y: 306, distance: 123.2
click at [904, 306] on div "Hi [PERSON_NAME]! We're legally required to confirm your identity and authoriza…" at bounding box center [800, 334] width 710 height 484
click at [904, 306] on strong "AND" at bounding box center [911, 304] width 28 height 16
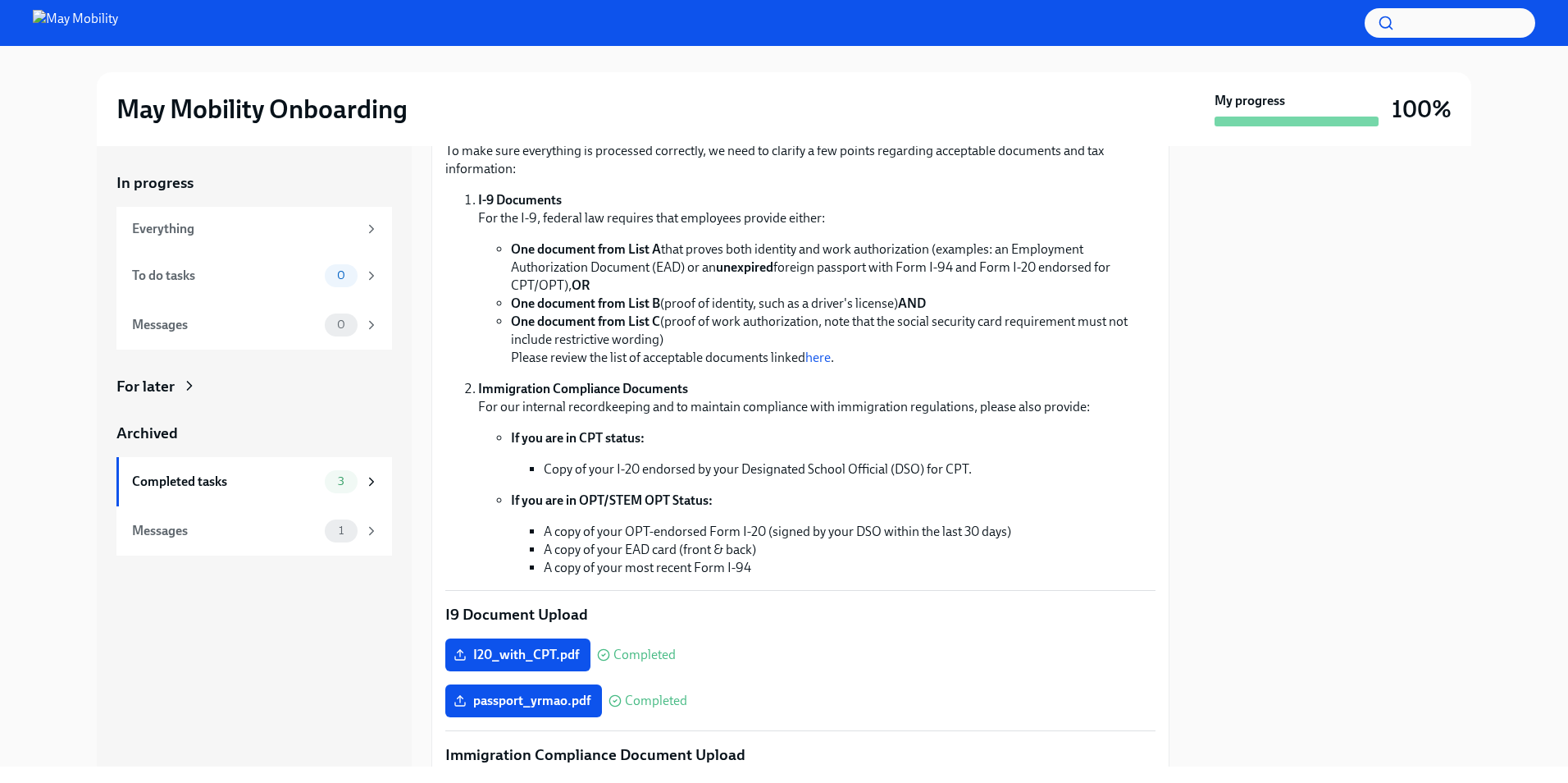
click at [678, 218] on p "I-9 Documents For the I-9, federal law requires that employees provide either:" at bounding box center [816, 209] width 677 height 36
drag, startPoint x: 678, startPoint y: 218, endPoint x: 853, endPoint y: 211, distance: 175.1
click at [853, 211] on p "I-9 Documents For the I-9, federal law requires that employees provide either:" at bounding box center [816, 209] width 677 height 36
drag, startPoint x: 853, startPoint y: 211, endPoint x: 457, endPoint y: 211, distance: 396.0
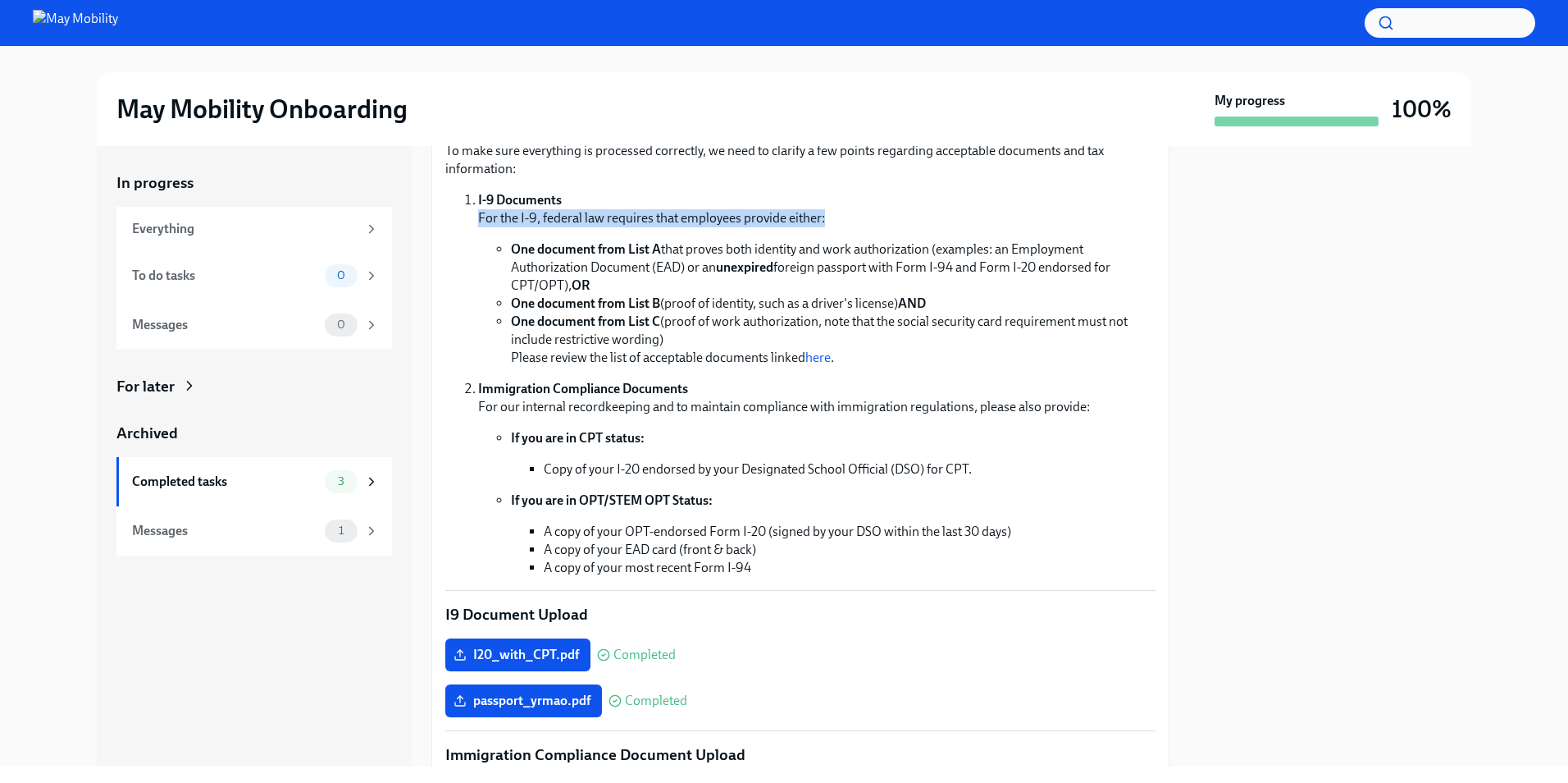
click at [457, 211] on ol "I-9 Documents For the I-9, federal law requires that employees provide either: …" at bounding box center [800, 384] width 710 height 385
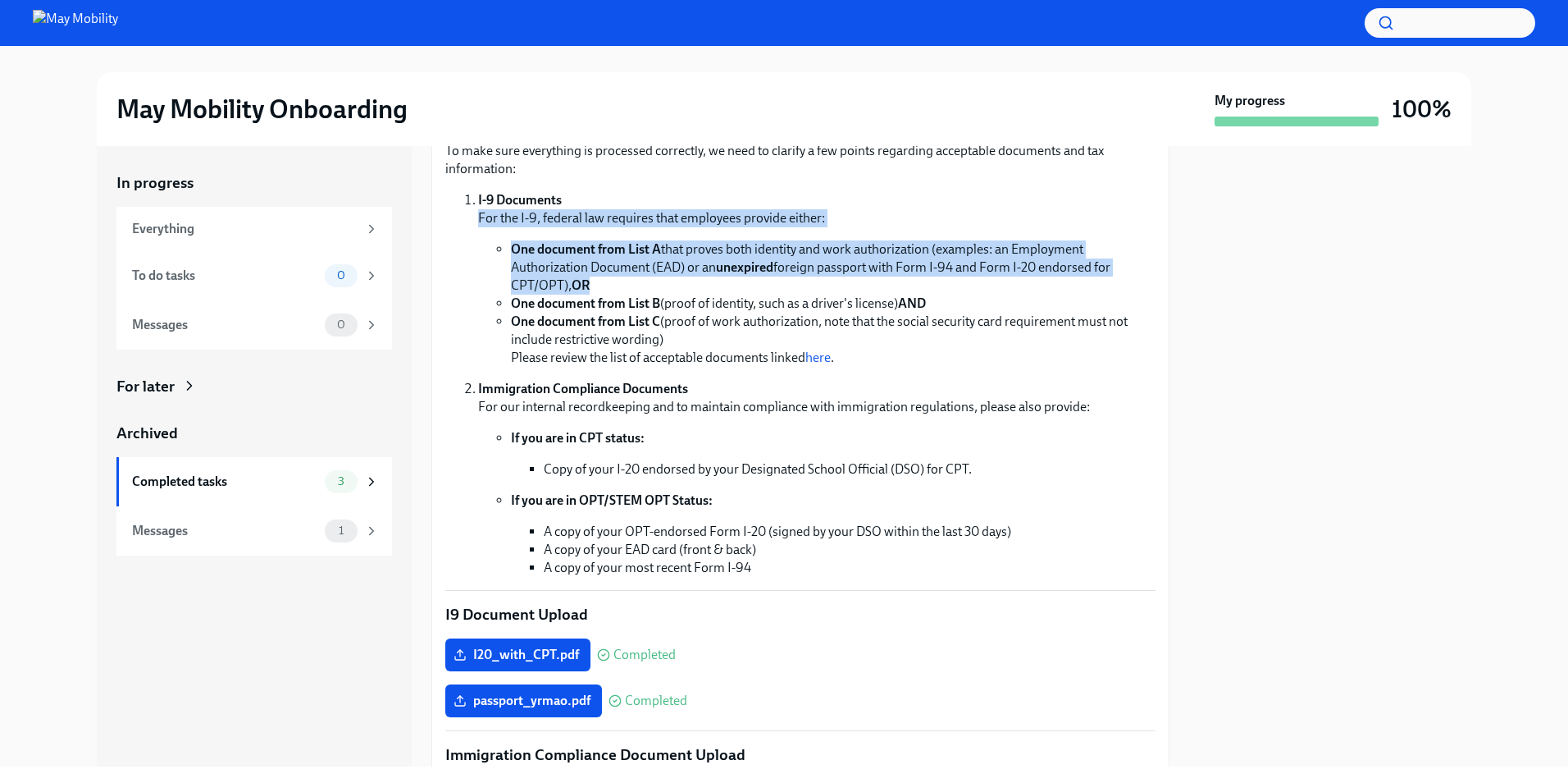
drag, startPoint x: 457, startPoint y: 211, endPoint x: 980, endPoint y: 284, distance: 528.1
click at [980, 284] on ol "I-9 Documents For the I-9, federal law requires that employees provide either: …" at bounding box center [800, 384] width 710 height 385
click at [980, 284] on li "One document from List A that proves both identity and work authorization (exam…" at bounding box center [833, 267] width 644 height 54
drag, startPoint x: 980, startPoint y: 284, endPoint x: 958, endPoint y: 189, distance: 97.5
click at [958, 189] on div "Hi [PERSON_NAME]! We're legally required to confirm your identity and authoriza…" at bounding box center [800, 334] width 710 height 484
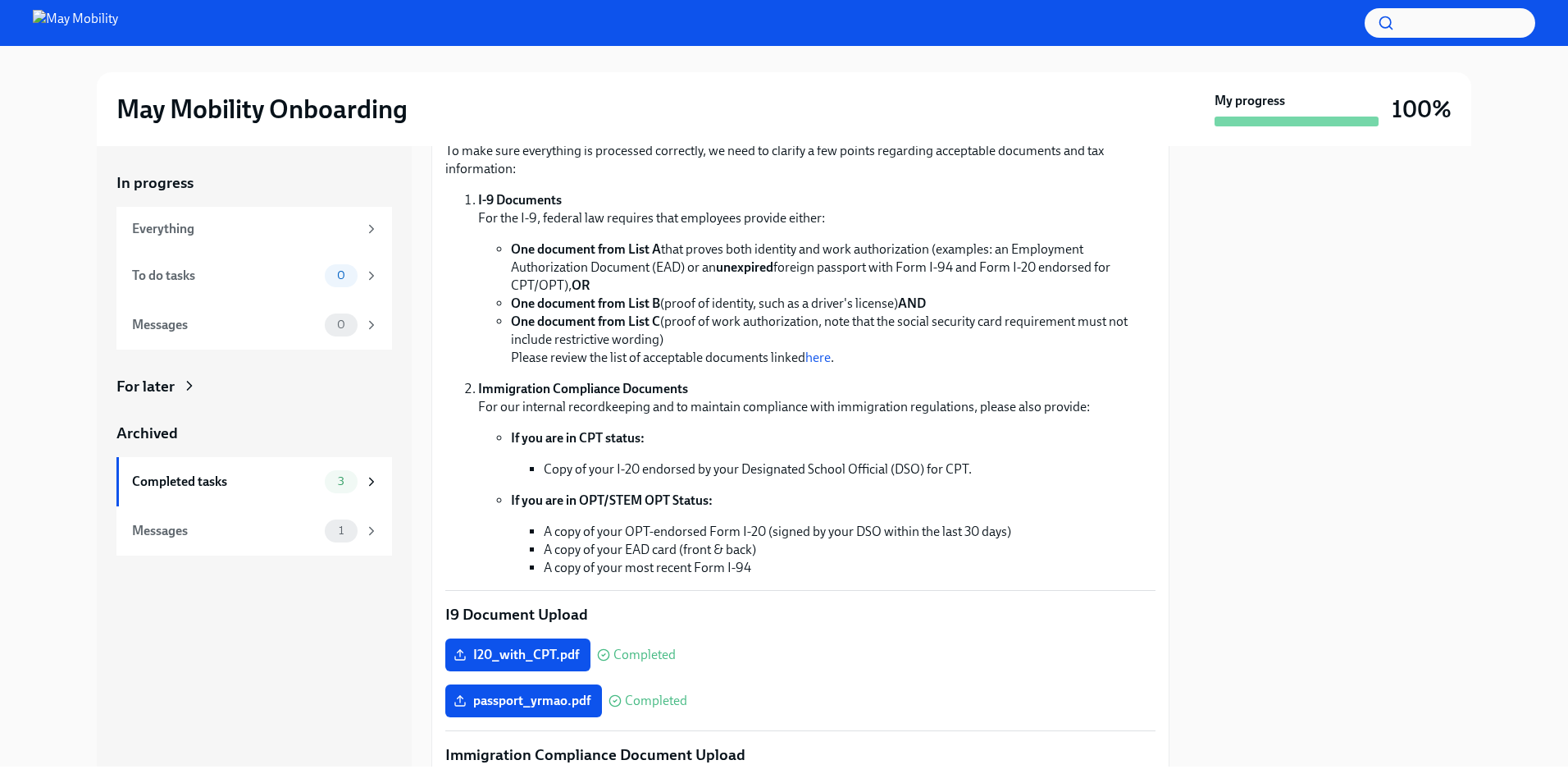
click at [958, 189] on div "Hi [PERSON_NAME]! We're legally required to confirm your identity and authoriza…" at bounding box center [800, 334] width 710 height 484
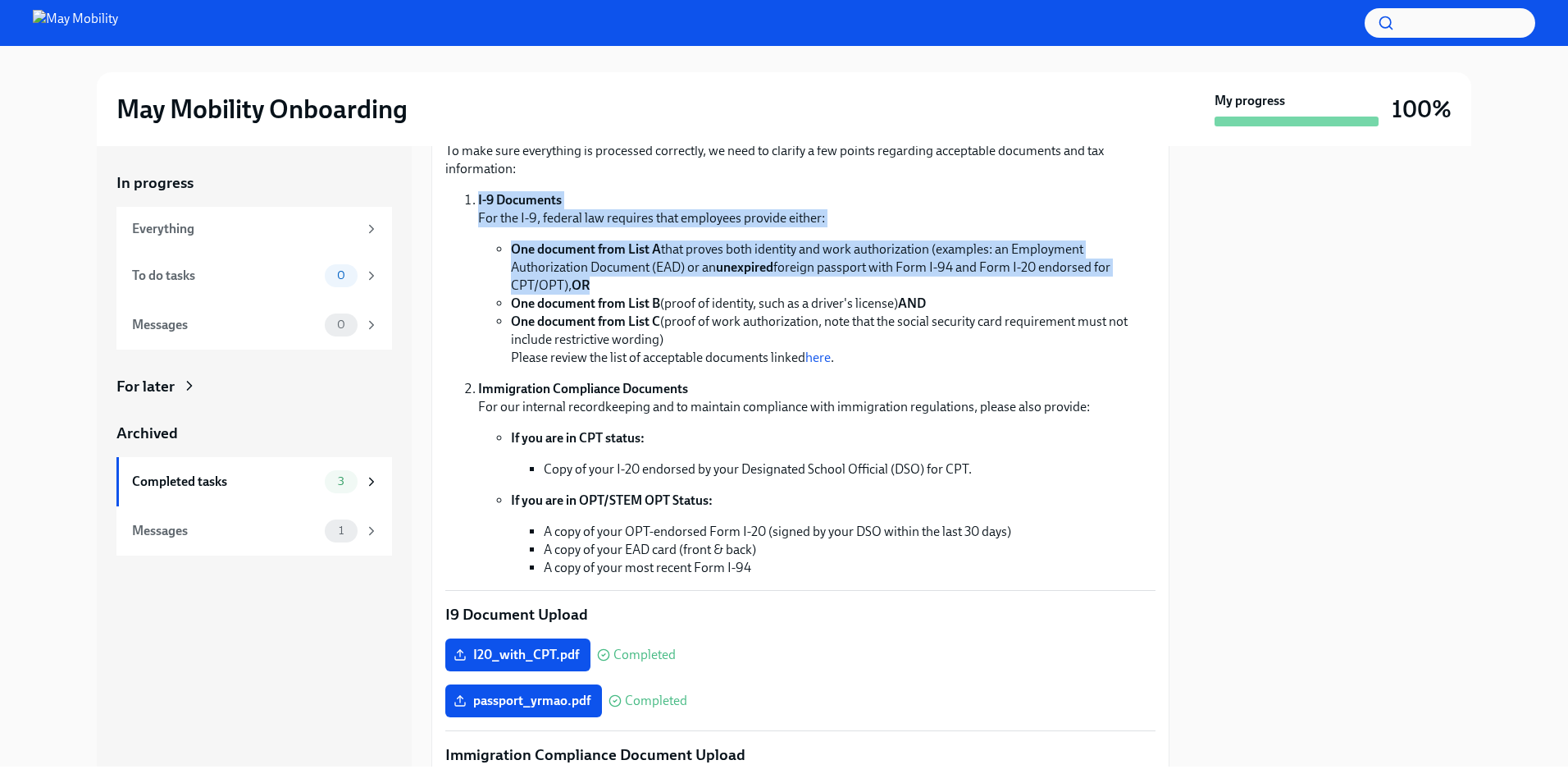
drag, startPoint x: 958, startPoint y: 189, endPoint x: 964, endPoint y: 281, distance: 92.2
click at [964, 281] on div "Hi [PERSON_NAME]! We're legally required to confirm your identity and authoriza…" at bounding box center [800, 334] width 710 height 484
click at [964, 281] on li "One document from List A that proves both identity and work authorization (exam…" at bounding box center [833, 267] width 644 height 54
drag, startPoint x: 964, startPoint y: 281, endPoint x: 952, endPoint y: 219, distance: 63.2
click at [952, 219] on li "I-9 Documents For the I-9, federal law requires that employees provide either: …" at bounding box center [816, 279] width 677 height 176
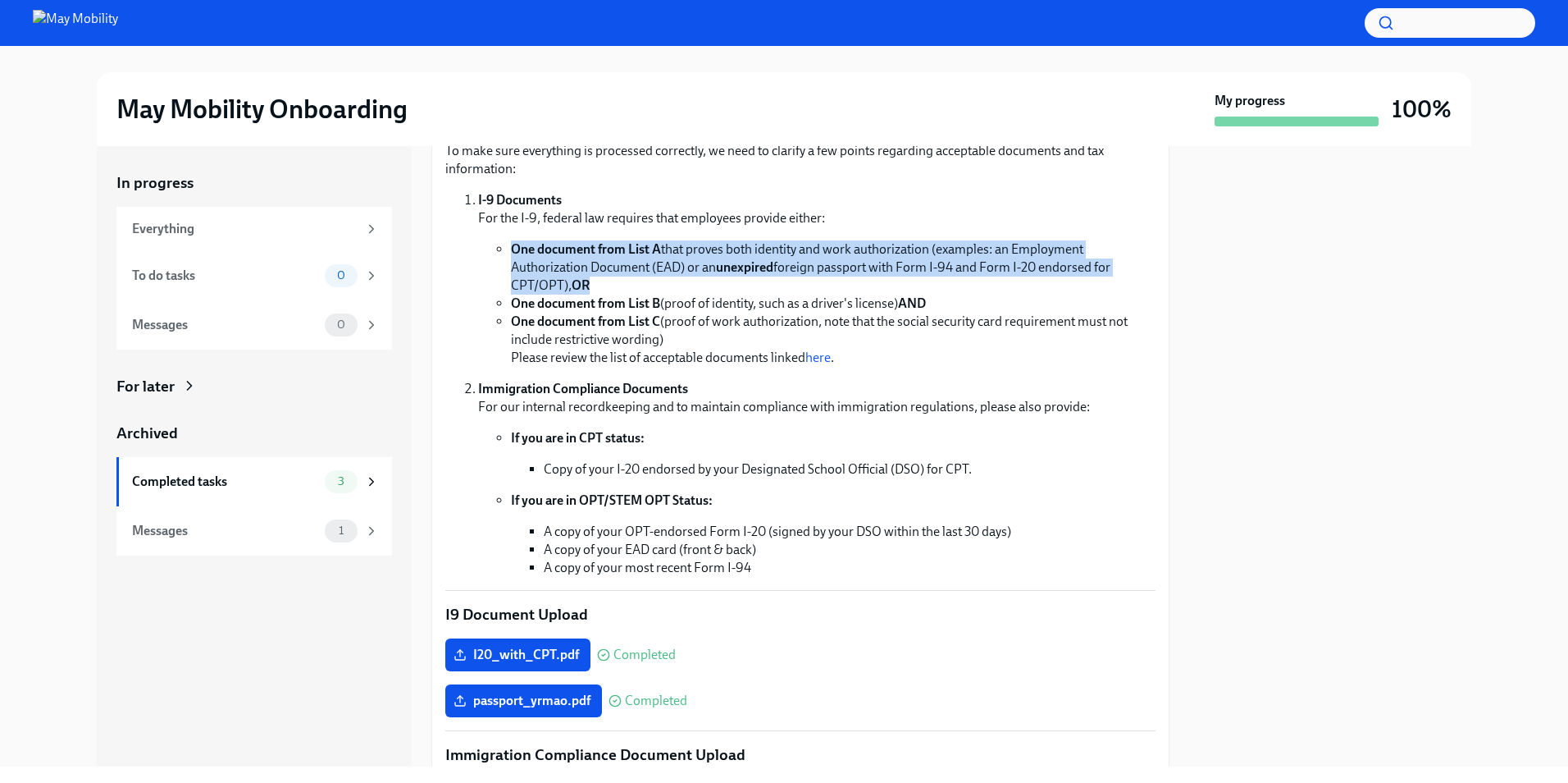
click at [952, 219] on p "I-9 Documents For the I-9, federal law requires that employees provide either:" at bounding box center [816, 209] width 677 height 36
drag, startPoint x: 952, startPoint y: 219, endPoint x: 965, endPoint y: 285, distance: 67.3
click at [965, 285] on li "I-9 Documents For the I-9, federal law requires that employees provide either: …" at bounding box center [816, 279] width 677 height 176
click at [965, 285] on li "One document from List A that proves both identity and work authorization (exam…" at bounding box center [833, 267] width 644 height 54
drag, startPoint x: 965, startPoint y: 285, endPoint x: 953, endPoint y: 208, distance: 77.9
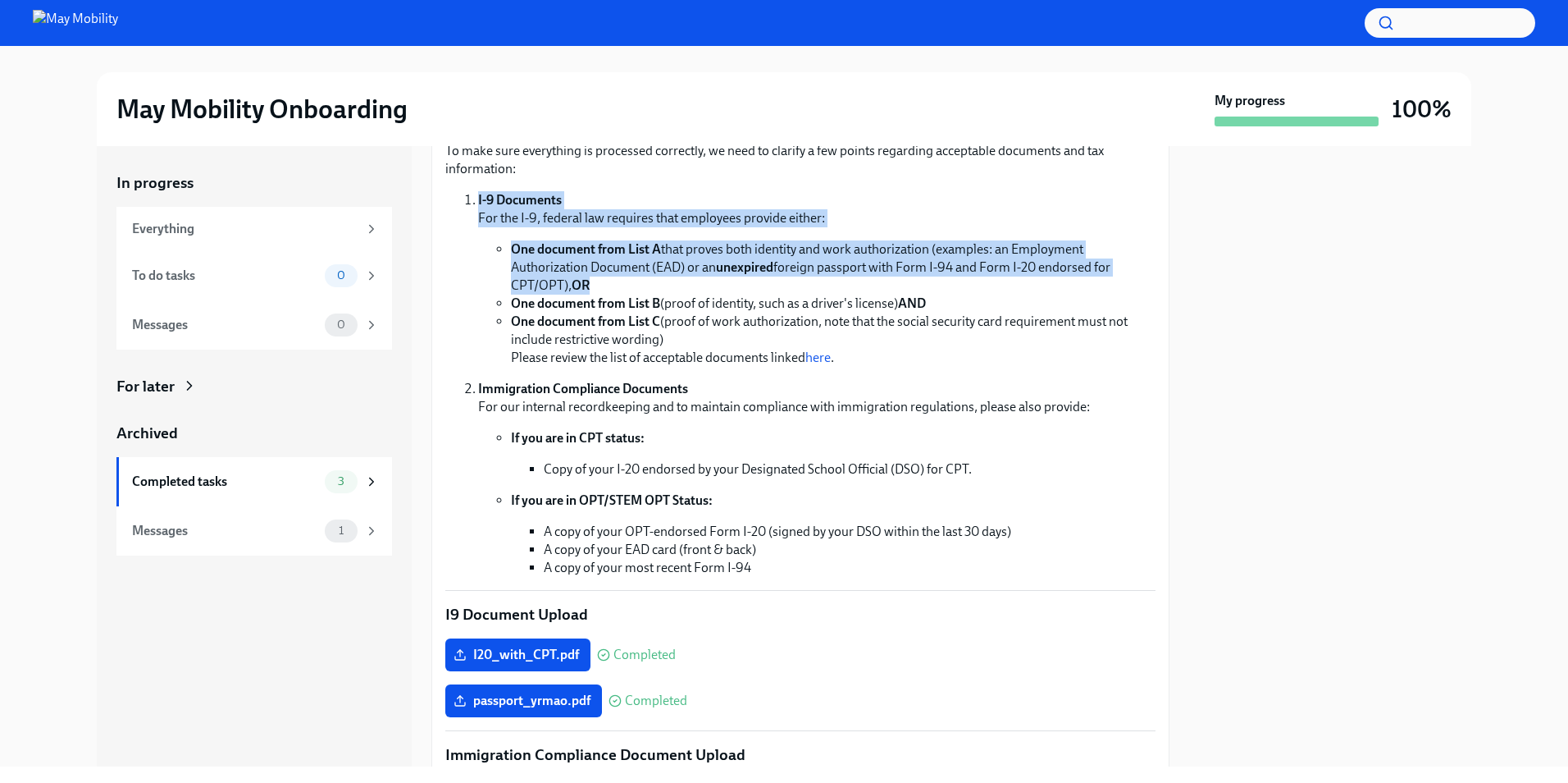
click at [953, 208] on li "I-9 Documents For the I-9, federal law requires that employees provide either: …" at bounding box center [816, 279] width 677 height 176
click at [953, 208] on p "I-9 Documents For the I-9, federal law requires that employees provide either:" at bounding box center [816, 209] width 677 height 36
click at [964, 280] on li "I-9 Documents For the I-9, federal law requires that employees provide either: …" at bounding box center [816, 279] width 677 height 176
click at [964, 280] on li "One document from List A that proves both identity and work authorization (exam…" at bounding box center [833, 267] width 644 height 54
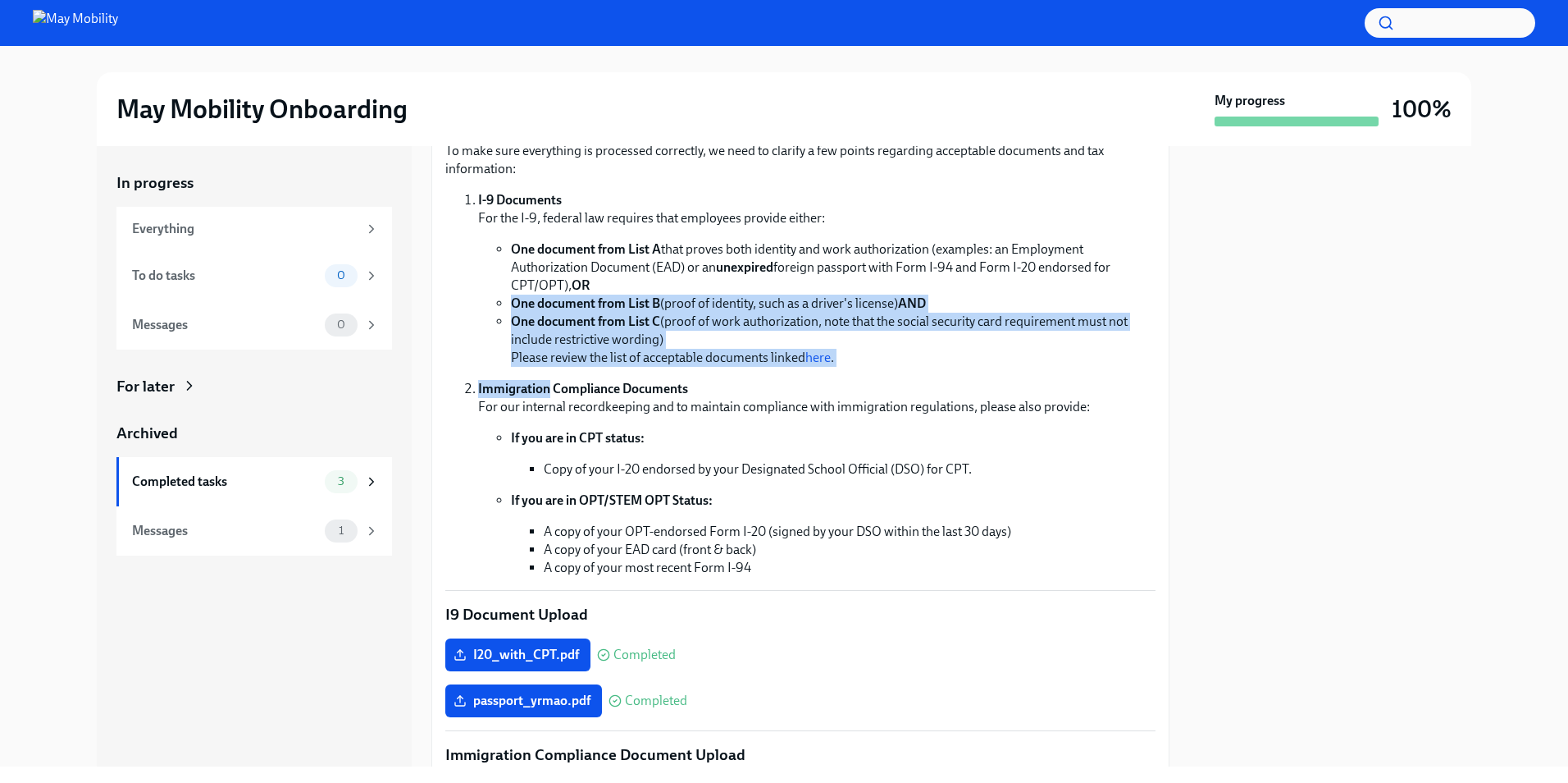
click at [969, 369] on ol "I-9 Documents For the I-9, federal law requires that employees provide either: …" at bounding box center [800, 384] width 710 height 385
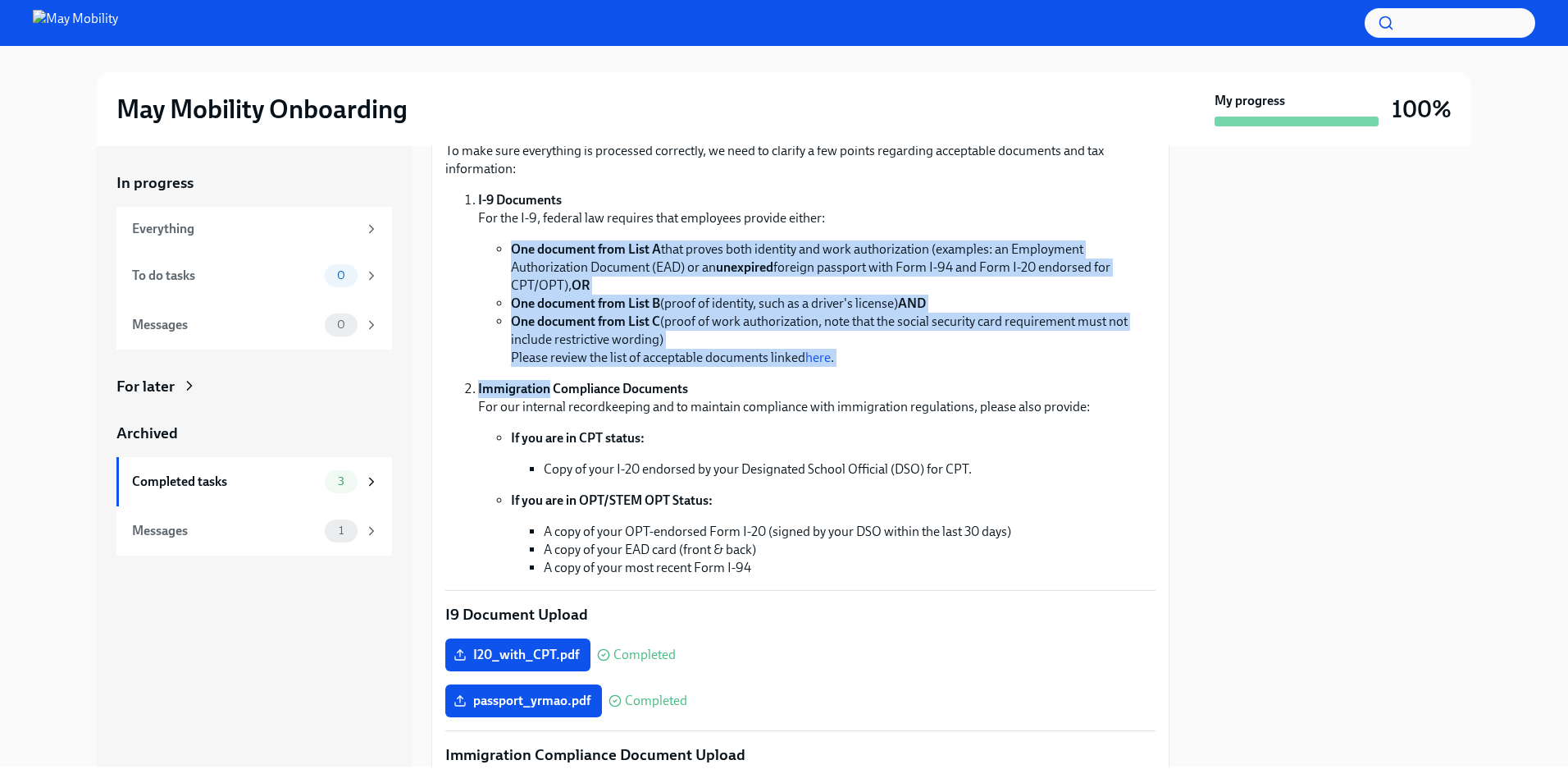
click at [942, 214] on ol "I-9 Documents For the I-9, federal law requires that employees provide either: …" at bounding box center [800, 384] width 710 height 385
click at [942, 214] on p "I-9 Documents For the I-9, federal law requires that employees provide either:" at bounding box center [816, 209] width 677 height 36
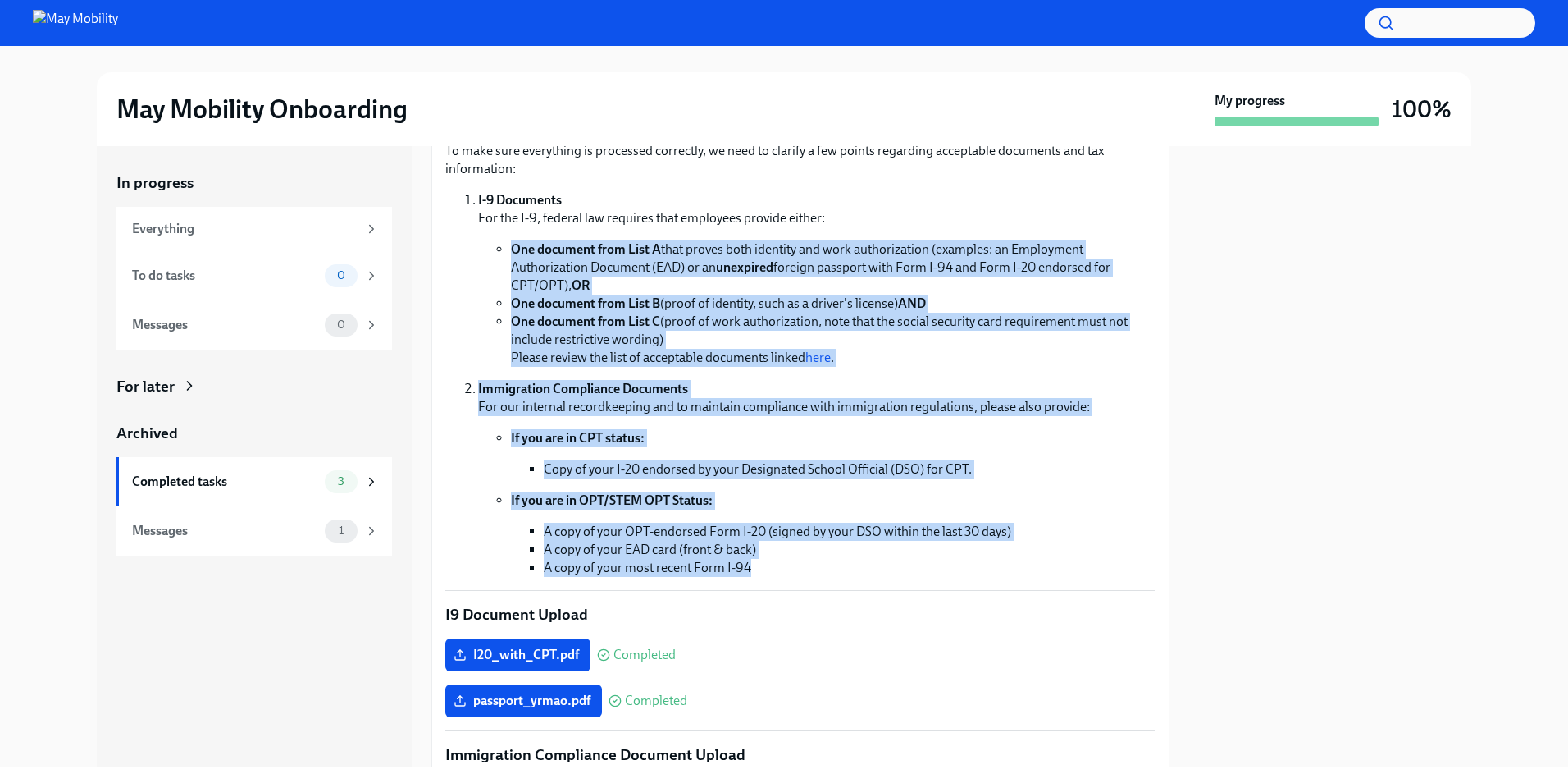
click at [1049, 604] on div "Hi [PERSON_NAME]! We're legally required to confirm your identity and authoriza…" at bounding box center [800, 646] width 710 height 1109
click at [1049, 604] on p "I9 Document Upload" at bounding box center [800, 614] width 710 height 21
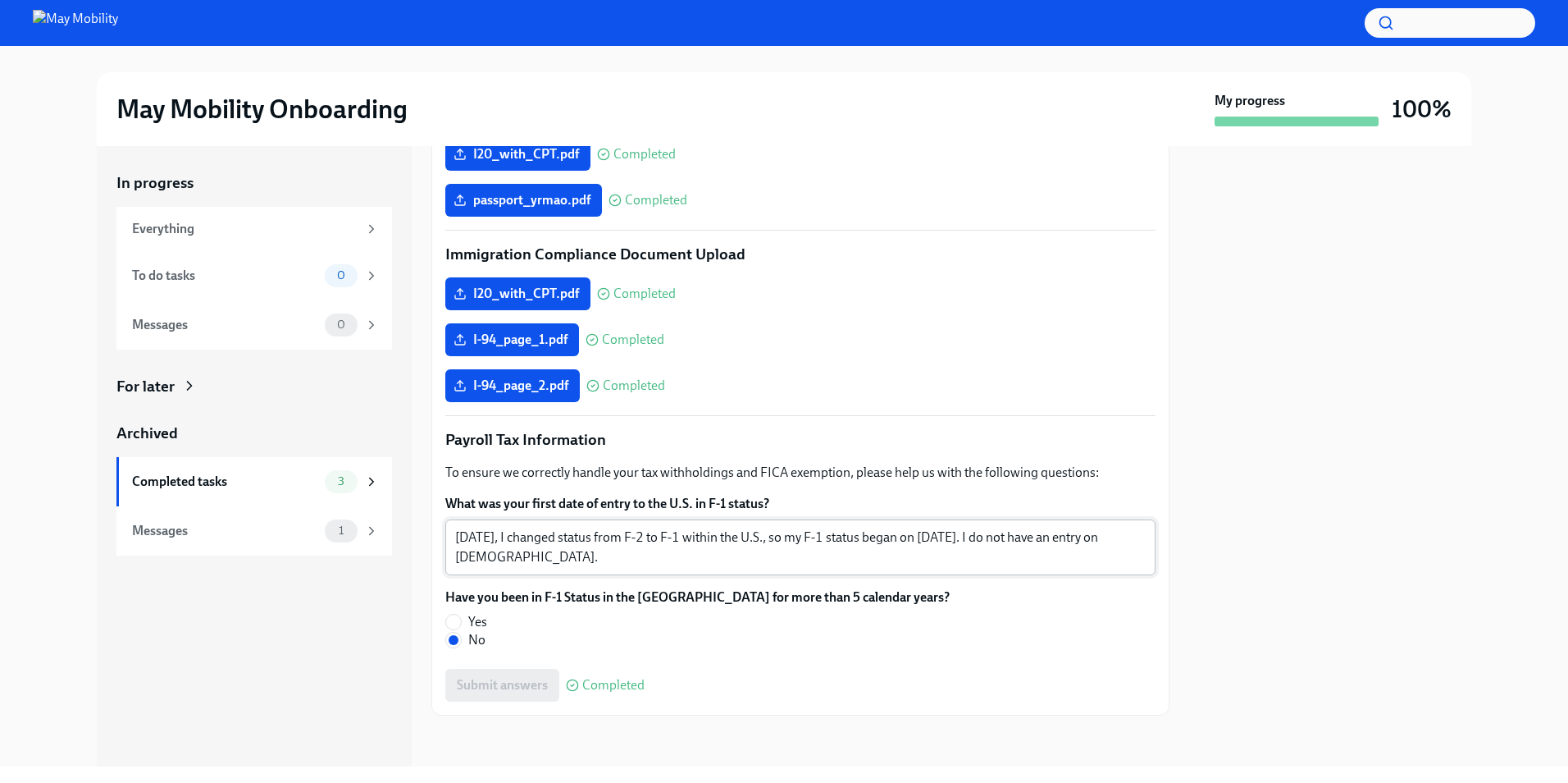
scroll to position [666, 0]
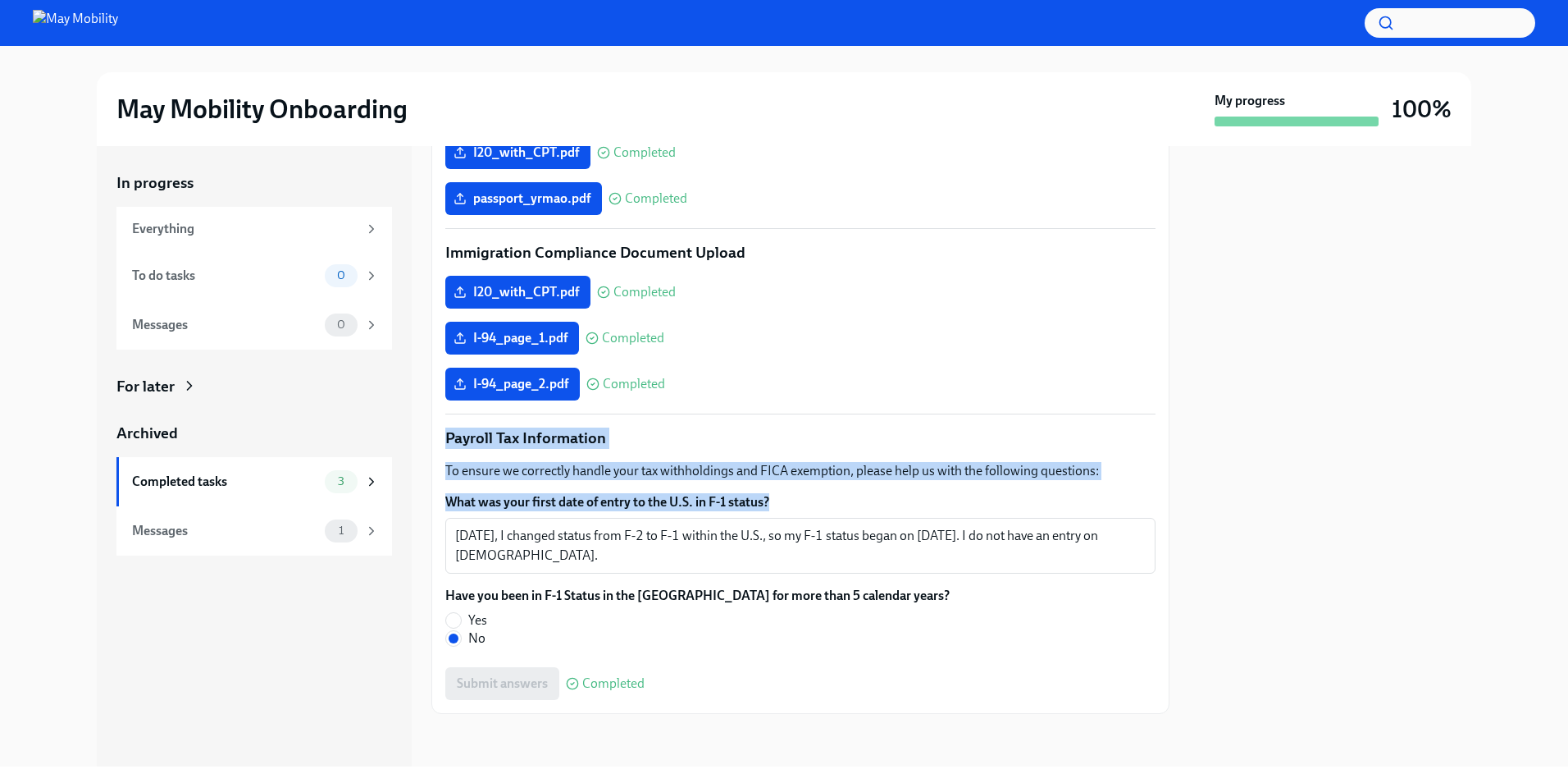
click at [960, 492] on div "Hi [PERSON_NAME]! We're legally required to confirm your identity and authoriza…" at bounding box center [800, 145] width 710 height 1109
click at [960, 493] on label "What was your first date of entry to the U.S. in F-1 status?" at bounding box center [800, 502] width 710 height 18
click at [960, 526] on textarea "[DATE], I changed status from F-2 to F-1 within the U.S., so my F-1 status bega…" at bounding box center [800, 545] width 690 height 39
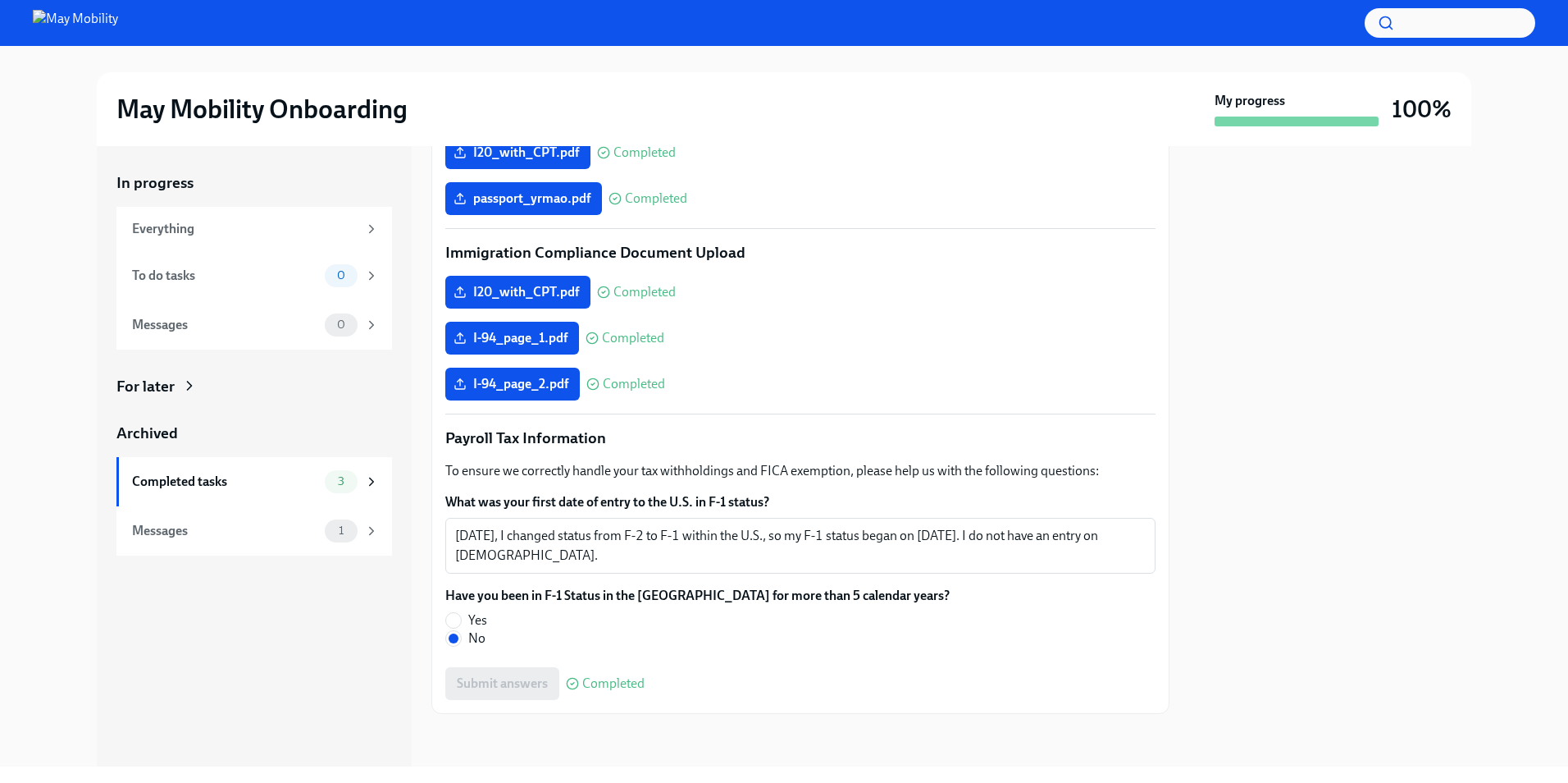
click at [829, 107] on div "May Mobility Onboarding" at bounding box center [662, 108] width 1091 height 33
